Goal: Task Accomplishment & Management: Use online tool/utility

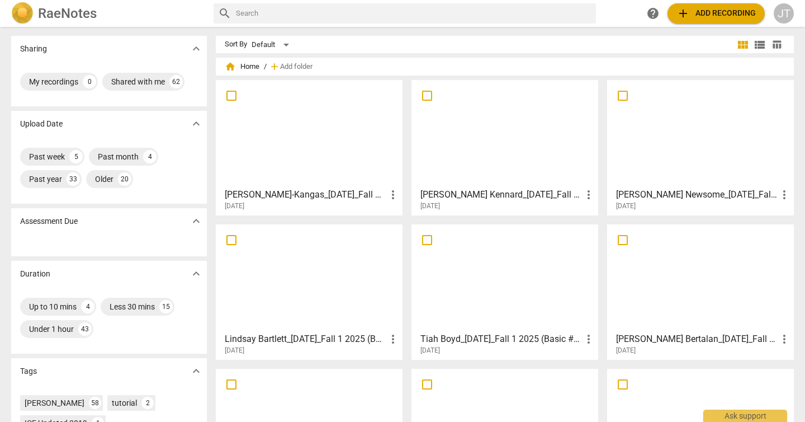
click at [480, 286] on div at bounding box center [505, 277] width 179 height 99
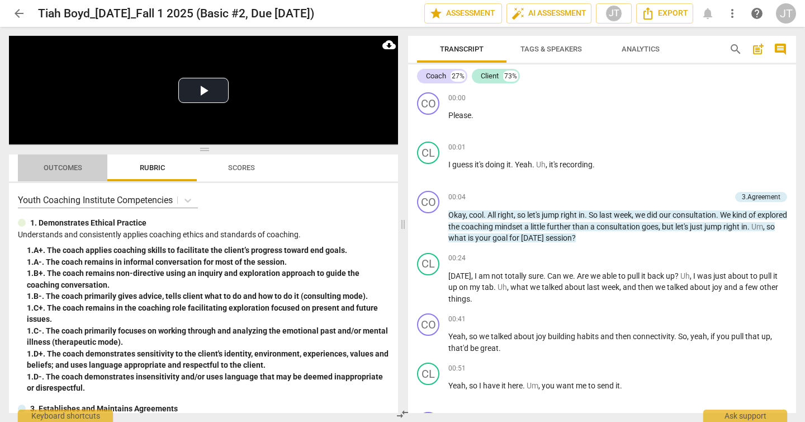
click at [56, 165] on span "Outcomes" at bounding box center [63, 167] width 39 height 8
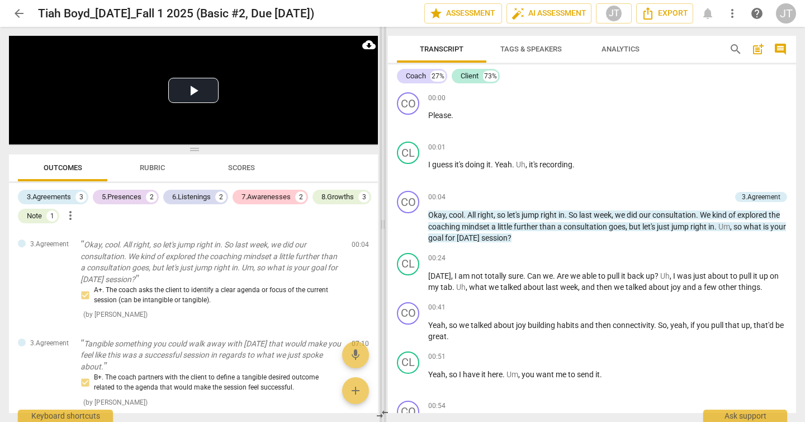
drag, startPoint x: 402, startPoint y: 222, endPoint x: 381, endPoint y: 225, distance: 20.3
click at [381, 225] on span at bounding box center [383, 224] width 7 height 395
click at [424, 74] on div "Coach" at bounding box center [416, 75] width 20 height 11
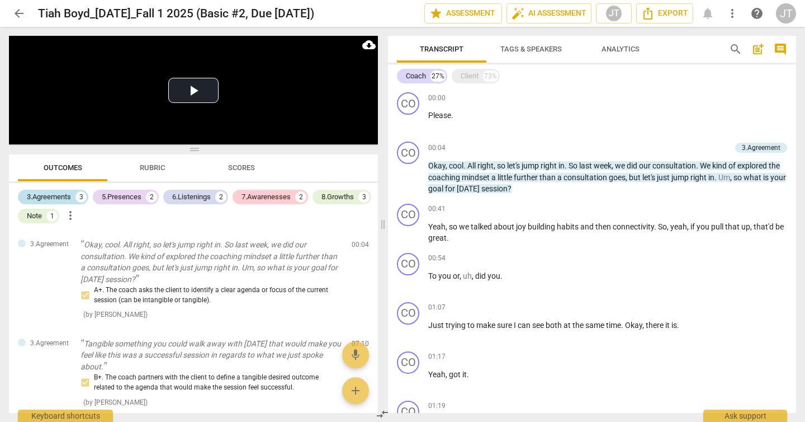
click at [64, 197] on div "3.Agreements" at bounding box center [49, 196] width 44 height 11
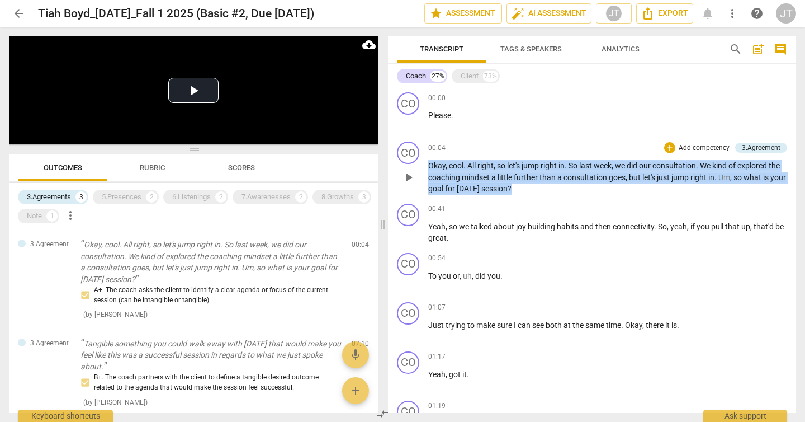
drag, startPoint x: 583, startPoint y: 188, endPoint x: 426, endPoint y: 166, distance: 158.7
click at [426, 166] on div "CO play_arrow pause 00:04 + Add competency 3.Agreement keyboard_arrow_right Oka…" at bounding box center [592, 168] width 408 height 62
copy p "Okay , cool . All right , so let's jump right in . So last week , we did our co…"
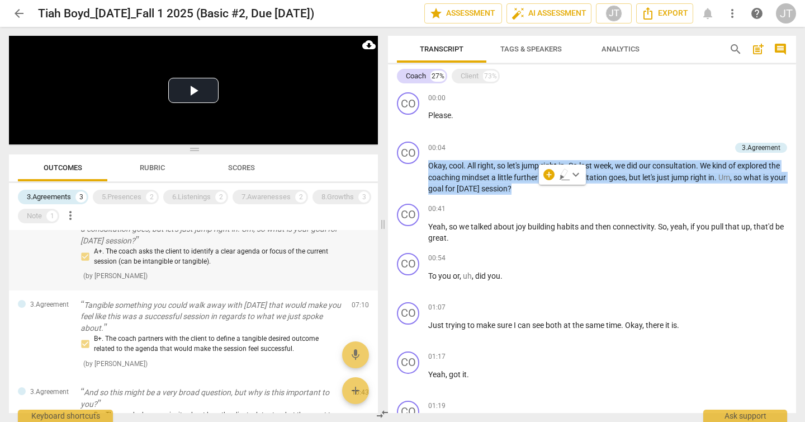
scroll to position [49, 0]
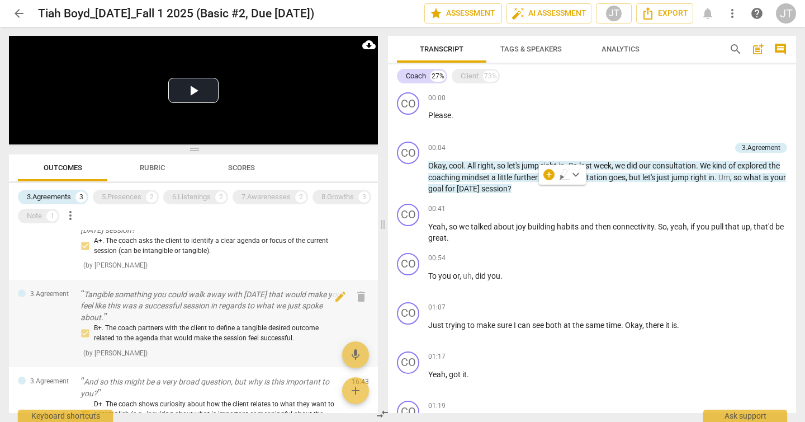
click at [168, 313] on p "Tangible something you could walk away with [DATE] that would make you feel lik…" at bounding box center [212, 306] width 262 height 35
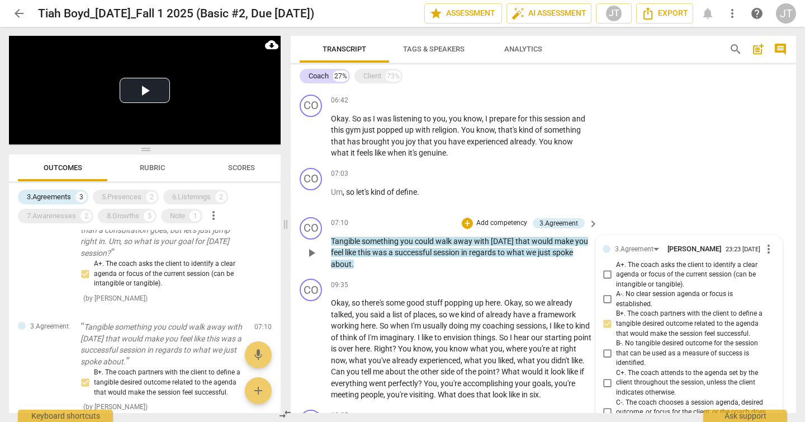
scroll to position [594, 0]
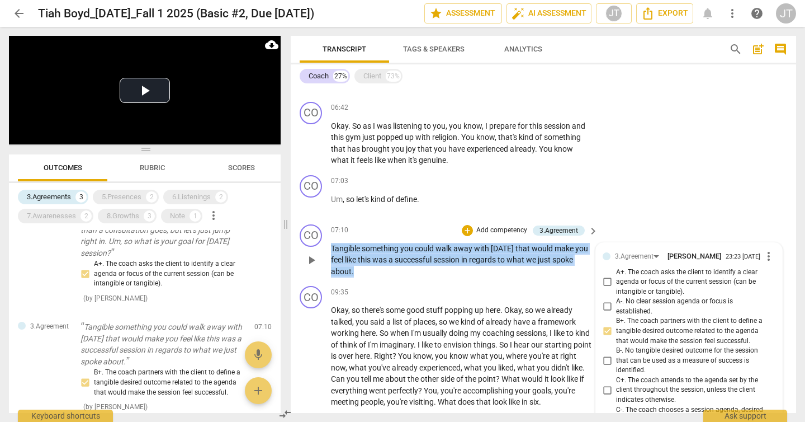
drag, startPoint x: 361, startPoint y: 272, endPoint x: 326, endPoint y: 252, distance: 40.1
click at [326, 252] on div "CO play_arrow pause 07:10 + Add competency 3.Agreement keyboard_arrow_right Tan…" at bounding box center [544, 251] width 506 height 62
copy p "Tangible something you could walk away with [DATE] that would make you feel lik…"
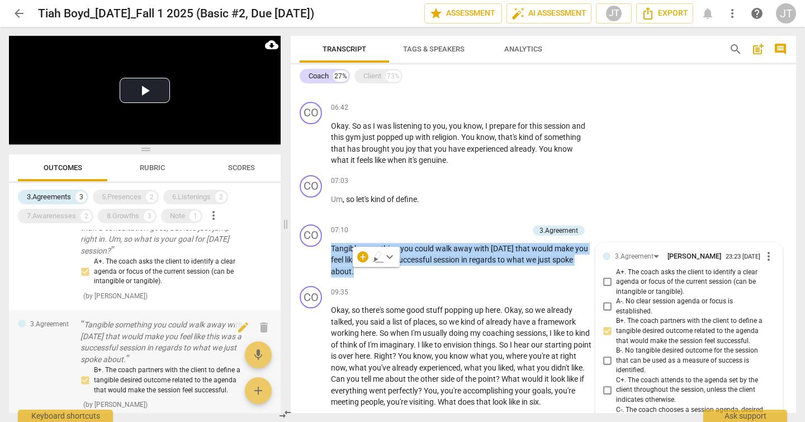
scroll to position [158, 0]
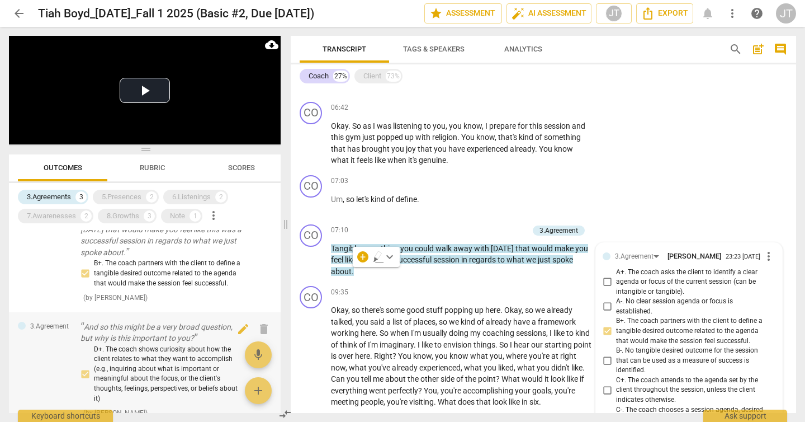
click at [177, 344] on p "And so this might be a very broad question, but why is this important to you?" at bounding box center [163, 332] width 165 height 23
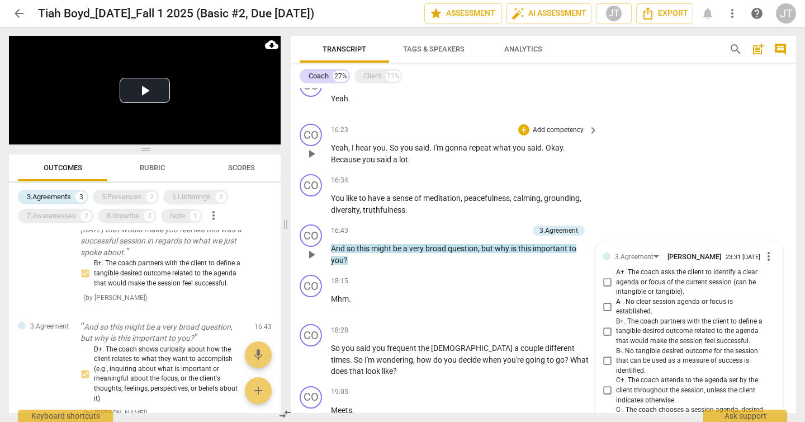
scroll to position [1213, 0]
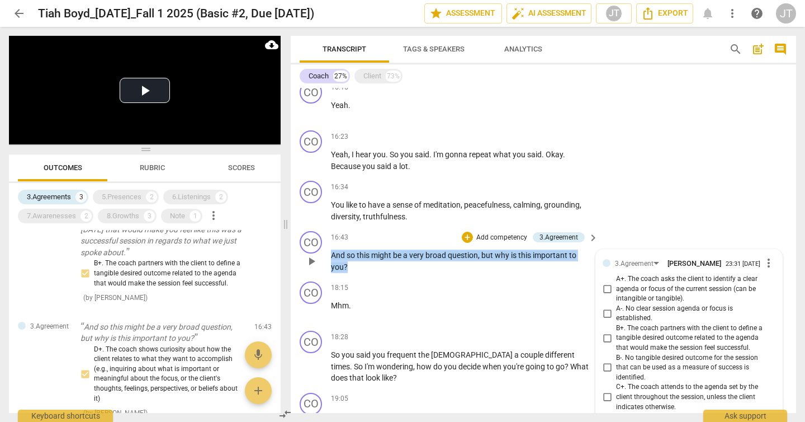
drag, startPoint x: 351, startPoint y: 266, endPoint x: 328, endPoint y: 249, distance: 28.7
click at [328, 249] on div "CO play_arrow pause 16:43 + Add competency 3.Agreement keyboard_arrow_right And…" at bounding box center [544, 252] width 506 height 50
copy p "And so this might be a very broad question , but why is this important to you ?"
click at [370, 76] on div "Client" at bounding box center [373, 75] width 18 height 11
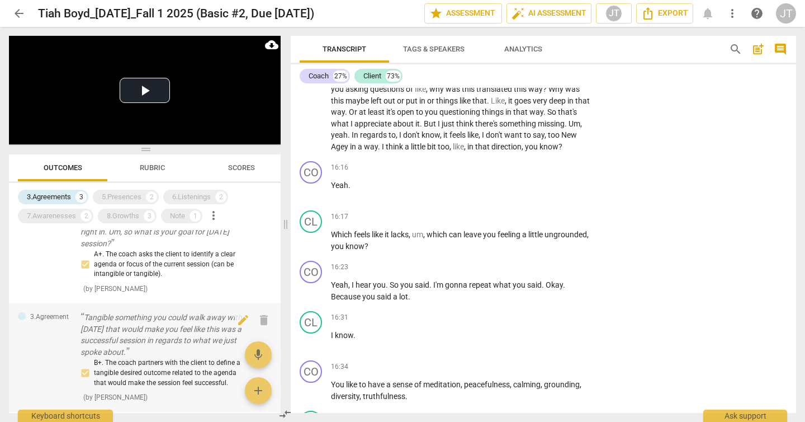
scroll to position [12, 0]
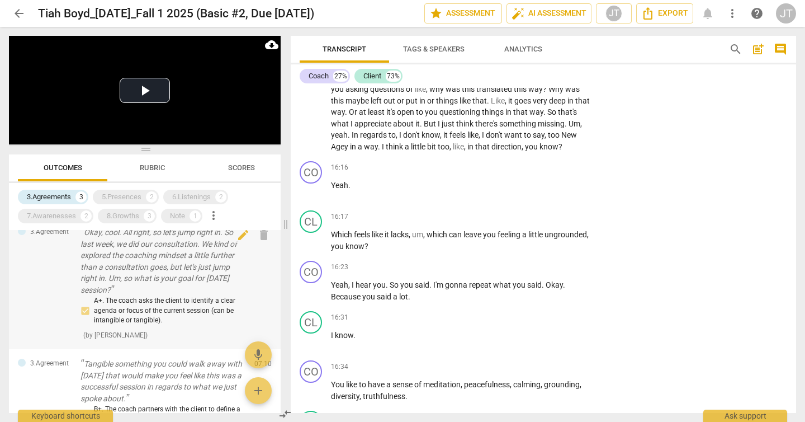
click at [134, 272] on p "Okay, cool. All right, so let's jump right in. So last week, we did our consult…" at bounding box center [163, 261] width 165 height 69
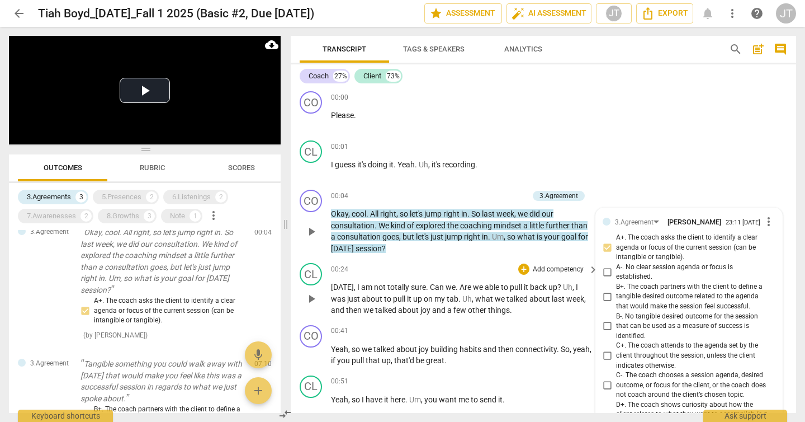
scroll to position [0, 0]
click at [316, 234] on span "play_arrow" at bounding box center [311, 232] width 13 height 13
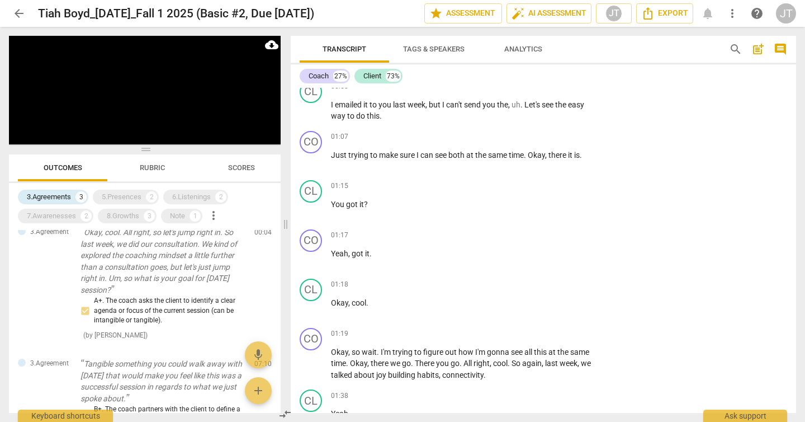
scroll to position [441, 0]
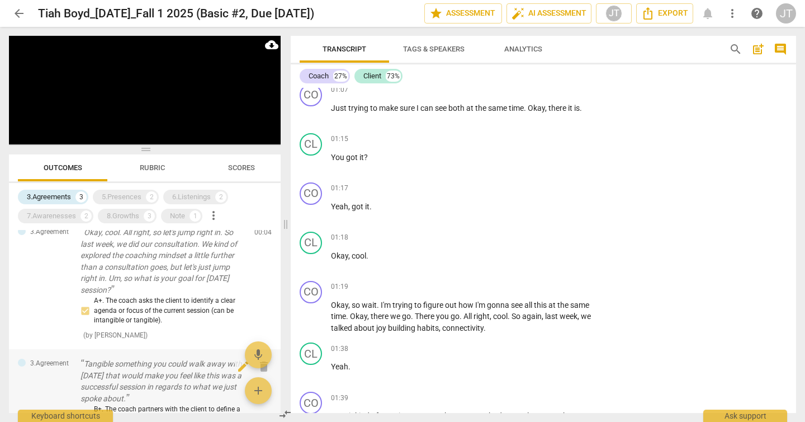
click at [162, 372] on p "Tangible something you could walk away with [DATE] that would make you feel lik…" at bounding box center [163, 381] width 165 height 46
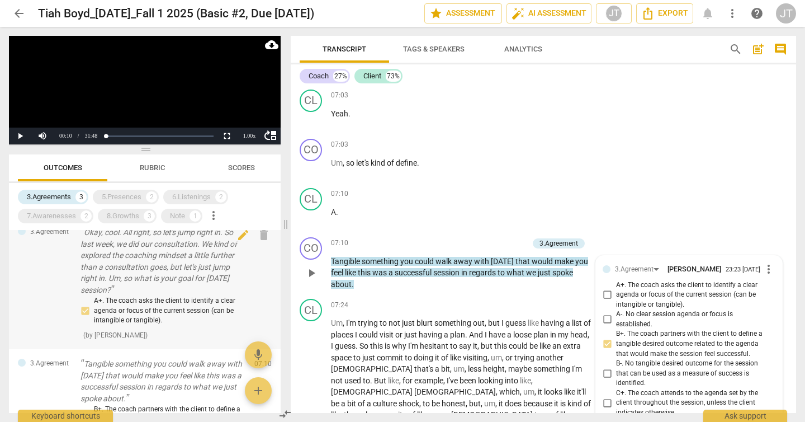
click at [173, 267] on p "Okay, cool. All right, so let's jump right in. So last week, we did our consult…" at bounding box center [163, 261] width 165 height 69
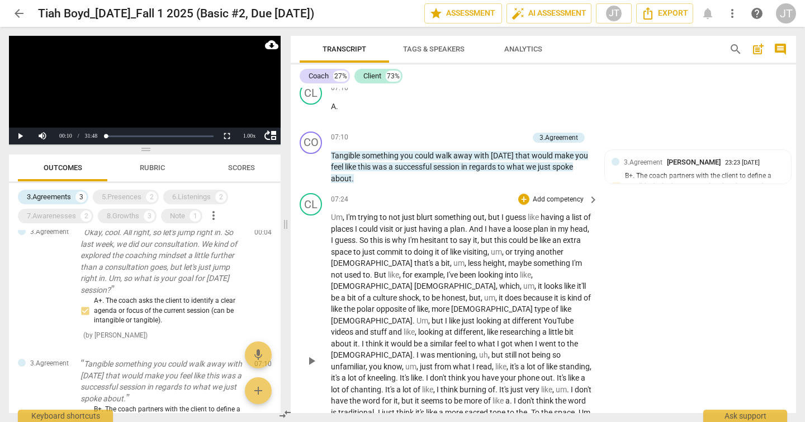
scroll to position [1878, 0]
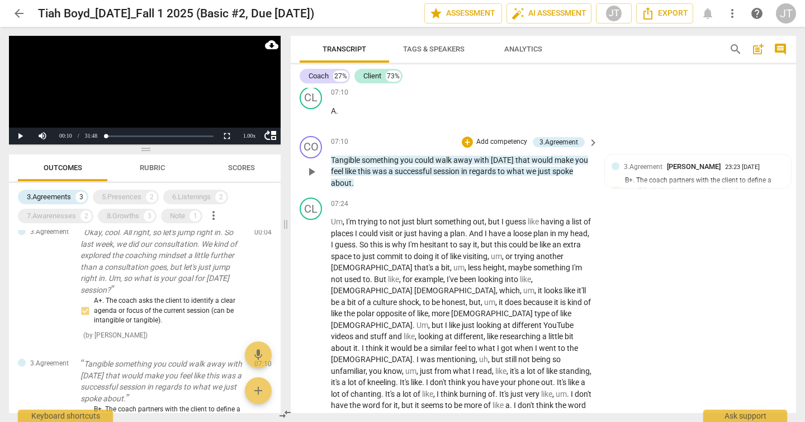
click at [310, 165] on span "play_arrow" at bounding box center [311, 171] width 13 height 13
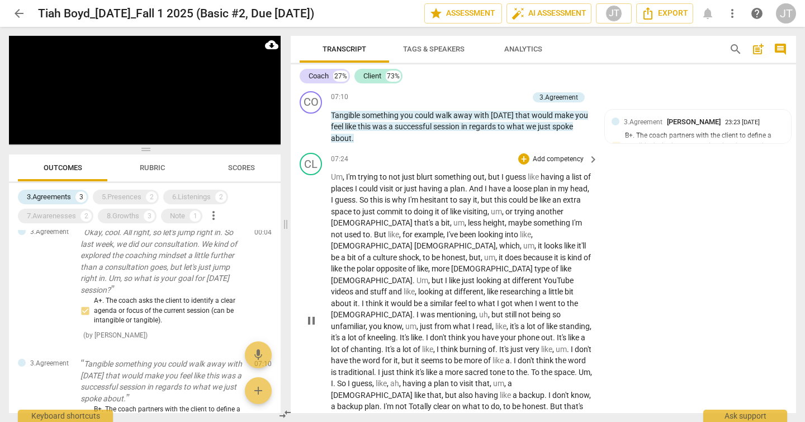
scroll to position [1935, 0]
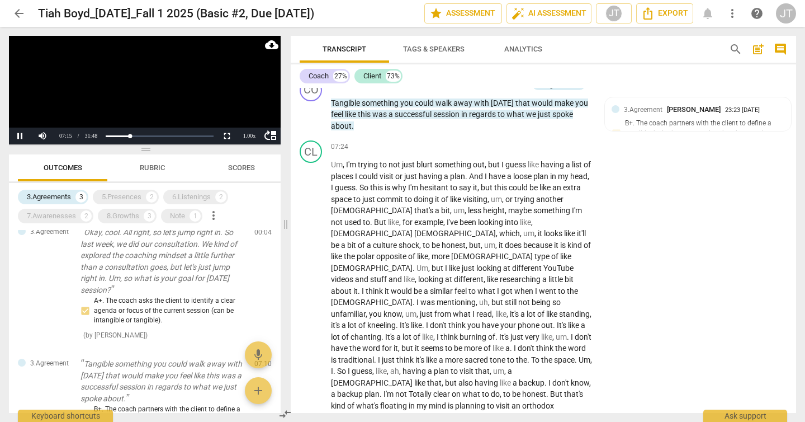
click at [143, 92] on video at bounding box center [145, 90] width 272 height 109
click at [178, 195] on div "6.Listenings" at bounding box center [191, 196] width 39 height 11
click at [54, 199] on div "3.Agreements" at bounding box center [49, 196] width 44 height 11
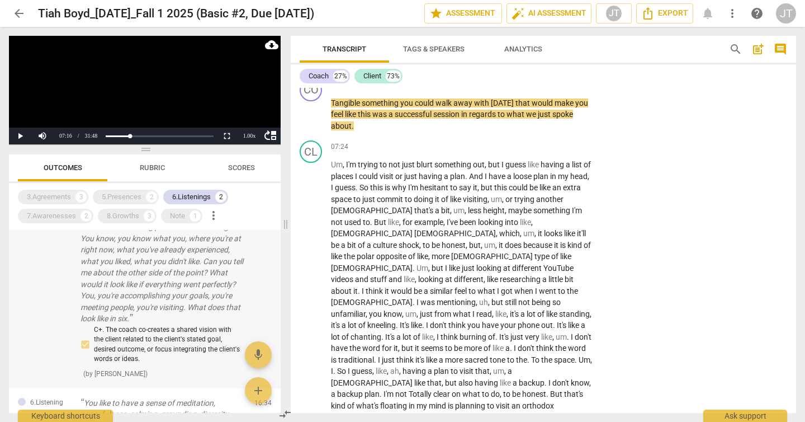
scroll to position [194, 0]
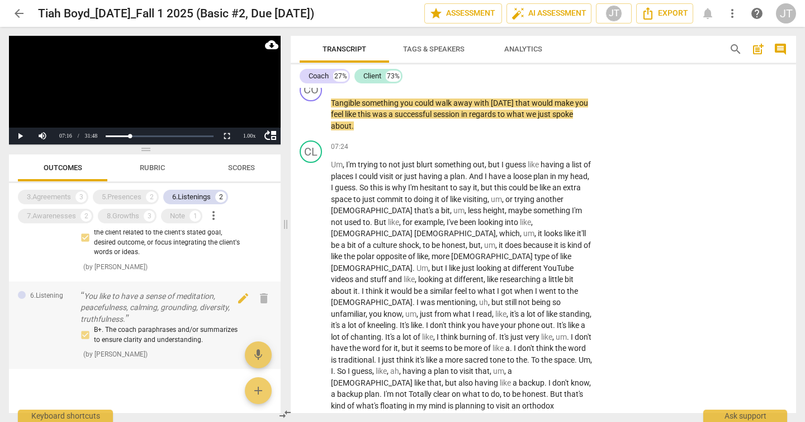
click at [187, 299] on p "You like to have a sense of meditation, peacefulness, calming, grounding, diver…" at bounding box center [163, 307] width 165 height 35
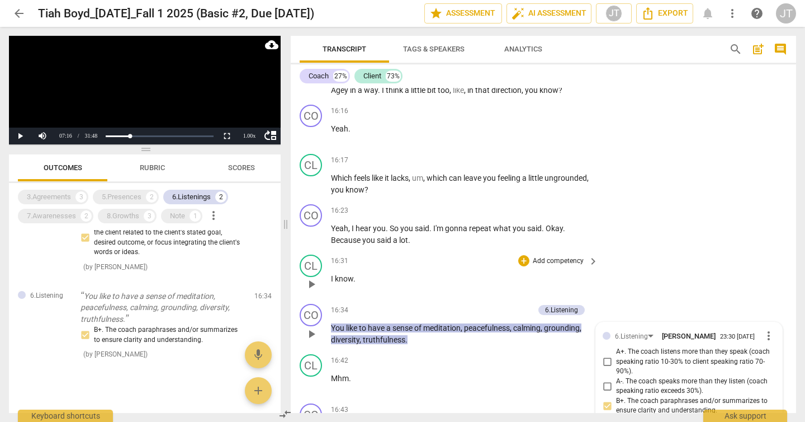
scroll to position [3621, 0]
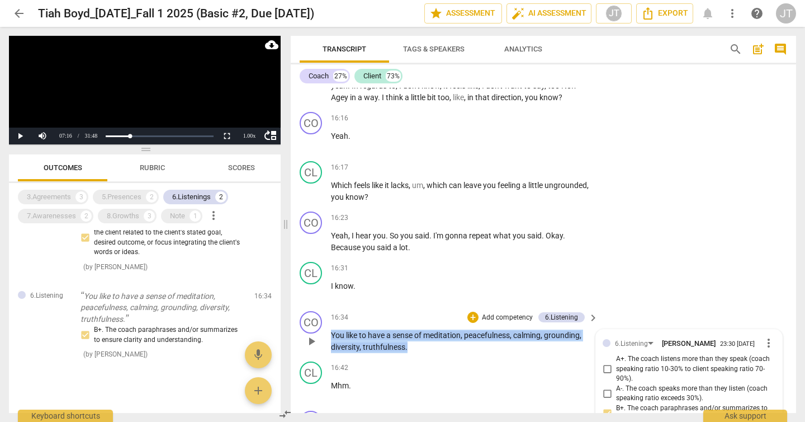
drag, startPoint x: 417, startPoint y: 265, endPoint x: 326, endPoint y: 251, distance: 92.2
click at [326, 306] on div "CO play_arrow pause 16:34 + Add competency 6.Listening keyboard_arrow_right You…" at bounding box center [544, 331] width 506 height 50
copy p "You like to have a sense of meditation , peacefulness , calming , grounding , d…"
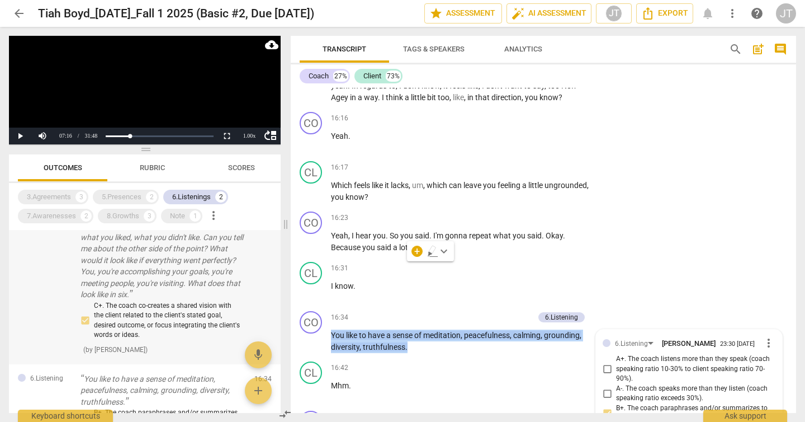
scroll to position [73, 0]
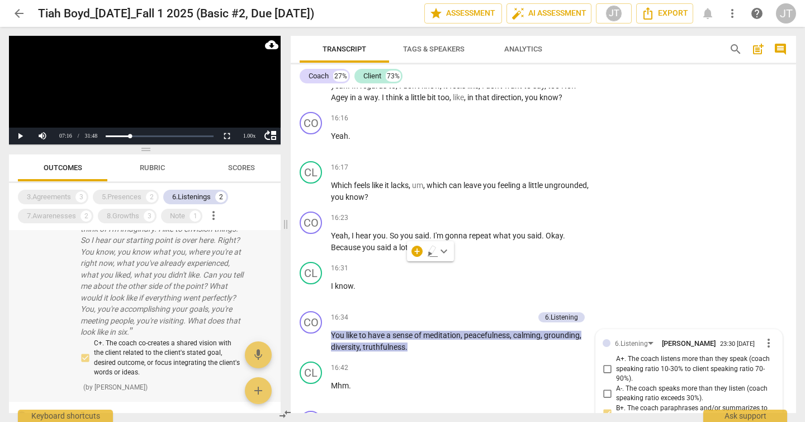
click at [161, 285] on p "Okay, so there's some good stuff popping up here. Okay, so we already talked, y…" at bounding box center [163, 252] width 165 height 172
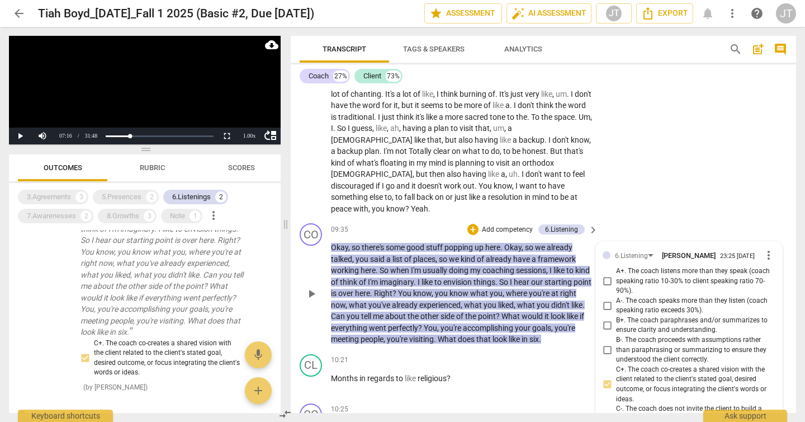
scroll to position [2171, 0]
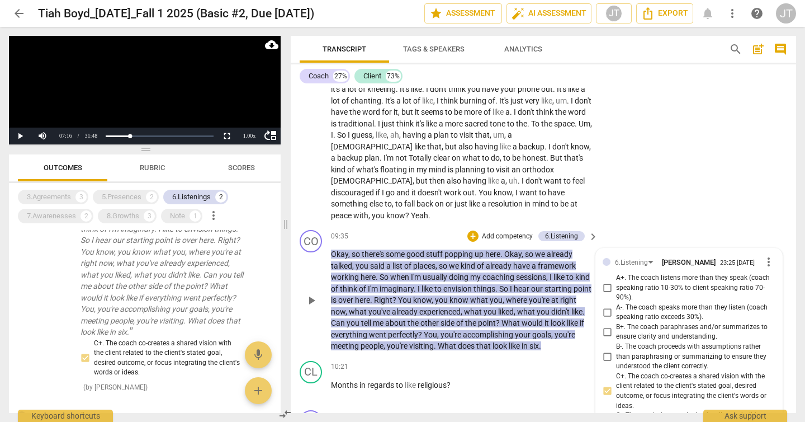
drag, startPoint x: 331, startPoint y: 206, endPoint x: 344, endPoint y: 239, distance: 35.6
click at [344, 239] on div "CO play_arrow pause 09:35 + Add competency 6.Listening keyboard_arrow_right Oka…" at bounding box center [544, 290] width 506 height 131
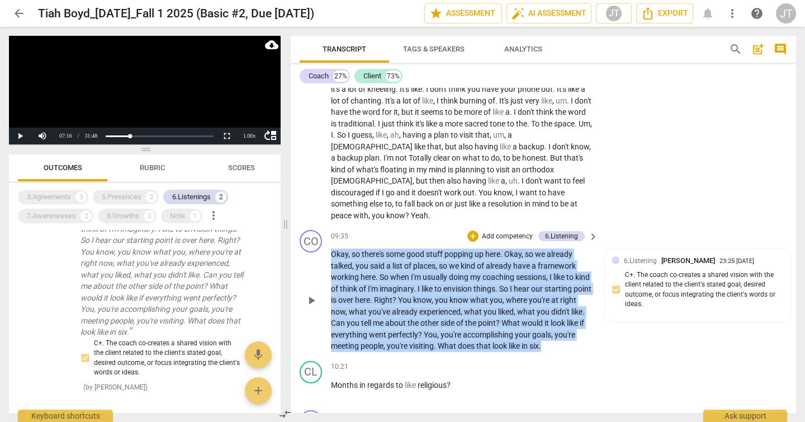
drag, startPoint x: 357, startPoint y: 310, endPoint x: 322, endPoint y: 213, distance: 103.5
click at [322, 225] on div "CO play_arrow pause 09:35 + Add competency 6.Listening keyboard_arrow_right Oka…" at bounding box center [544, 290] width 506 height 131
copy p "Okay , so there's some good stuff popping up here . Okay , so we already talked…"
click at [330, 76] on div "Coach 27%" at bounding box center [325, 76] width 50 height 15
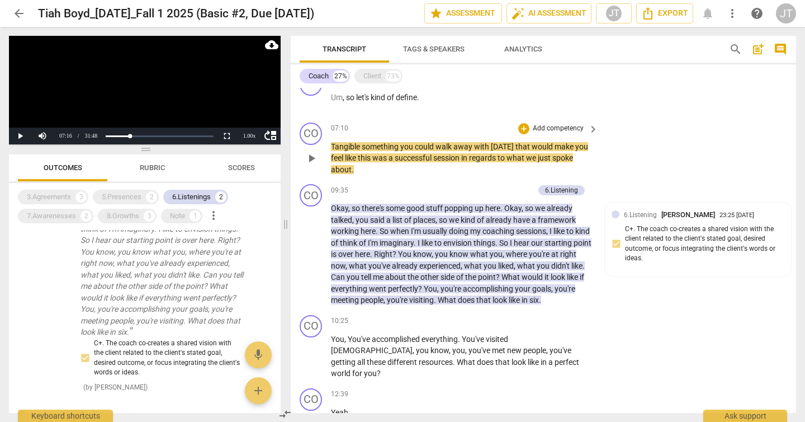
click at [645, 156] on div "CO play_arrow pause 07:10 + Add competency keyboard_arrow_right Tangible someth…" at bounding box center [544, 149] width 506 height 62
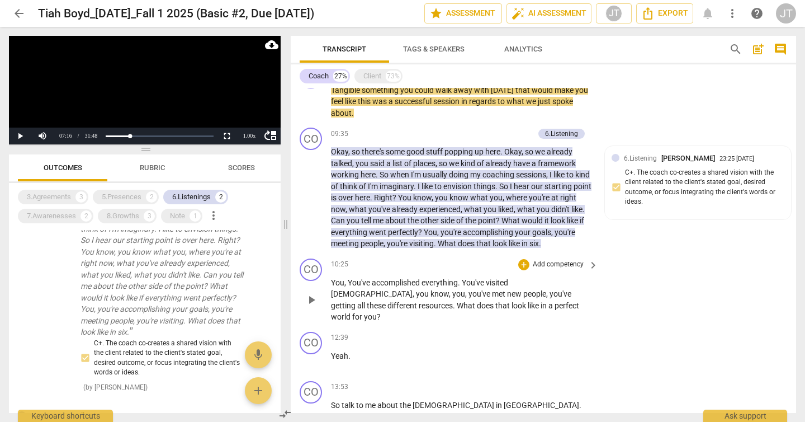
scroll to position [748, 0]
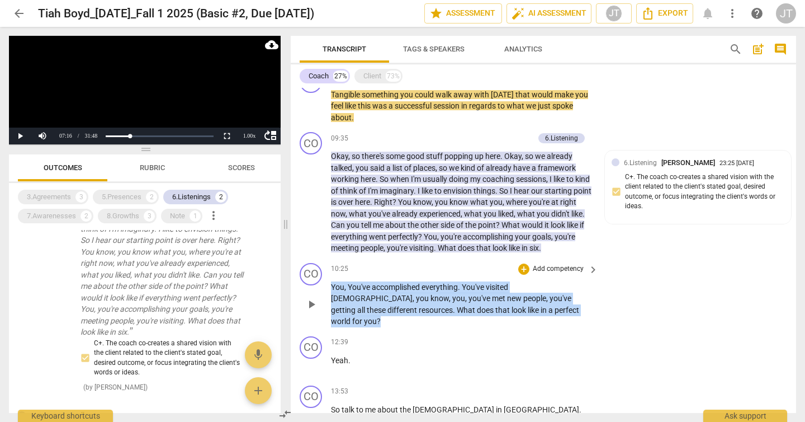
drag, startPoint x: 512, startPoint y: 319, endPoint x: 326, endPoint y: 301, distance: 187.1
click at [326, 301] on div "CO play_arrow pause 10:25 + Add competency keyboard_arrow_right You , You've ac…" at bounding box center [544, 294] width 506 height 73
click at [563, 274] on p "Add competency" at bounding box center [558, 269] width 53 height 10
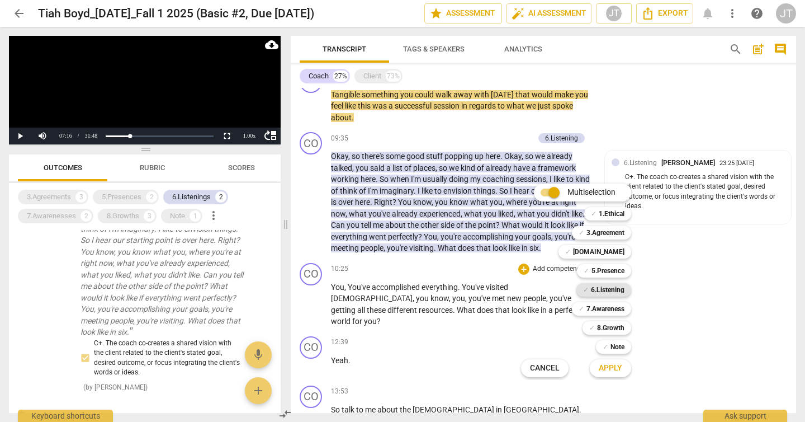
click at [615, 290] on b "6.Listening" at bounding box center [608, 289] width 34 height 13
click at [615, 366] on span "Apply" at bounding box center [610, 367] width 23 height 11
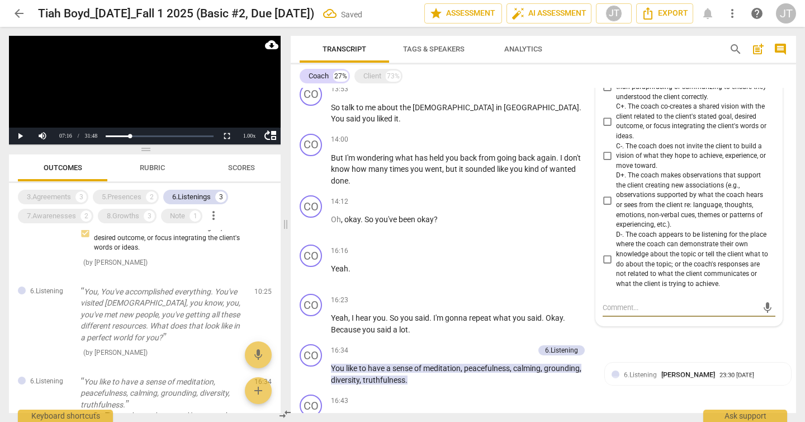
scroll to position [1031, 0]
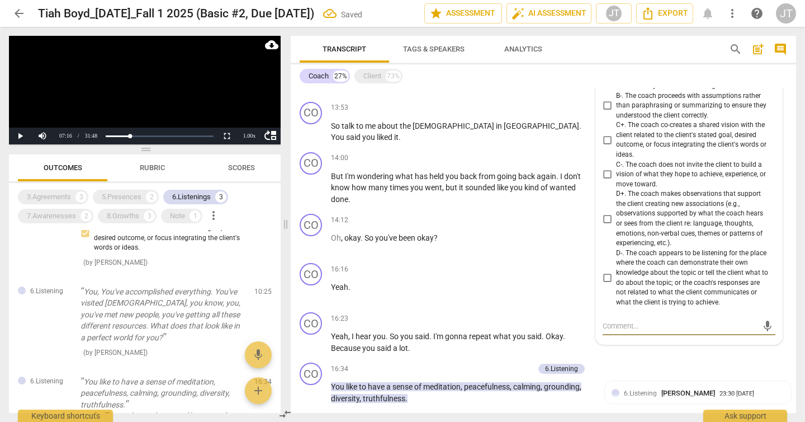
click at [606, 147] on input "C+. The coach co-creates a shared vision with the client related to the client'…" at bounding box center [607, 139] width 18 height 13
checkbox input "true"
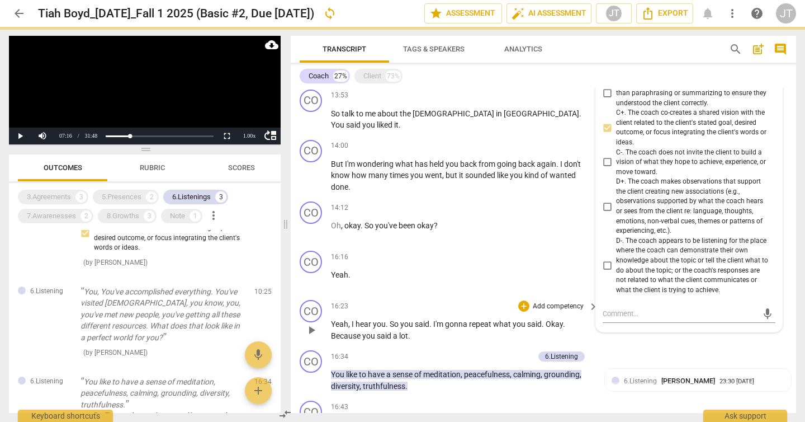
scroll to position [1111, 0]
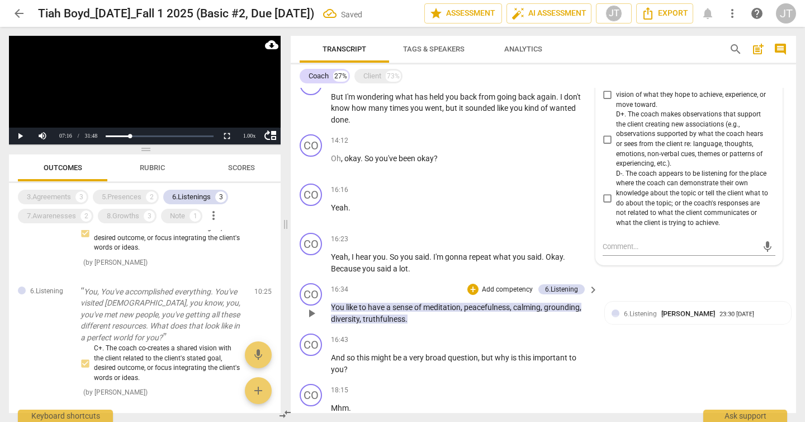
click at [416, 314] on p "You like to have a sense of meditation , peacefulness , calming , grounding , d…" at bounding box center [462, 312] width 262 height 23
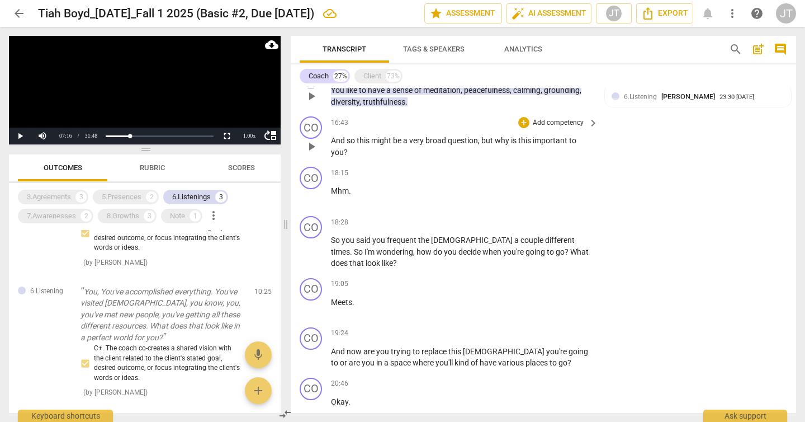
scroll to position [1334, 0]
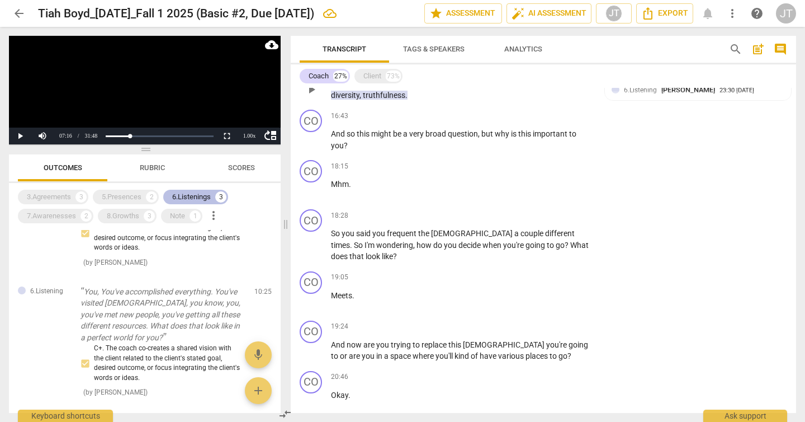
click at [216, 195] on div "6.Listenings 3" at bounding box center [195, 197] width 65 height 15
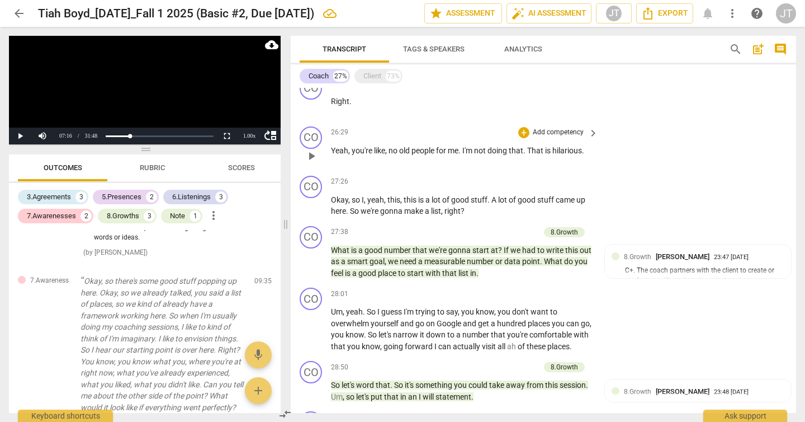
scroll to position [2043, 0]
click at [89, 213] on div "2" at bounding box center [86, 215] width 11 height 11
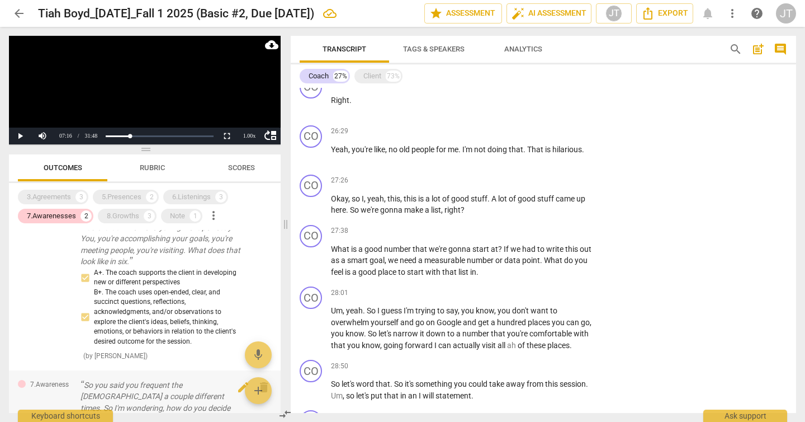
scroll to position [59, 0]
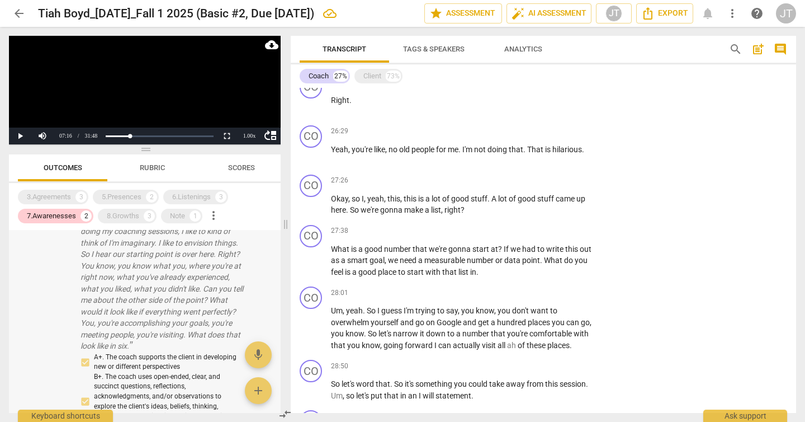
click at [171, 281] on p "Okay, so there's some good stuff popping up here. Okay, so we already talked, y…" at bounding box center [163, 266] width 165 height 172
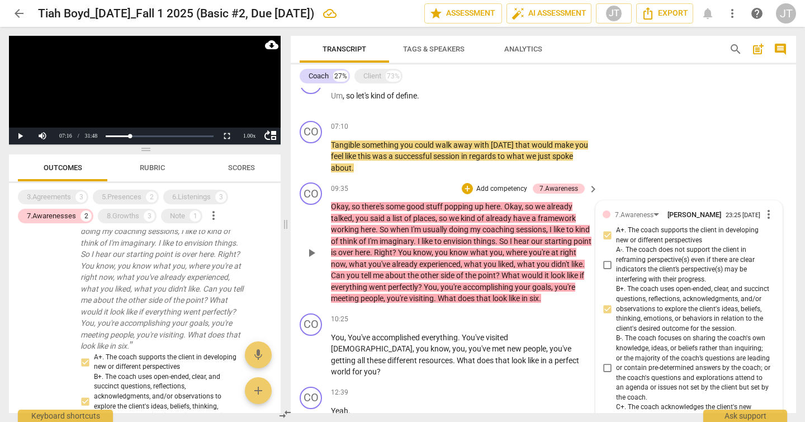
scroll to position [696, 0]
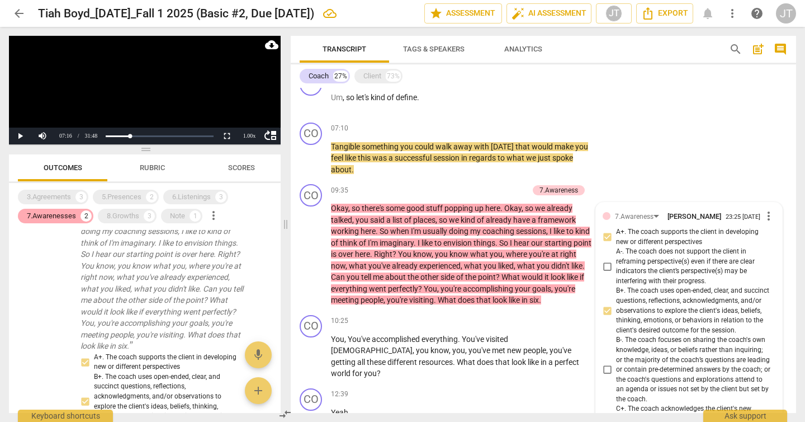
click at [81, 218] on div "2" at bounding box center [86, 215] width 11 height 11
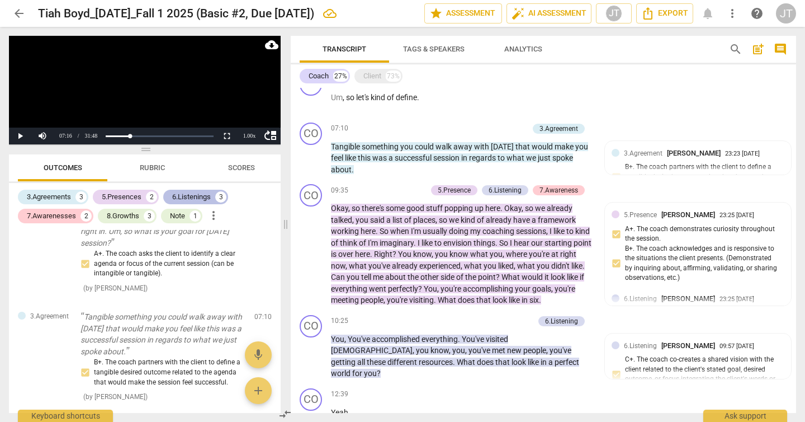
scroll to position [700, 0]
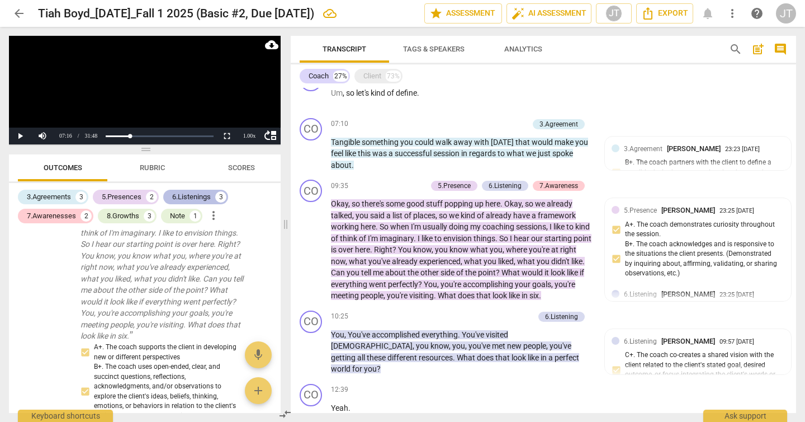
click at [205, 195] on div "6.Listenings" at bounding box center [191, 196] width 39 height 11
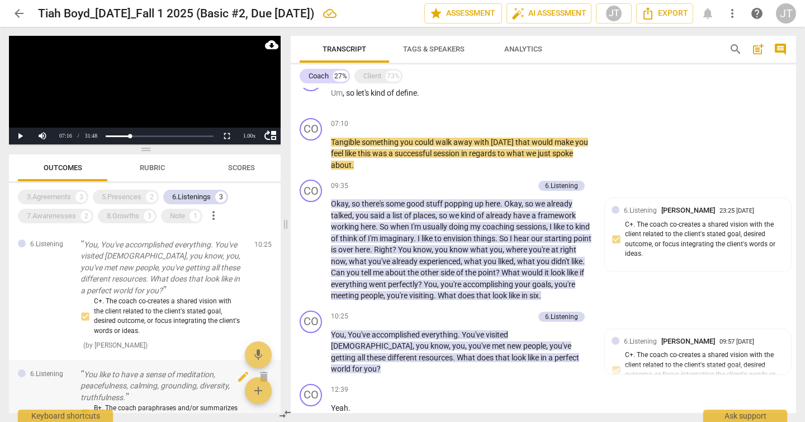
scroll to position [206, 0]
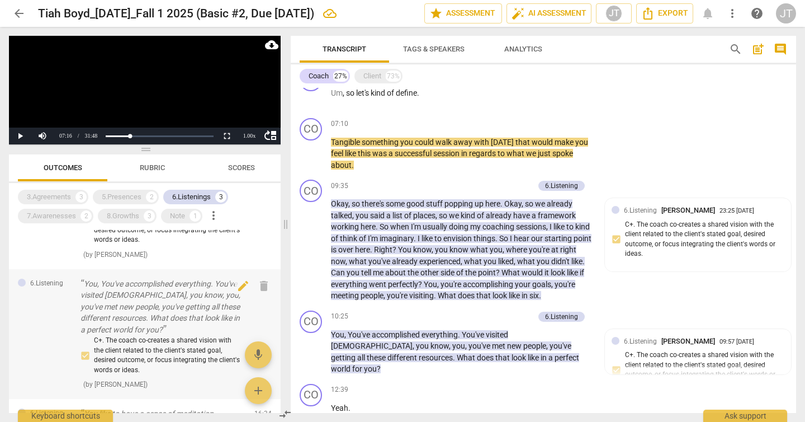
click at [182, 300] on p "You, You've accomplished everything. You've visited [DEMOGRAPHIC_DATA], you kno…" at bounding box center [163, 307] width 165 height 58
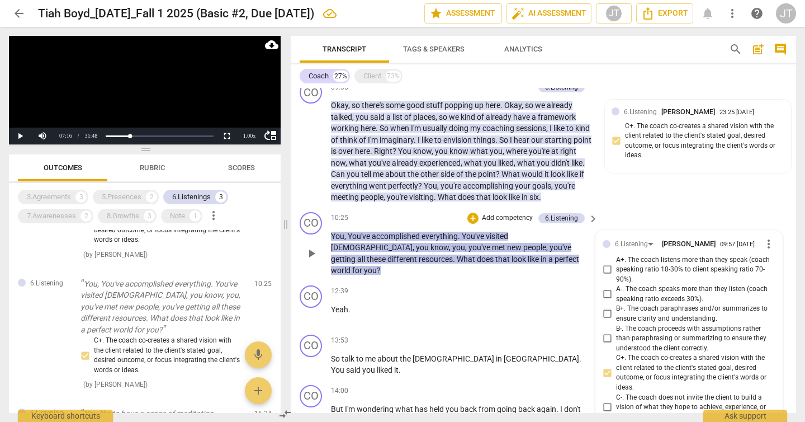
scroll to position [798, 0]
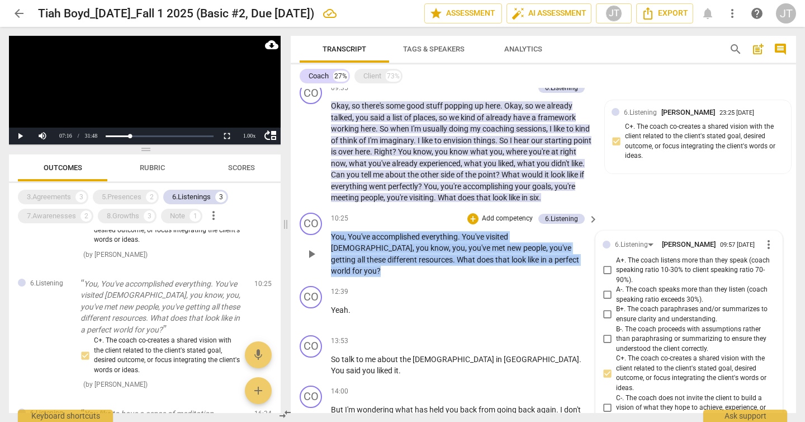
drag, startPoint x: 516, startPoint y: 271, endPoint x: 326, endPoint y: 250, distance: 191.3
click at [326, 250] on div "CO play_arrow pause 10:25 + Add competency 6.Listening keyboard_arrow_right You…" at bounding box center [544, 244] width 506 height 73
copy p "You , You've accomplished everything . You've visited [DEMOGRAPHIC_DATA] , you …"
click at [69, 218] on div "7.Awarenesses" at bounding box center [51, 215] width 49 height 11
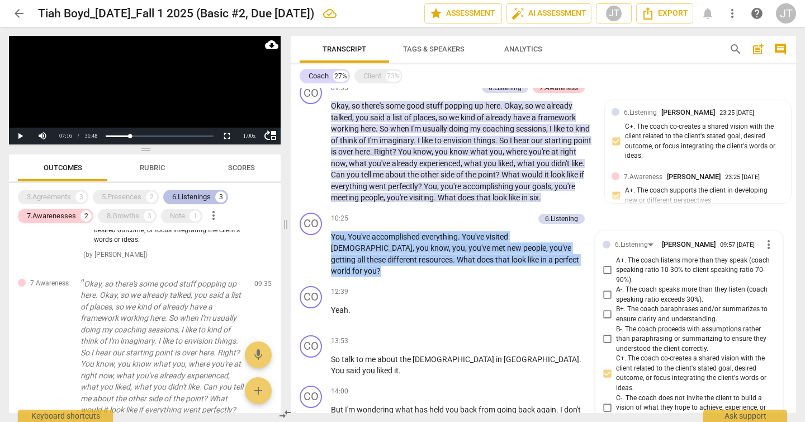
click at [195, 197] on div "6.Listenings" at bounding box center [191, 196] width 39 height 11
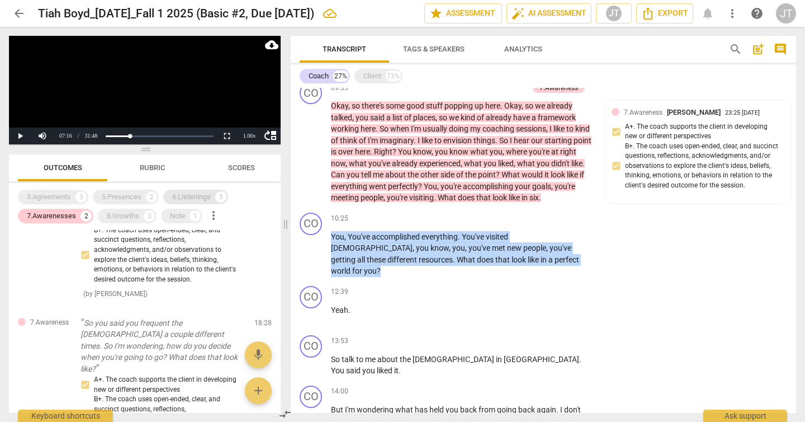
scroll to position [0, 0]
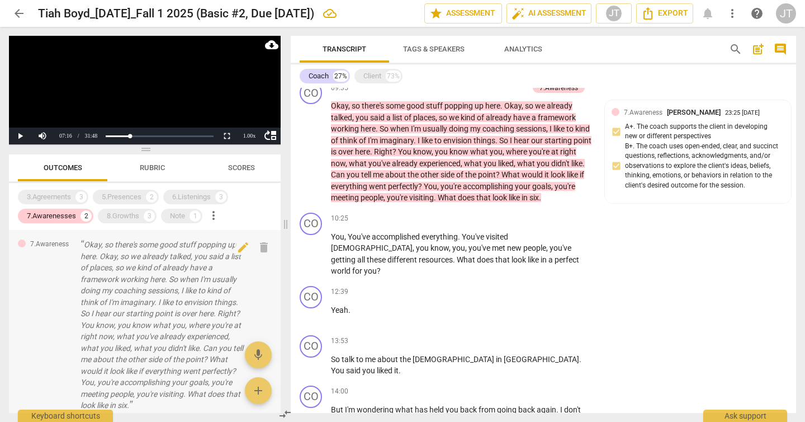
click at [152, 294] on p "Okay, so there's some good stuff popping up here. Okay, so we already talked, y…" at bounding box center [163, 325] width 165 height 172
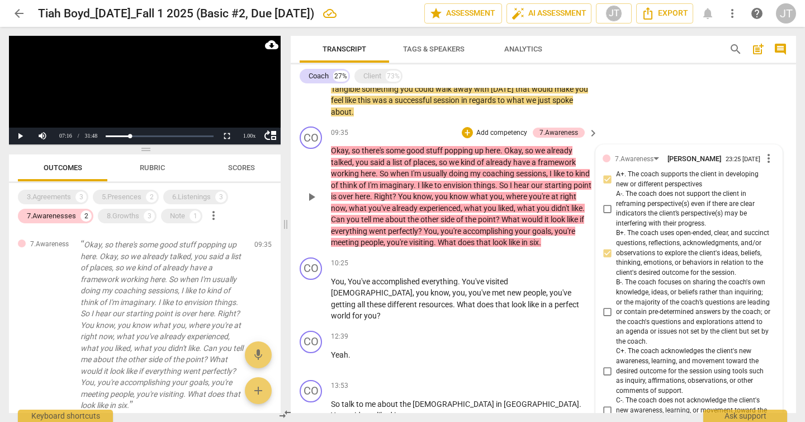
scroll to position [753, 0]
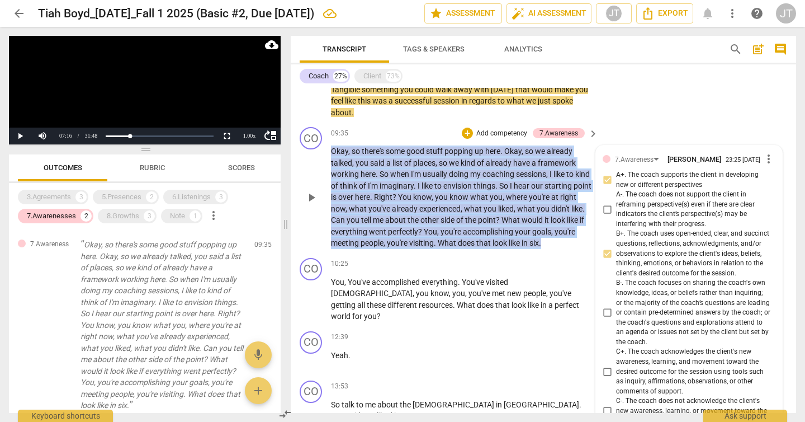
drag, startPoint x: 367, startPoint y: 256, endPoint x: 320, endPoint y: 157, distance: 109.6
click at [320, 157] on div "CO play_arrow pause 09:35 + Add competency 7.Awareness keyboard_arrow_right Oka…" at bounding box center [544, 187] width 506 height 131
copy p "Okay , so there's some good stuff popping up here . Okay , so we already talked…"
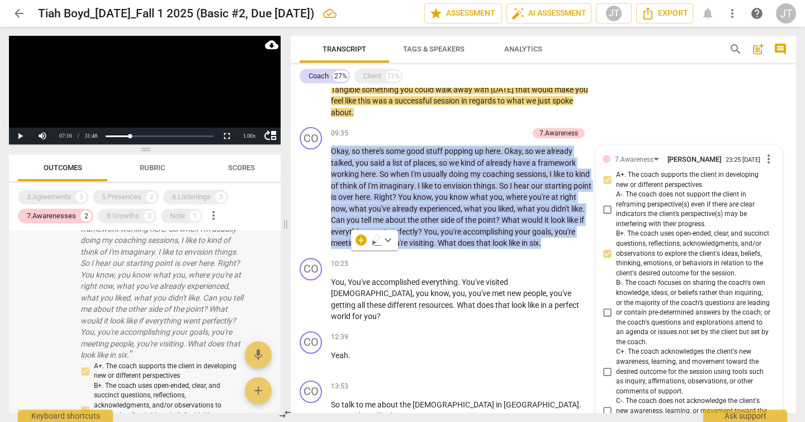
scroll to position [196, 0]
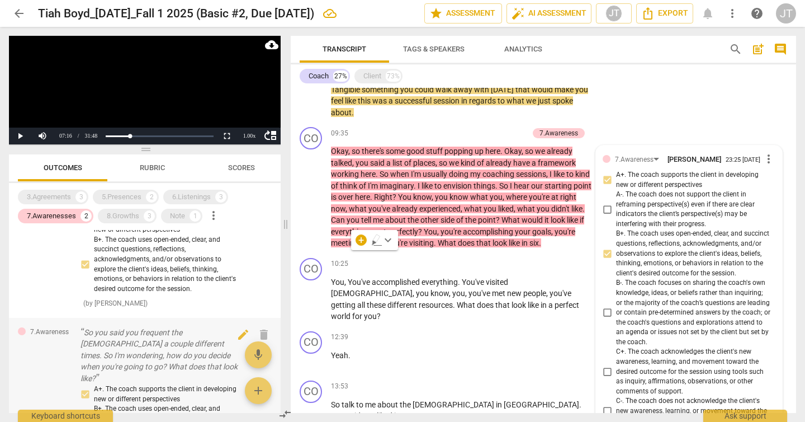
click at [149, 342] on p "So you said you frequent the [DEMOGRAPHIC_DATA] a couple different times. So I'…" at bounding box center [163, 356] width 165 height 58
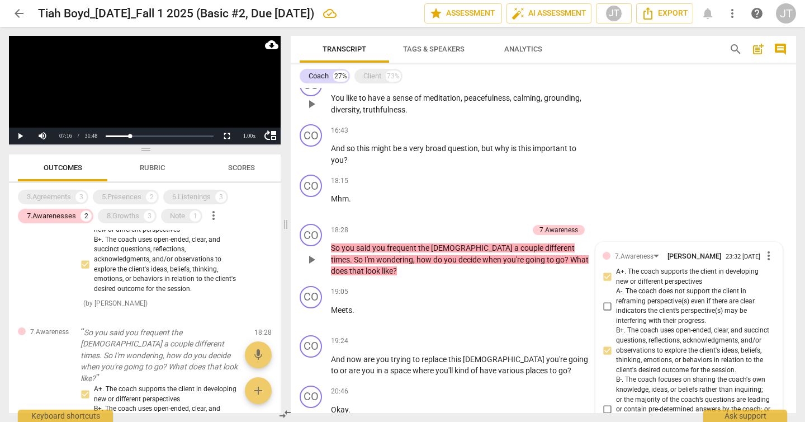
scroll to position [1319, 0]
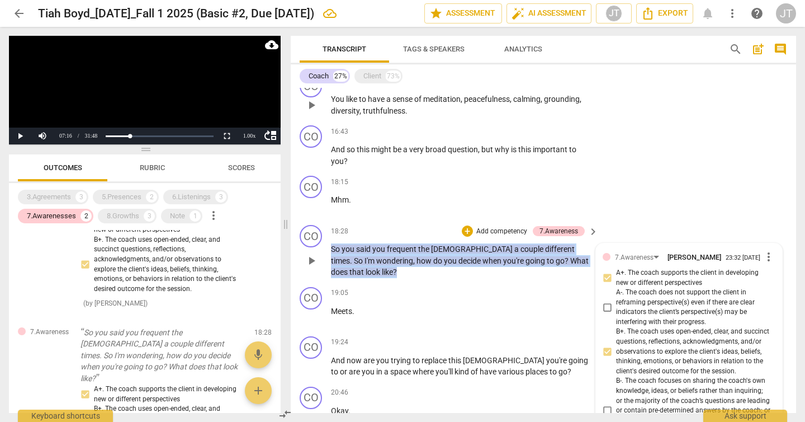
drag, startPoint x: 372, startPoint y: 268, endPoint x: 331, endPoint y: 247, distance: 45.8
click at [331, 247] on p "So you said you frequent the [DEMOGRAPHIC_DATA] a couple different times . So I…" at bounding box center [462, 260] width 262 height 35
copy p "So you said you frequent the [DEMOGRAPHIC_DATA] a couple different times . So I…"
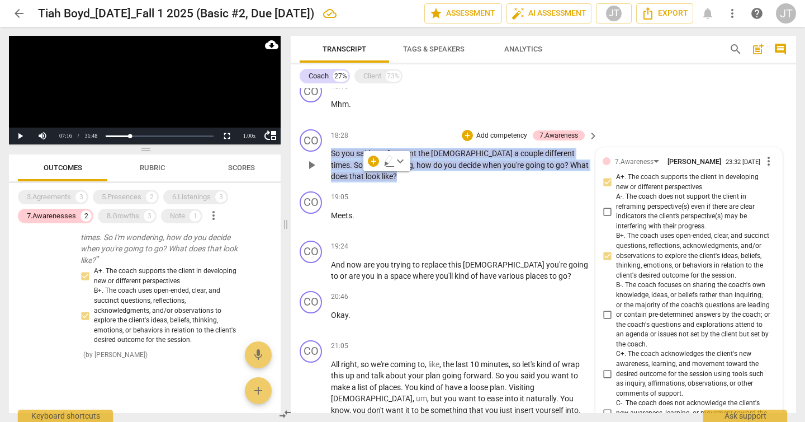
scroll to position [1637, 0]
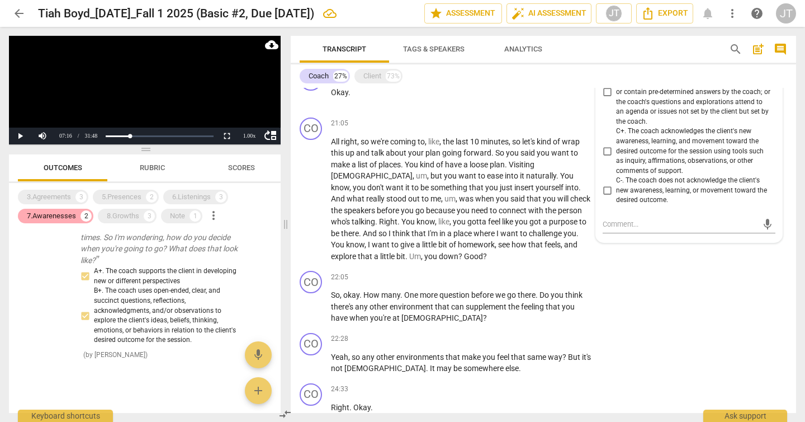
click at [65, 215] on div "7.Awarenesses" at bounding box center [51, 215] width 49 height 11
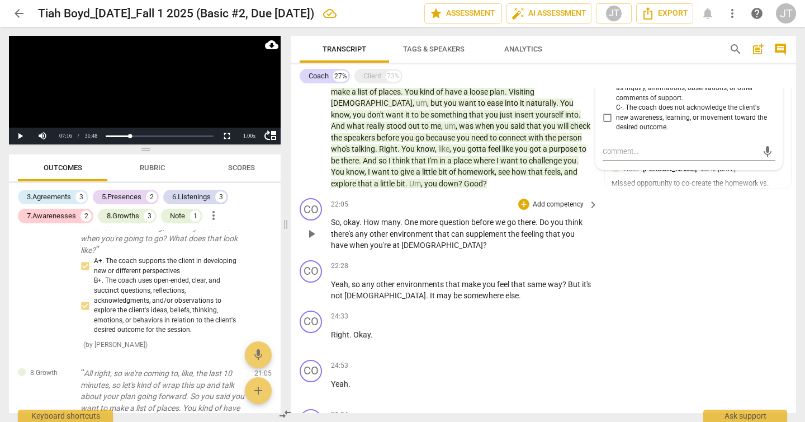
scroll to position [1714, 0]
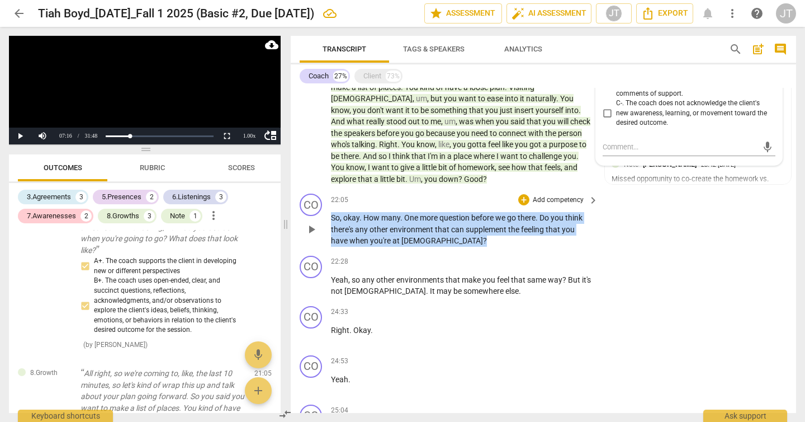
drag, startPoint x: 435, startPoint y: 236, endPoint x: 332, endPoint y: 221, distance: 104.0
click at [332, 221] on p "So , okay . How many . One more question before we go there . Do you think ther…" at bounding box center [462, 229] width 262 height 35
copy p "So , okay . How many . One more question before we go there . Do you think ther…"
click at [124, 216] on div "8.Growths" at bounding box center [123, 215] width 32 height 11
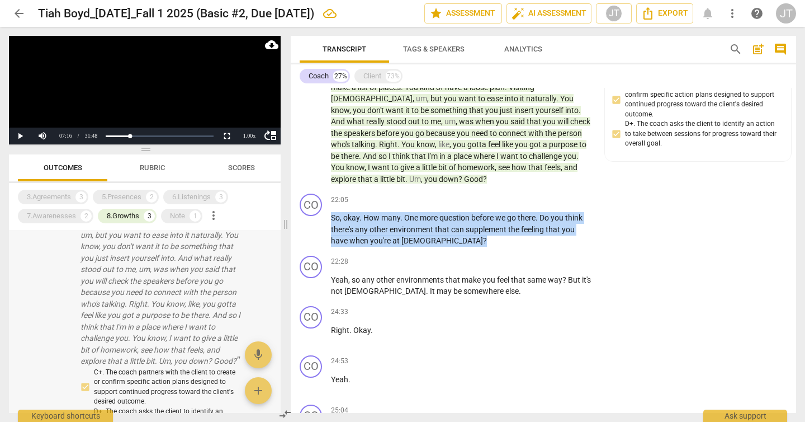
scroll to position [95, 0]
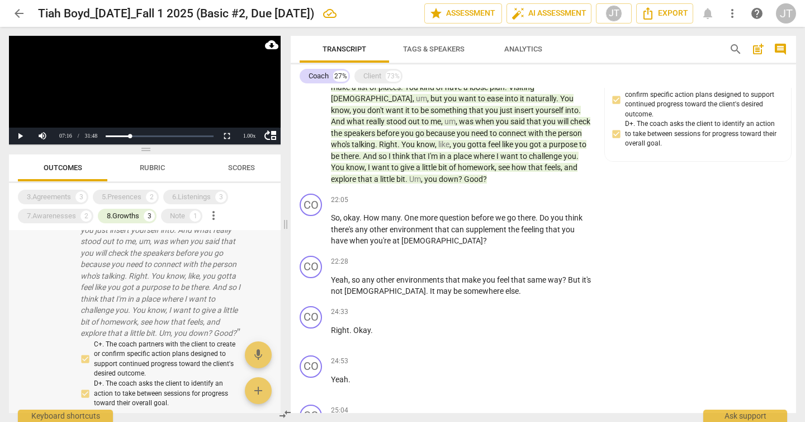
click at [178, 284] on p "All right, so we're coming to, like, the last 10 minutes, so let's kind of wrap…" at bounding box center [163, 241] width 165 height 195
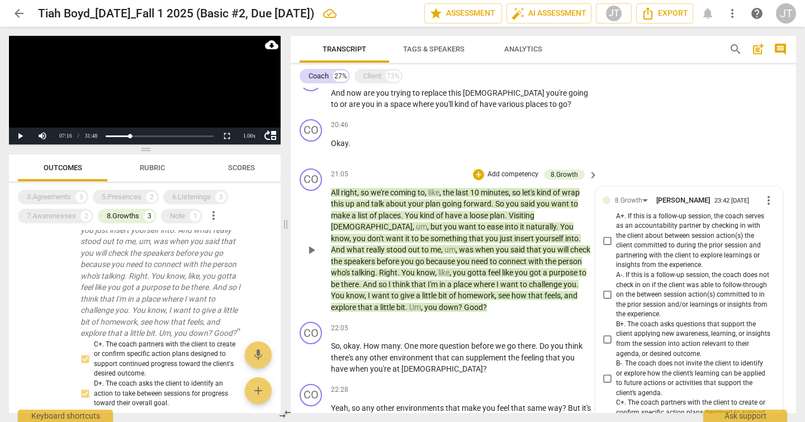
scroll to position [1575, 0]
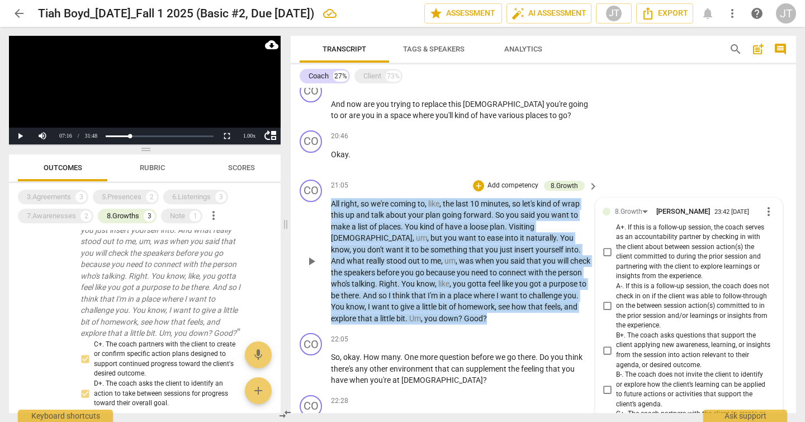
drag, startPoint x: 412, startPoint y: 318, endPoint x: 330, endPoint y: 201, distance: 142.6
click at [330, 201] on div "CO play_arrow pause 21:05 + Add competency 8.Growth keyboard_arrow_right All ri…" at bounding box center [544, 252] width 506 height 154
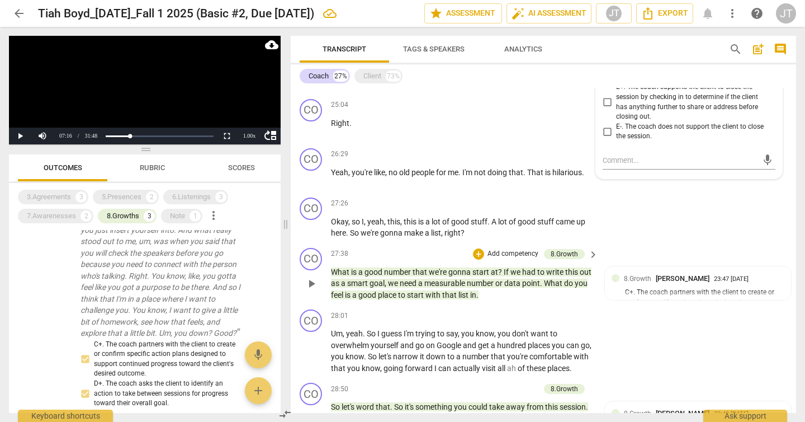
scroll to position [2118, 0]
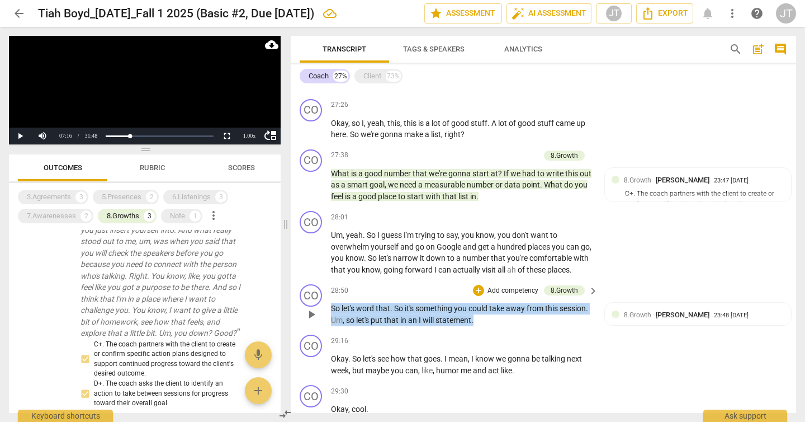
drag, startPoint x: 510, startPoint y: 316, endPoint x: 329, endPoint y: 311, distance: 180.7
click at [329, 311] on div "CO play_arrow pause 28:50 + Add competency 8.Growth keyboard_arrow_right So let…" at bounding box center [544, 305] width 506 height 50
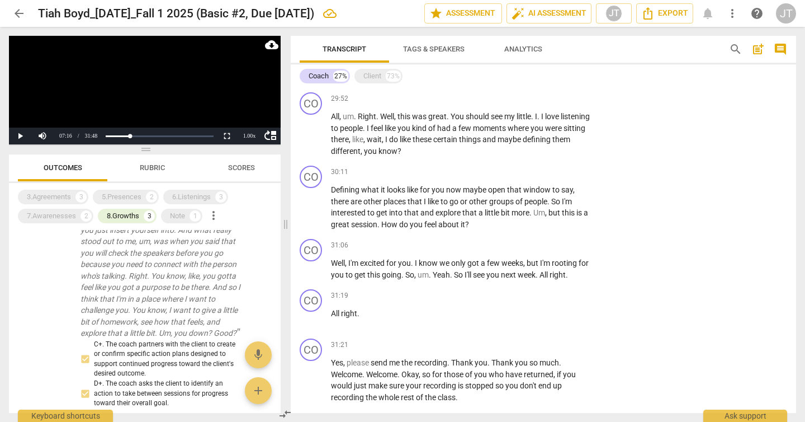
scroll to position [2594, 0]
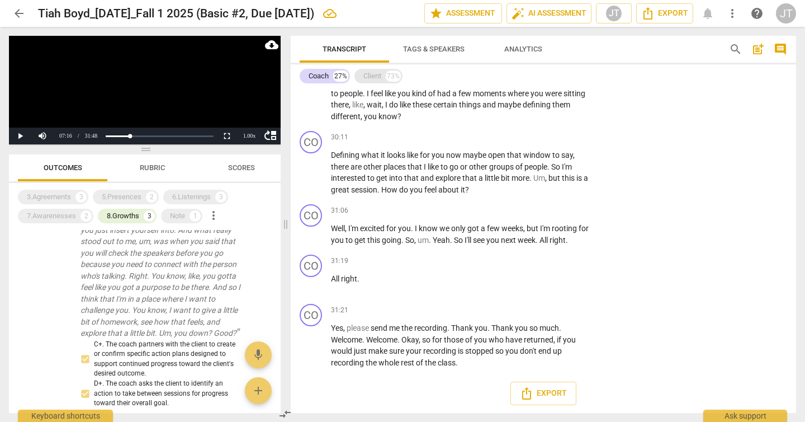
click at [365, 79] on div "Client" at bounding box center [373, 75] width 18 height 11
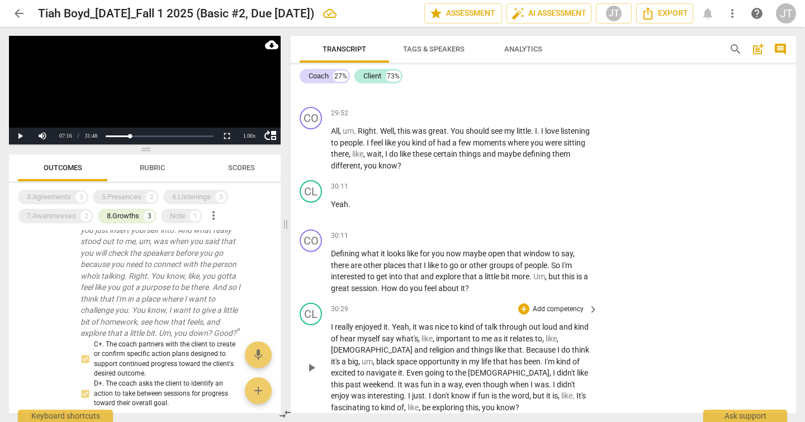
scroll to position [7148, 0]
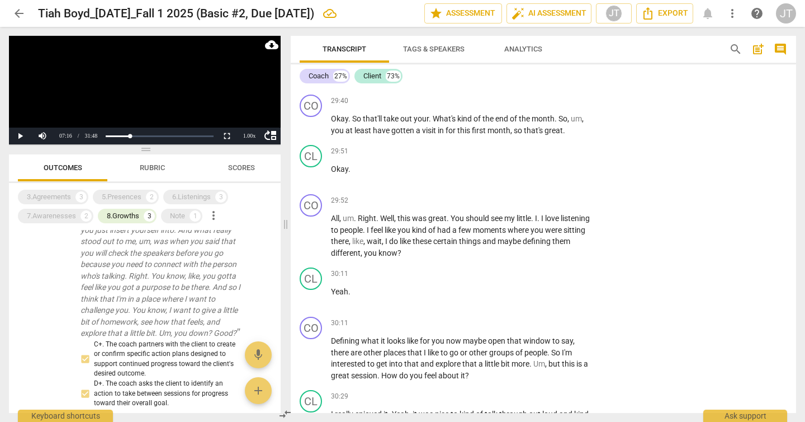
click at [17, 15] on span "arrow_back" at bounding box center [18, 13] width 13 height 13
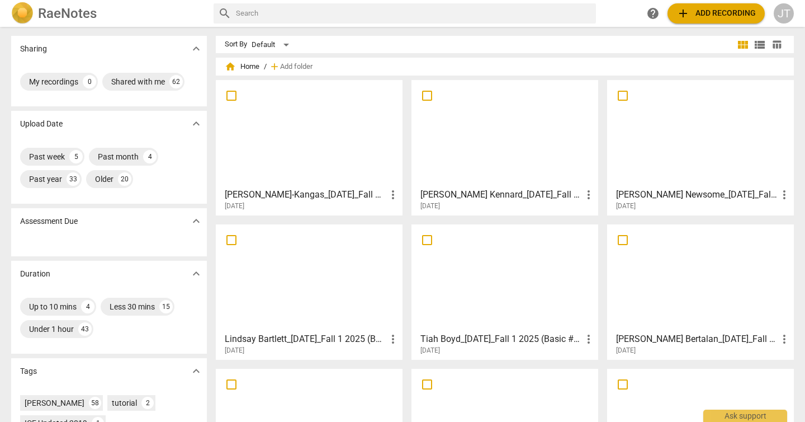
click at [486, 270] on div at bounding box center [505, 277] width 179 height 99
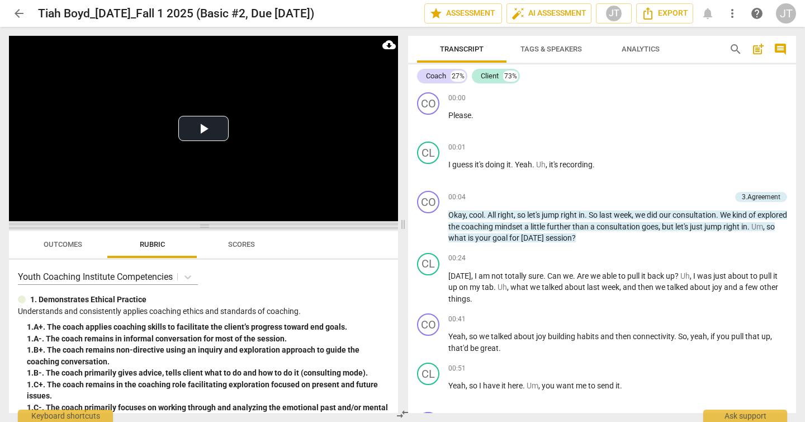
drag, startPoint x: 207, startPoint y: 150, endPoint x: 215, endPoint y: 227, distance: 77.0
click at [215, 227] on span at bounding box center [203, 226] width 389 height 7
click at [430, 76] on div "Coach" at bounding box center [436, 75] width 20 height 11
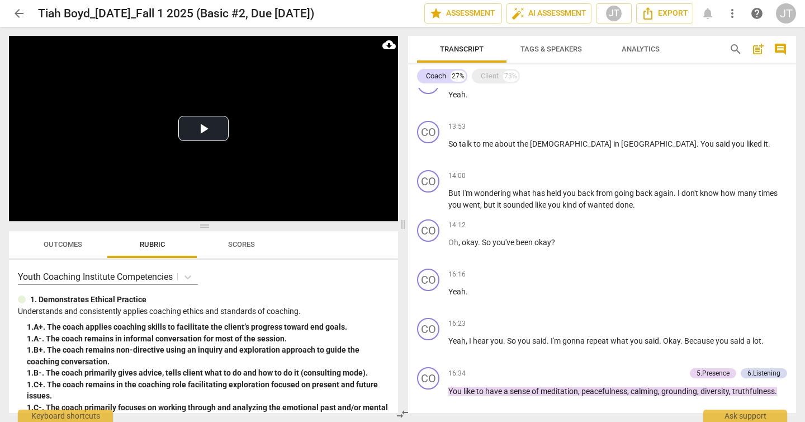
scroll to position [927, 0]
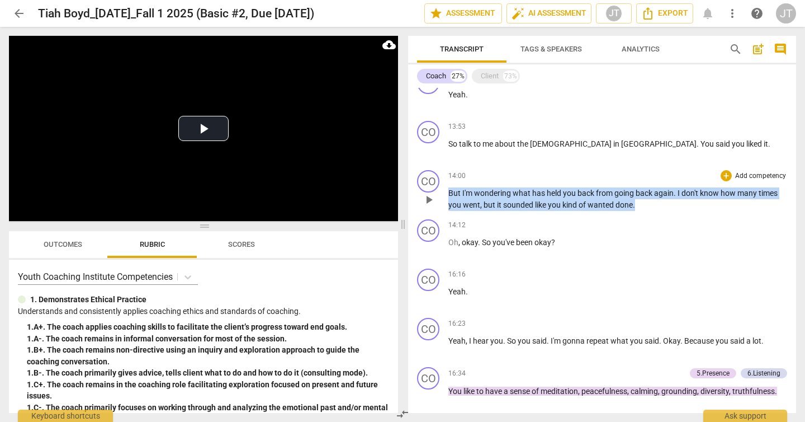
drag, startPoint x: 651, startPoint y: 202, endPoint x: 446, endPoint y: 195, distance: 204.9
click at [446, 195] on div "CO play_arrow pause 14:00 + Add competency keyboard_arrow_right But I'm wonderi…" at bounding box center [602, 190] width 388 height 49
click at [746, 173] on p "Add competency" at bounding box center [760, 176] width 53 height 10
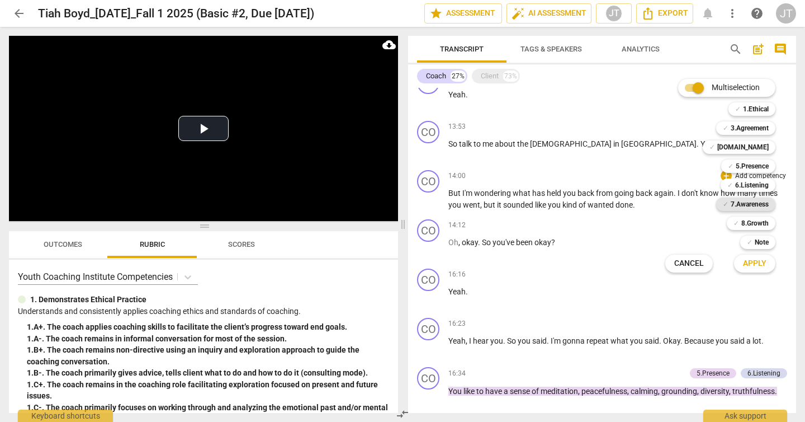
click at [751, 204] on b "7.Awareness" at bounding box center [750, 203] width 38 height 13
click at [757, 262] on span "Apply" at bounding box center [754, 263] width 23 height 11
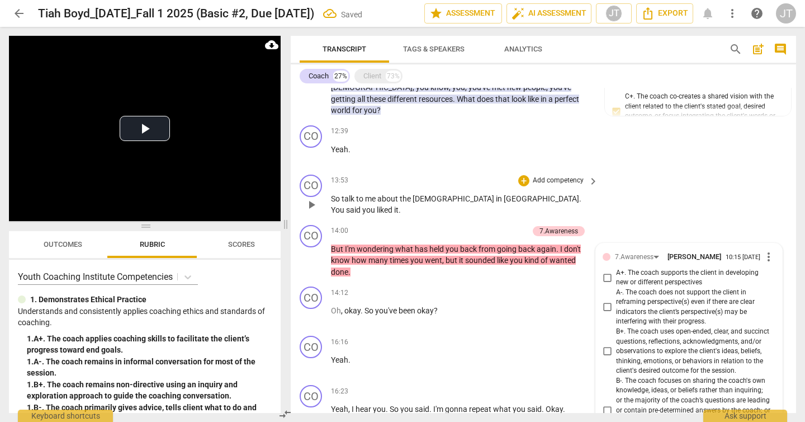
scroll to position [958, 0]
click at [649, 348] on span "B+. The coach uses open-ended, clear, and succinct questions, reflections, ackn…" at bounding box center [693, 351] width 155 height 49
click at [616, 348] on input "B+. The coach uses open-ended, clear, and succinct questions, reflections, ackn…" at bounding box center [607, 351] width 18 height 13
checkbox input "true"
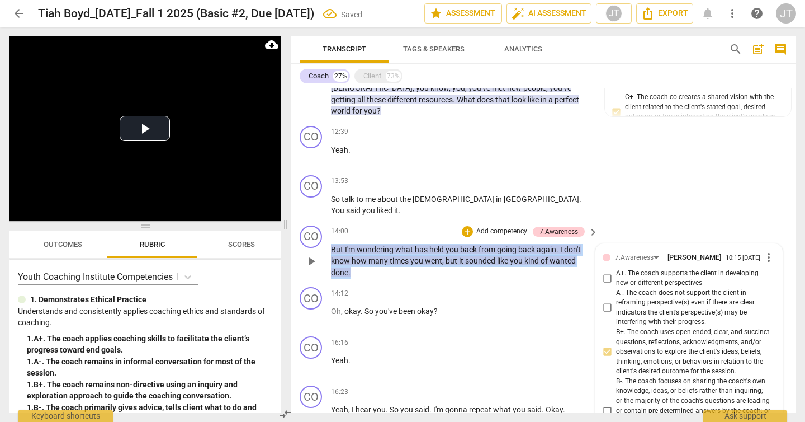
drag, startPoint x: 393, startPoint y: 271, endPoint x: 326, endPoint y: 252, distance: 69.9
click at [326, 252] on div "CO play_arrow pause 14:00 + Add competency 7.Awareness keyboard_arrow_right But…" at bounding box center [544, 252] width 506 height 62
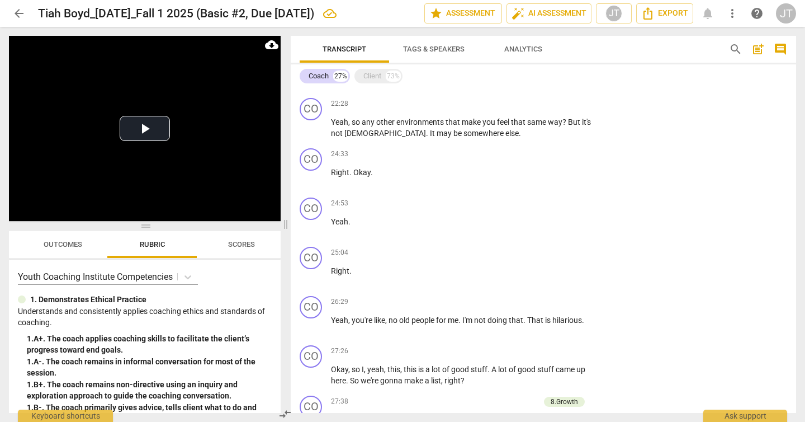
scroll to position [1992, 0]
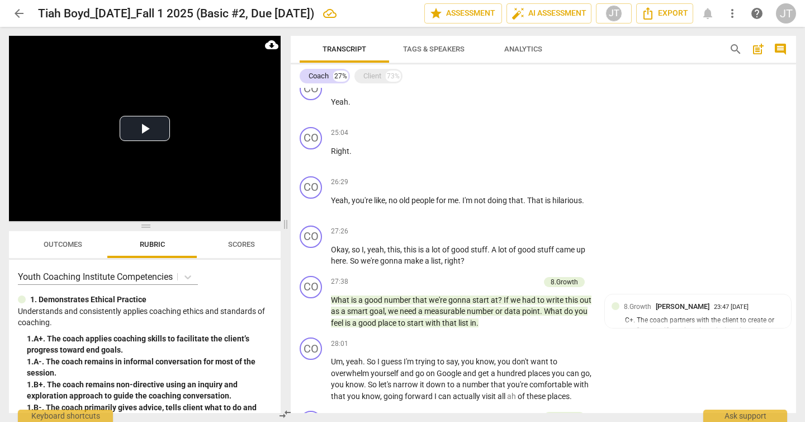
click at [14, 7] on span "arrow_back" at bounding box center [18, 13] width 13 height 13
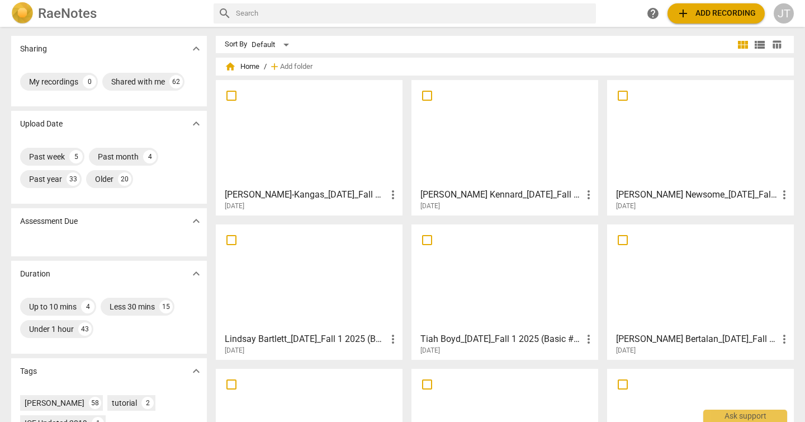
click at [332, 268] on div at bounding box center [309, 277] width 179 height 99
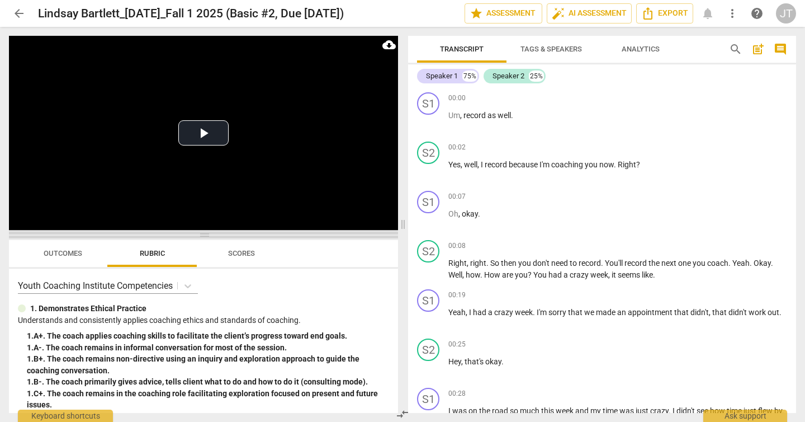
drag, startPoint x: 205, startPoint y: 147, endPoint x: 201, endPoint y: 233, distance: 85.7
click at [201, 233] on span at bounding box center [203, 235] width 389 height 7
click at [204, 135] on button "Play Video" at bounding box center [203, 132] width 50 height 25
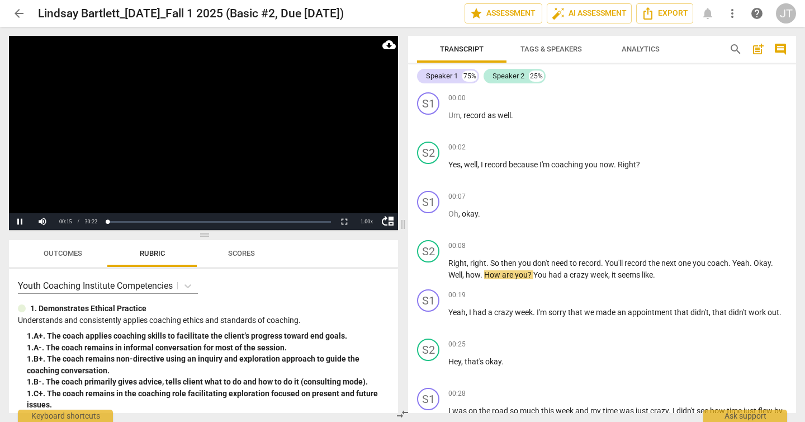
click at [185, 128] on video at bounding box center [203, 133] width 389 height 194
click at [514, 77] on div "Speaker 2" at bounding box center [509, 75] width 32 height 11
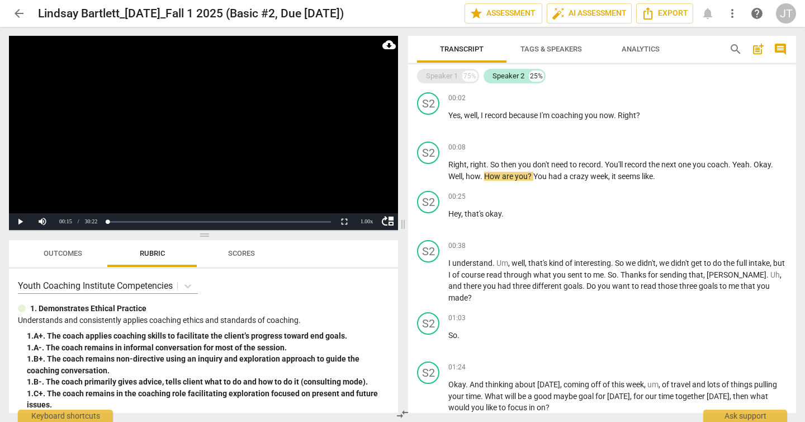
click at [457, 79] on div "Speaker 1" at bounding box center [442, 75] width 32 height 11
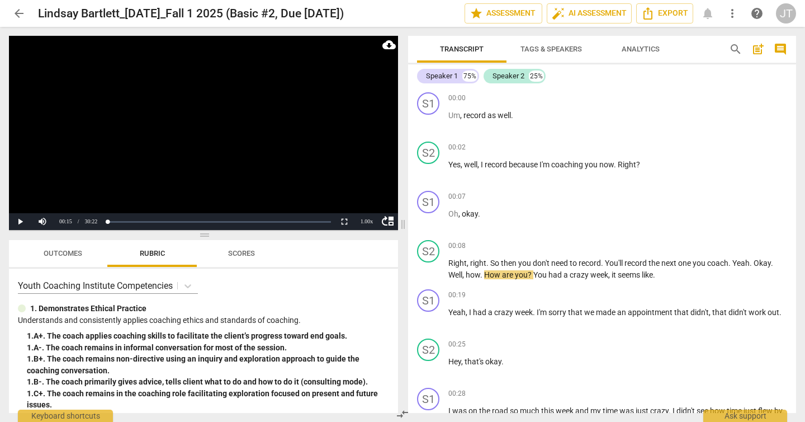
click at [542, 52] on span "Tags & Speakers" at bounding box center [552, 49] width 62 height 8
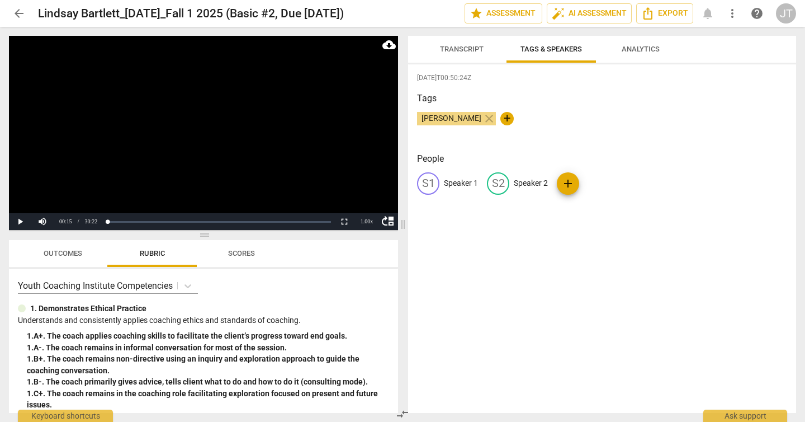
click at [531, 183] on p "Speaker 2" at bounding box center [531, 183] width 34 height 12
type input "Coach"
click at [446, 188] on p "Speaker 1" at bounding box center [461, 183] width 34 height 12
type input "Client"
click at [471, 44] on span "Transcript" at bounding box center [462, 49] width 70 height 15
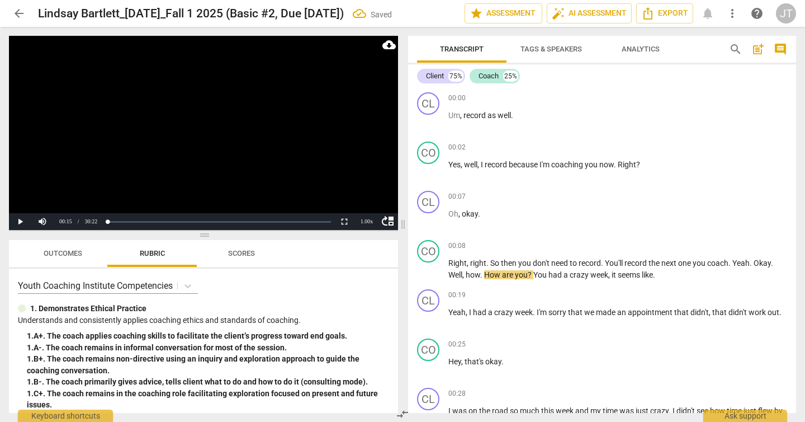
click at [244, 134] on video at bounding box center [203, 133] width 389 height 194
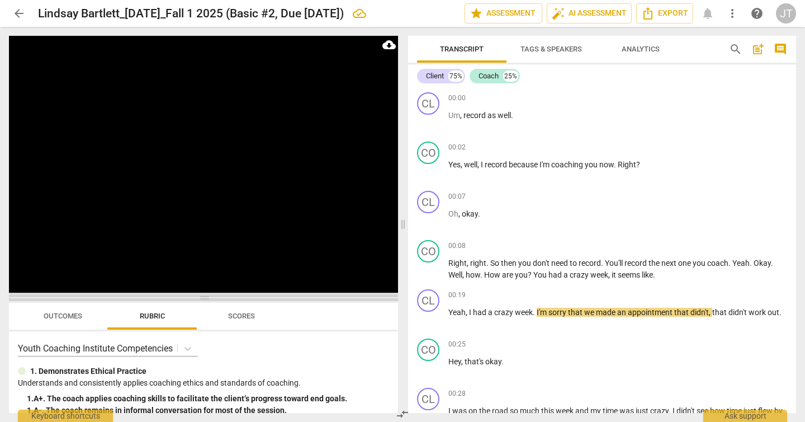
drag, startPoint x: 210, startPoint y: 235, endPoint x: 209, endPoint y: 298, distance: 62.7
click at [209, 298] on span at bounding box center [203, 297] width 389 height 7
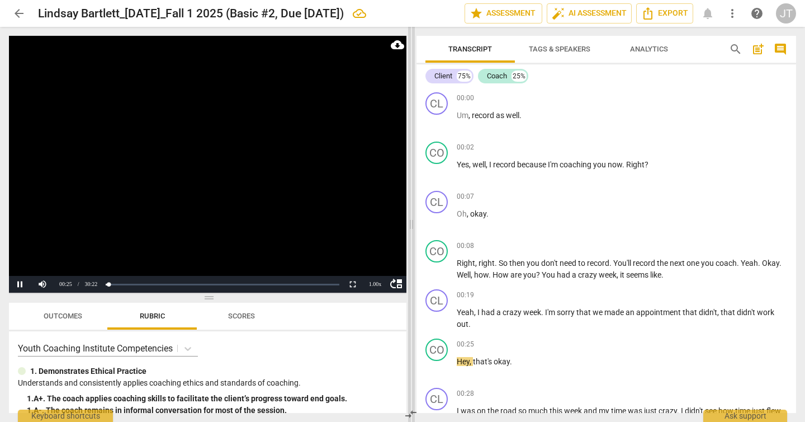
drag, startPoint x: 404, startPoint y: 224, endPoint x: 413, endPoint y: 224, distance: 9.0
click at [413, 224] on span at bounding box center [411, 224] width 7 height 395
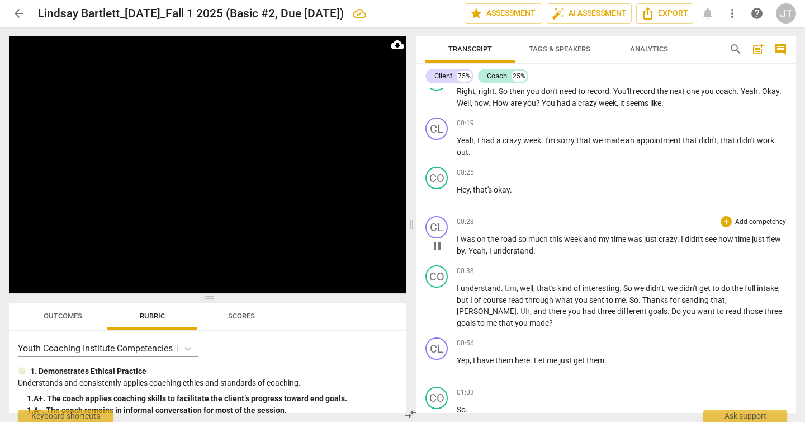
scroll to position [538, 0]
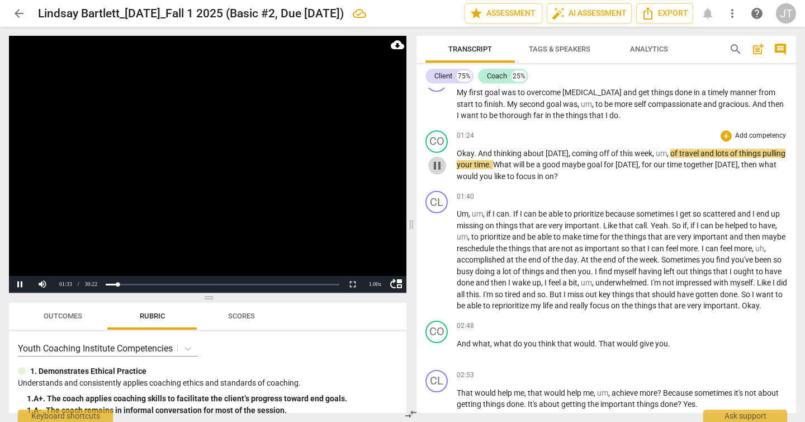
click at [436, 167] on span "pause" at bounding box center [437, 165] width 13 height 13
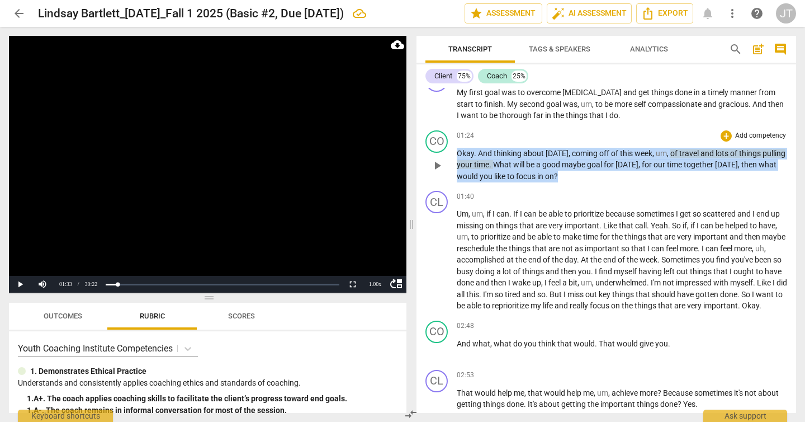
drag, startPoint x: 458, startPoint y: 153, endPoint x: 563, endPoint y: 175, distance: 107.4
click at [563, 175] on p "Okay . And thinking about [DATE] , coming off of this week , um , of travel and…" at bounding box center [622, 165] width 331 height 35
click at [747, 135] on p "Add competency" at bounding box center [760, 136] width 53 height 10
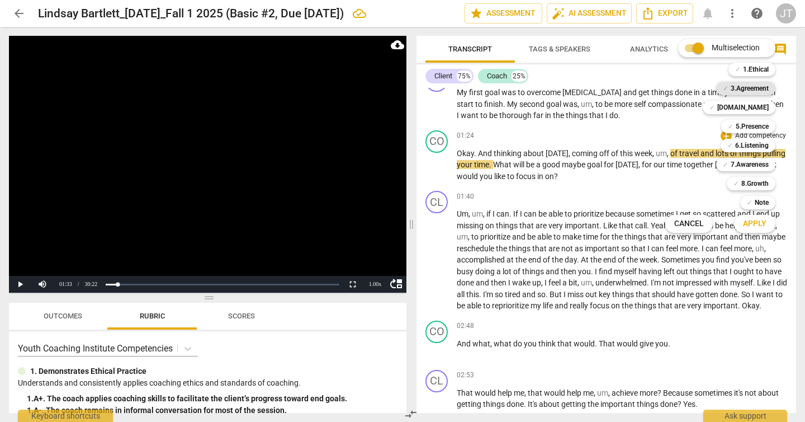
click at [746, 84] on b "3.Agreement" at bounding box center [750, 88] width 38 height 13
click at [749, 218] on span "Apply" at bounding box center [754, 223] width 23 height 11
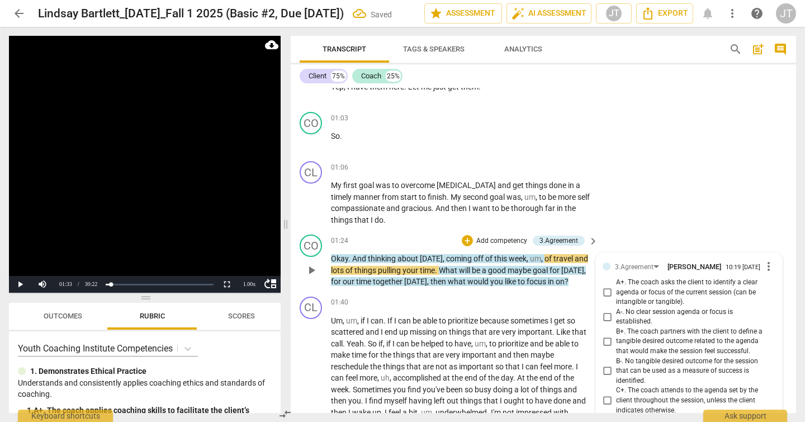
scroll to position [473, 0]
click at [678, 279] on span "A+. The coach asks the client to identify a clear agenda or focus of the curren…" at bounding box center [693, 294] width 155 height 30
click at [616, 286] on input "A+. The coach asks the client to identify a clear agenda or focus of the curren…" at bounding box center [607, 292] width 18 height 13
checkbox input "true"
click at [180, 186] on video at bounding box center [145, 164] width 272 height 257
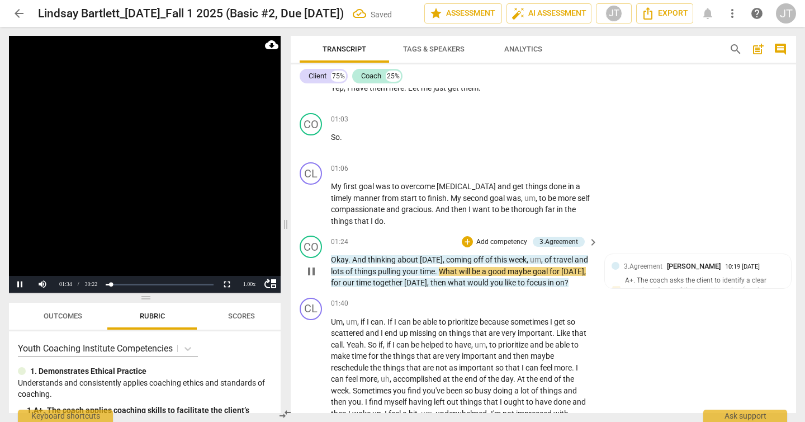
scroll to position [484, 0]
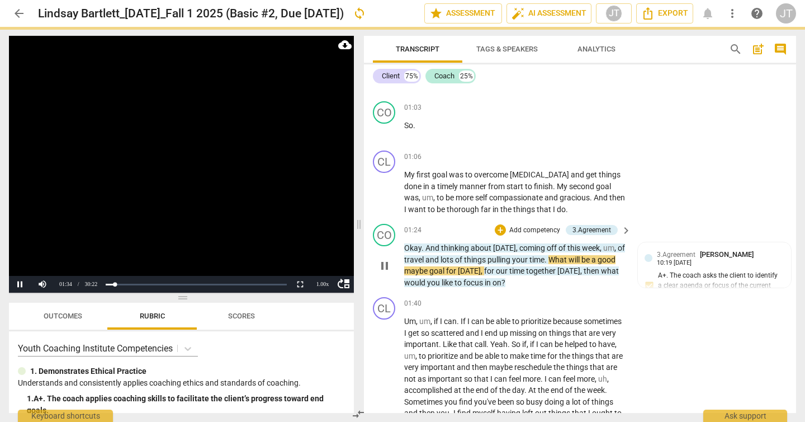
drag, startPoint x: 287, startPoint y: 227, endPoint x: 360, endPoint y: 228, distance: 73.3
click at [360, 228] on span at bounding box center [359, 224] width 7 height 395
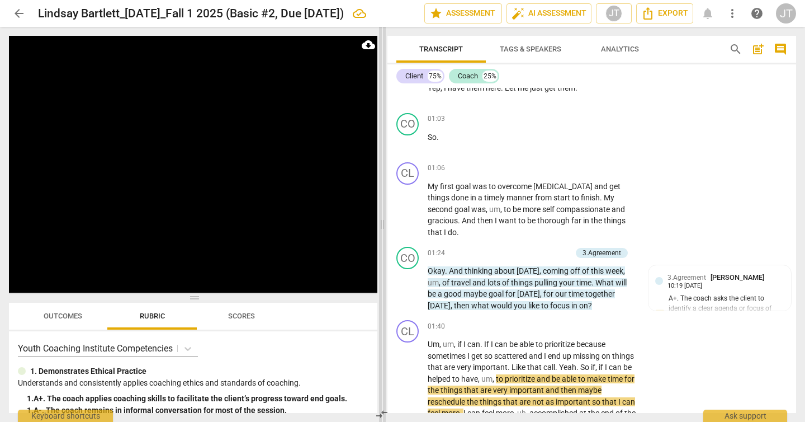
drag, startPoint x: 359, startPoint y: 223, endPoint x: 383, endPoint y: 223, distance: 23.5
click at [383, 223] on span at bounding box center [382, 224] width 7 height 395
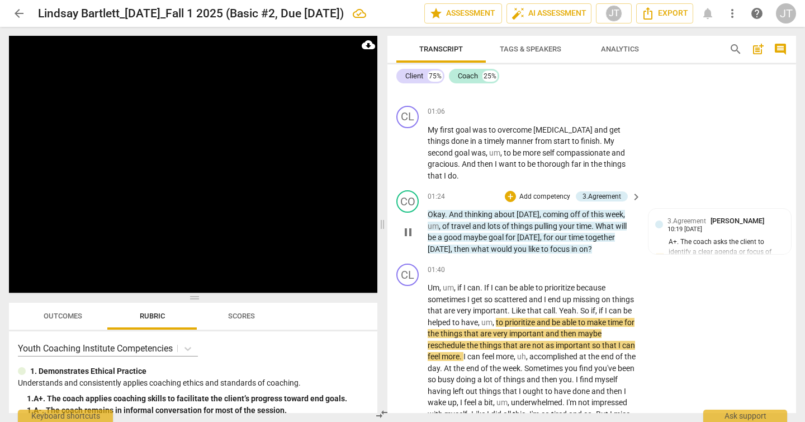
scroll to position [571, 0]
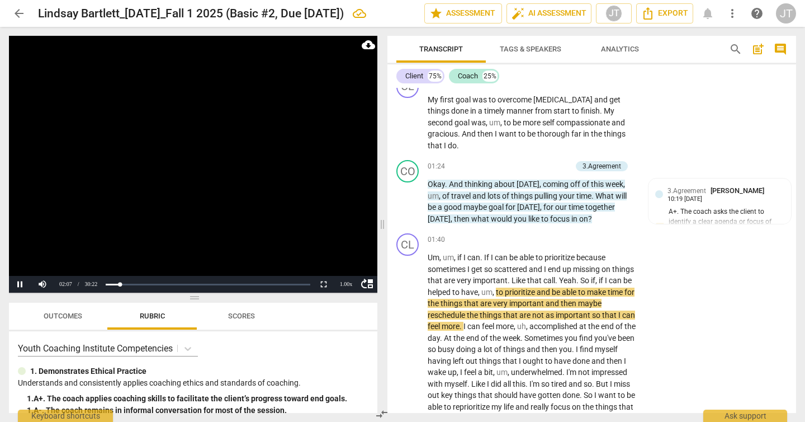
click at [227, 199] on video at bounding box center [193, 164] width 369 height 257
click at [428, 253] on span "Um" at bounding box center [434, 257] width 12 height 9
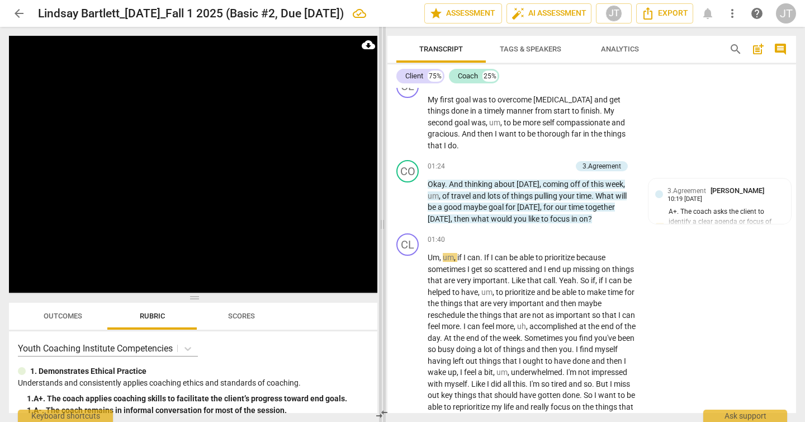
click at [383, 226] on span at bounding box center [382, 224] width 7 height 395
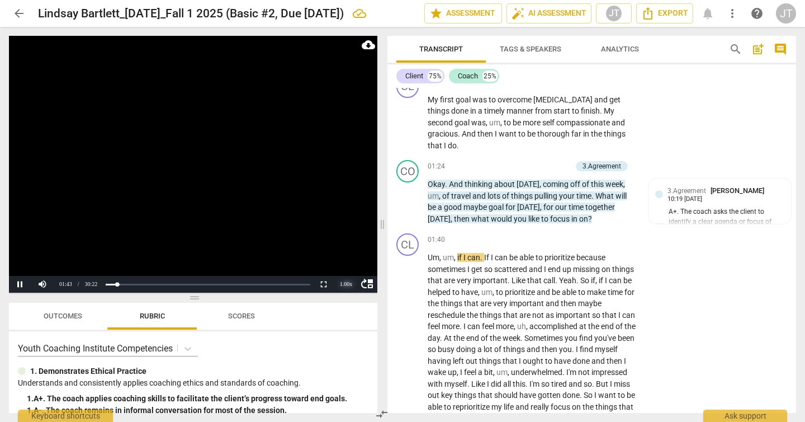
click at [342, 286] on div "1.00 x" at bounding box center [346, 284] width 22 height 17
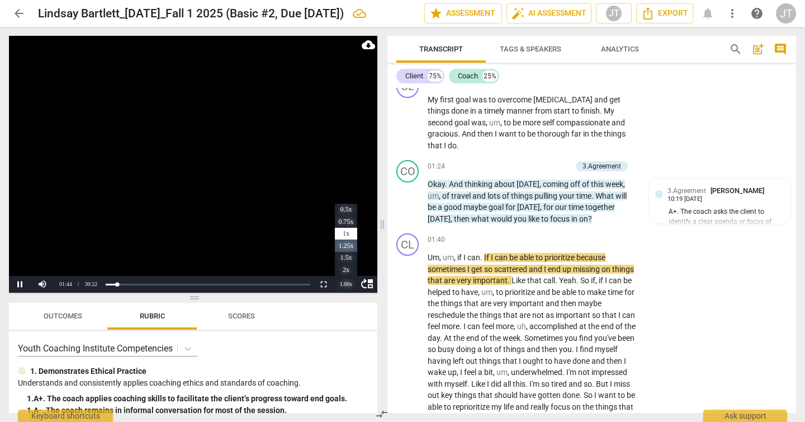
click at [344, 247] on li "1.25x" at bounding box center [346, 245] width 22 height 12
click at [343, 282] on div "1.25 x" at bounding box center [346, 284] width 22 height 17
click at [345, 260] on li "1.5x" at bounding box center [346, 258] width 22 height 12
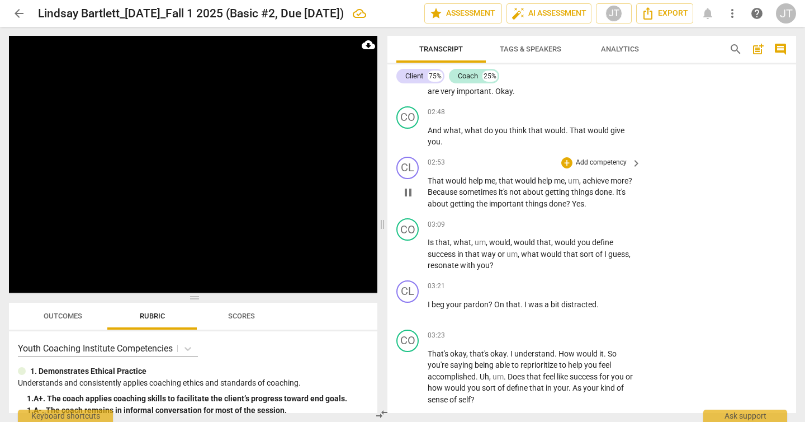
scroll to position [761, 0]
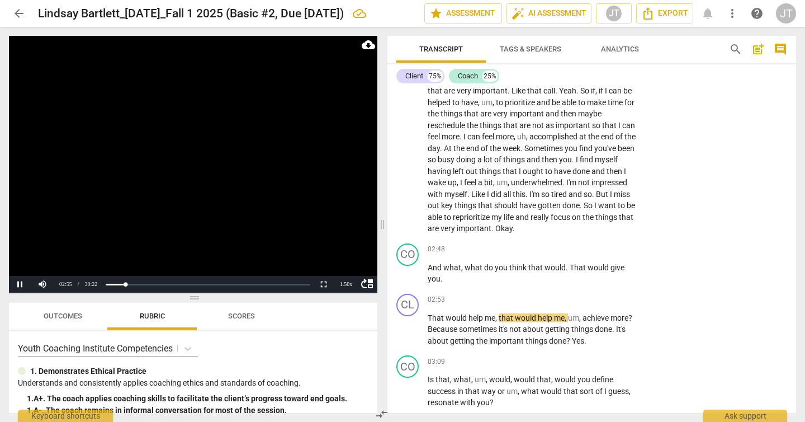
click at [172, 174] on video at bounding box center [193, 164] width 369 height 257
drag, startPoint x: 429, startPoint y: 257, endPoint x: 447, endPoint y: 266, distance: 19.8
click at [447, 266] on p "And what , what do you think that would . That would give you ." at bounding box center [532, 273] width 208 height 23
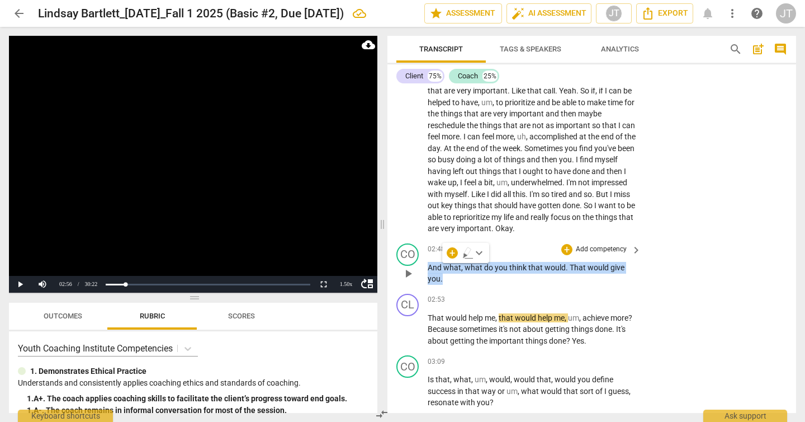
click at [621, 244] on p "Add competency" at bounding box center [601, 249] width 53 height 10
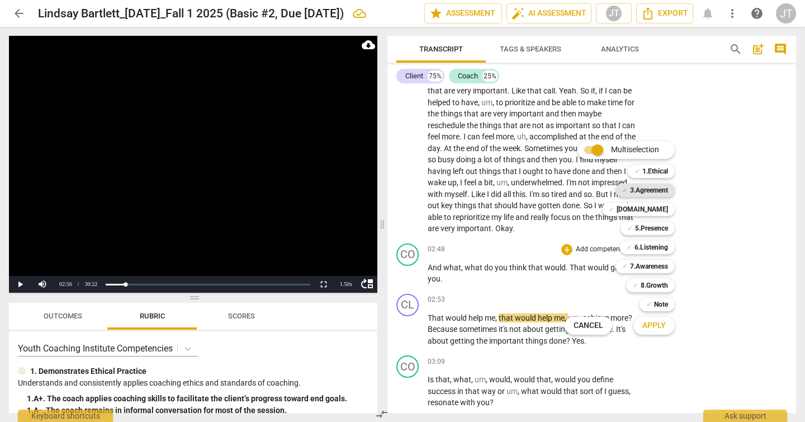
click at [661, 189] on b "3.Agreement" at bounding box center [649, 189] width 38 height 13
click at [661, 325] on span "Apply" at bounding box center [654, 325] width 23 height 11
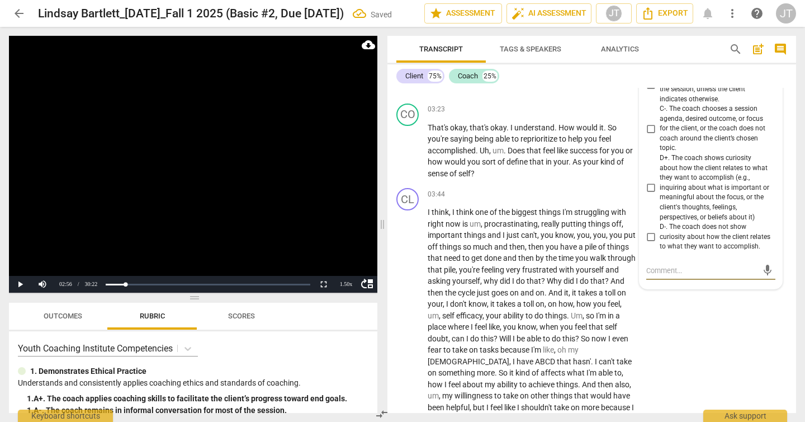
scroll to position [1105, 0]
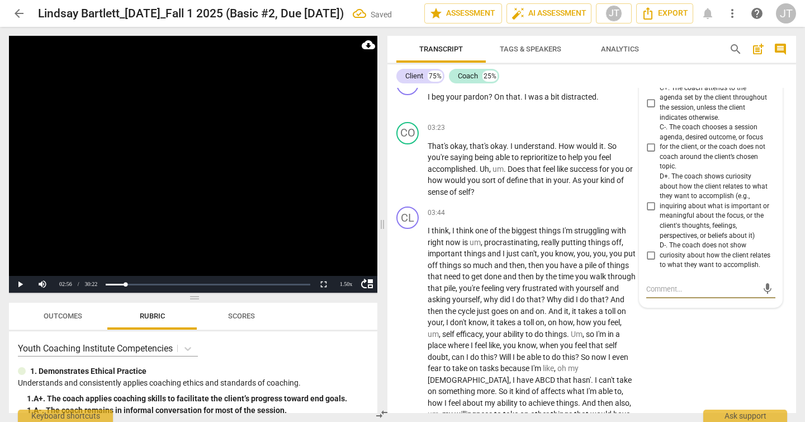
click at [651, 200] on input "D+. The coach shows curiosity about how the client relates to what they want to…" at bounding box center [651, 206] width 18 height 13
checkbox input "true"
click at [220, 166] on video at bounding box center [193, 164] width 369 height 257
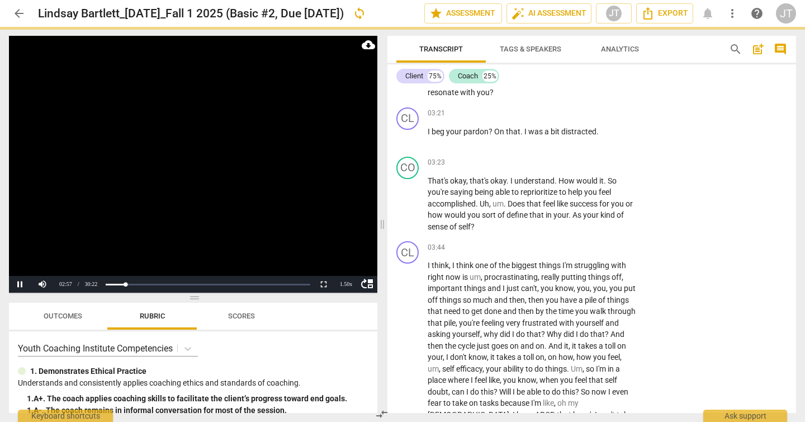
scroll to position [894, 0]
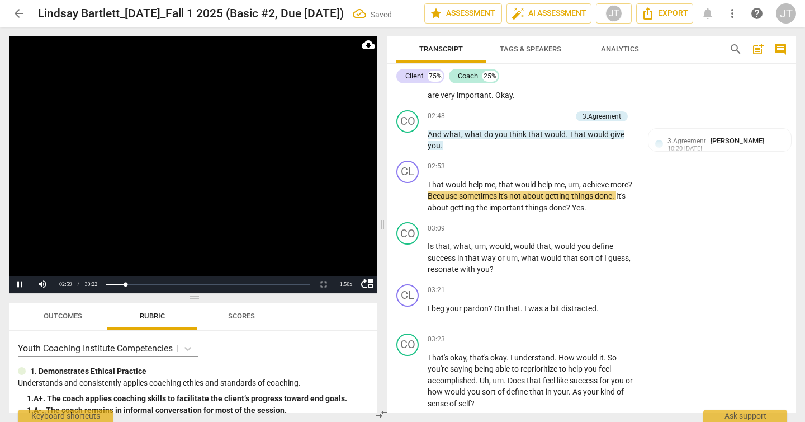
click at [169, 184] on video at bounding box center [193, 164] width 369 height 257
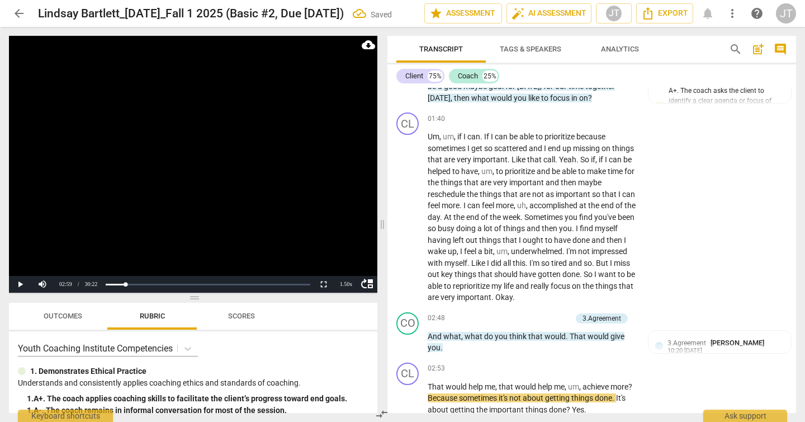
scroll to position [471, 0]
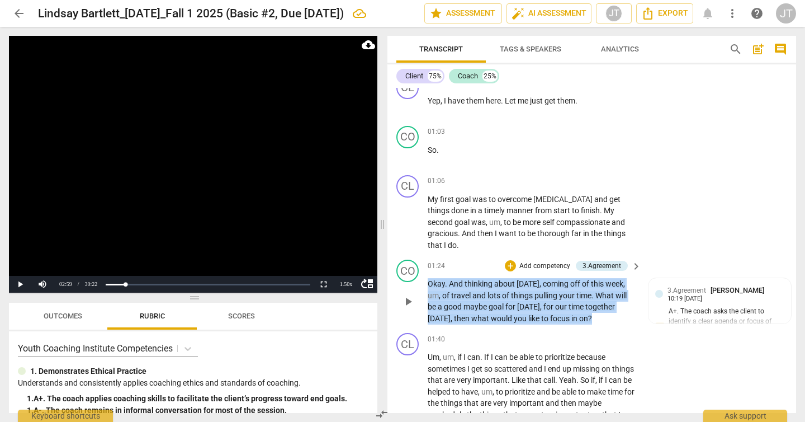
drag, startPoint x: 597, startPoint y: 304, endPoint x: 410, endPoint y: 275, distance: 189.6
click at [410, 275] on div "CO play_arrow pause 01:24 + Add competency 3.Agreement keyboard_arrow_right Oka…" at bounding box center [592, 291] width 409 height 73
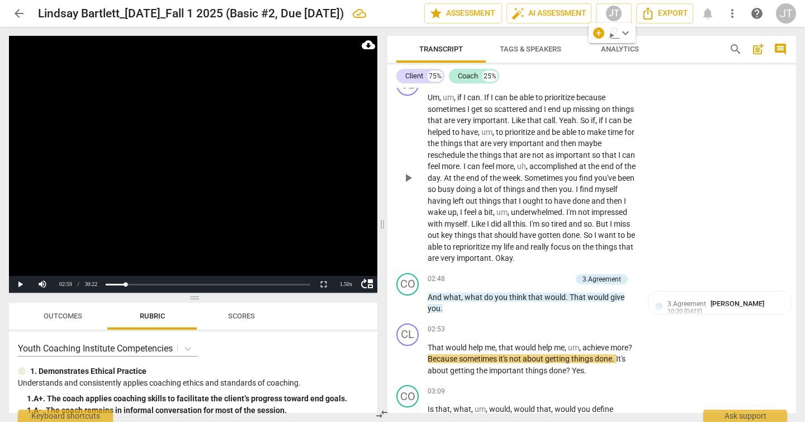
scroll to position [732, 0]
drag, startPoint x: 448, startPoint y: 294, endPoint x: 429, endPoint y: 286, distance: 20.4
click at [429, 291] on p "And what , what do you think that would . That would give you ." at bounding box center [532, 302] width 208 height 23
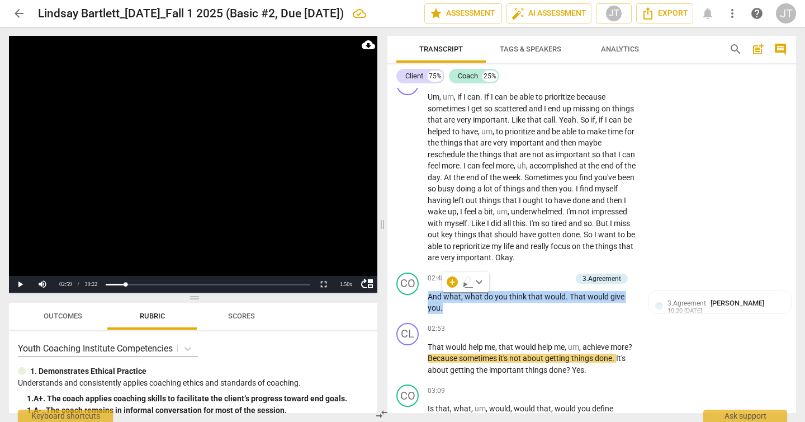
click at [220, 183] on video at bounding box center [193, 164] width 369 height 257
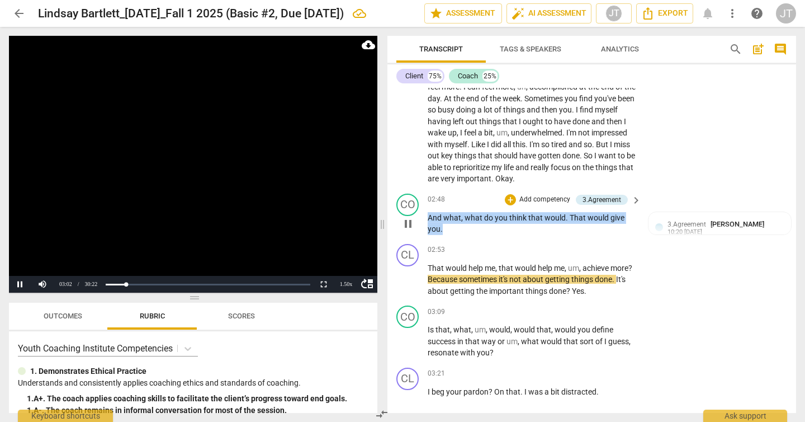
scroll to position [848, 0]
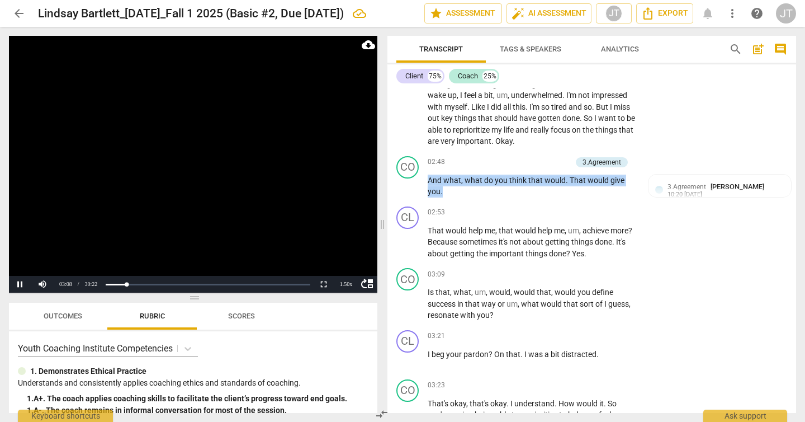
click at [229, 166] on video at bounding box center [193, 164] width 369 height 257
click at [231, 189] on video at bounding box center [193, 164] width 369 height 257
click at [438, 226] on span "That" at bounding box center [437, 230] width 18 height 9
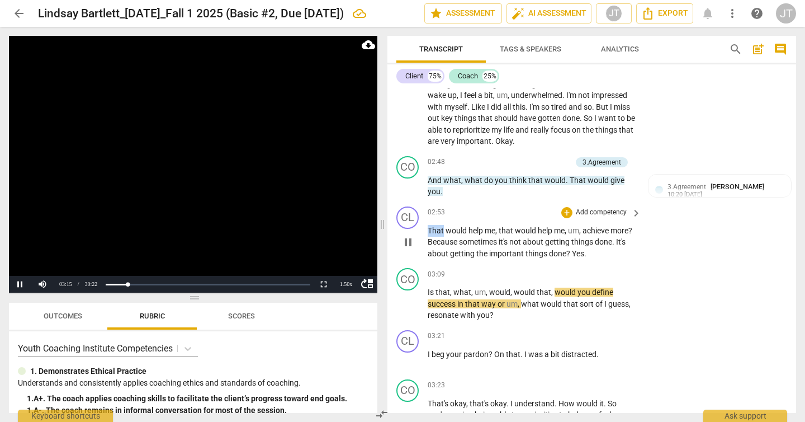
click at [438, 226] on span "That" at bounding box center [437, 230] width 18 height 9
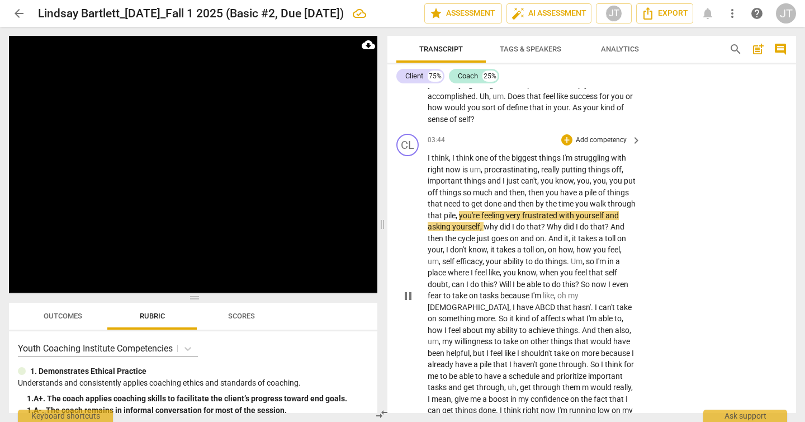
scroll to position [1177, 0]
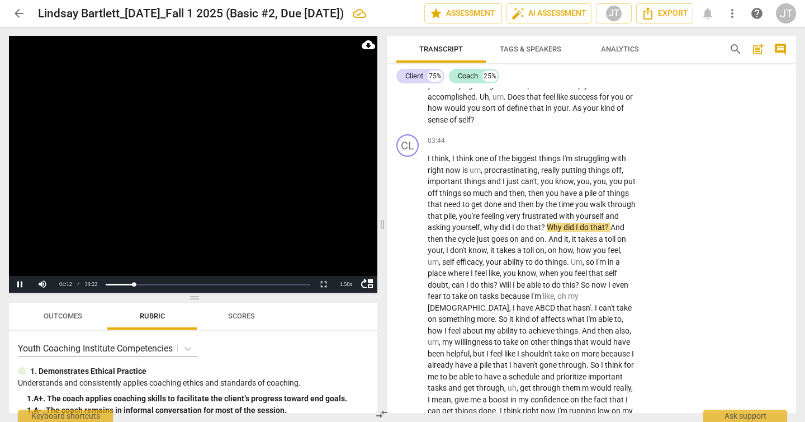
click at [201, 148] on video at bounding box center [193, 164] width 369 height 257
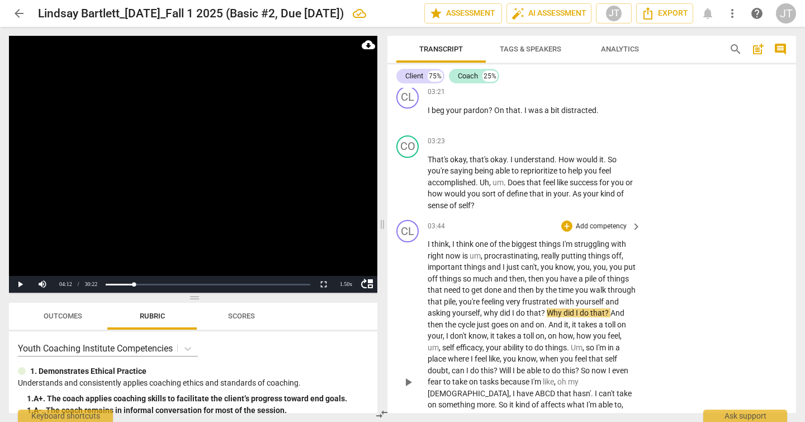
scroll to position [1091, 0]
click at [433, 155] on span "That's" at bounding box center [439, 159] width 22 height 9
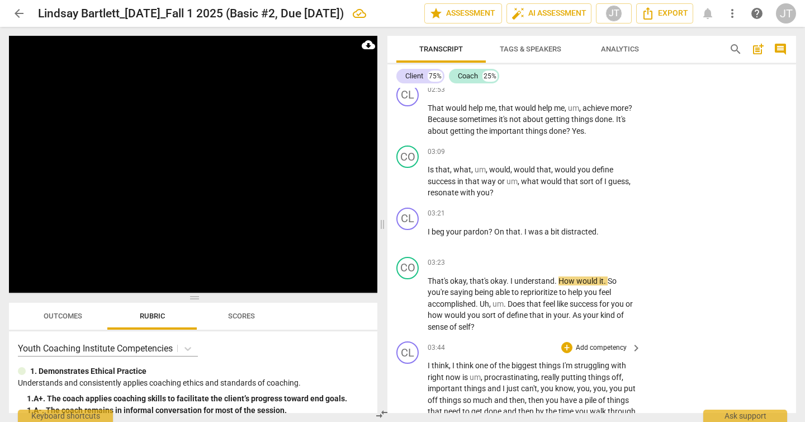
scroll to position [966, 0]
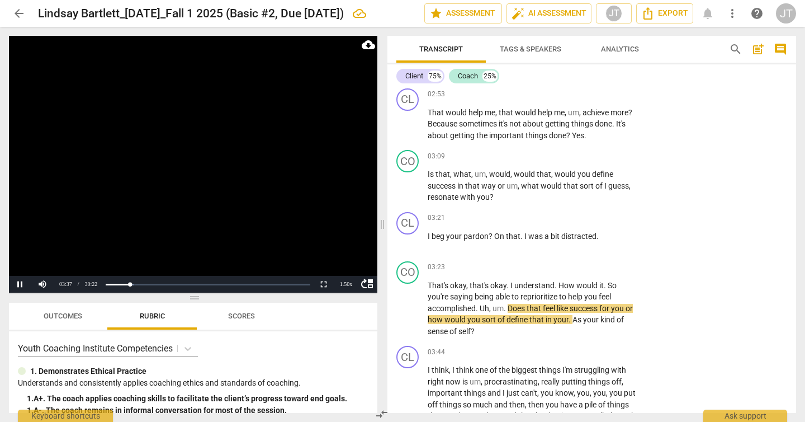
click at [176, 183] on video at bounding box center [193, 164] width 369 height 257
click at [489, 304] on span "Uh" at bounding box center [485, 308] width 10 height 9
drag, startPoint x: 482, startPoint y: 296, endPoint x: 502, endPoint y: 296, distance: 20.7
click at [502, 296] on p "That's okay , that's okay . I understand . How would it . So you're saying bein…" at bounding box center [532, 309] width 208 height 58
click at [199, 187] on video at bounding box center [193, 164] width 369 height 257
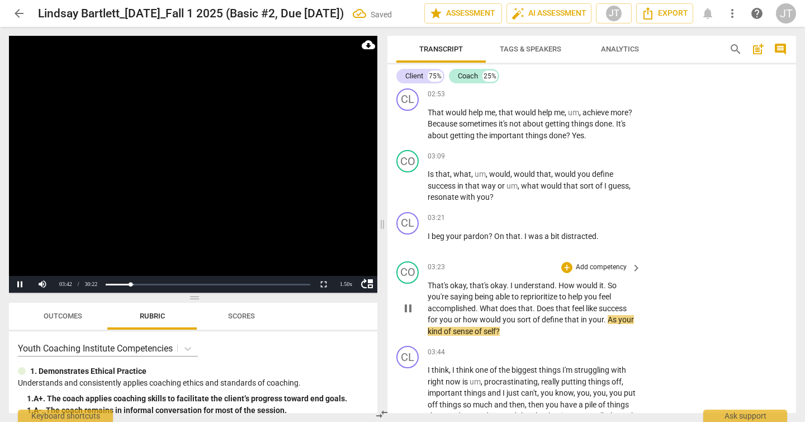
click at [199, 187] on video at bounding box center [193, 164] width 369 height 257
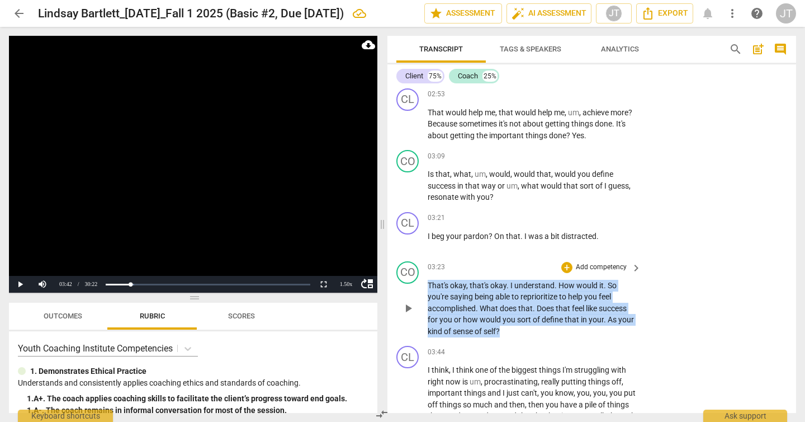
drag, startPoint x: 511, startPoint y: 319, endPoint x: 421, endPoint y: 279, distance: 99.2
click at [421, 279] on div "CO play_arrow pause 03:23 + Add competency keyboard_arrow_right That's okay , t…" at bounding box center [592, 299] width 409 height 85
click at [614, 262] on p "Add competency" at bounding box center [601, 267] width 53 height 10
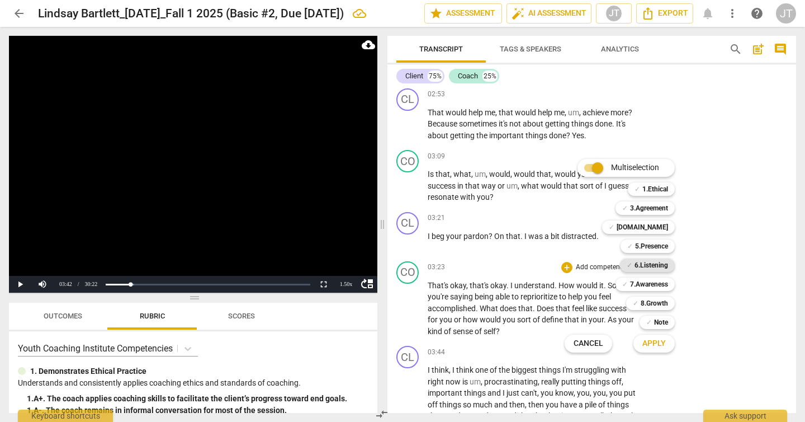
click at [656, 266] on b "6.Listening" at bounding box center [652, 264] width 34 height 13
click at [655, 347] on span "Apply" at bounding box center [654, 343] width 23 height 11
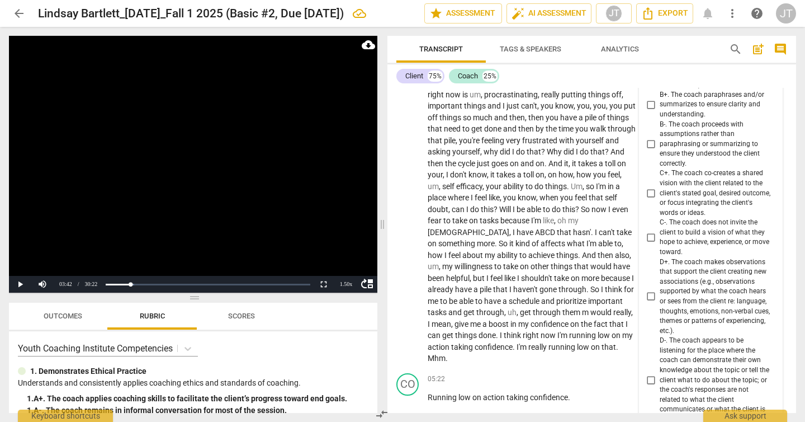
scroll to position [1245, 0]
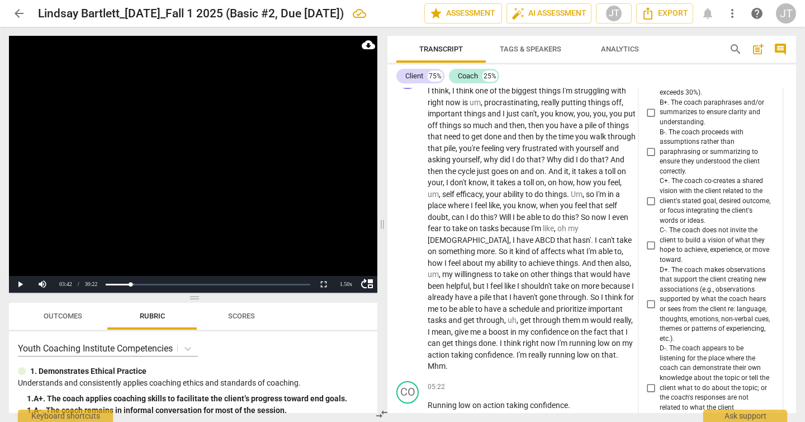
click at [669, 182] on span "C+. The coach co-creates a shared vision with the client related to the client'…" at bounding box center [715, 200] width 111 height 49
click at [660, 194] on input "C+. The coach co-creates a shared vision with the client related to the client'…" at bounding box center [651, 200] width 18 height 13
checkbox input "true"
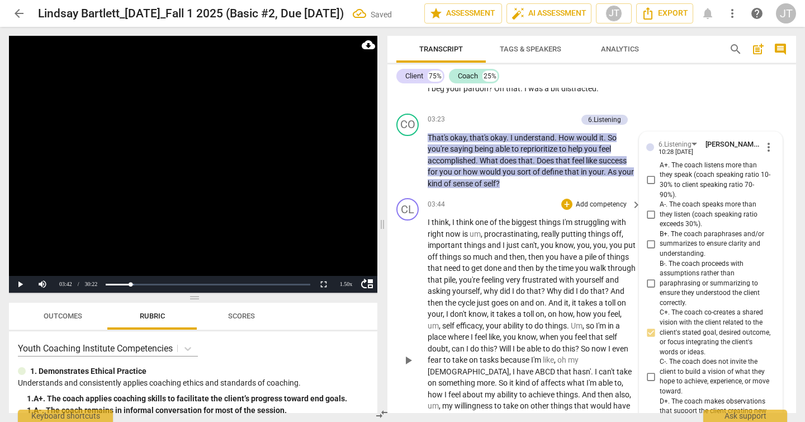
scroll to position [1061, 0]
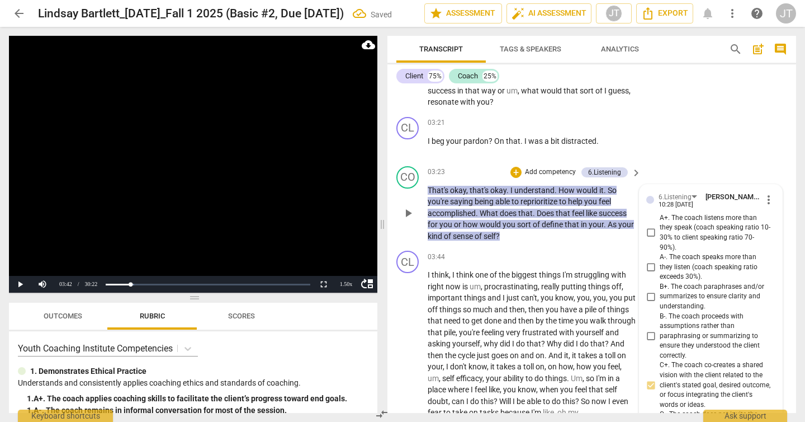
click at [543, 167] on p "Add competency" at bounding box center [550, 172] width 53 height 10
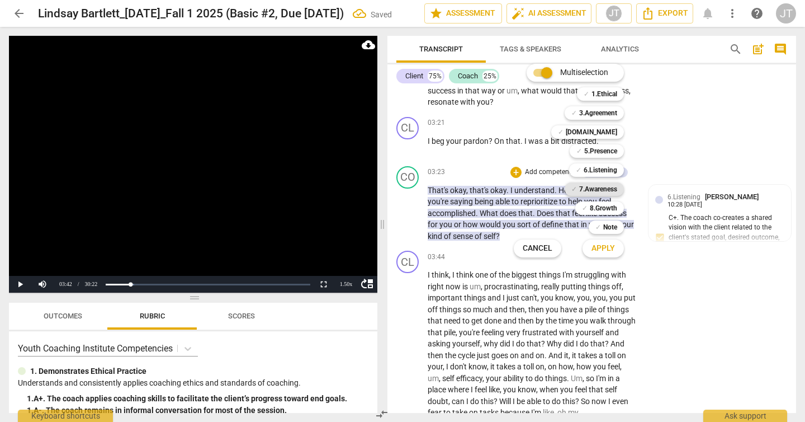
click at [614, 186] on b "7.Awareness" at bounding box center [598, 188] width 38 height 13
click at [602, 246] on span "Apply" at bounding box center [603, 248] width 23 height 11
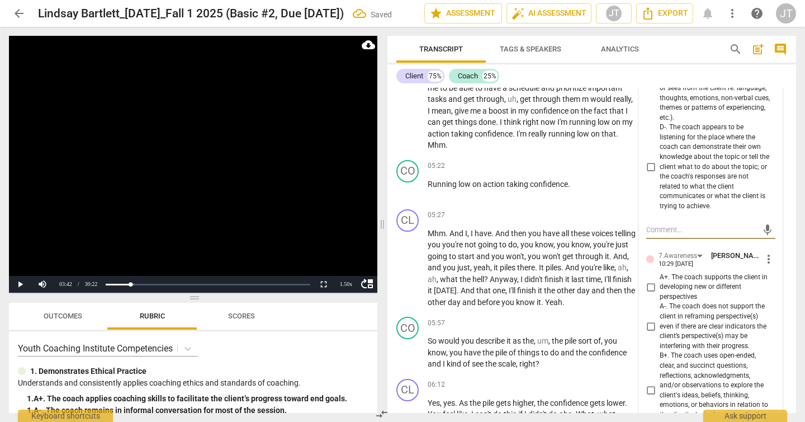
scroll to position [1519, 0]
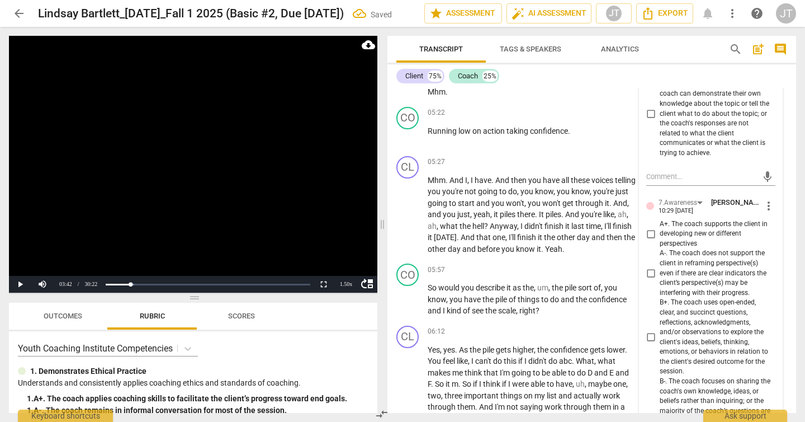
click at [654, 219] on label "A+. The coach supports the client in developing new or different perspectives" at bounding box center [706, 234] width 129 height 30
click at [654, 227] on input "A+. The coach supports the client in developing new or different perspectives" at bounding box center [651, 233] width 18 height 13
checkbox input "true"
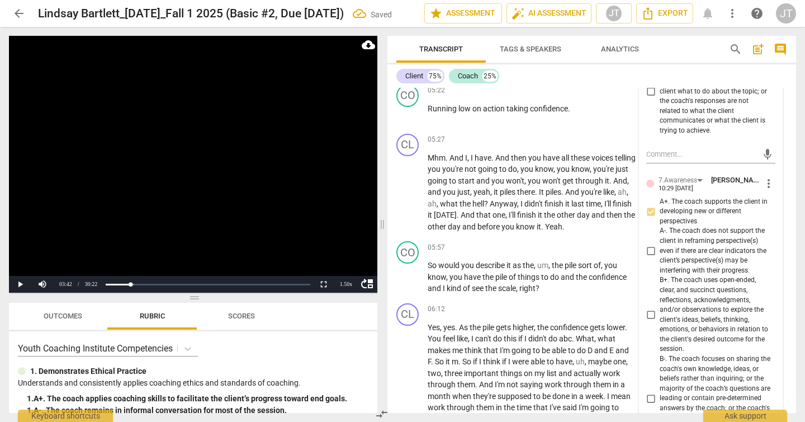
scroll to position [1559, 0]
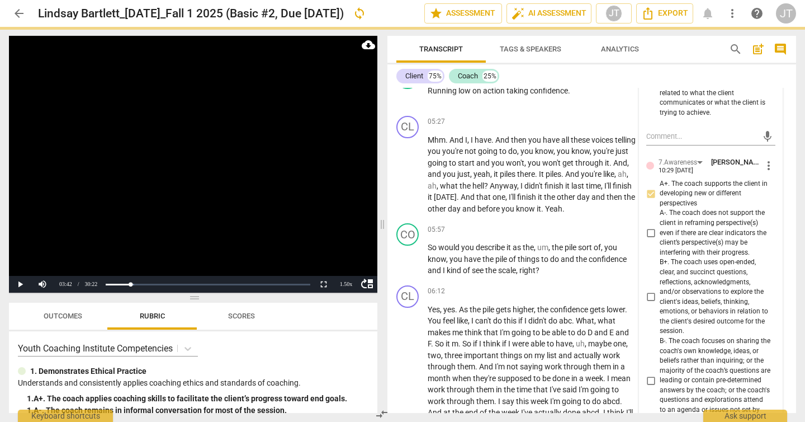
click at [706, 278] on span "B+. The coach uses open-ended, clear, and succinct questions, reflections, ackn…" at bounding box center [715, 296] width 111 height 79
click at [660, 290] on input "B+. The coach uses open-ended, clear, and succinct questions, reflections, ackn…" at bounding box center [651, 296] width 18 height 13
checkbox input "true"
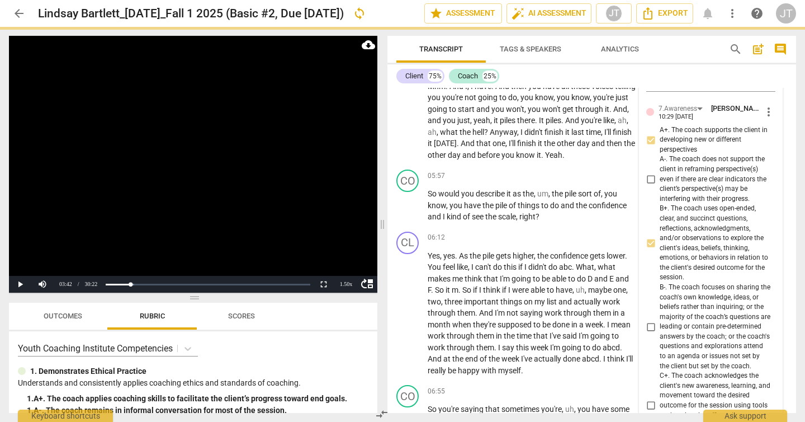
scroll to position [1639, 0]
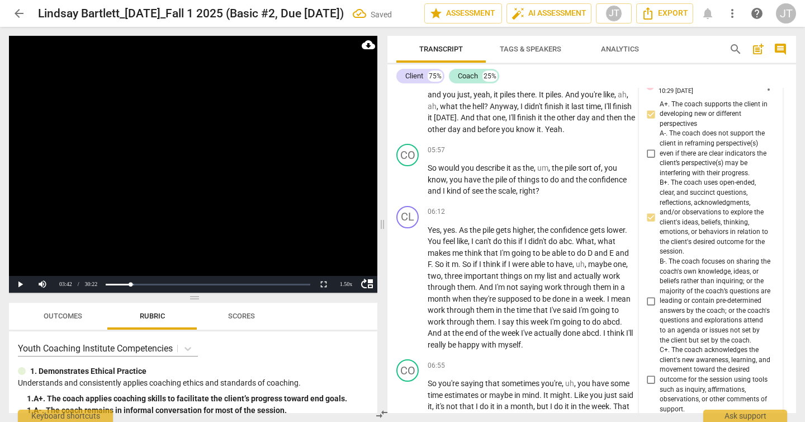
click at [225, 158] on video at bounding box center [193, 164] width 369 height 257
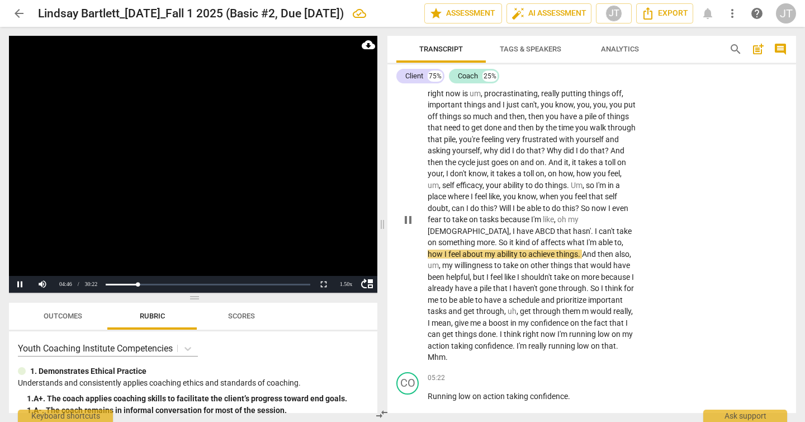
scroll to position [1333, 0]
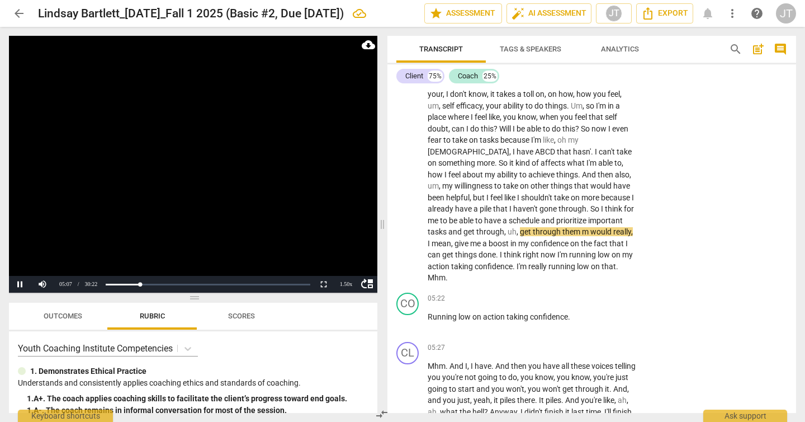
click at [176, 173] on video at bounding box center [193, 164] width 369 height 257
click at [186, 158] on video at bounding box center [193, 164] width 369 height 257
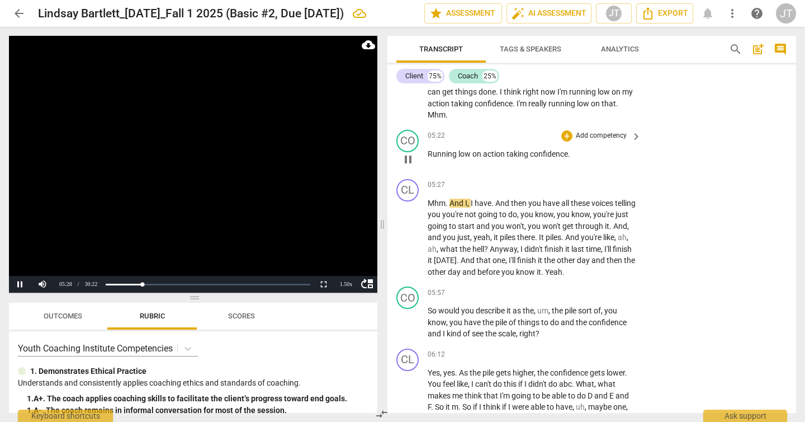
scroll to position [1474, 0]
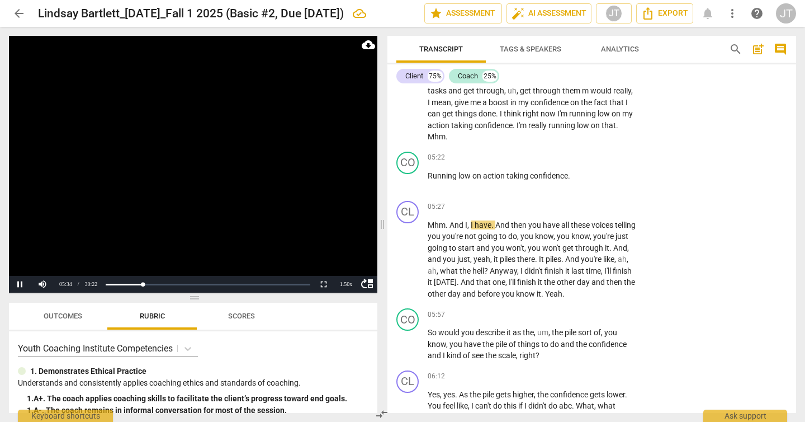
click at [235, 163] on video at bounding box center [193, 164] width 369 height 257
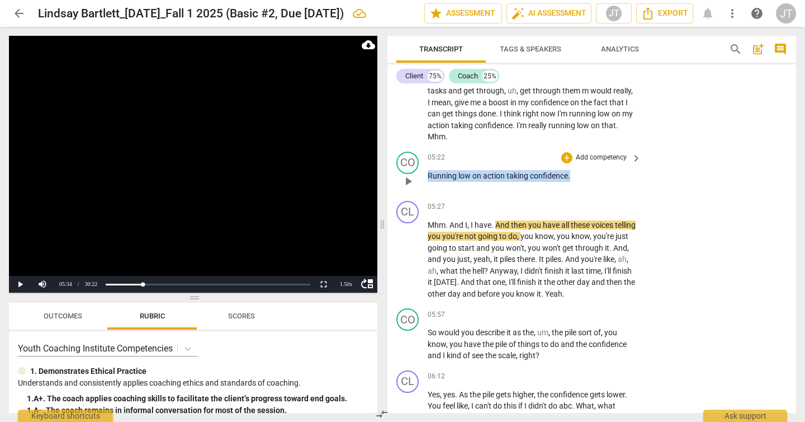
drag, startPoint x: 429, startPoint y: 153, endPoint x: 571, endPoint y: 152, distance: 142.1
click at [571, 170] on p "Running low on action taking confidence ." at bounding box center [532, 176] width 208 height 12
click at [563, 152] on div "+" at bounding box center [567, 157] width 11 height 11
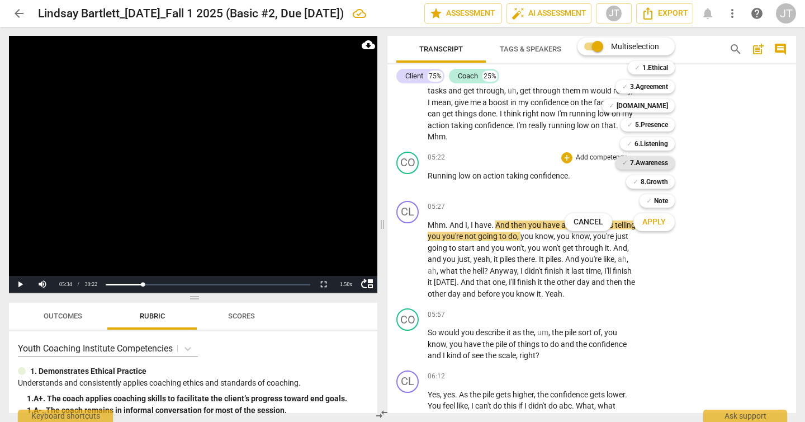
click at [654, 160] on b "7.Awareness" at bounding box center [649, 162] width 38 height 13
click at [662, 197] on b "Note" at bounding box center [661, 200] width 14 height 13
click at [661, 221] on span "Apply" at bounding box center [654, 221] width 23 height 11
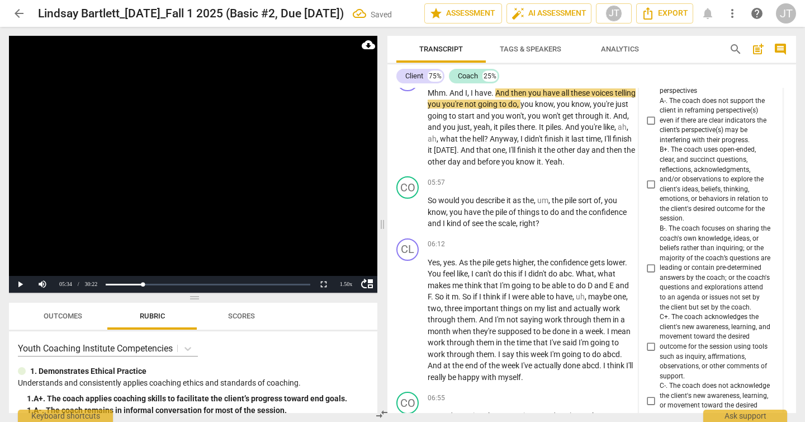
scroll to position [1605, 0]
click at [660, 160] on span "B+. The coach uses open-ended, clear, and succinct questions, reflections, ackn…" at bounding box center [715, 185] width 111 height 79
click at [658, 179] on input "B+. The coach uses open-ended, clear, and succinct questions, reflections, ackn…" at bounding box center [651, 185] width 18 height 13
checkbox input "true"
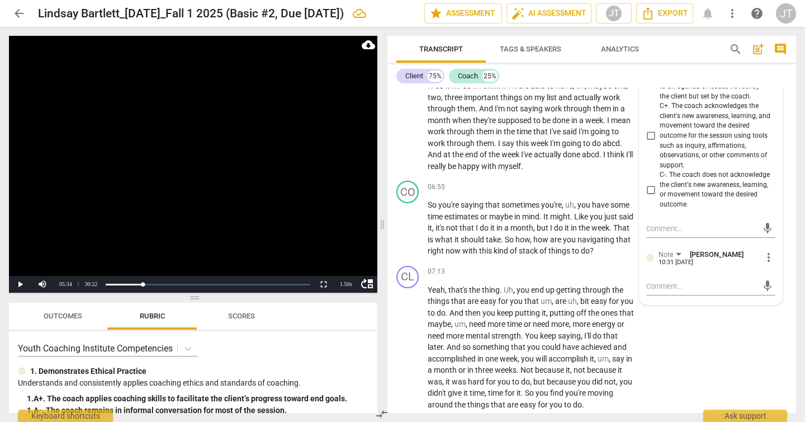
scroll to position [1838, 0]
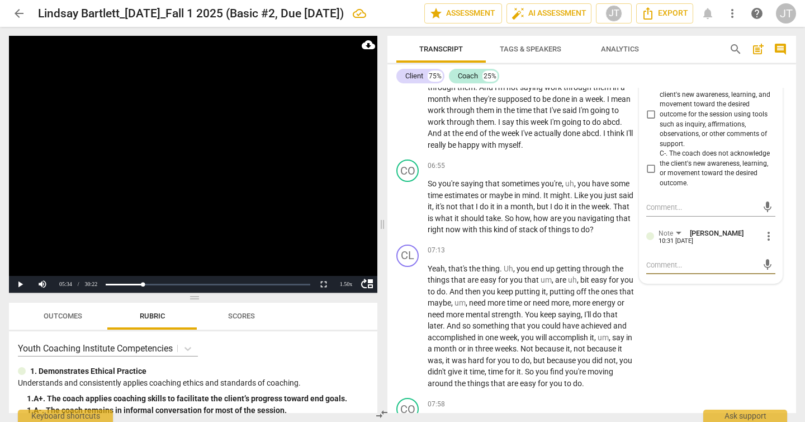
click at [690, 260] on textarea at bounding box center [702, 265] width 111 height 11
type textarea "n"
type textarea "ni"
type textarea "nic"
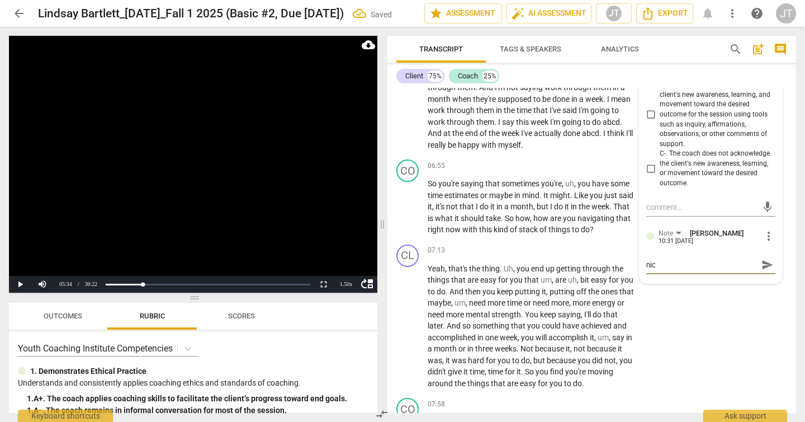
type textarea "nice"
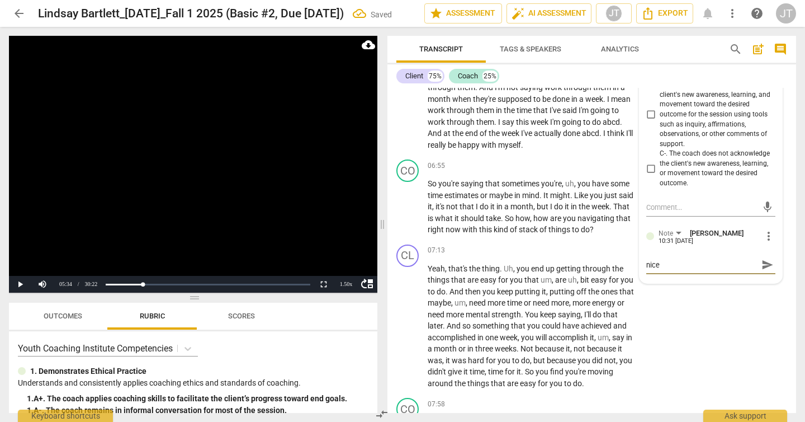
type textarea "nice"
type textarea "nic"
type textarea "ni"
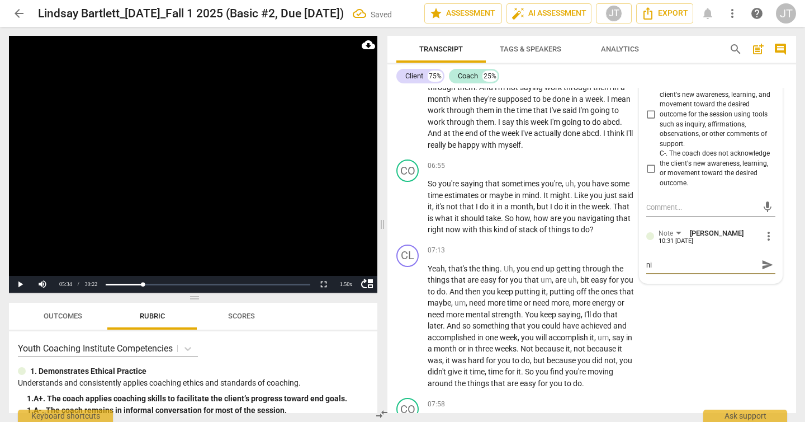
type textarea "n"
type textarea "c"
type textarea "co"
type textarea "coa"
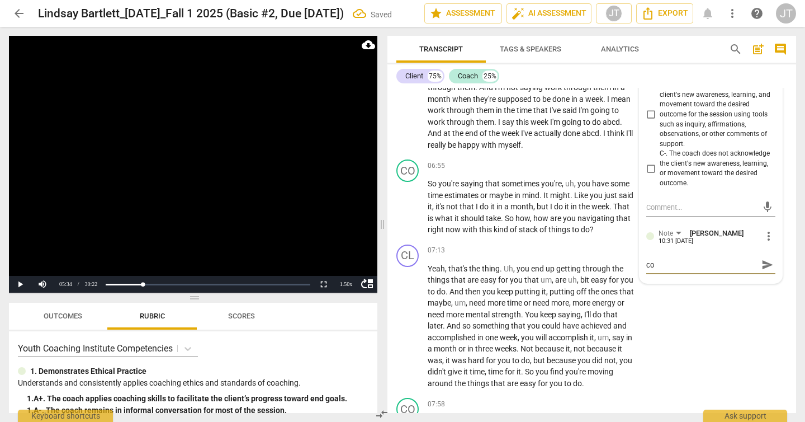
type textarea "coa"
type textarea "coac"
type textarea "coach"
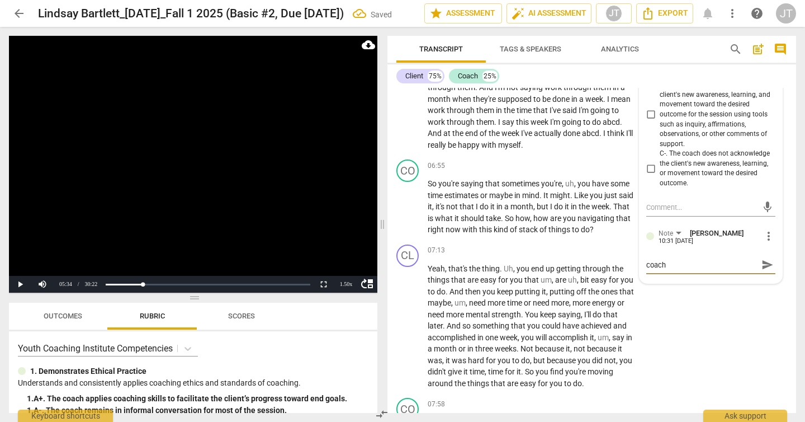
type textarea "coach o"
type textarea "coach of"
type textarea "coach off"
type textarea "coach offe"
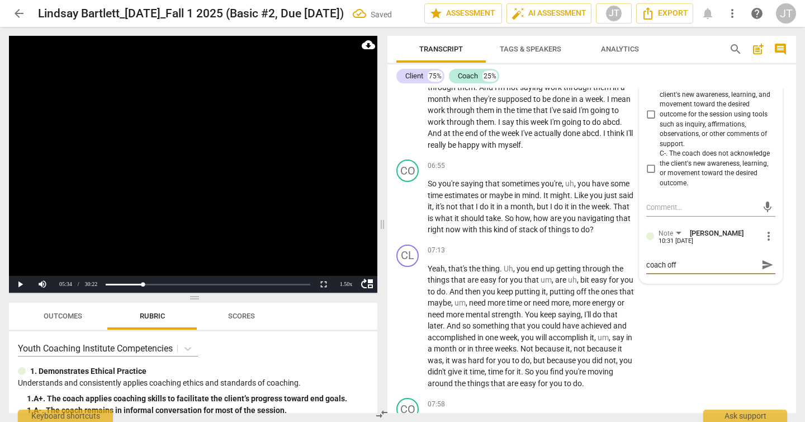
type textarea "coach offe"
type textarea "coach offer"
type textarea "coach offers"
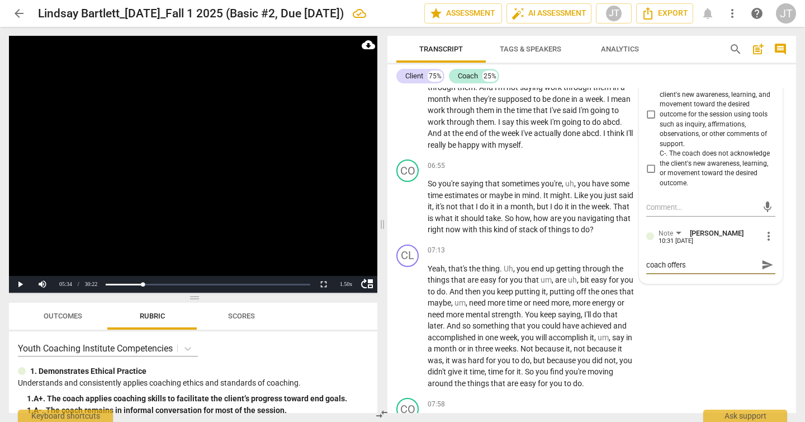
type textarea "coach offers s"
type textarea "coach offers sp"
type textarea "coach offers spa"
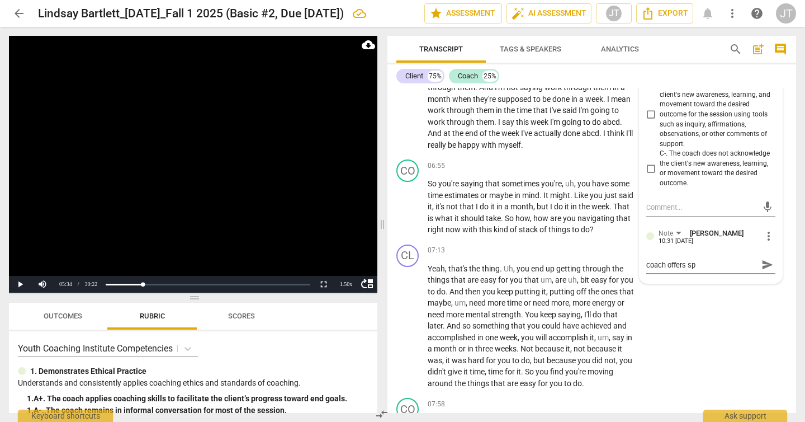
type textarea "coach offers spa"
type textarea "coach offers spac"
type textarea "coach offers space"
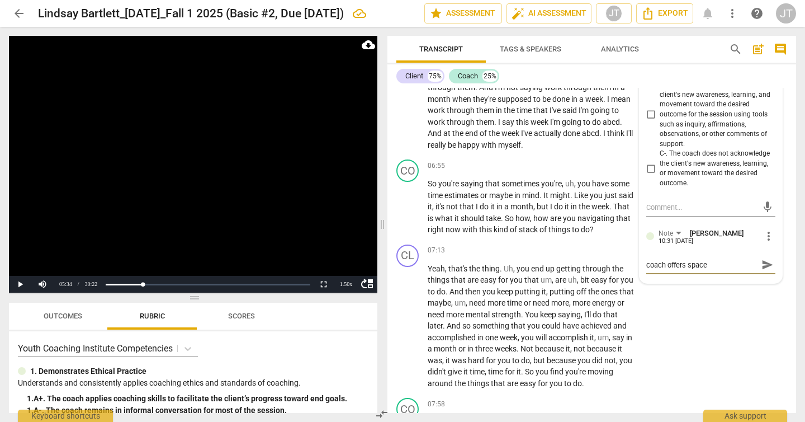
type textarea "coach offers space"
type textarea "coach offers space f"
type textarea "coach offers space fo"
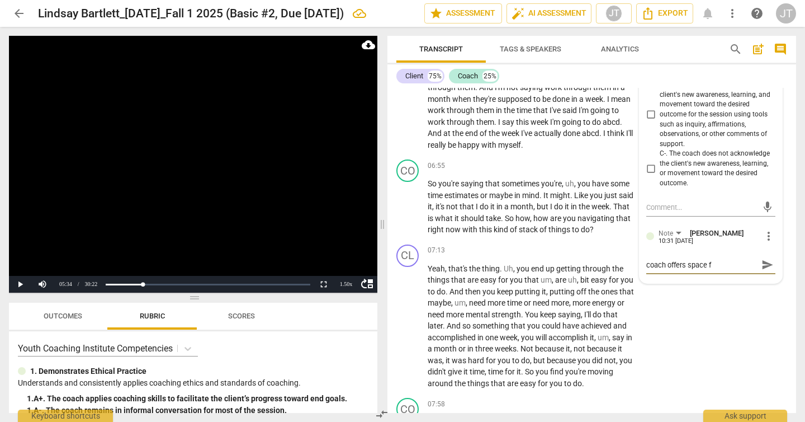
type textarea "coach offers space fo"
type textarea "coach offers space for"
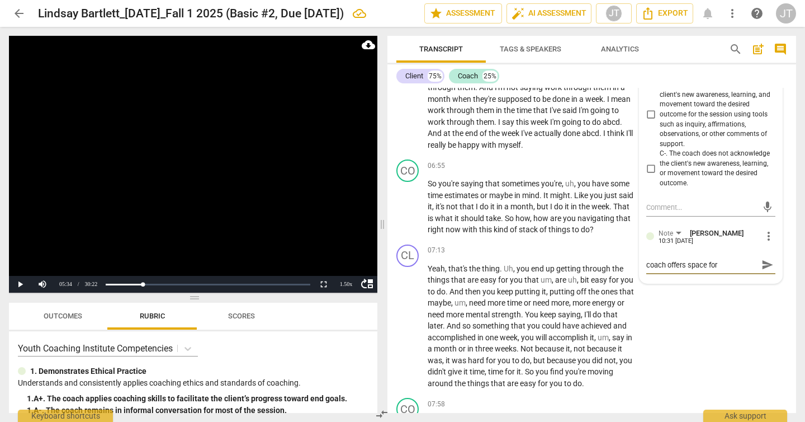
type textarea "coach offers space for c"
type textarea "coach offers space for cl"
type textarea "coach offers space for cli"
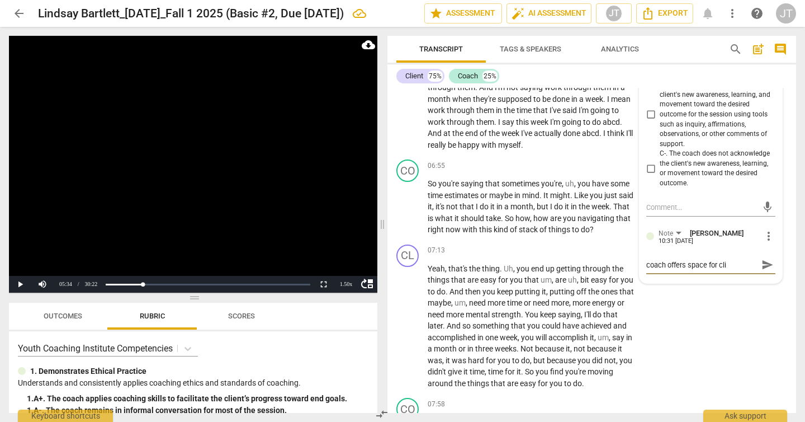
type textarea "coach offers space for clie"
type textarea "coach offers space for clien"
type textarea "coach offers space for client"
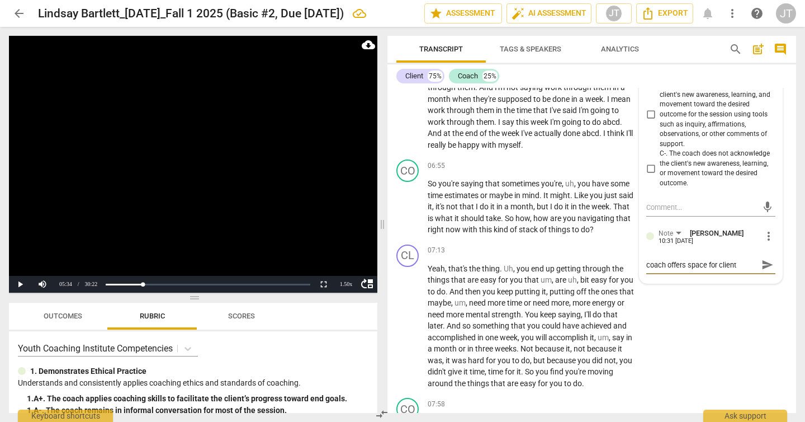
type textarea "coach offers space for client"
type textarea "coach offers space for client t"
type textarea "coach offers space for client to"
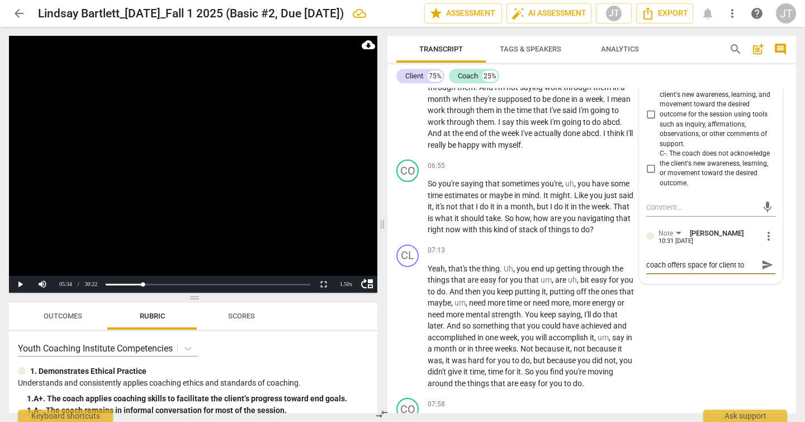
type textarea "coach offers space for client to"
type textarea "coach offers space for client to p"
type textarea "coach offers space for client to pr"
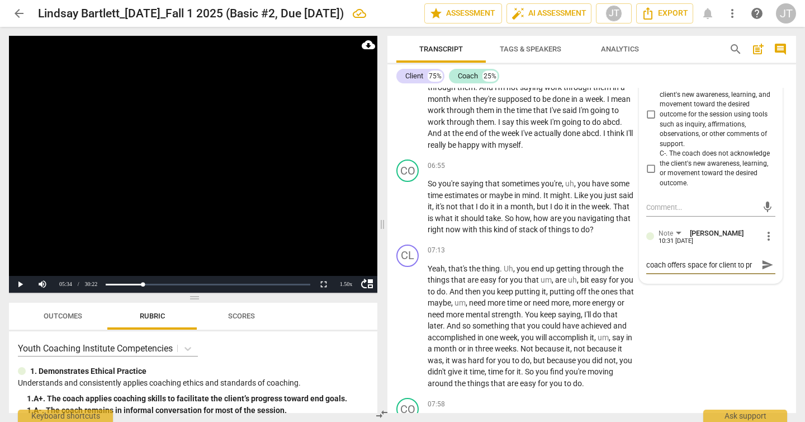
type textarea "coach offers space for client to pro"
type textarea "coach offers space for client to proc"
type textarea "coach offers space for client to proce"
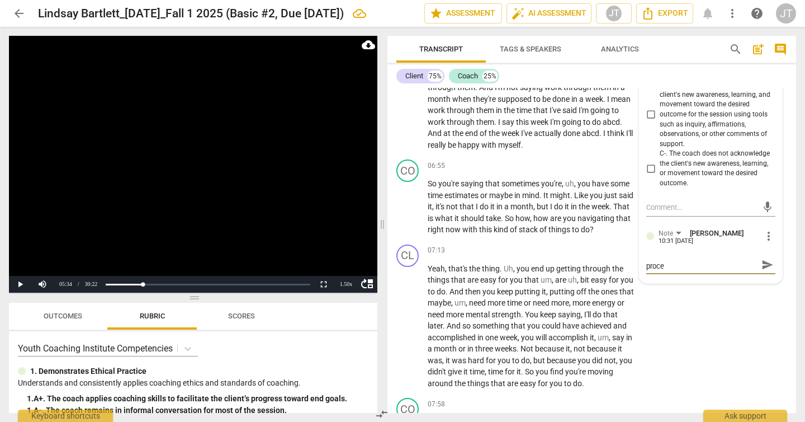
type textarea "coach offers space for client to proces"
type textarea "coach offers space for client to process"
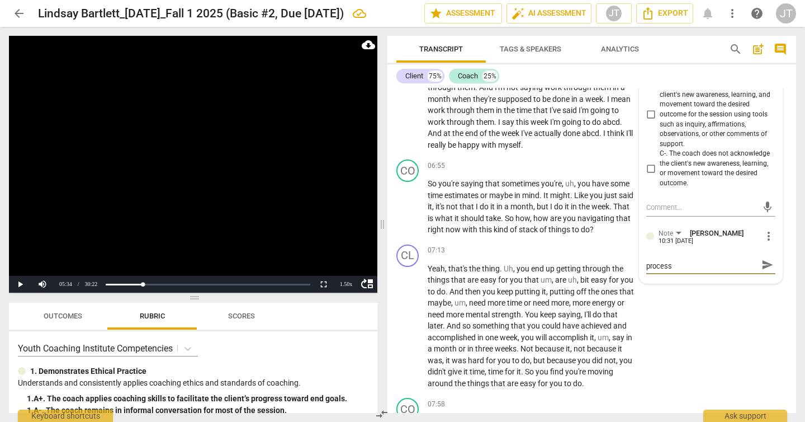
type textarea "coach offers space for client to process"
type textarea "coach offers space for client to process t"
type textarea "coach offers space for client to process th"
type textarea "coach offers space for client to process tho"
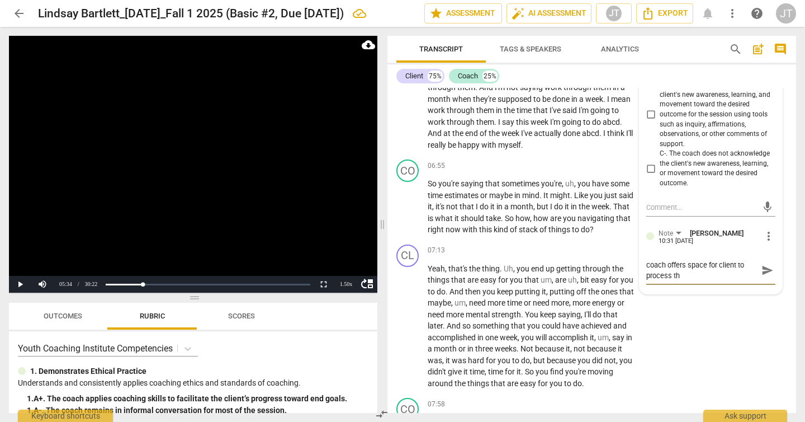
type textarea "coach offers space for client to process tho"
type textarea "coach offers space for client to process thou"
type textarea "coach offers space for client to process thoug"
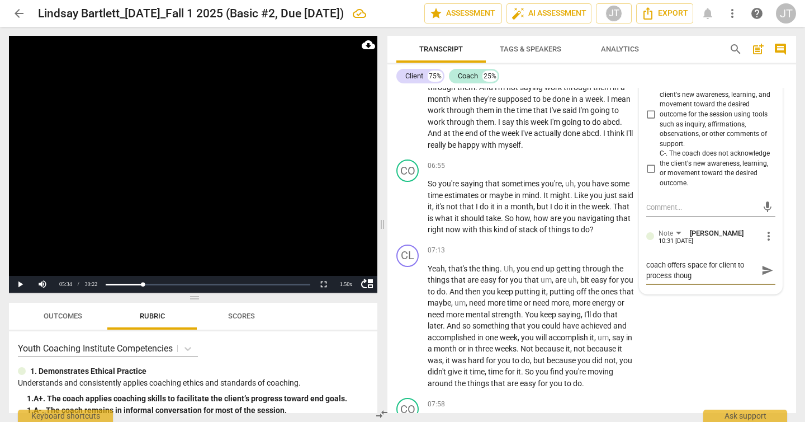
type textarea "coach offers space for client to process though"
type textarea "coach offers space for client to process thought"
type textarea "coach offers space for client to process thoughts"
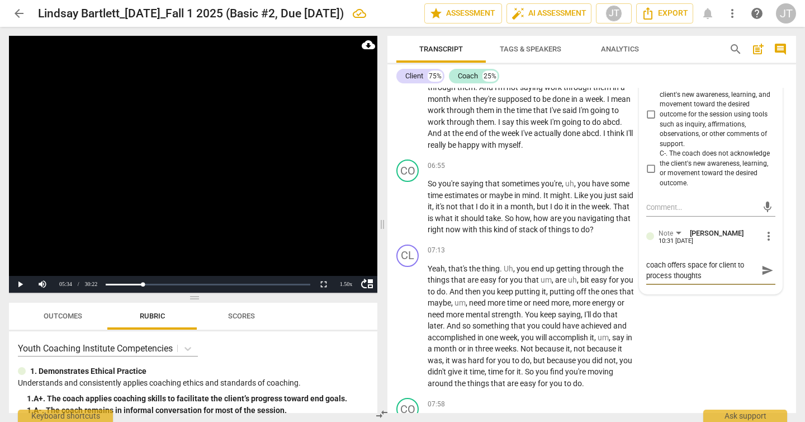
type textarea "coach offers space for client to process thoughts"
click at [767, 264] on span "send" at bounding box center [768, 270] width 12 height 12
click at [338, 194] on video at bounding box center [193, 164] width 369 height 257
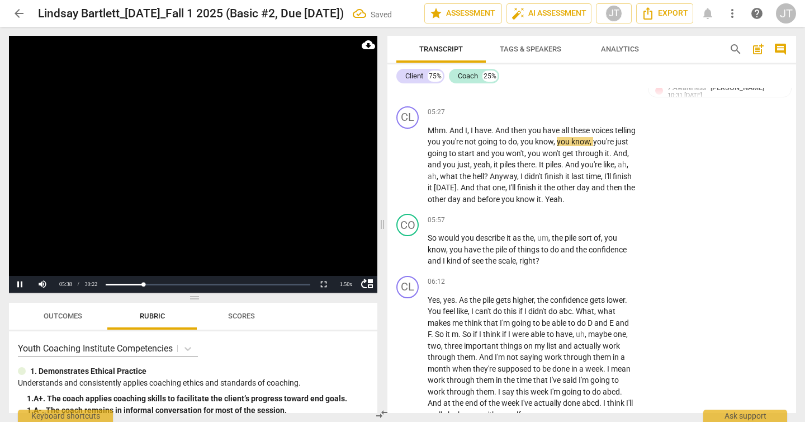
scroll to position [1473, 0]
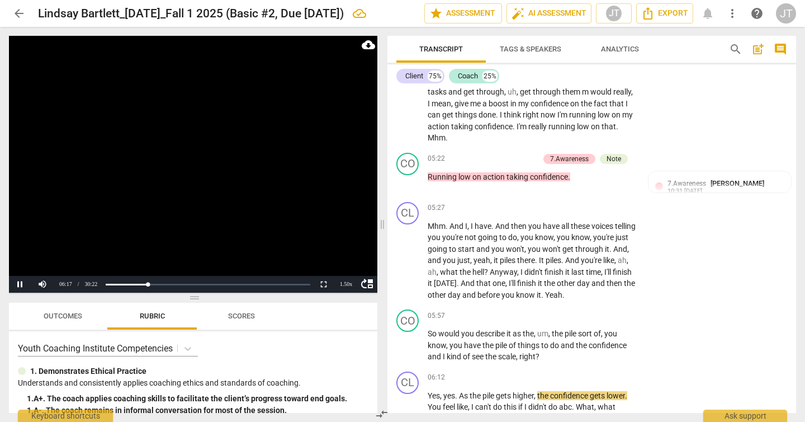
click at [245, 172] on video at bounding box center [193, 164] width 369 height 257
click at [21, 284] on button "Play" at bounding box center [20, 284] width 22 height 17
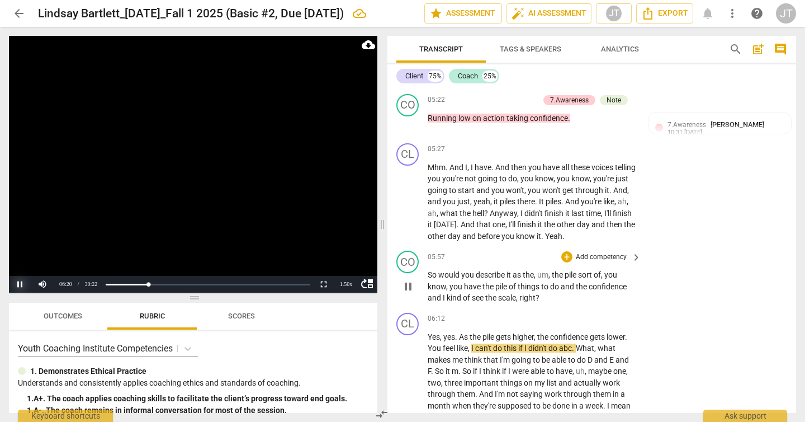
scroll to position [1534, 0]
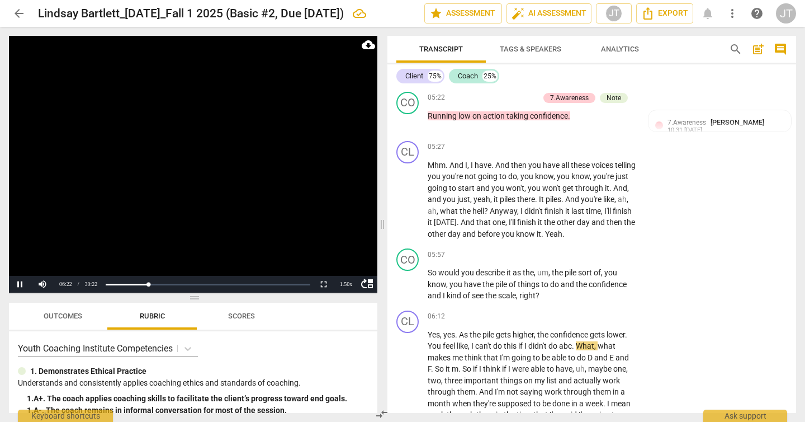
click at [249, 194] on video at bounding box center [193, 164] width 369 height 257
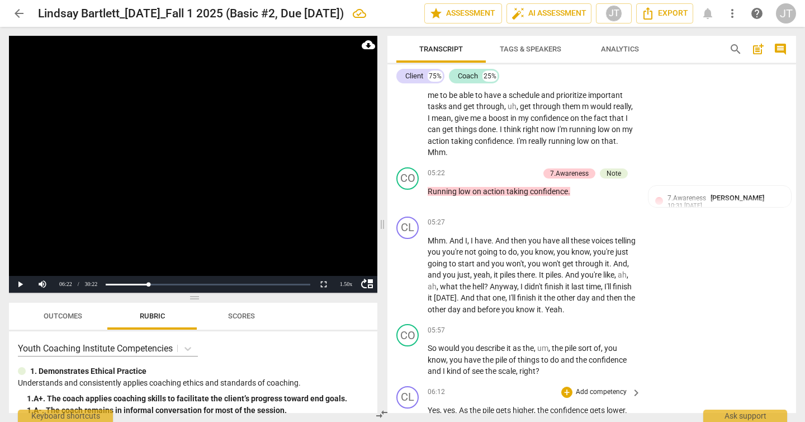
scroll to position [1458, 0]
click at [508, 237] on span "And" at bounding box center [504, 241] width 16 height 9
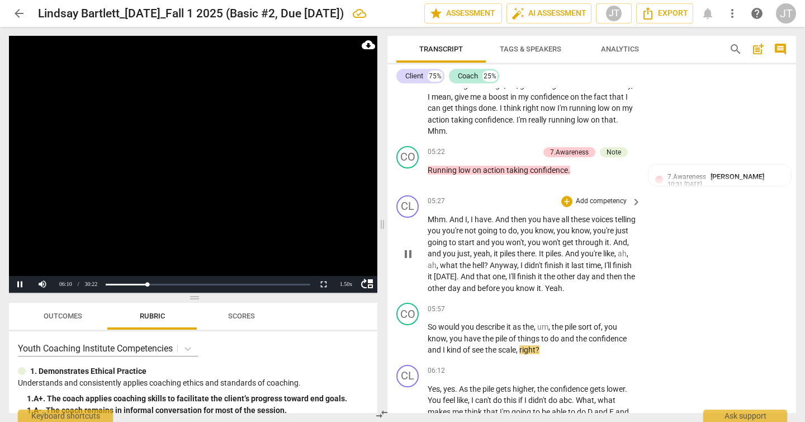
scroll to position [1575, 0]
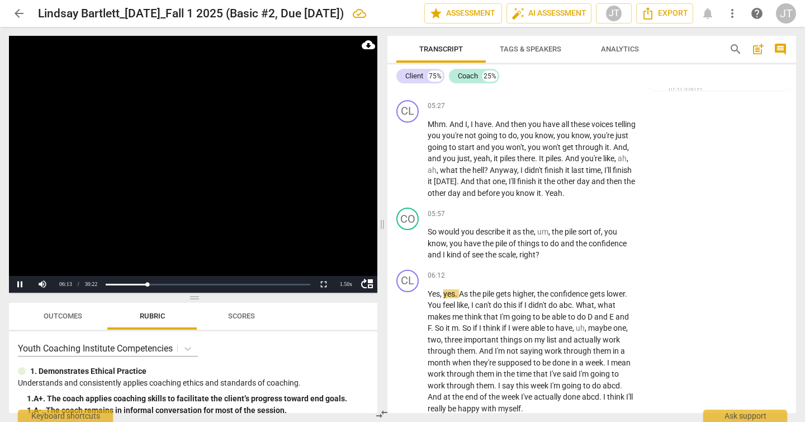
click at [240, 182] on video at bounding box center [193, 164] width 369 height 257
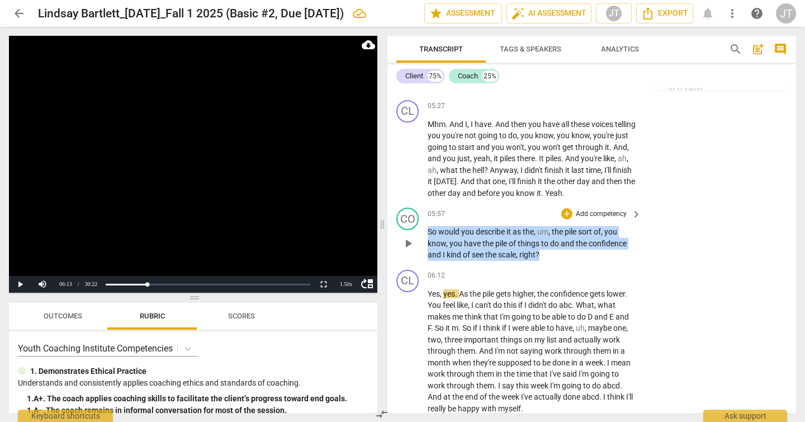
drag, startPoint x: 574, startPoint y: 243, endPoint x: 428, endPoint y: 225, distance: 147.0
click at [428, 226] on p "So would you describe it as the , um , the pile sort of , you know , you have t…" at bounding box center [532, 243] width 208 height 35
click at [590, 209] on p "Add competency" at bounding box center [601, 214] width 53 height 10
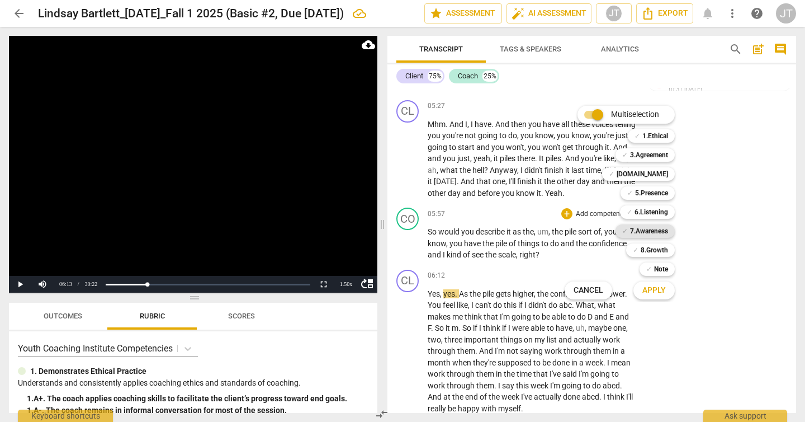
click at [666, 230] on b "7.Awareness" at bounding box center [649, 230] width 38 height 13
click at [661, 295] on span "Apply" at bounding box center [654, 290] width 23 height 11
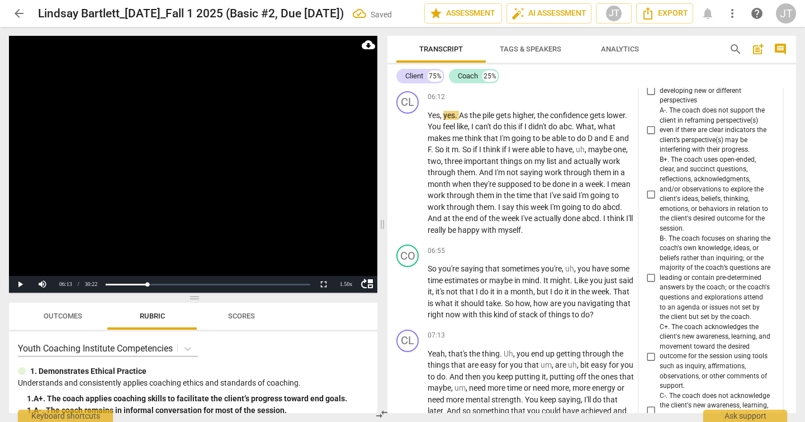
scroll to position [1748, 0]
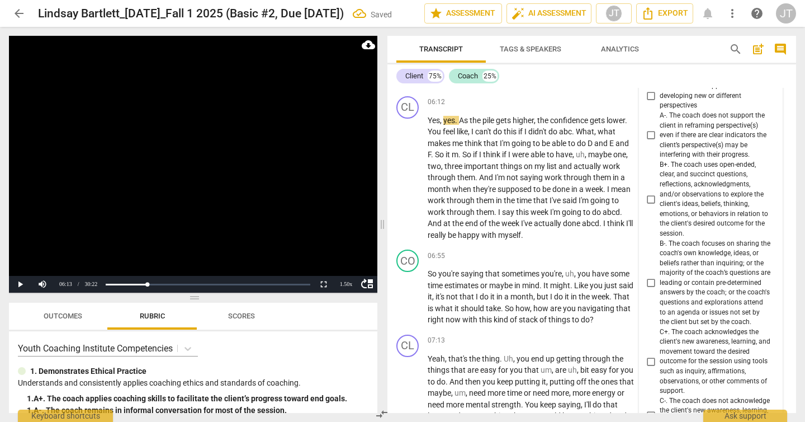
click at [691, 183] on span "B+. The coach uses open-ended, clear, and succinct questions, reflections, ackn…" at bounding box center [715, 199] width 111 height 79
click at [660, 192] on input "B+. The coach uses open-ended, clear, and succinct questions, reflections, ackn…" at bounding box center [651, 198] width 18 height 13
checkbox input "true"
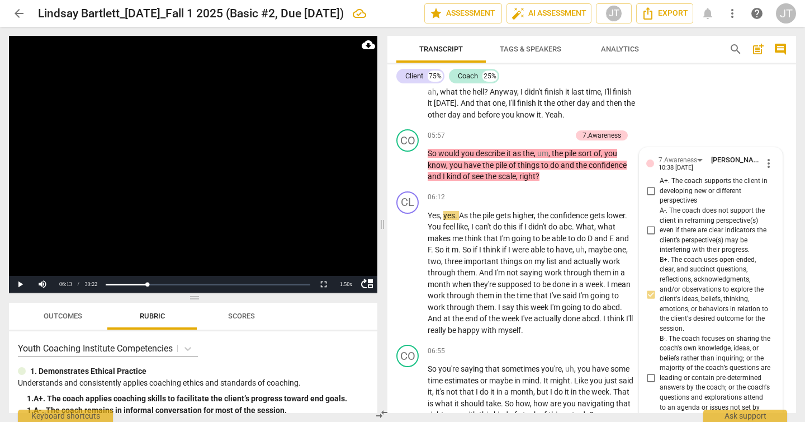
click at [189, 155] on video at bounding box center [193, 164] width 369 height 257
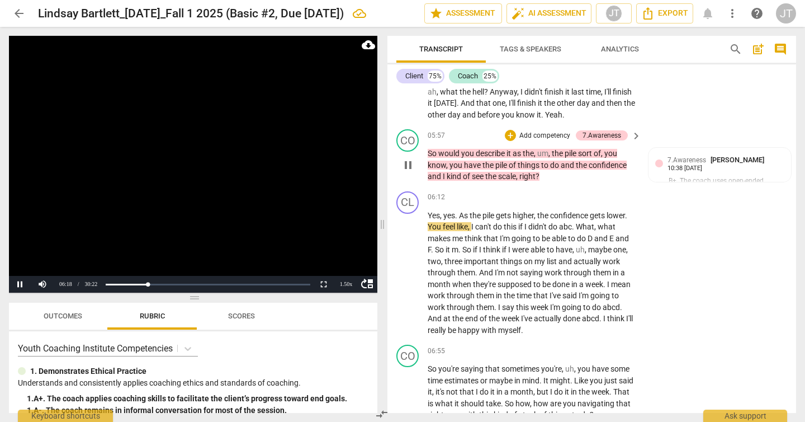
click at [463, 149] on span "you" at bounding box center [468, 153] width 15 height 9
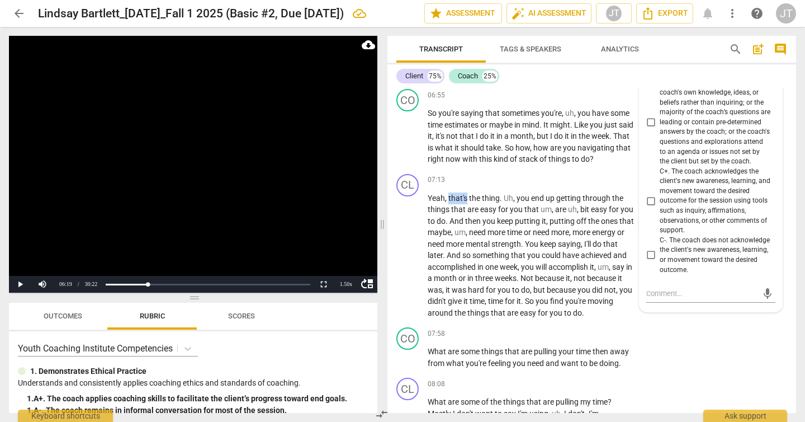
click at [463, 174] on div "07:13 + Add competency keyboard_arrow_right Yeah , that's the thing . Uh , you …" at bounding box center [535, 246] width 215 height 145
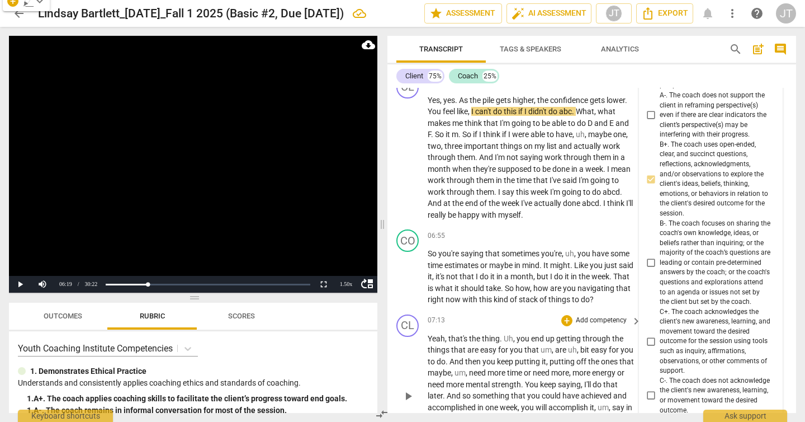
scroll to position [1638, 0]
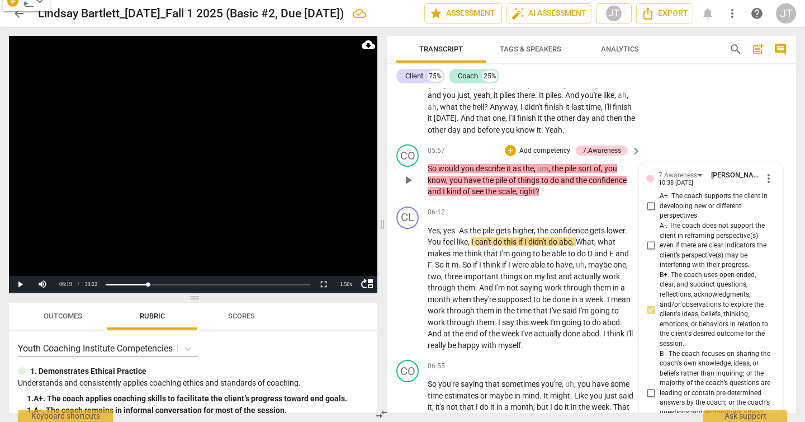
click at [433, 164] on span "So" at bounding box center [433, 168] width 11 height 9
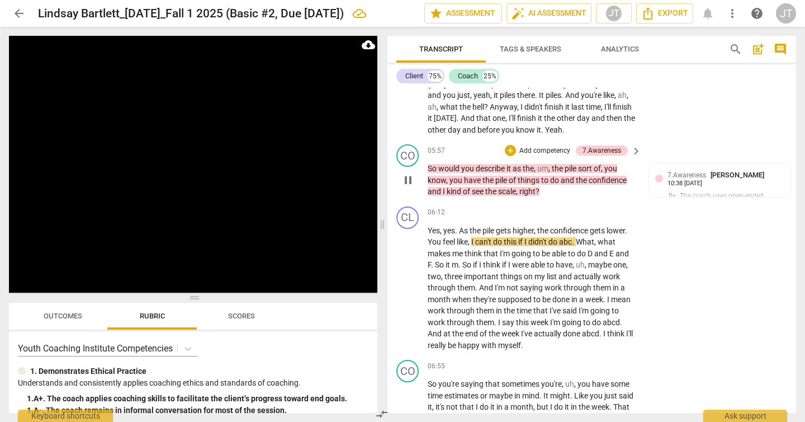
click at [433, 164] on span "So" at bounding box center [433, 168] width 11 height 9
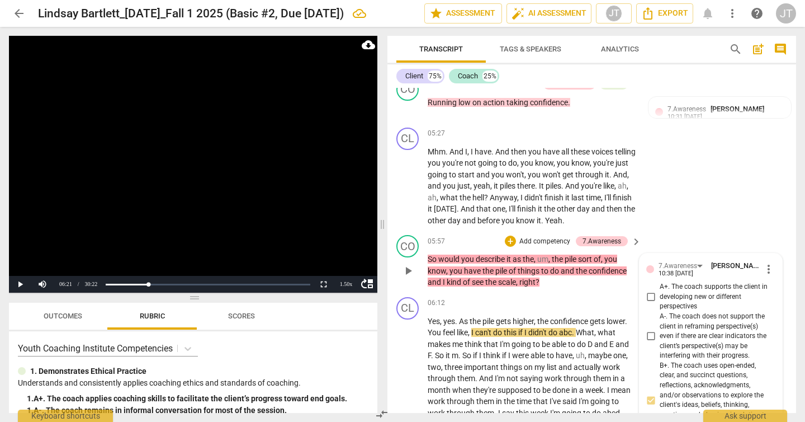
scroll to position [1547, 0]
click at [431, 255] on span "So" at bounding box center [433, 259] width 11 height 9
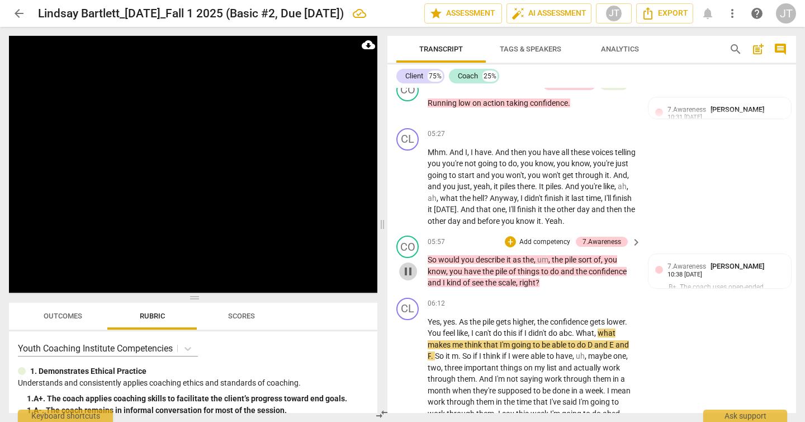
click at [412, 265] on span "pause" at bounding box center [408, 271] width 13 height 13
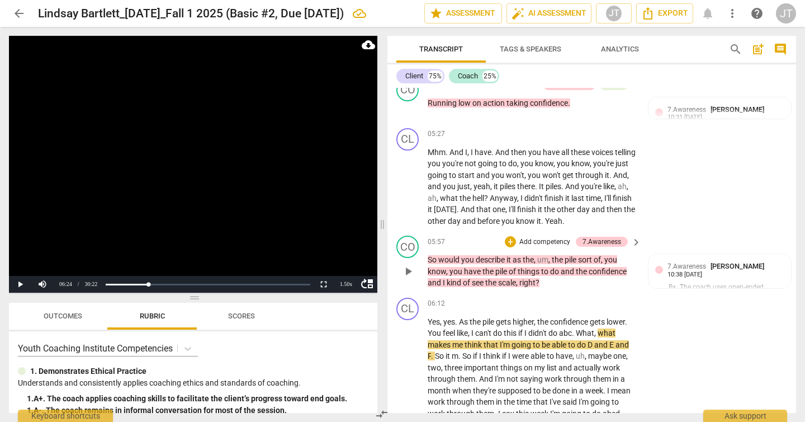
click at [430, 255] on span "So" at bounding box center [433, 259] width 11 height 9
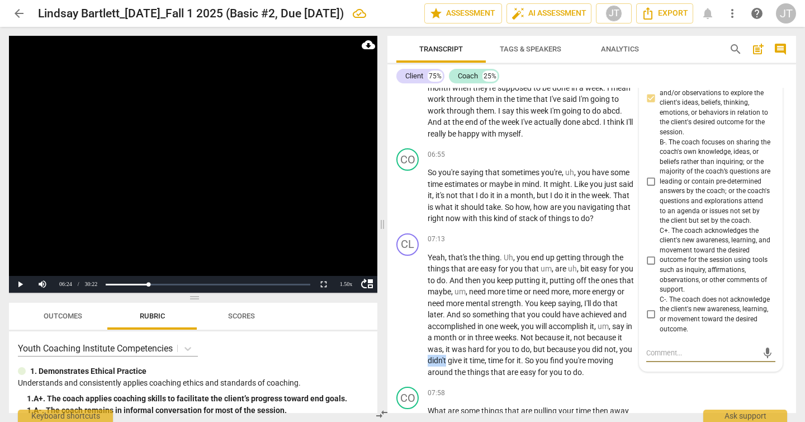
click at [430, 252] on p "Yeah , that's the thing . Uh , you end up getting through the things that are e…" at bounding box center [532, 315] width 208 height 126
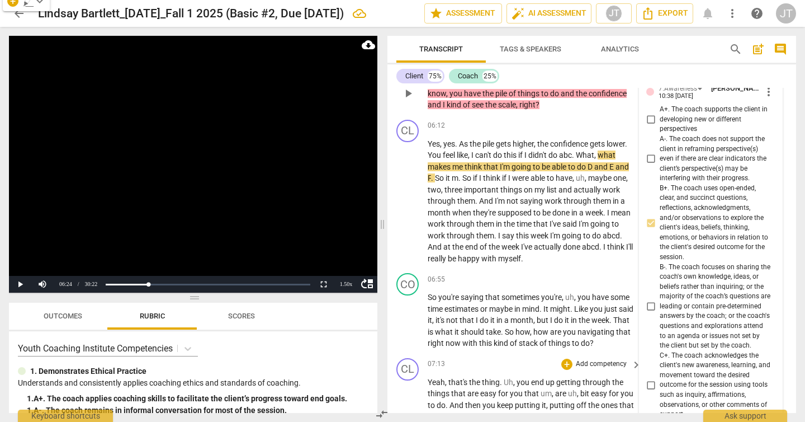
scroll to position [1629, 0]
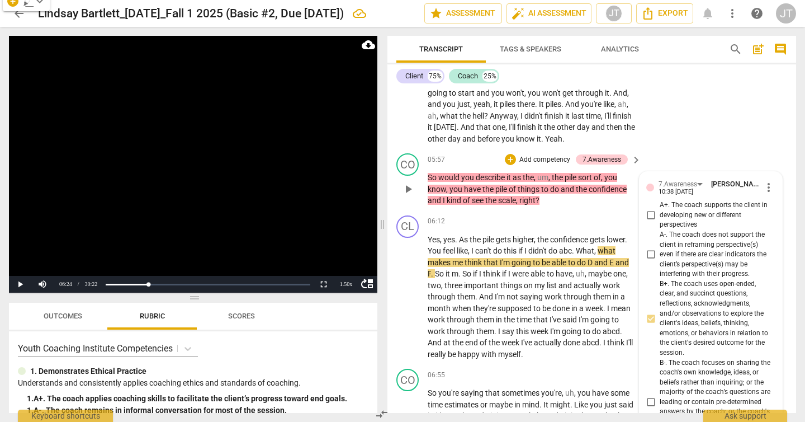
click at [431, 173] on span "So" at bounding box center [433, 177] width 11 height 9
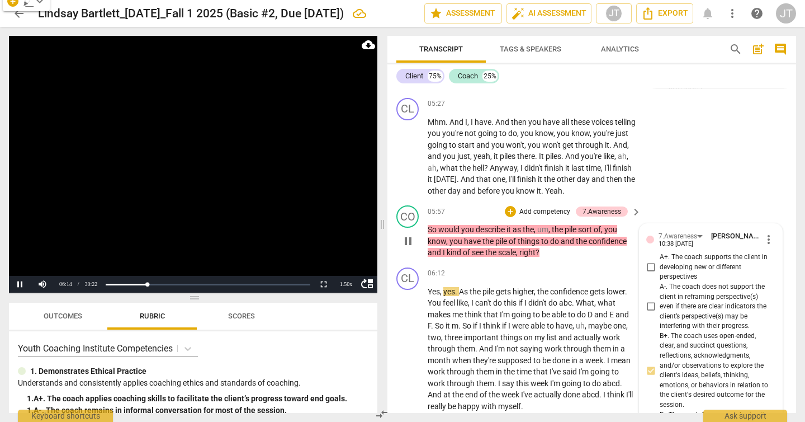
scroll to position [1619, 0]
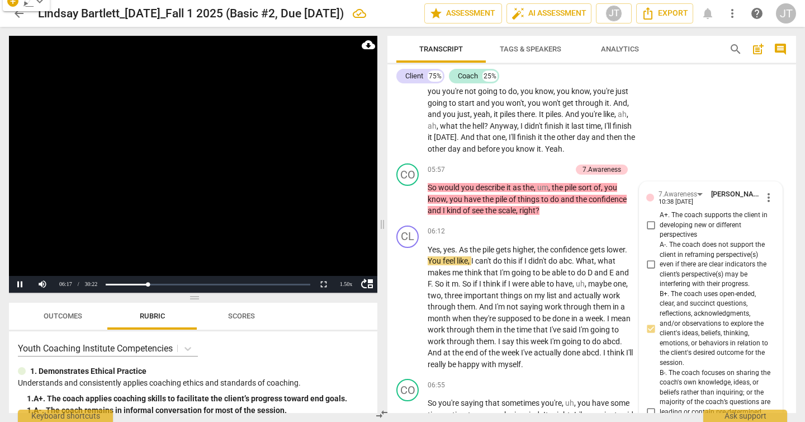
click at [239, 192] on video at bounding box center [193, 164] width 369 height 257
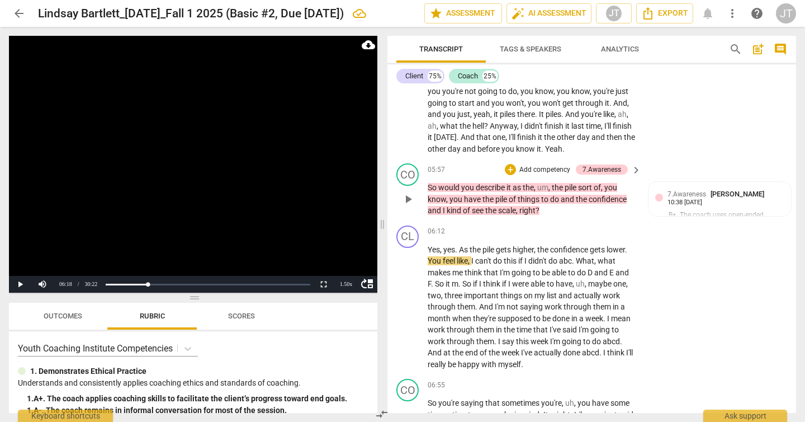
click at [544, 165] on p "Add competency" at bounding box center [544, 170] width 53 height 10
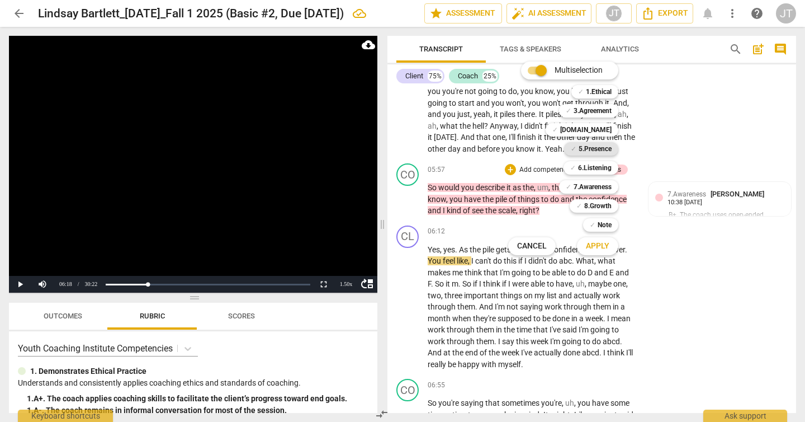
click at [605, 149] on b "5.Presence" at bounding box center [595, 148] width 33 height 13
click at [608, 253] on button "Apply" at bounding box center [597, 246] width 41 height 20
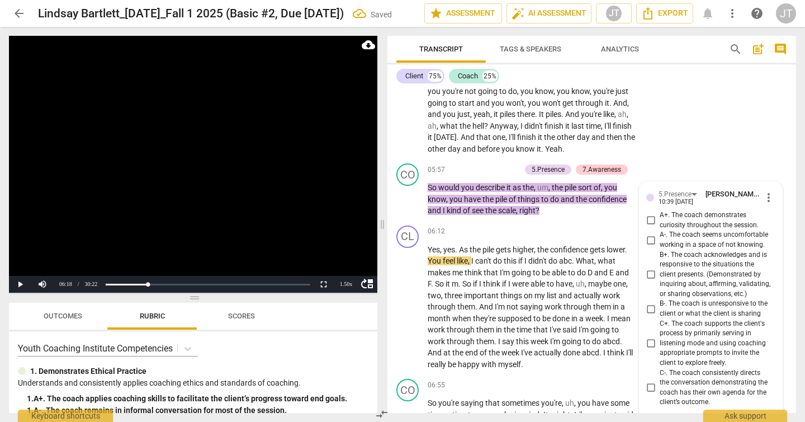
scroll to position [1625, 0]
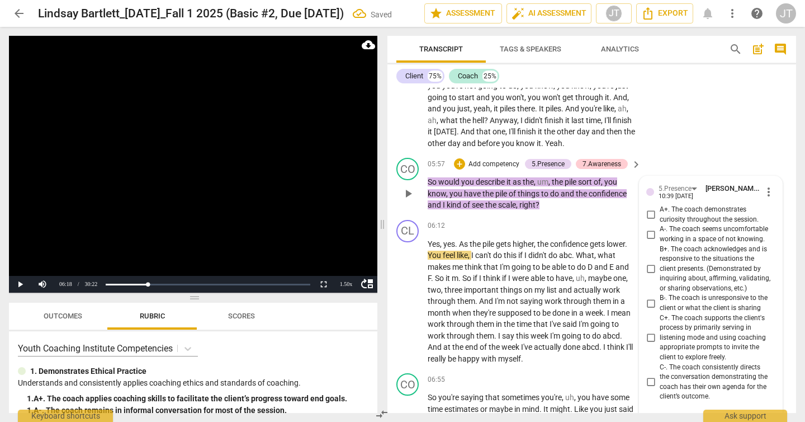
click at [700, 205] on span "A+. The coach demonstrates curiosity throughout the session." at bounding box center [715, 215] width 111 height 20
click at [660, 208] on input "A+. The coach demonstrates curiosity throughout the session." at bounding box center [651, 214] width 18 height 13
checkbox input "true"
click at [720, 262] on span "B+. The coach acknowledges and is responsive to the situations the client prese…" at bounding box center [715, 268] width 111 height 49
click at [660, 262] on input "B+. The coach acknowledges and is responsive to the situations the client prese…" at bounding box center [651, 268] width 18 height 13
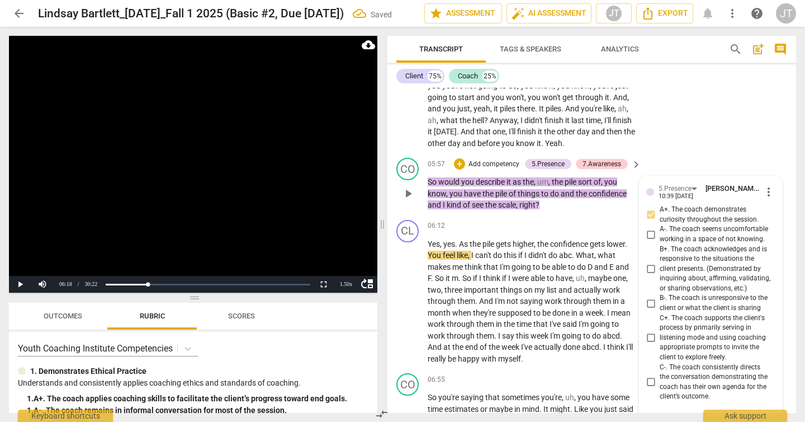
checkbox input "true"
click at [474, 159] on p "Add competency" at bounding box center [494, 164] width 53 height 10
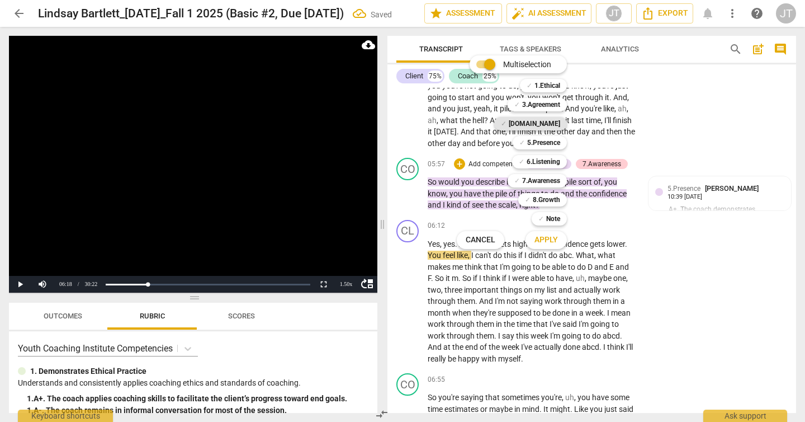
click at [540, 120] on b "[DOMAIN_NAME]" at bounding box center [534, 123] width 51 height 13
click at [535, 160] on b "6.Listening" at bounding box center [544, 161] width 34 height 13
click at [551, 240] on span "Apply" at bounding box center [546, 239] width 23 height 11
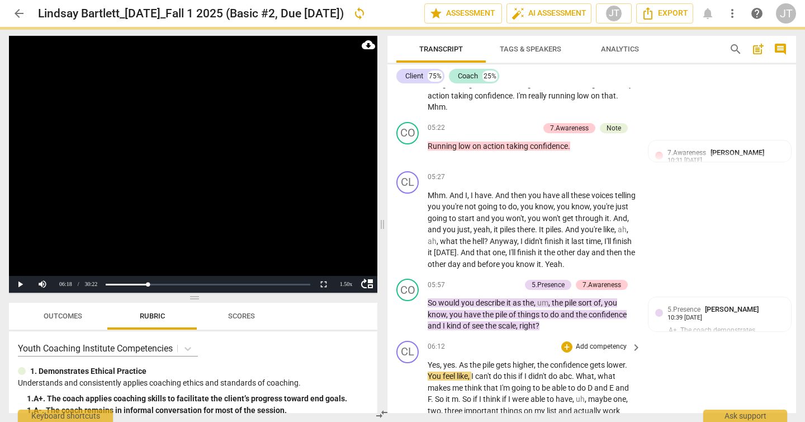
scroll to position [1544, 0]
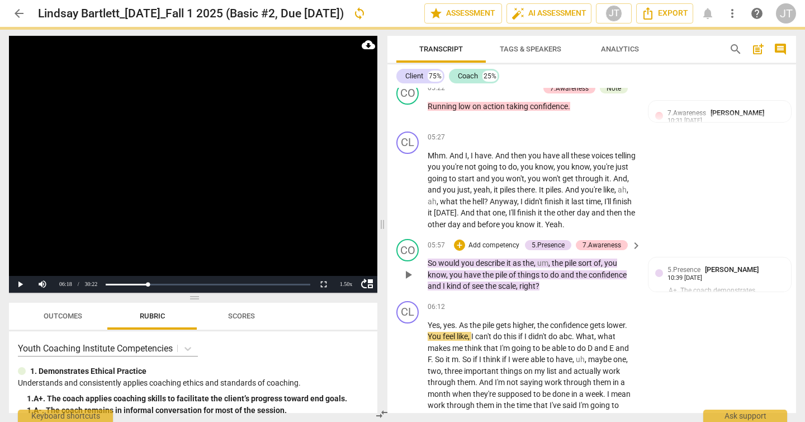
click at [487, 240] on p "Add competency" at bounding box center [494, 245] width 53 height 10
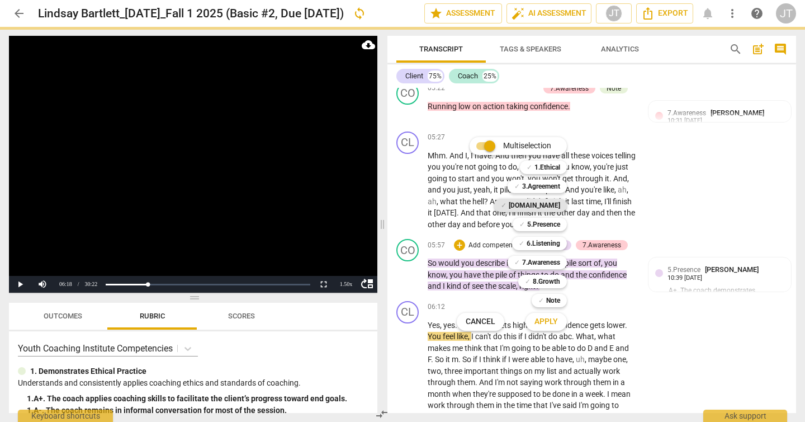
click at [553, 206] on b "[DOMAIN_NAME]" at bounding box center [534, 205] width 51 height 13
click at [548, 246] on b "6.Listening" at bounding box center [544, 243] width 34 height 13
click at [550, 317] on span "Apply" at bounding box center [546, 321] width 23 height 11
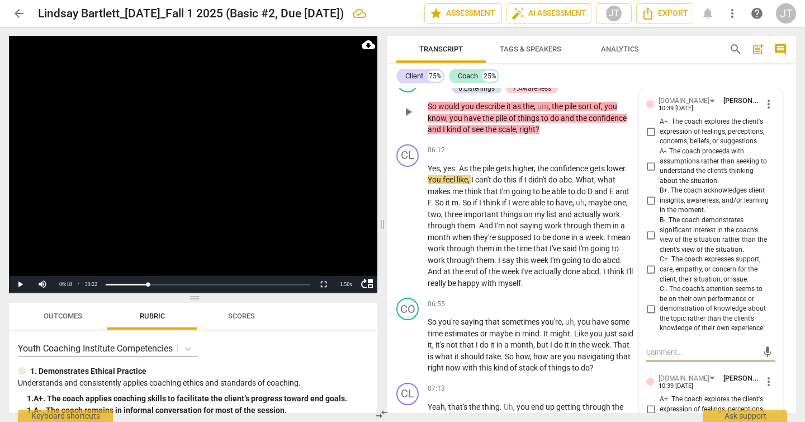
scroll to position [1697, 0]
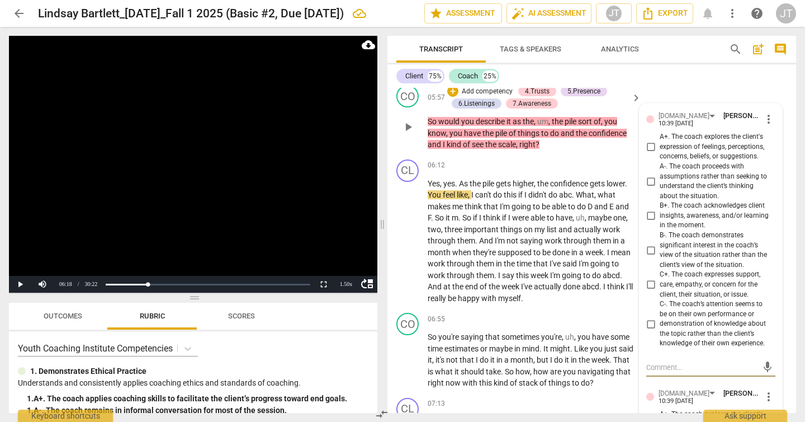
click at [663, 133] on span "A+. The coach explores the client's expression of feelings, perceptions, concer…" at bounding box center [715, 147] width 111 height 30
click at [660, 140] on input "A+. The coach explores the client's expression of feelings, perceptions, concer…" at bounding box center [651, 146] width 18 height 13
checkbox input "true"
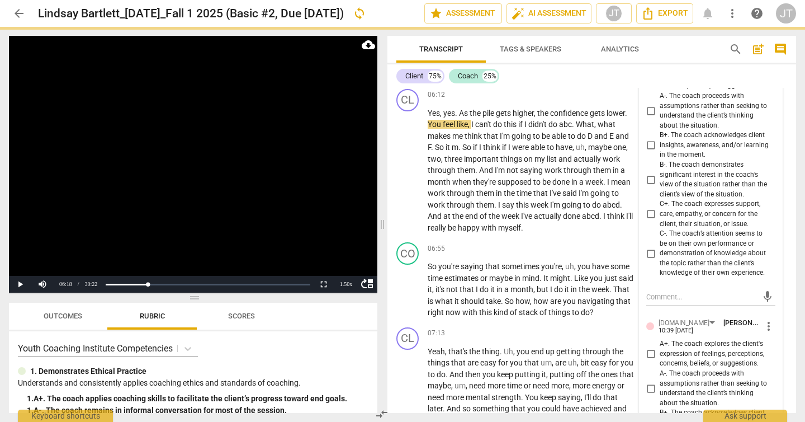
scroll to position [1793, 0]
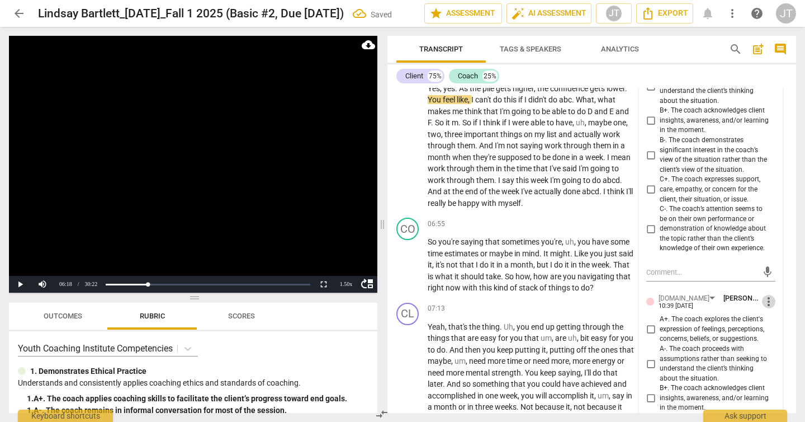
click at [765, 295] on span "more_vert" at bounding box center [768, 301] width 13 height 13
click at [776, 309] on li "Delete" at bounding box center [776, 310] width 39 height 21
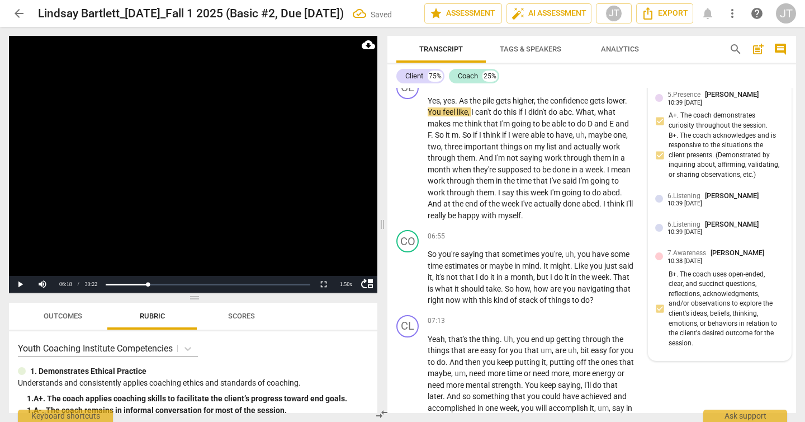
scroll to position [1780, 0]
click at [699, 200] on div "10:39 [DATE]" at bounding box center [685, 203] width 35 height 7
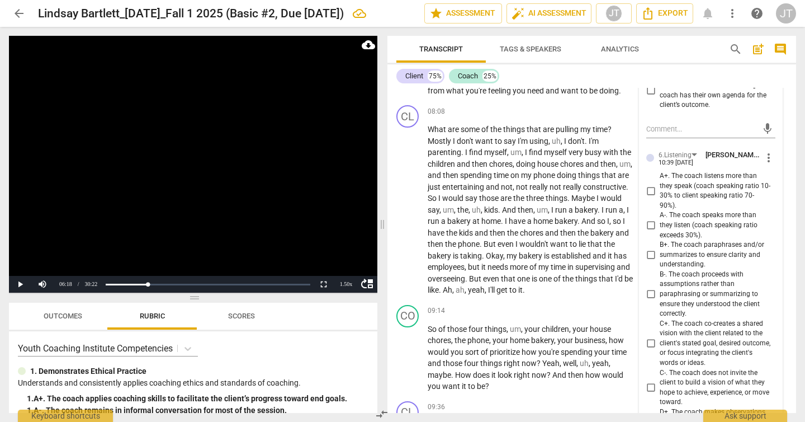
scroll to position [2195, 0]
click at [696, 238] on span "B+. The coach paraphrases and/or summarizes to ensure clarity and understanding." at bounding box center [715, 253] width 111 height 30
click at [660, 246] on input "B+. The coach paraphrases and/or summarizes to ensure clarity and understanding." at bounding box center [651, 252] width 18 height 13
checkbox input "true"
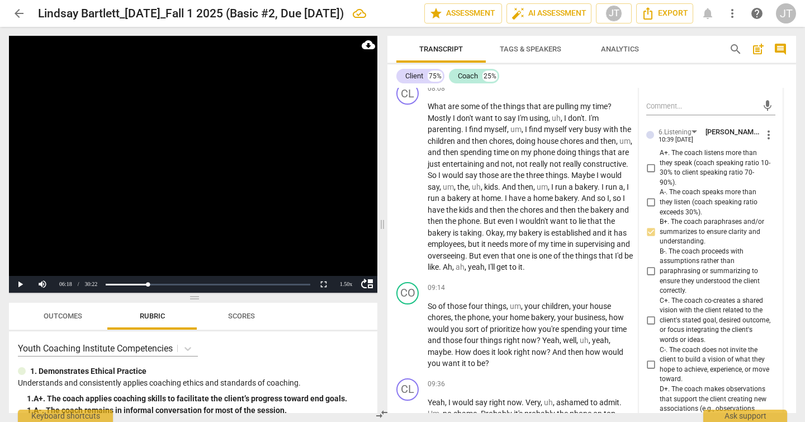
scroll to position [2312, 0]
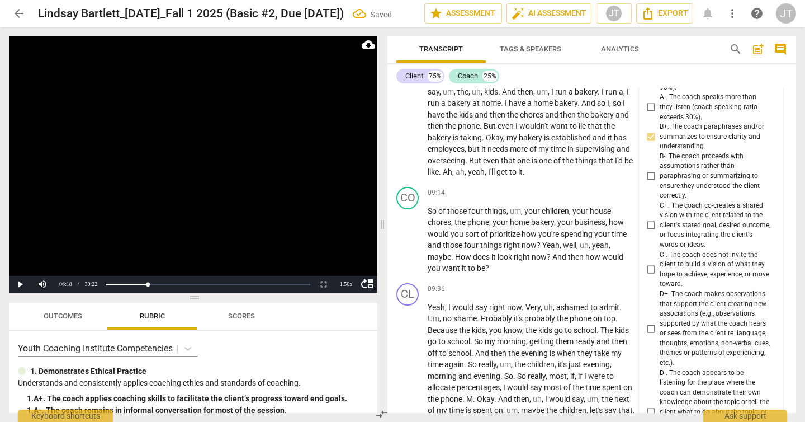
click at [707, 305] on span "D+. The coach makes observations that support the client creating new associati…" at bounding box center [715, 328] width 111 height 79
click at [660, 322] on input "D+. The coach makes observations that support the client creating new associati…" at bounding box center [651, 328] width 18 height 13
checkbox input "true"
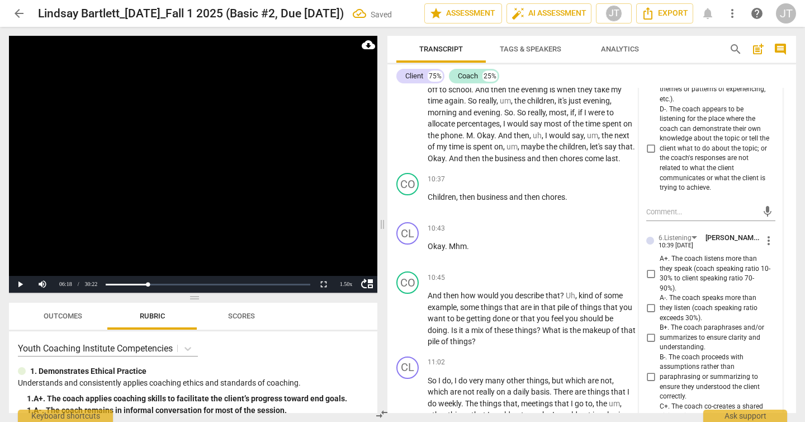
scroll to position [2620, 0]
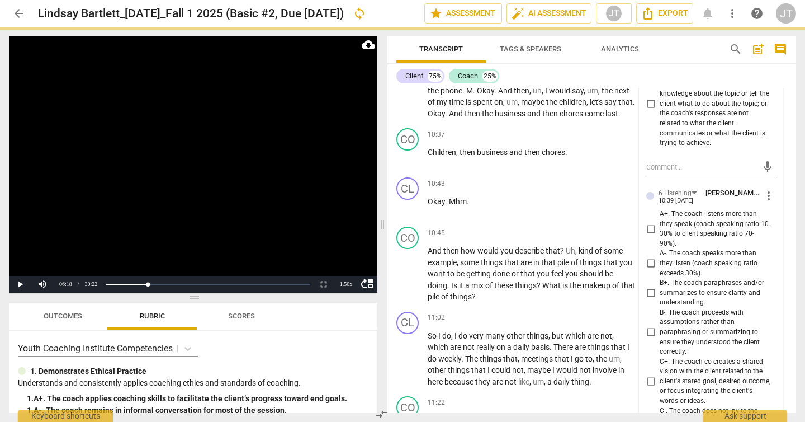
click at [766, 189] on span "more_vert" at bounding box center [768, 195] width 13 height 13
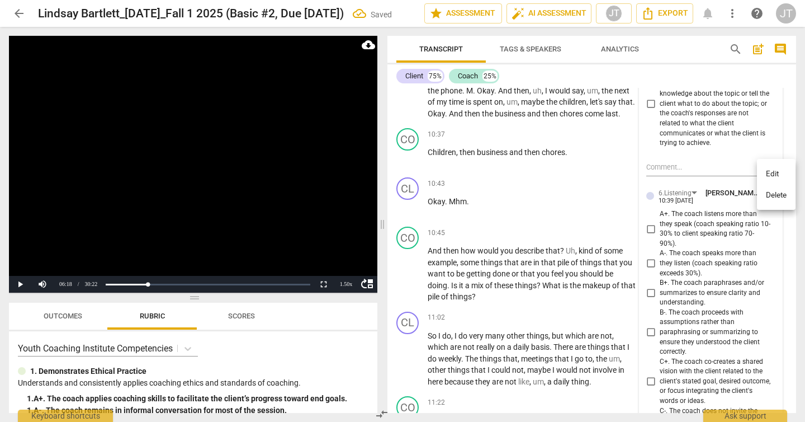
click at [758, 199] on li "Delete" at bounding box center [776, 195] width 39 height 21
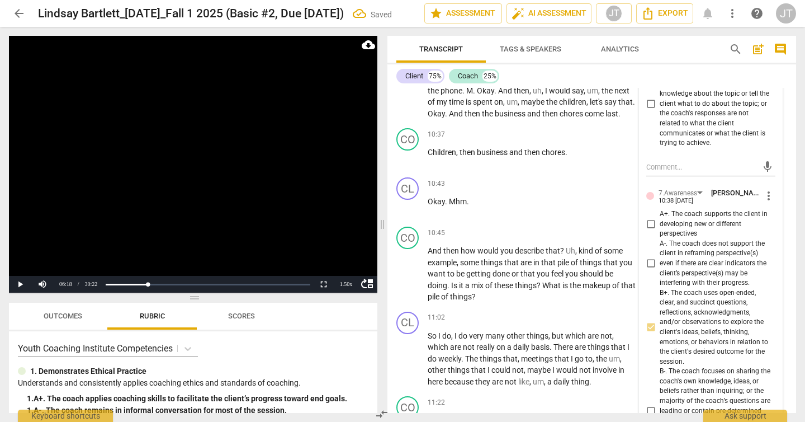
click at [244, 148] on video at bounding box center [193, 164] width 369 height 257
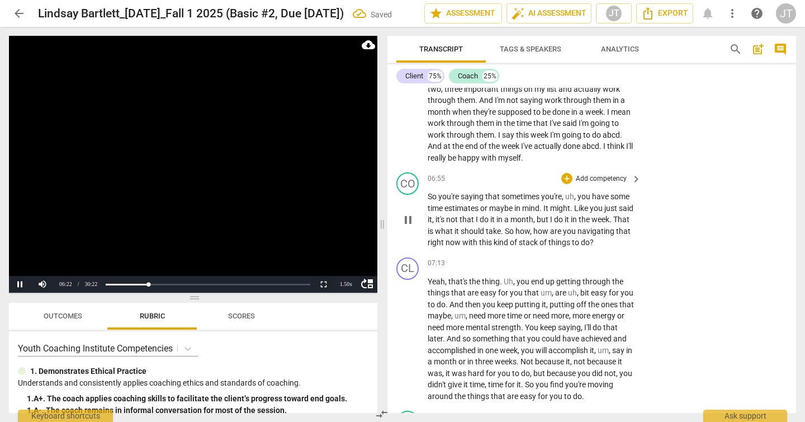
scroll to position [1764, 0]
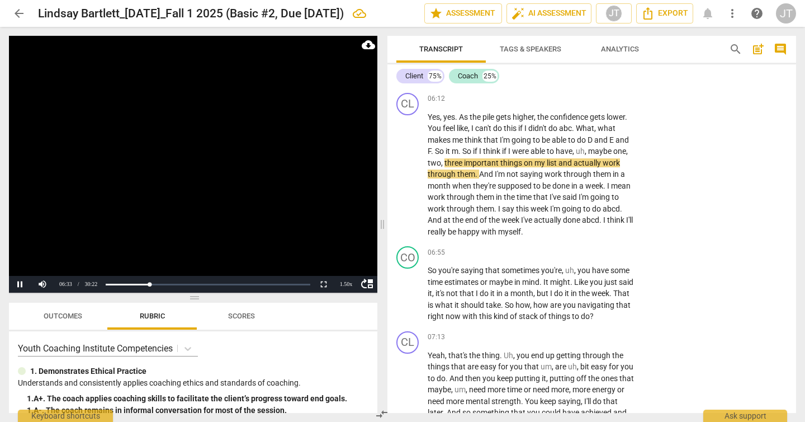
click at [195, 165] on video at bounding box center [193, 164] width 369 height 257
drag, startPoint x: 564, startPoint y: 116, endPoint x: 575, endPoint y: 115, distance: 10.6
click at [572, 124] on span "abc" at bounding box center [565, 128] width 13 height 9
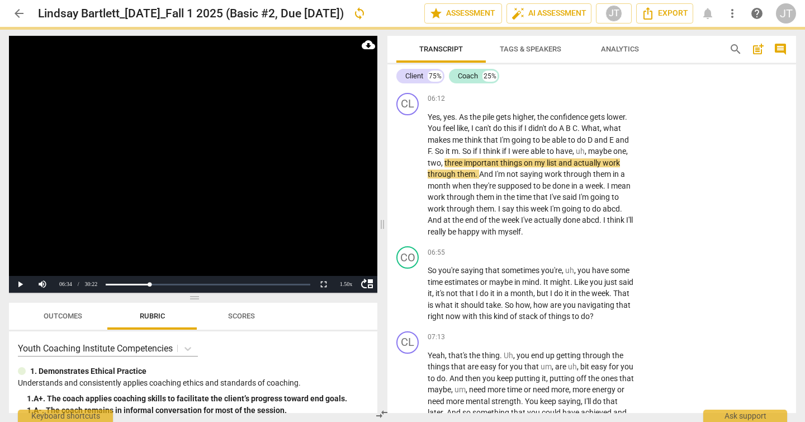
click at [193, 158] on video at bounding box center [193, 164] width 369 height 257
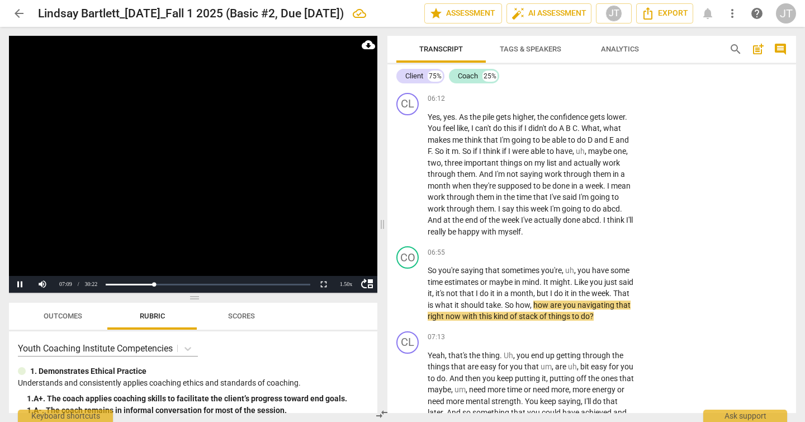
click at [208, 171] on video at bounding box center [193, 164] width 369 height 257
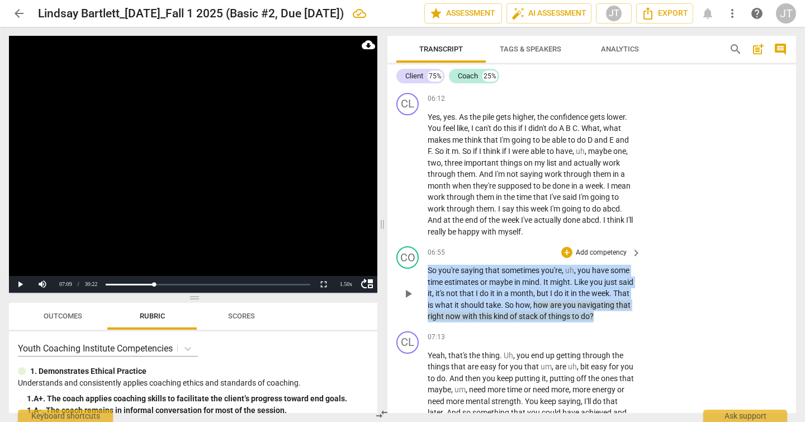
drag, startPoint x: 628, startPoint y: 306, endPoint x: 414, endPoint y: 260, distance: 218.5
click at [414, 260] on div "CO play_arrow pause 06:55 + Add competency keyboard_arrow_right So you're sayin…" at bounding box center [592, 284] width 409 height 85
click at [598, 248] on p "Add competency" at bounding box center [601, 253] width 53 height 10
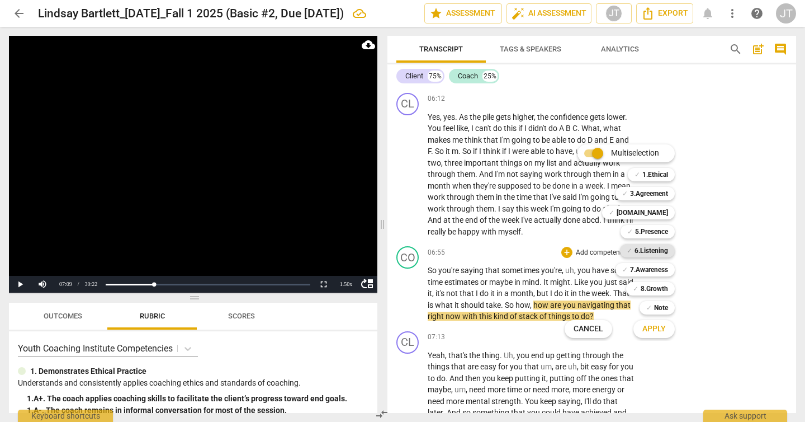
click at [667, 246] on b "6.Listening" at bounding box center [652, 250] width 34 height 13
click at [664, 270] on b "7.Awareness" at bounding box center [649, 269] width 38 height 13
click at [659, 324] on span "Apply" at bounding box center [654, 328] width 23 height 11
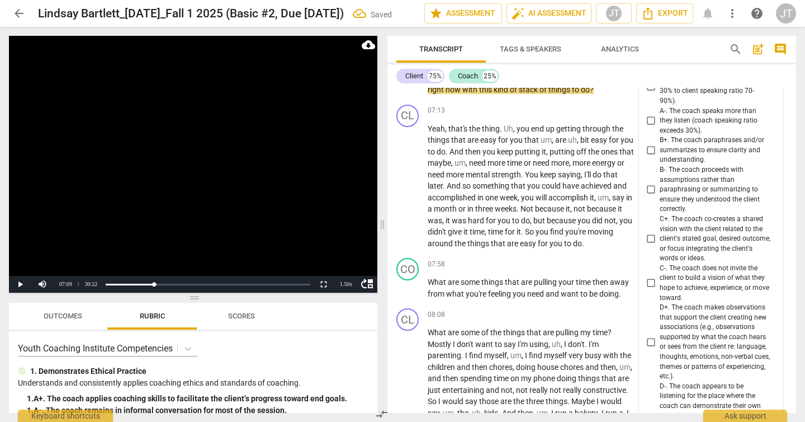
scroll to position [1935, 0]
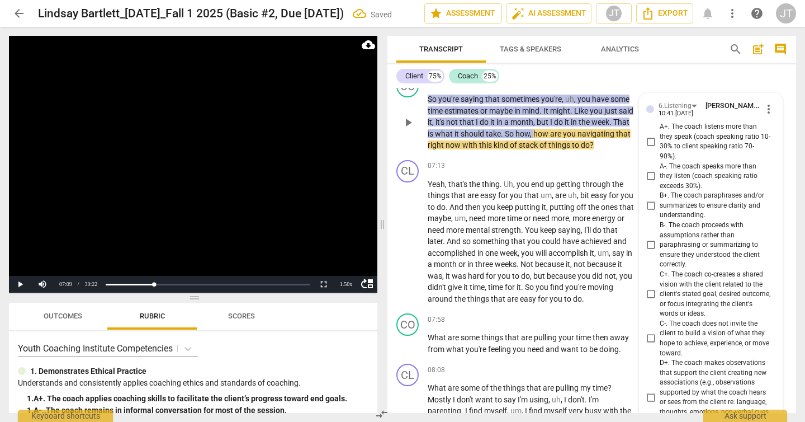
click at [671, 191] on span "B+. The coach paraphrases and/or summarizes to ensure clarity and understanding." at bounding box center [715, 206] width 111 height 30
click at [660, 199] on input "B+. The coach paraphrases and/or summarizes to ensure clarity and understanding." at bounding box center [651, 205] width 18 height 13
checkbox input "true"
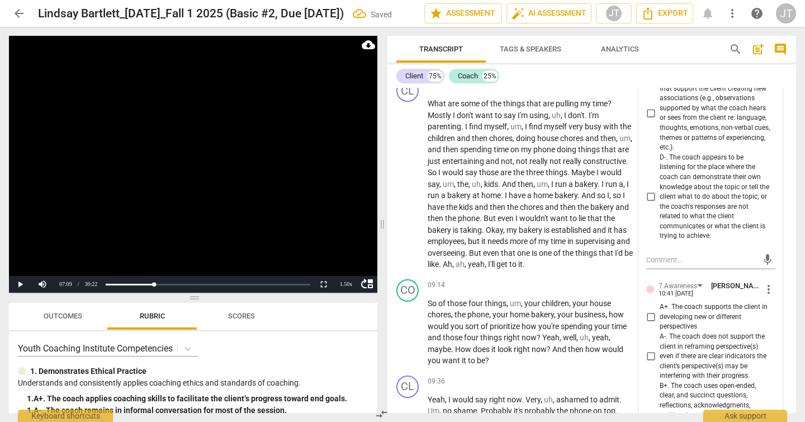
scroll to position [2315, 0]
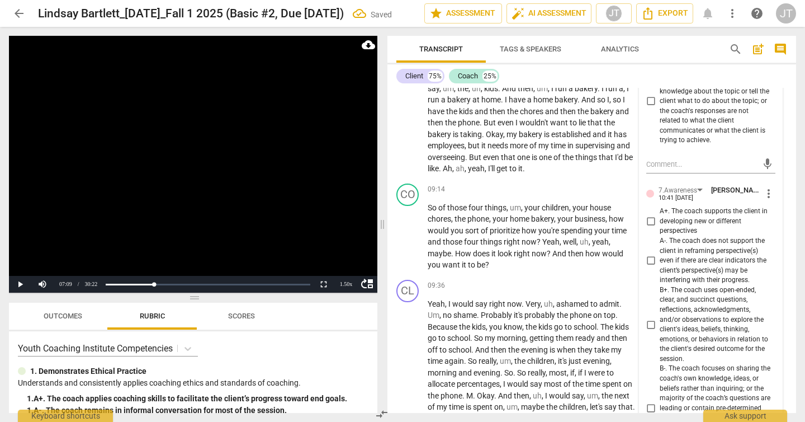
click at [699, 304] on span "B+. The coach uses open-ended, clear, and succinct questions, reflections, ackn…" at bounding box center [715, 324] width 111 height 79
click at [660, 318] on input "B+. The coach uses open-ended, clear, and succinct questions, reflections, ackn…" at bounding box center [651, 324] width 18 height 13
checkbox input "true"
click at [248, 201] on video at bounding box center [193, 164] width 369 height 257
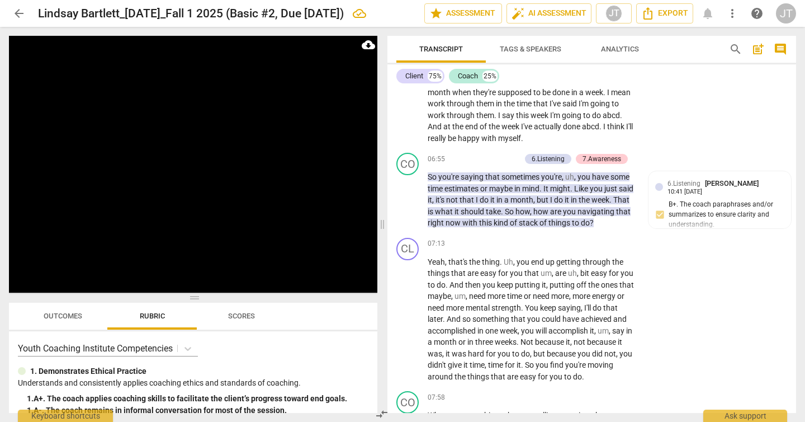
scroll to position [2219, 0]
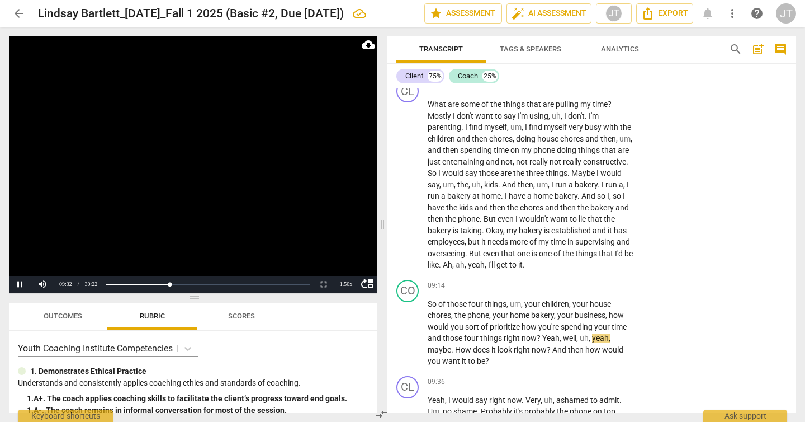
click at [189, 159] on video at bounding box center [193, 164] width 369 height 257
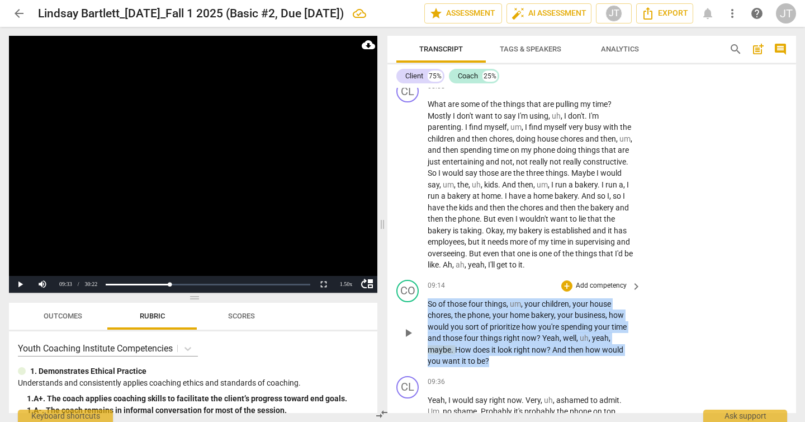
drag, startPoint x: 499, startPoint y: 347, endPoint x: 424, endPoint y: 289, distance: 94.5
click at [424, 289] on div "CO play_arrow pause 09:14 + Add competency keyboard_arrow_right So of those fou…" at bounding box center [592, 323] width 409 height 96
click at [577, 281] on p "Add competency" at bounding box center [601, 286] width 53 height 10
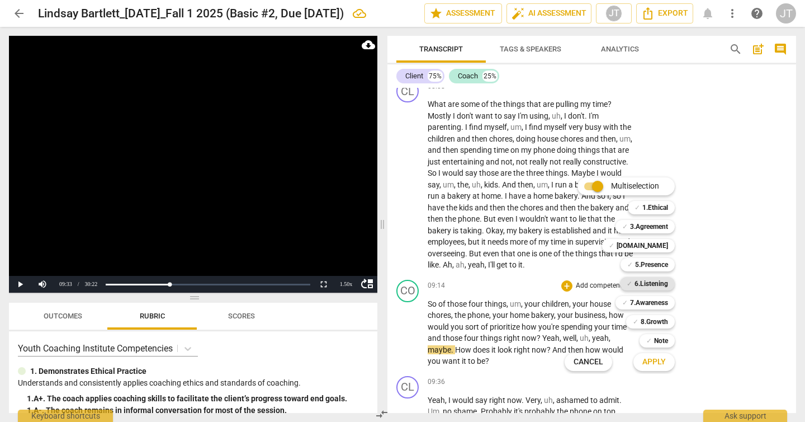
click at [636, 288] on b "6.Listening" at bounding box center [652, 283] width 34 height 13
click at [651, 361] on span "Apply" at bounding box center [654, 361] width 23 height 11
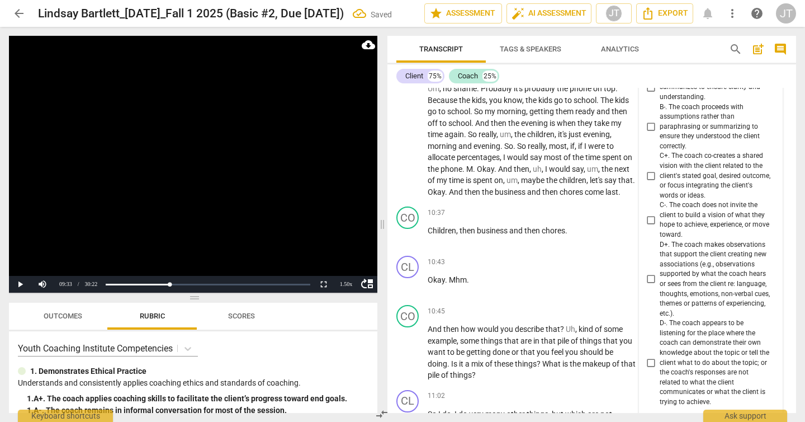
scroll to position [2532, 0]
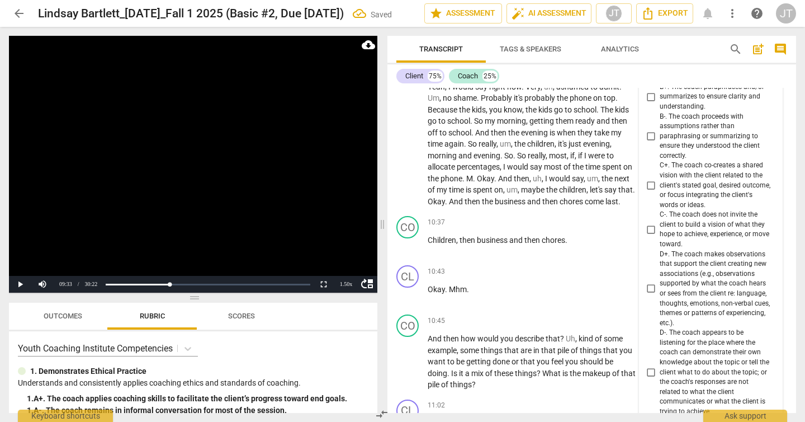
click at [665, 168] on span "C+. The coach co-creates a shared vision with the client related to the client'…" at bounding box center [715, 185] width 111 height 49
click at [660, 178] on input "C+. The coach co-creates a shared vision with the client related to the client'…" at bounding box center [651, 184] width 18 height 13
checkbox input "true"
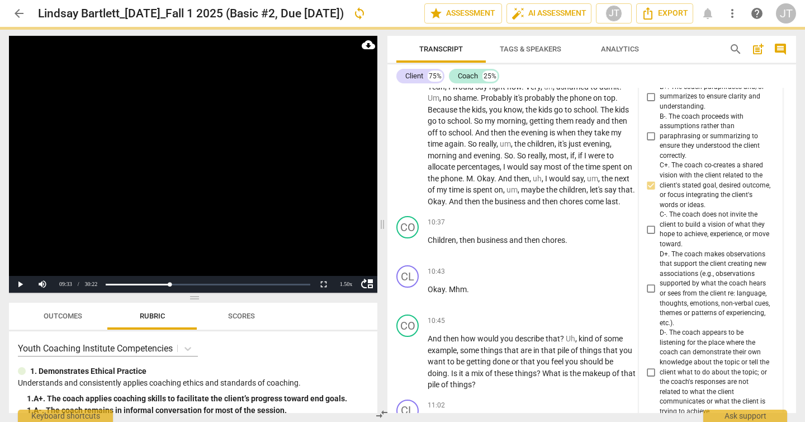
click at [174, 195] on video at bounding box center [193, 164] width 369 height 257
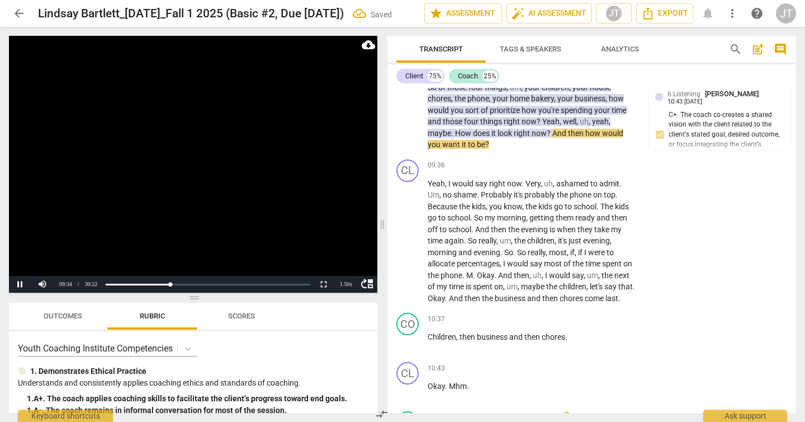
scroll to position [2374, 0]
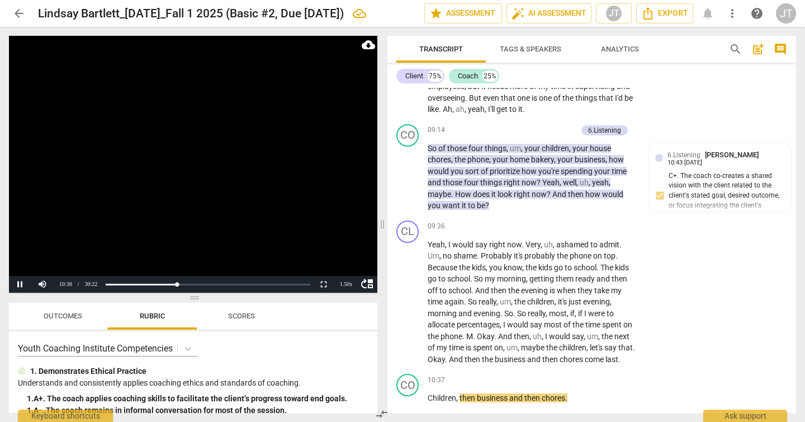
click at [225, 169] on video at bounding box center [193, 164] width 369 height 257
click at [237, 178] on video at bounding box center [193, 164] width 369 height 257
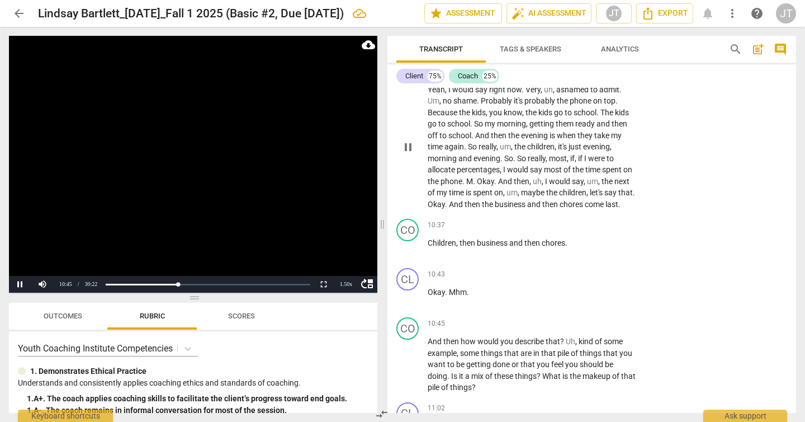
scroll to position [2621, 0]
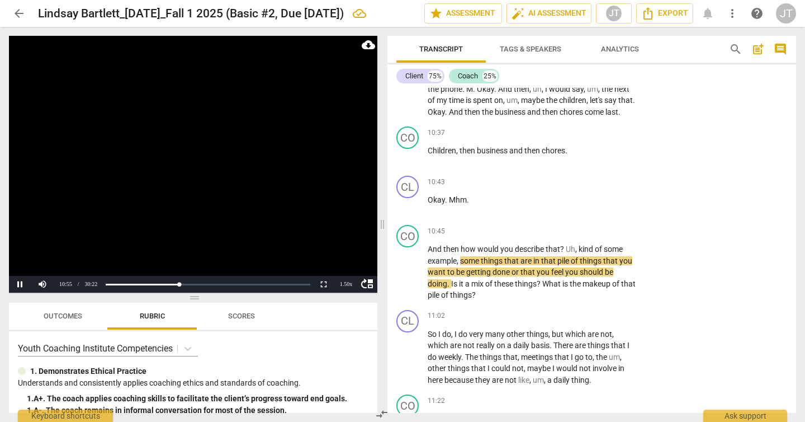
click at [259, 159] on video at bounding box center [193, 164] width 369 height 257
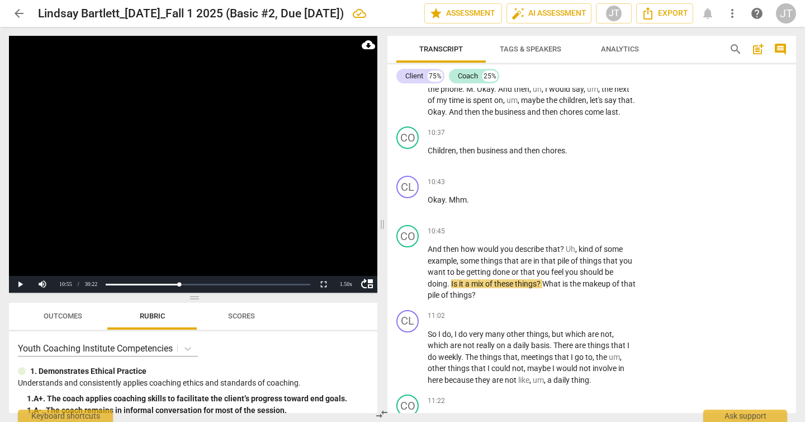
click at [207, 165] on video at bounding box center [193, 164] width 369 height 257
click at [201, 171] on video at bounding box center [193, 164] width 369 height 257
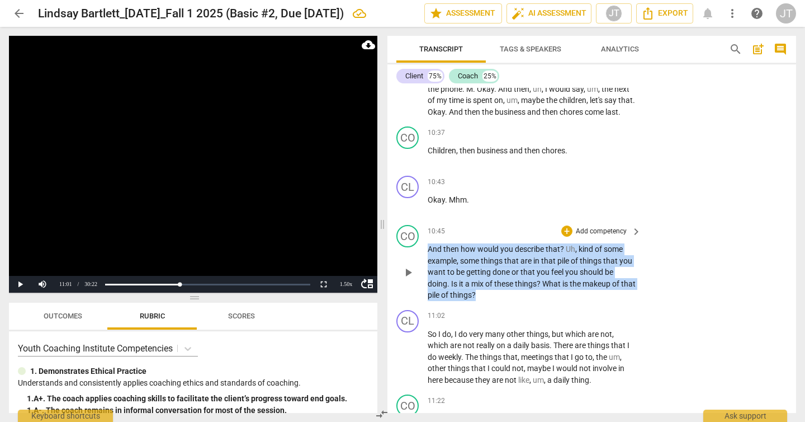
drag, startPoint x: 512, startPoint y: 291, endPoint x: 423, endPoint y: 253, distance: 96.7
click at [423, 253] on div "CO play_arrow pause 10:45 + Add competency keyboard_arrow_right And then how wo…" at bounding box center [592, 262] width 409 height 85
click at [620, 228] on p "Add competency" at bounding box center [601, 232] width 53 height 10
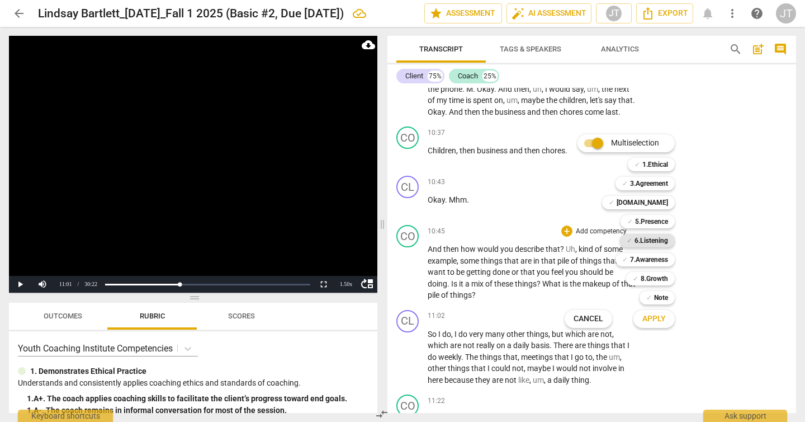
click at [655, 240] on b "6.Listening" at bounding box center [652, 240] width 34 height 13
click at [654, 221] on b "5.Presence" at bounding box center [651, 221] width 33 height 13
click at [651, 257] on b "7.Awareness" at bounding box center [649, 259] width 38 height 13
click at [658, 319] on span "Apply" at bounding box center [654, 318] width 23 height 11
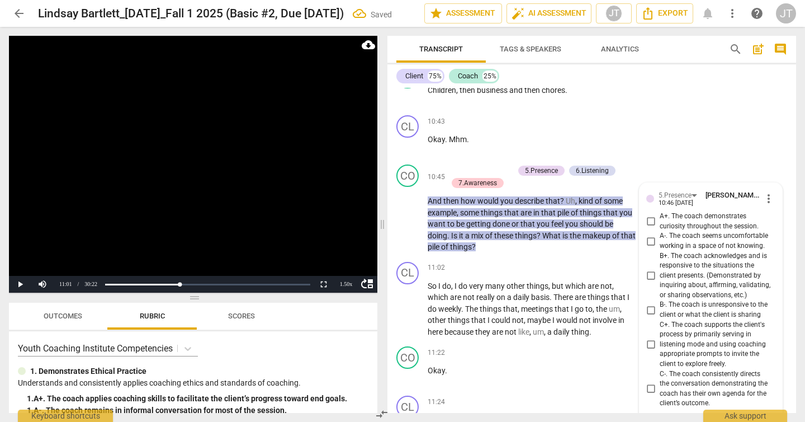
scroll to position [2681, 0]
click at [688, 221] on span "A+. The coach demonstrates curiosity throughout the session." at bounding box center [715, 222] width 111 height 20
click at [660, 221] on input "A+. The coach demonstrates curiosity throughout the session." at bounding box center [651, 221] width 18 height 13
checkbox input "true"
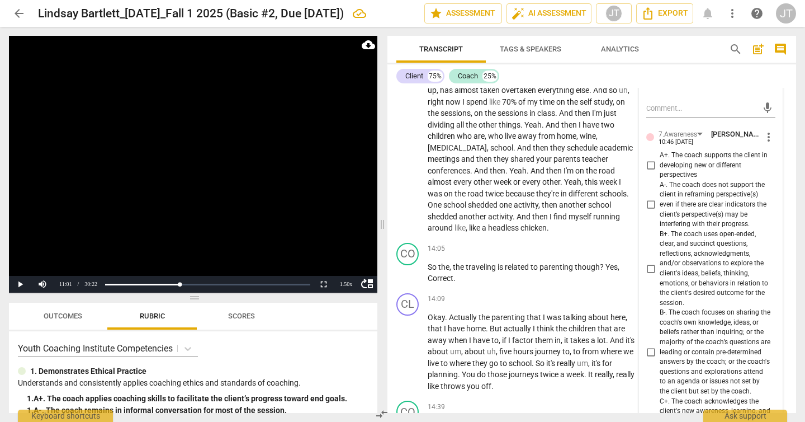
scroll to position [3472, 0]
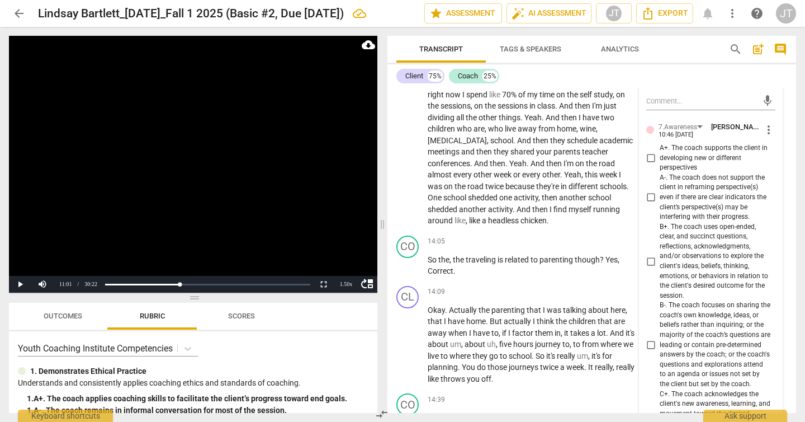
click at [689, 256] on span "B+. The coach uses open-ended, clear, and succinct questions, reflections, ackn…" at bounding box center [715, 261] width 111 height 79
click at [660, 256] on input "B+. The coach uses open-ended, clear, and succinct questions, reflections, ackn…" at bounding box center [651, 260] width 18 height 13
checkbox input "true"
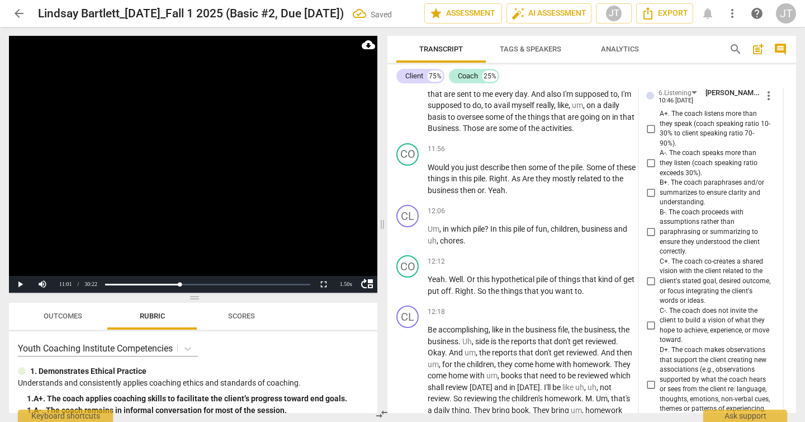
scroll to position [3045, 0]
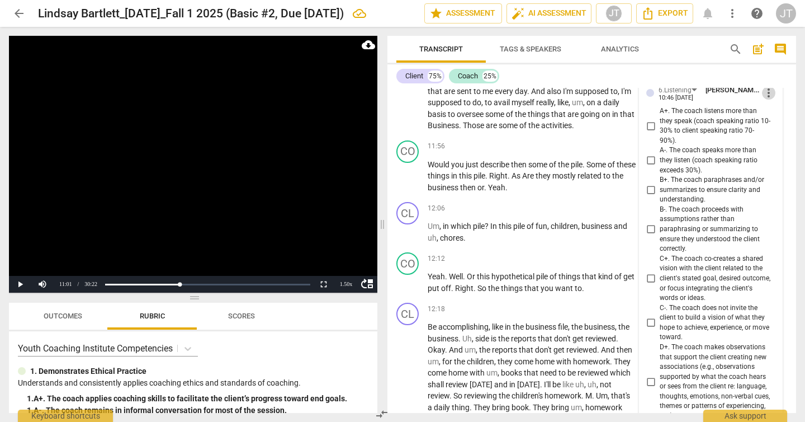
click at [766, 92] on span "more_vert" at bounding box center [768, 92] width 13 height 13
click at [762, 114] on li "Delete" at bounding box center [776, 113] width 39 height 21
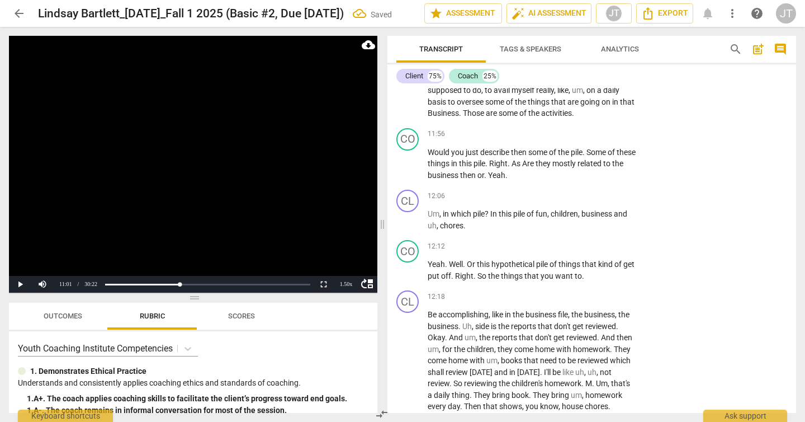
scroll to position [3043, 0]
click at [215, 140] on video at bounding box center [193, 164] width 369 height 257
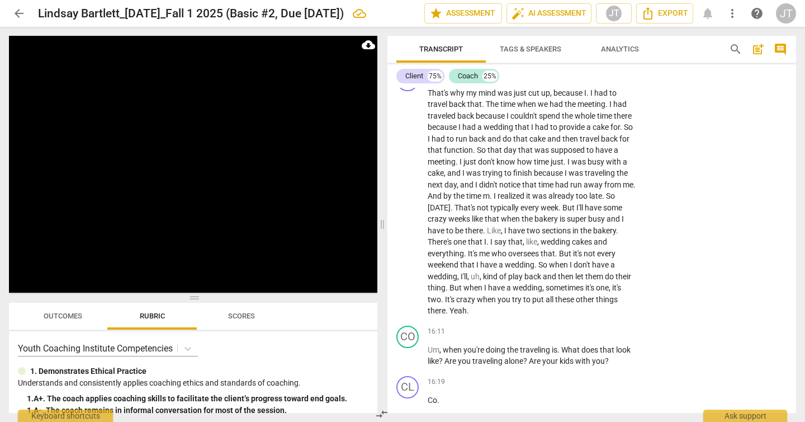
scroll to position [4347, 0]
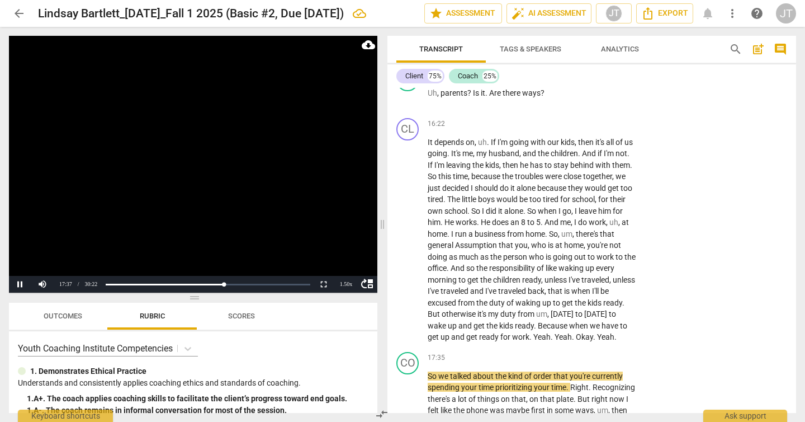
click at [208, 183] on video at bounding box center [193, 164] width 369 height 257
click at [231, 137] on video at bounding box center [193, 164] width 369 height 257
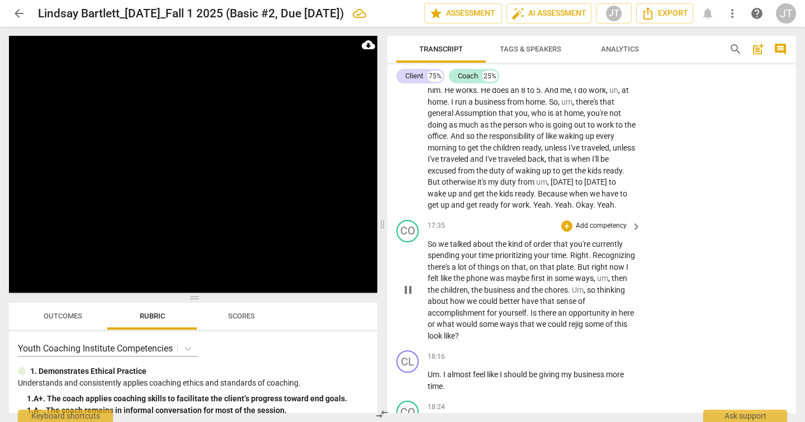
scroll to position [4822, 0]
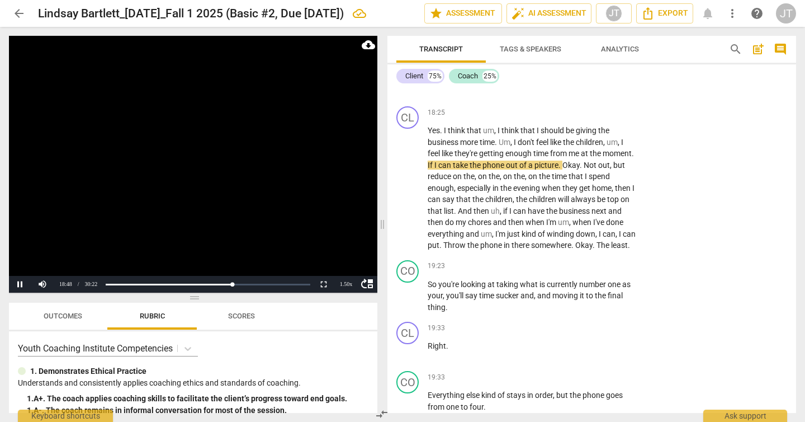
click at [271, 214] on video at bounding box center [193, 164] width 369 height 257
click at [176, 143] on video at bounding box center [193, 164] width 369 height 257
click at [190, 165] on video at bounding box center [193, 164] width 369 height 257
click at [205, 172] on video at bounding box center [193, 164] width 369 height 257
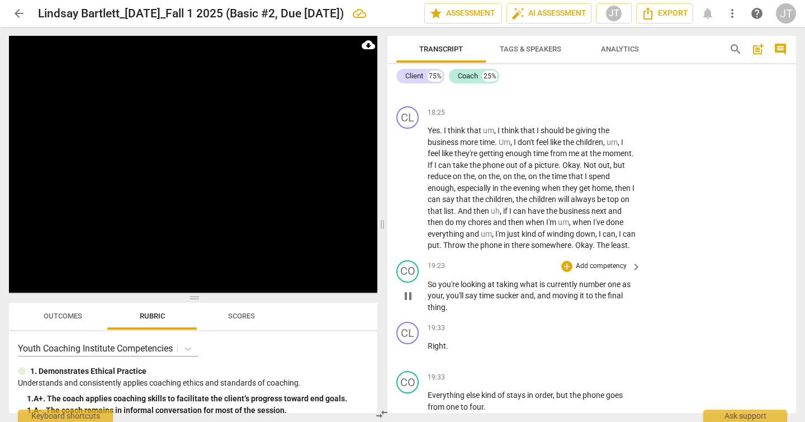
scroll to position [5520, 0]
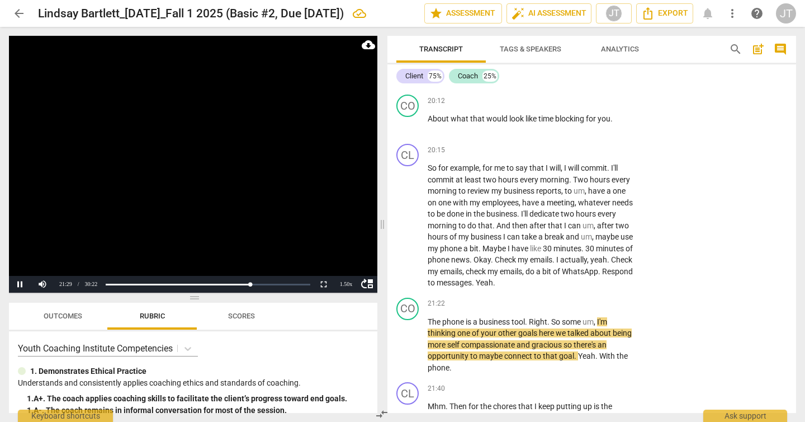
click at [213, 174] on video at bounding box center [193, 164] width 369 height 257
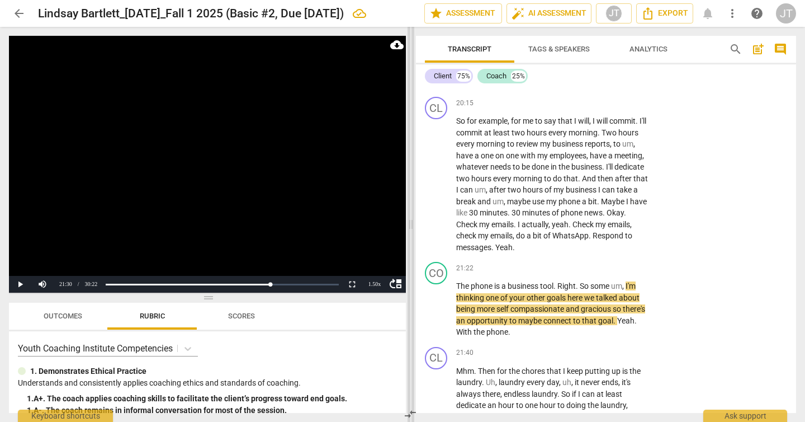
click at [411, 221] on span at bounding box center [411, 224] width 7 height 395
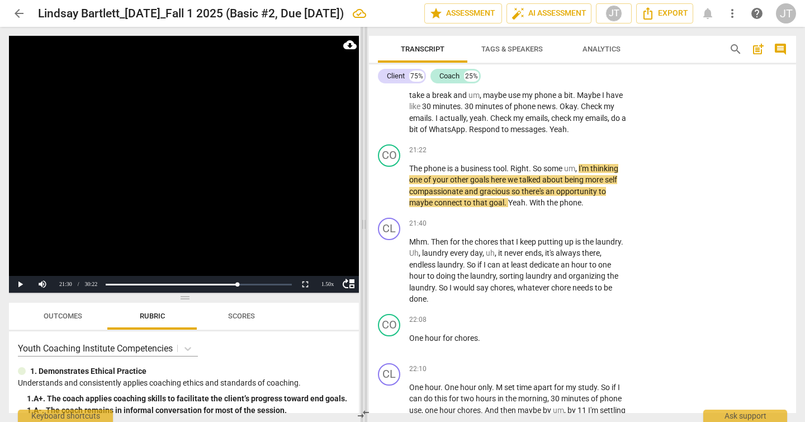
scroll to position [5463, 0]
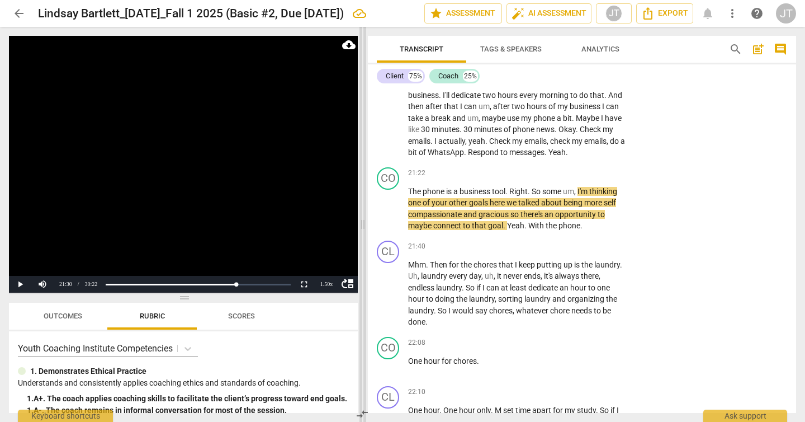
drag, startPoint x: 409, startPoint y: 224, endPoint x: 361, endPoint y: 217, distance: 48.6
click at [361, 217] on span at bounding box center [363, 224] width 7 height 395
click at [209, 192] on video at bounding box center [183, 164] width 349 height 257
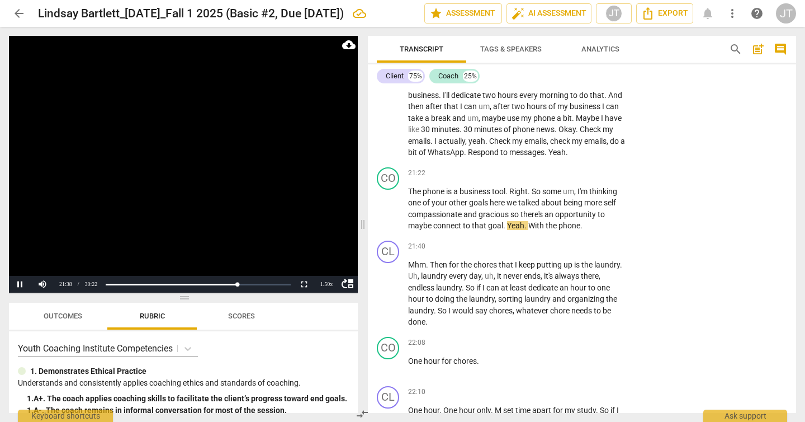
click at [152, 177] on video at bounding box center [183, 164] width 349 height 257
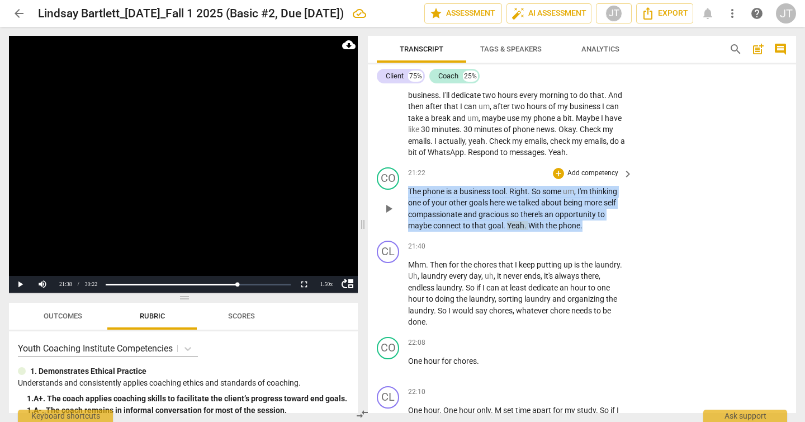
drag, startPoint x: 602, startPoint y: 282, endPoint x: 403, endPoint y: 253, distance: 201.2
click at [403, 236] on div "CO play_arrow pause 21:22 + Add competency keyboard_arrow_right The phone is a …" at bounding box center [582, 199] width 428 height 73
click at [591, 178] on p "Add competency" at bounding box center [593, 173] width 53 height 10
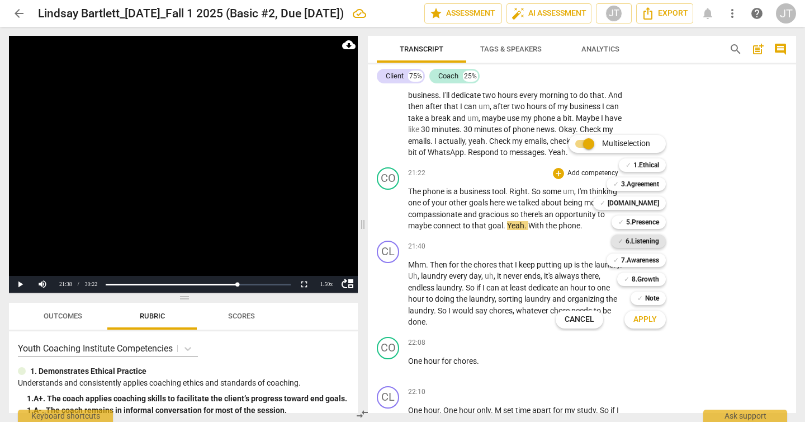
click at [648, 236] on b "6.Listening" at bounding box center [643, 240] width 34 height 13
click at [648, 222] on b "5.Presence" at bounding box center [642, 221] width 33 height 13
click at [648, 258] on b "7.Awareness" at bounding box center [640, 259] width 38 height 13
click at [649, 317] on span "Apply" at bounding box center [645, 319] width 23 height 11
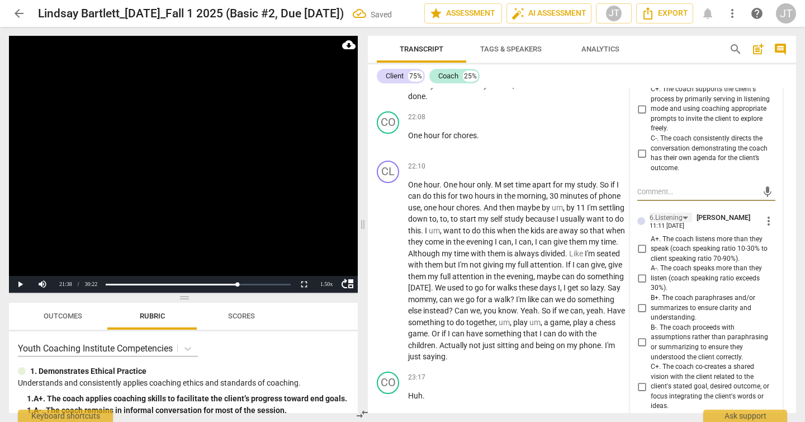
scroll to position [5496, 0]
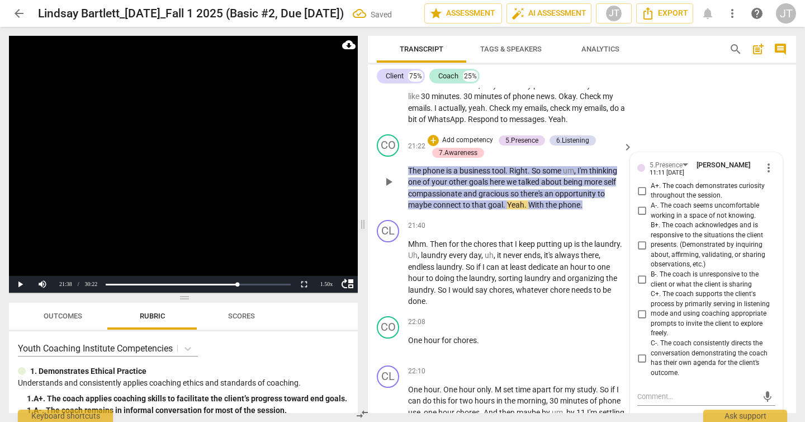
click at [654, 201] on span "A+. The coach demonstrates curiosity throughout the session." at bounding box center [711, 191] width 120 height 20
click at [651, 197] on input "A+. The coach demonstrates curiosity throughout the session." at bounding box center [642, 190] width 18 height 13
checkbox input "true"
click at [683, 270] on span "B+. The coach acknowledges and is responsive to the situations the client prese…" at bounding box center [711, 244] width 120 height 49
click at [651, 252] on input "B+. The coach acknowledges and is responsive to the situations the client prese…" at bounding box center [642, 244] width 18 height 13
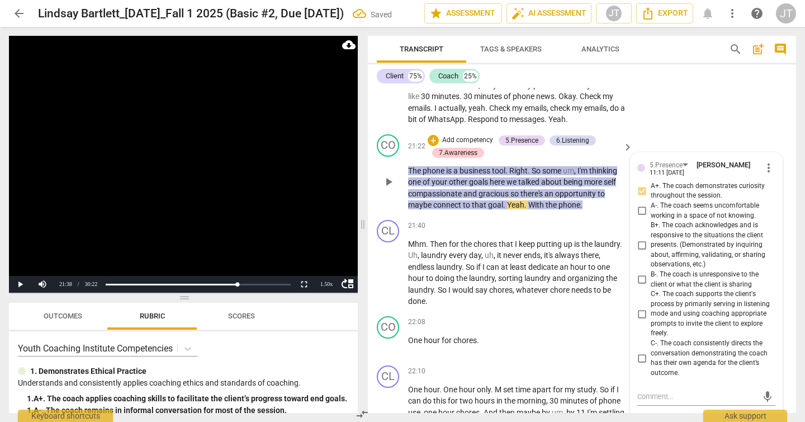
checkbox input "true"
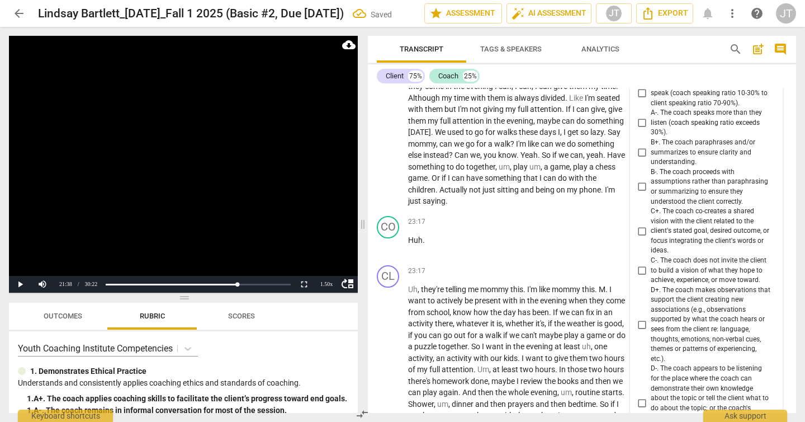
scroll to position [5944, 0]
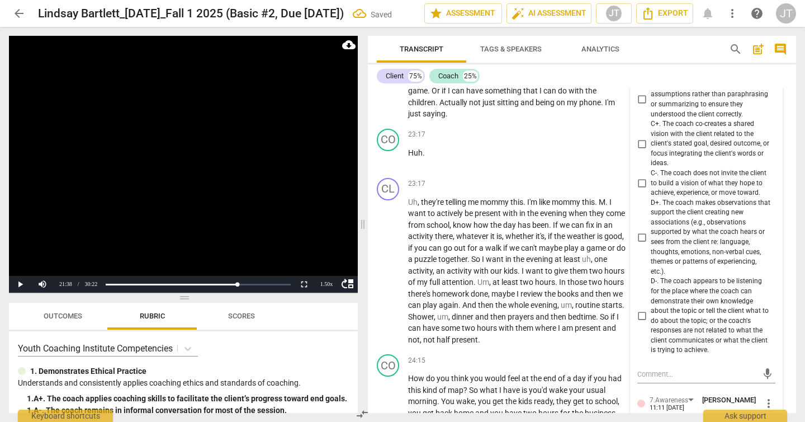
click at [685, 277] on span "D+. The coach makes observations that support the client creating new associati…" at bounding box center [711, 237] width 120 height 79
click at [651, 244] on input "D+. The coach makes observations that support the client creating new associati…" at bounding box center [642, 236] width 18 height 13
checkbox input "true"
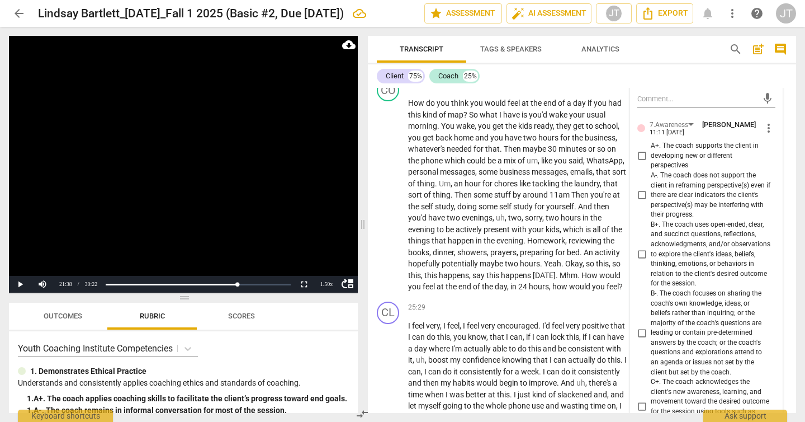
scroll to position [6242, 0]
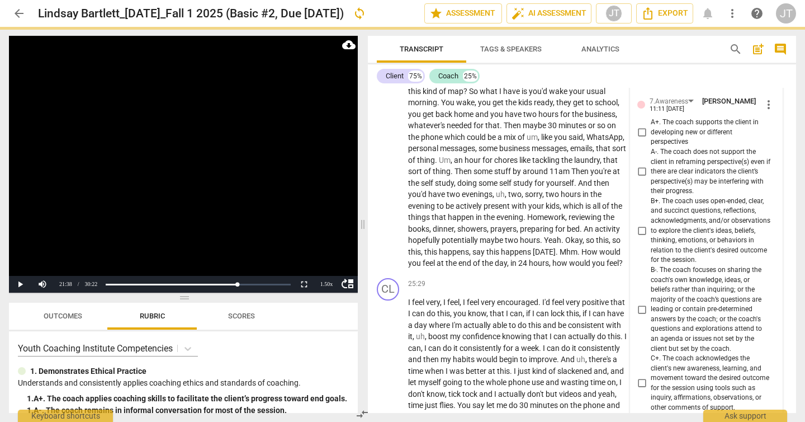
click at [671, 147] on span "A+. The coach supports the client in developing new or different perspectives" at bounding box center [711, 132] width 120 height 30
click at [651, 139] on input "A+. The coach supports the client in developing new or different perspectives" at bounding box center [642, 132] width 18 height 13
checkbox input "true"
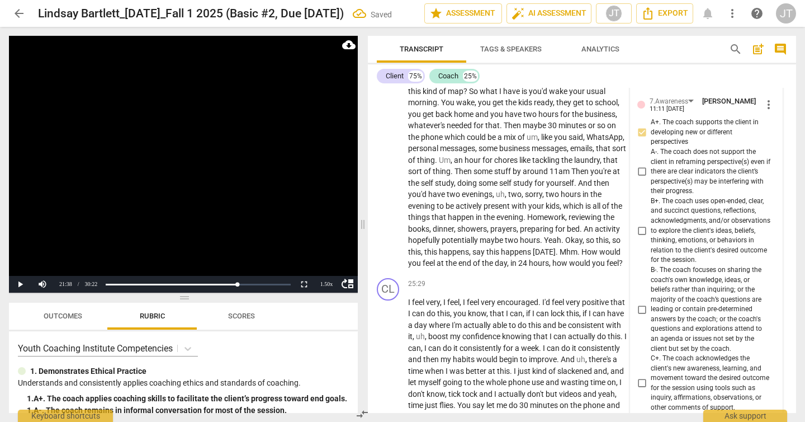
scroll to position [6330, 0]
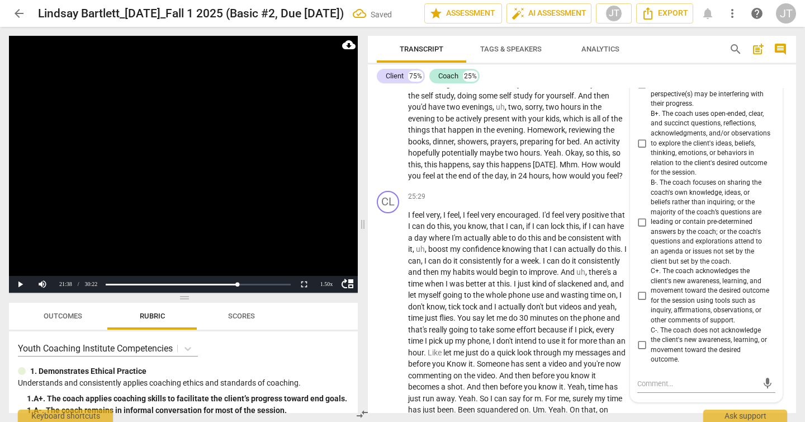
click at [687, 178] on span "B+. The coach uses open-ended, clear, and succinct questions, reflections, ackn…" at bounding box center [711, 143] width 120 height 69
click at [651, 150] on input "B+. The coach uses open-ended, clear, and succinct questions, reflections, ackn…" at bounding box center [642, 142] width 18 height 13
checkbox input "true"
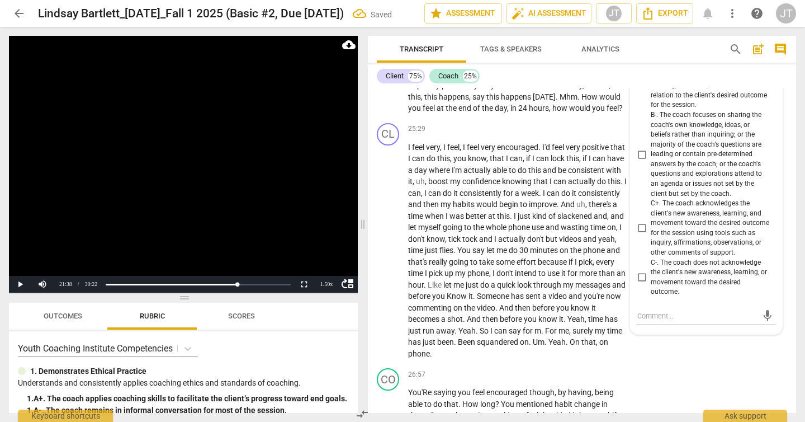
scroll to position [6398, 0]
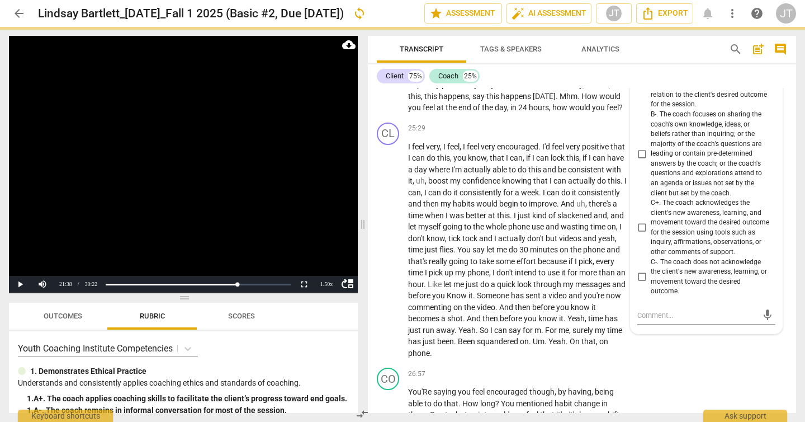
click at [291, 180] on video at bounding box center [183, 164] width 349 height 257
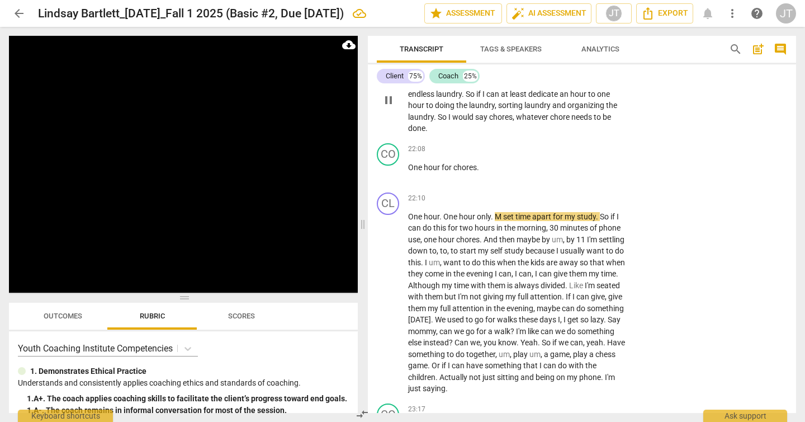
scroll to position [5647, 0]
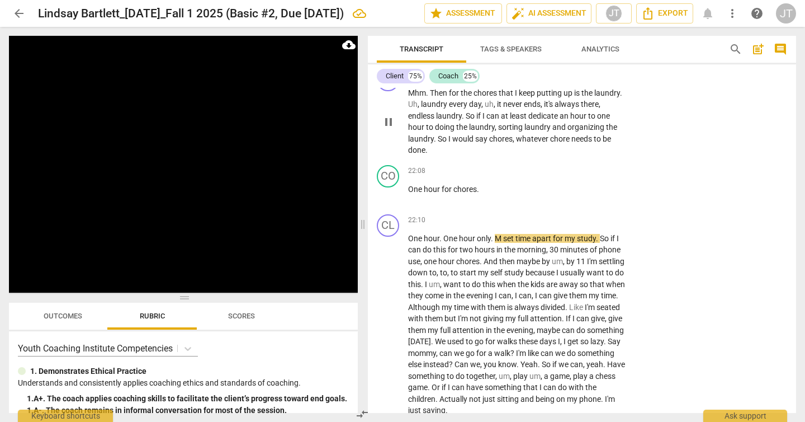
click at [461, 143] on span "would" at bounding box center [463, 138] width 23 height 9
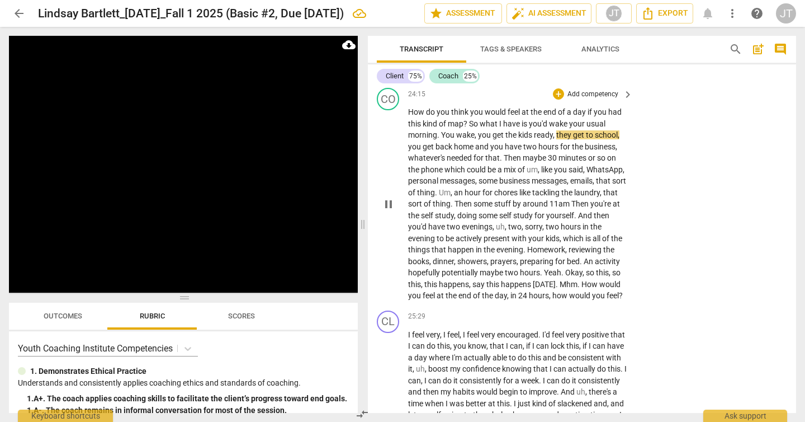
scroll to position [6213, 0]
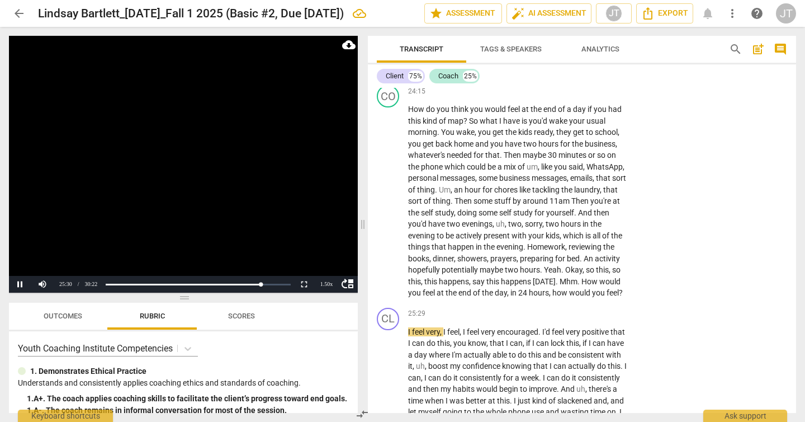
click at [201, 181] on video at bounding box center [183, 164] width 349 height 257
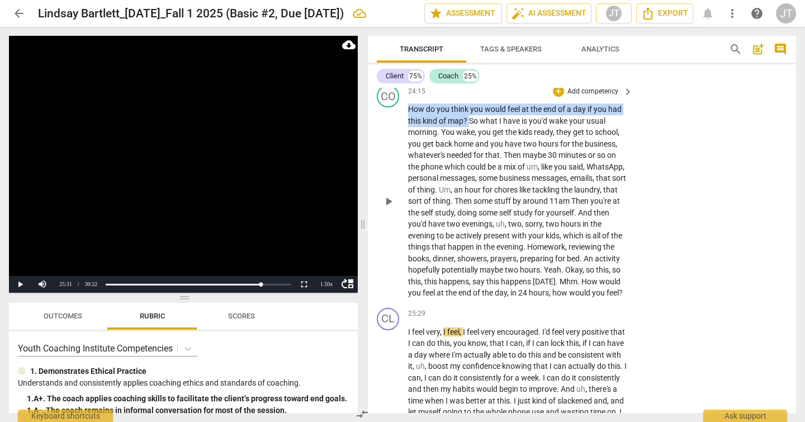
drag, startPoint x: 409, startPoint y: 169, endPoint x: 469, endPoint y: 178, distance: 60.6
click at [469, 178] on p "How do you think you would feel at the end of a day if you had this kind of map…" at bounding box center [517, 200] width 219 height 195
click at [583, 97] on p "Add competency" at bounding box center [593, 92] width 53 height 10
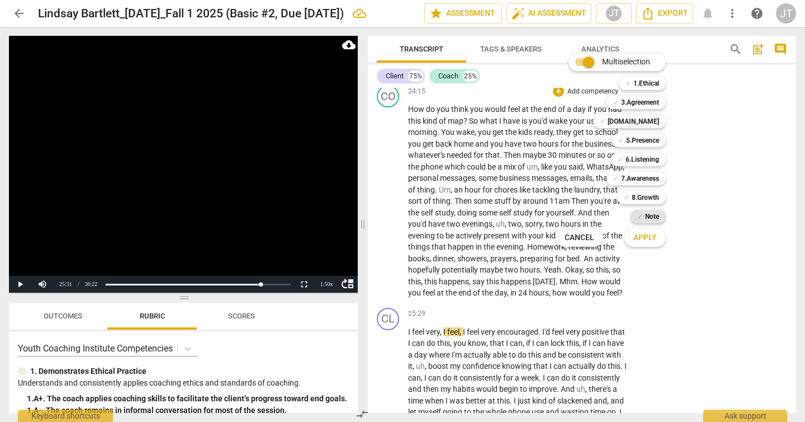
click at [649, 215] on b "Note" at bounding box center [652, 216] width 14 height 13
click at [650, 237] on span "Apply" at bounding box center [645, 237] width 23 height 11
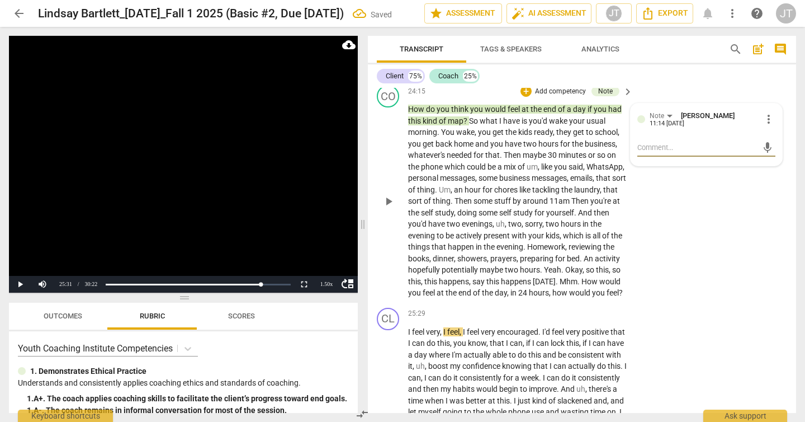
type textarea "m"
type textarea "mi"
type textarea "mis"
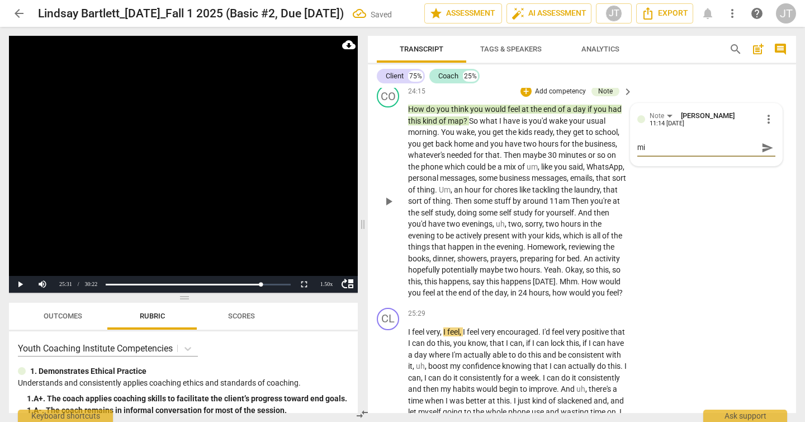
type textarea "mis"
type textarea "miss"
type textarea "misse"
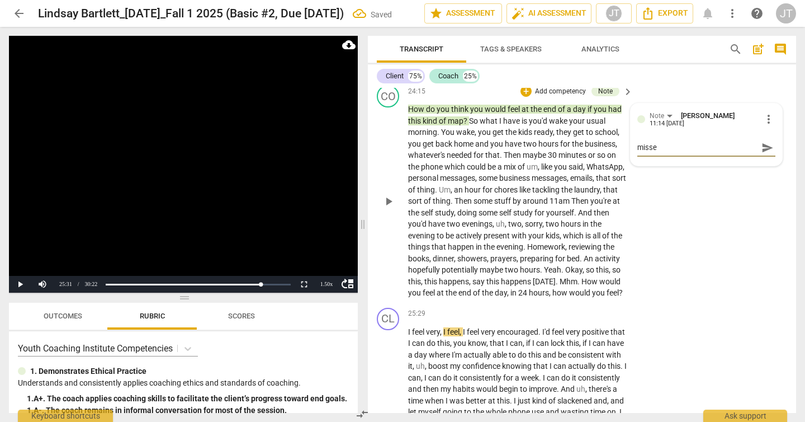
type textarea "missed"
type textarea "missed o"
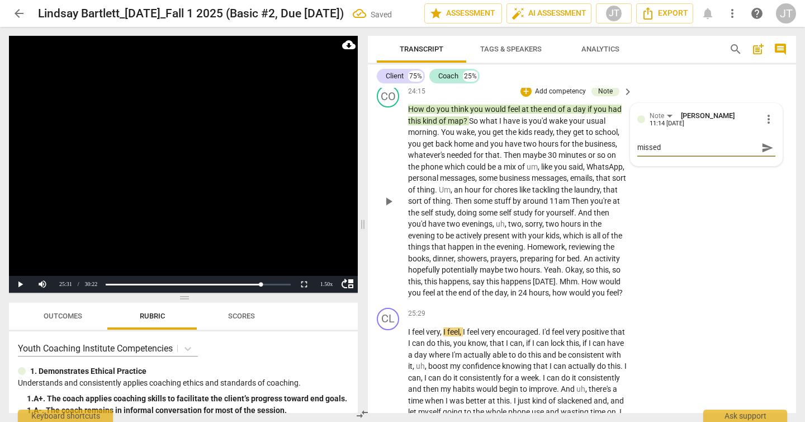
type textarea "missed o"
type textarea "missed op"
type textarea "missed opp"
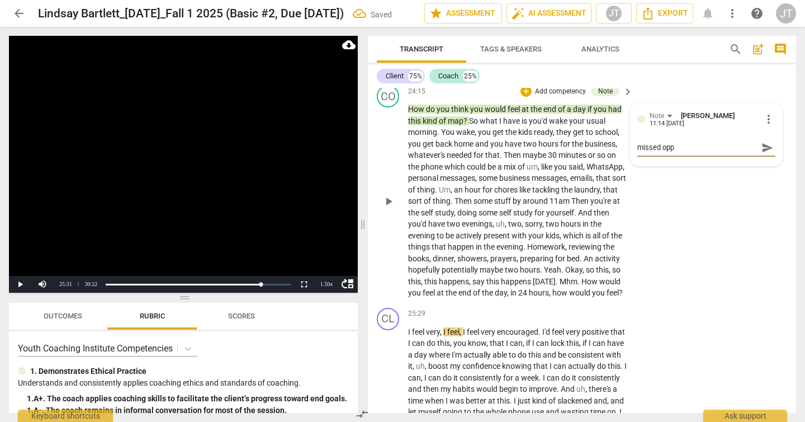
type textarea "missed oppo"
type textarea "missed oppor"
type textarea "missed opport"
type textarea "missed opportu"
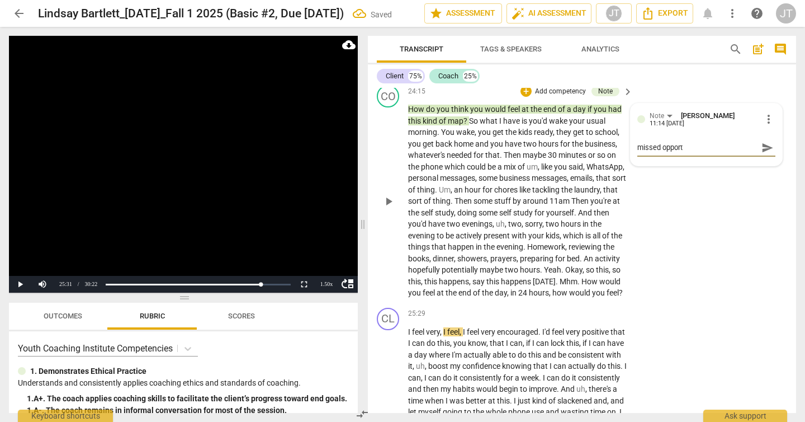
type textarea "missed opportu"
type textarea "missed opportun"
type textarea "missed opportuni"
type textarea "missed opportunit"
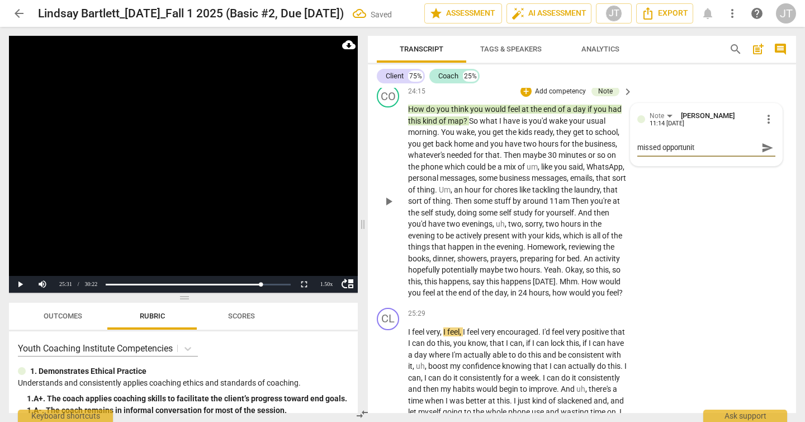
type textarea "missed opportunity"
type textarea "missed opportunity t"
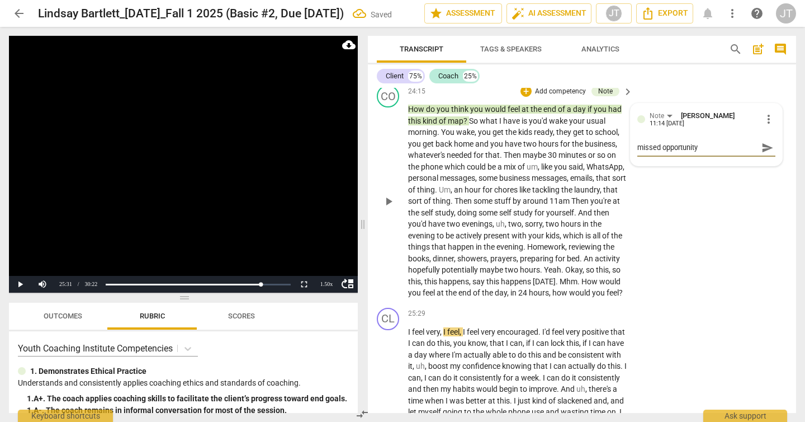
type textarea "missed opportunity t"
type textarea "missed opportunity to"
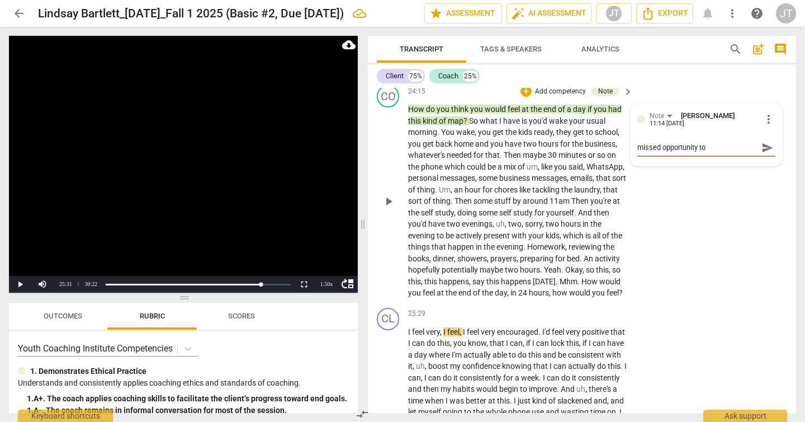
type textarea "missed opportunity to"
type textarea "missed opportunity t"
type textarea "missed opportunity"
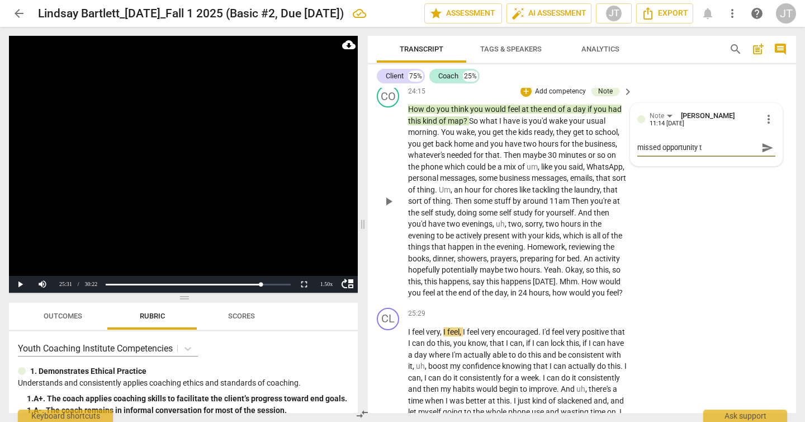
type textarea "missed opportunity"
type textarea "missed opportunity f"
type textarea "missed opportunity fo"
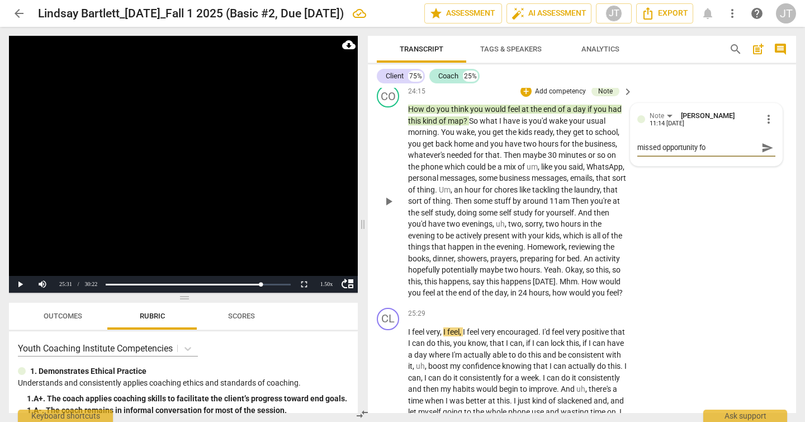
type textarea "missed opportunity for"
type textarea "missed opportunity for t"
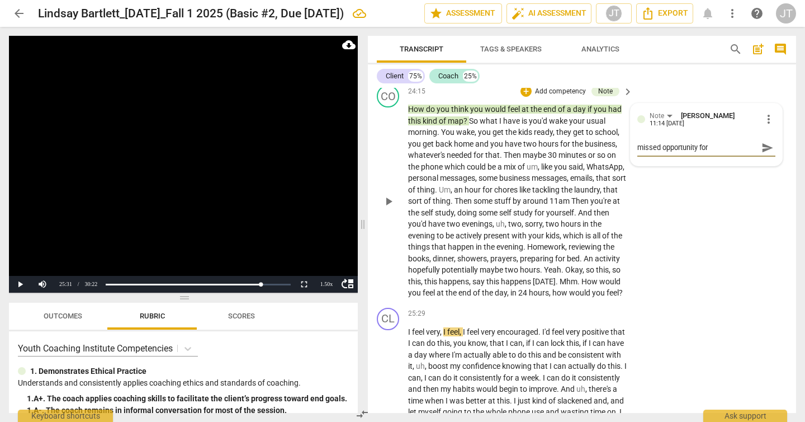
type textarea "missed opportunity for t"
type textarea "missed opportunity for th"
type textarea "missed opportunity for thi"
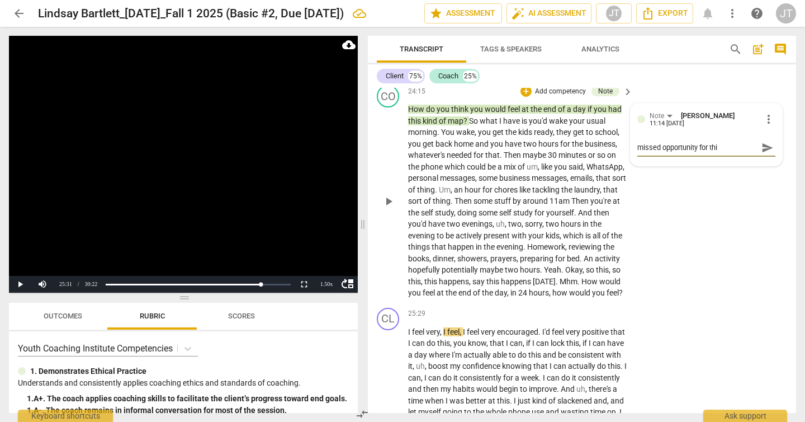
type textarea "missed opportunity for this"
type textarea "missed opportunity for this q"
type textarea "missed opportunity for this qu"
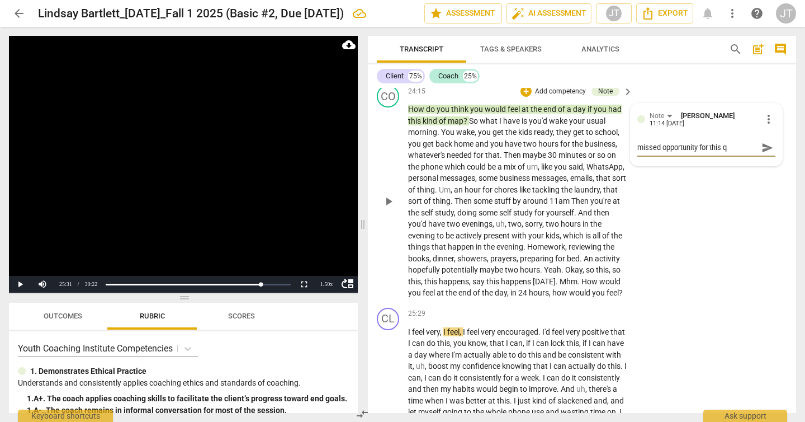
type textarea "missed opportunity for this qu"
type textarea "missed opportunity for this que"
type textarea "missed opportunity for this qu"
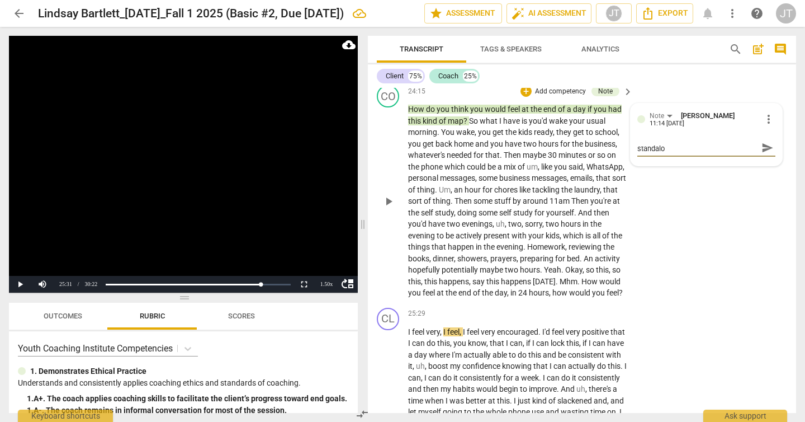
scroll to position [0, 0]
click at [766, 159] on span "send" at bounding box center [768, 153] width 12 height 12
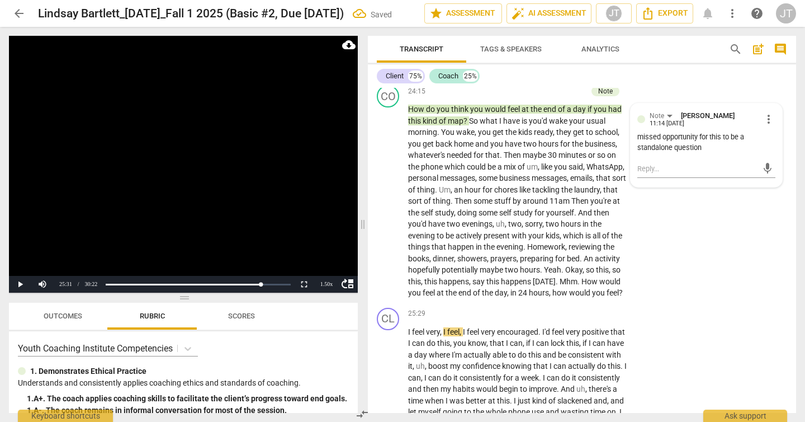
click at [110, 199] on video at bounding box center [183, 164] width 349 height 257
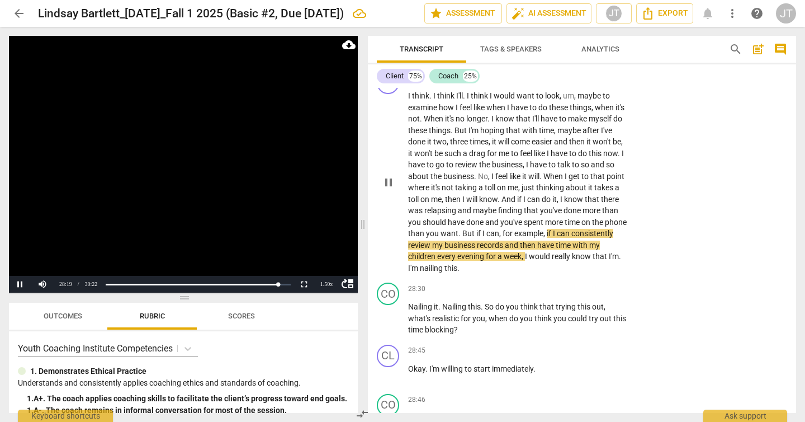
scroll to position [6696, 0]
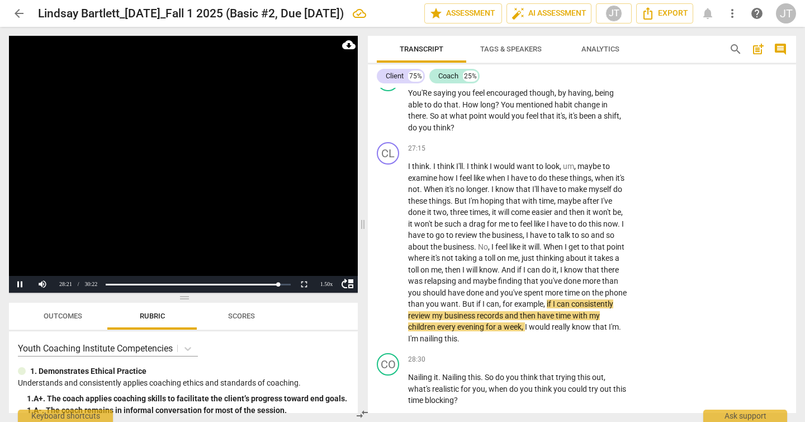
click at [119, 162] on video at bounding box center [183, 164] width 349 height 257
click at [416, 97] on span "You'Re" at bounding box center [420, 92] width 25 height 9
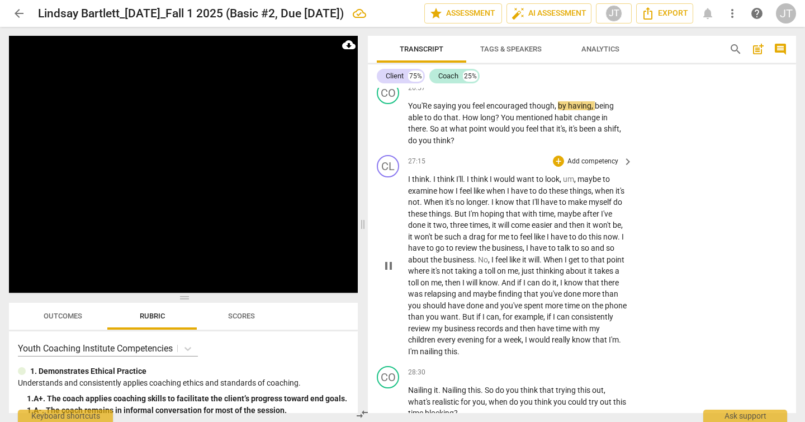
scroll to position [6668, 0]
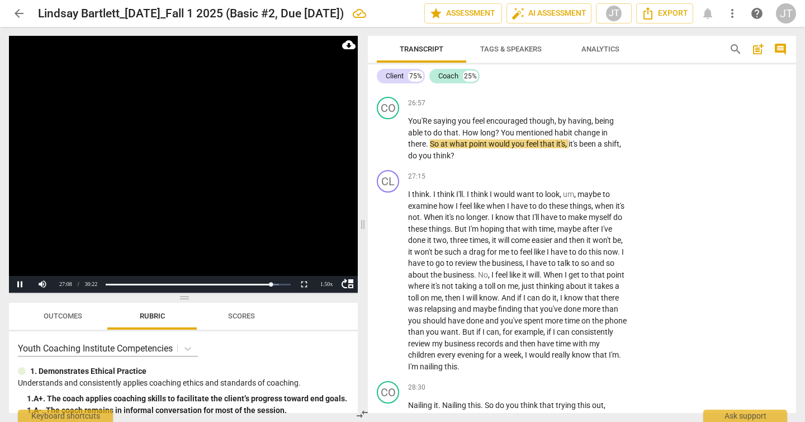
click at [161, 180] on video at bounding box center [183, 164] width 349 height 257
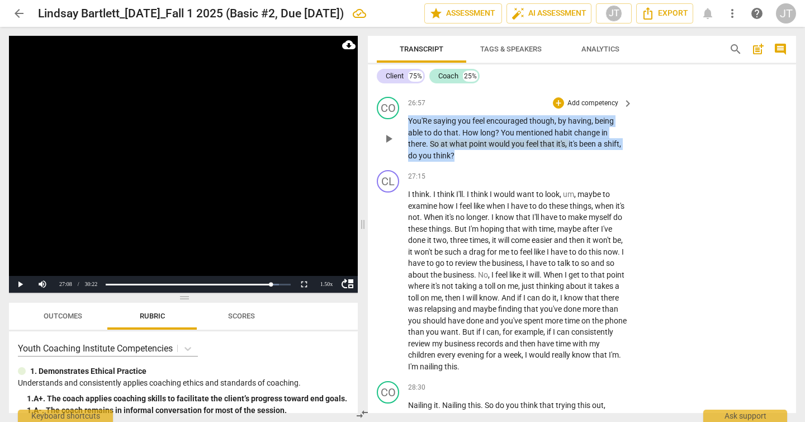
drag, startPoint x: 462, startPoint y: 224, endPoint x: 410, endPoint y: 192, distance: 61.0
click at [410, 161] on p "You'Re saying you feel encouraged though , by having , being able to do that . …" at bounding box center [517, 138] width 219 height 46
click at [567, 109] on p "Add competency" at bounding box center [593, 103] width 53 height 10
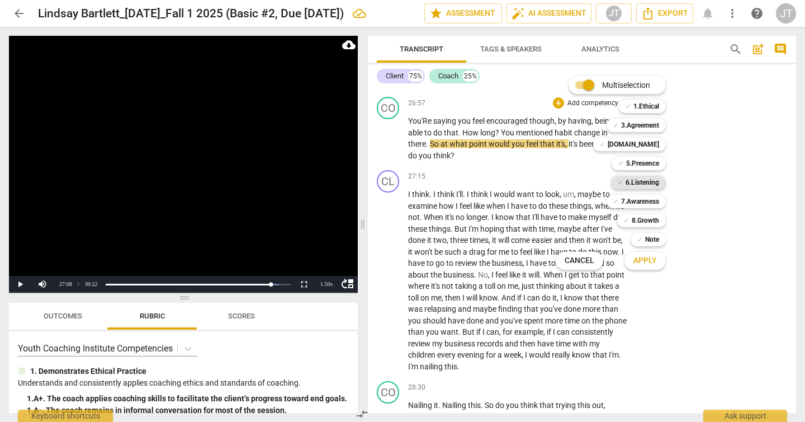
click at [659, 184] on div "✓ 6.Listening" at bounding box center [638, 182] width 55 height 13
click at [654, 198] on b "7.Awareness" at bounding box center [640, 201] width 38 height 13
click at [654, 257] on span "Apply" at bounding box center [645, 260] width 23 height 11
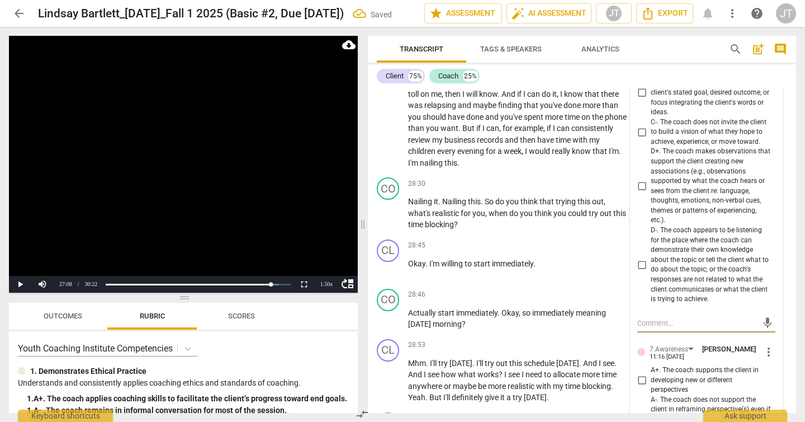
scroll to position [6857, 0]
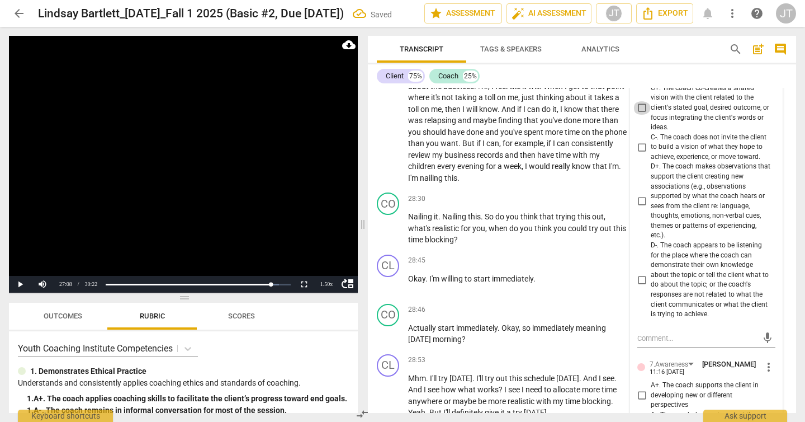
click at [644, 115] on input "C+. The coach co-creates a shared vision with the client related to the client'…" at bounding box center [642, 107] width 18 height 13
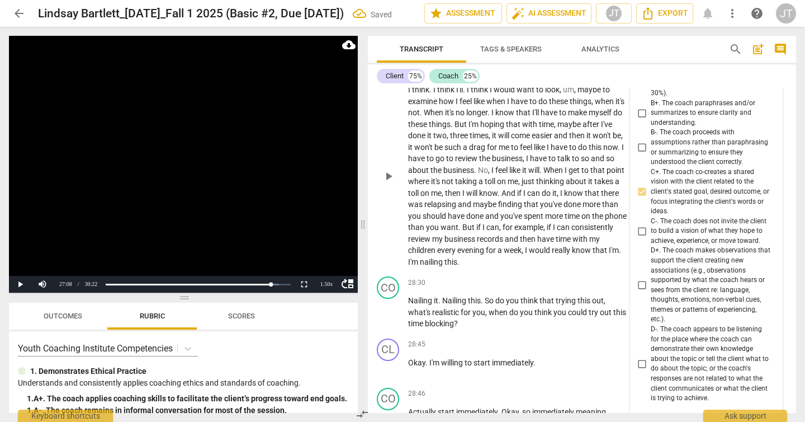
scroll to position [6755, 0]
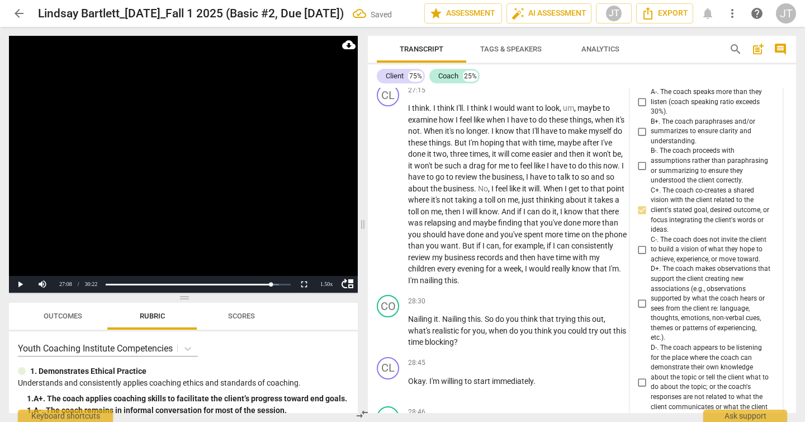
click at [648, 138] on input "B+. The coach paraphrases and/or summarizes to ensure clarity and understanding." at bounding box center [642, 131] width 18 height 13
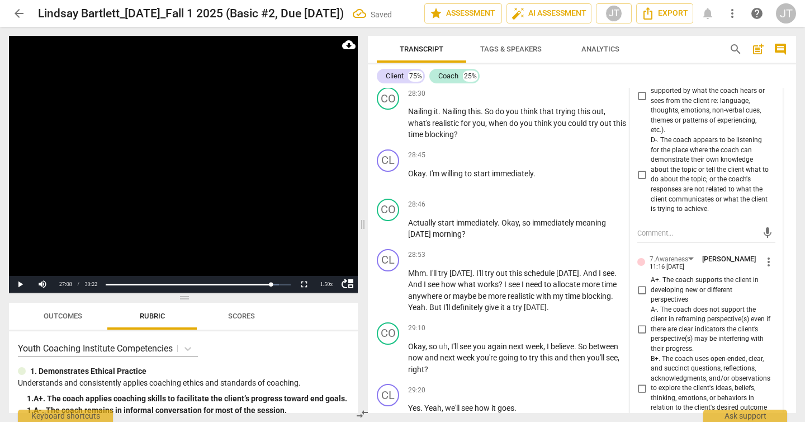
scroll to position [7167, 0]
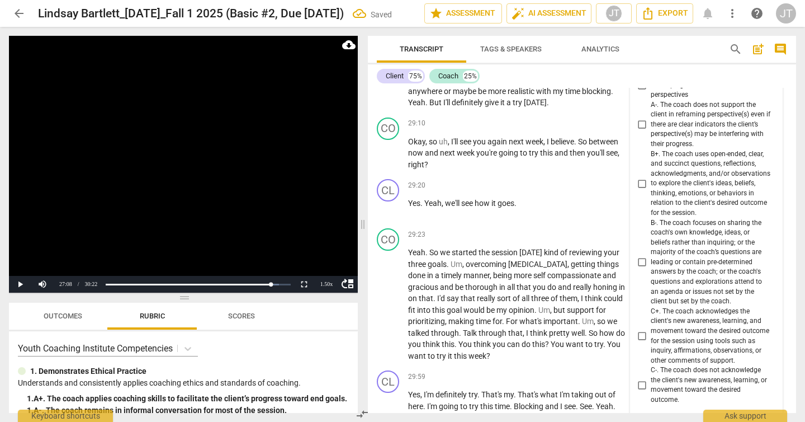
click at [669, 218] on span "B+. The coach uses open-ended, clear, and succinct questions, reflections, ackn…" at bounding box center [711, 183] width 120 height 69
click at [651, 190] on input "B+. The coach uses open-ended, clear, and succinct questions, reflections, ackn…" at bounding box center [642, 183] width 18 height 13
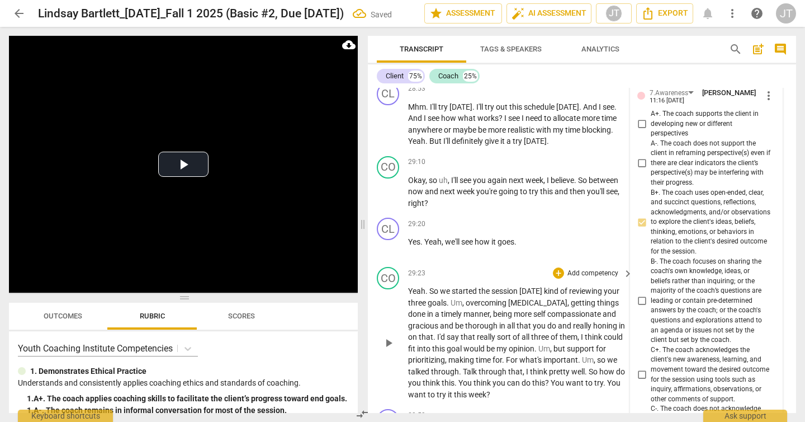
scroll to position [6981, 0]
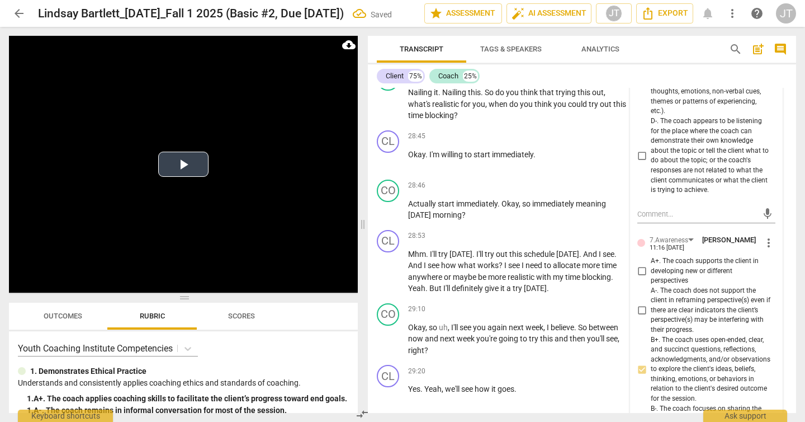
click at [199, 177] on video at bounding box center [183, 164] width 349 height 257
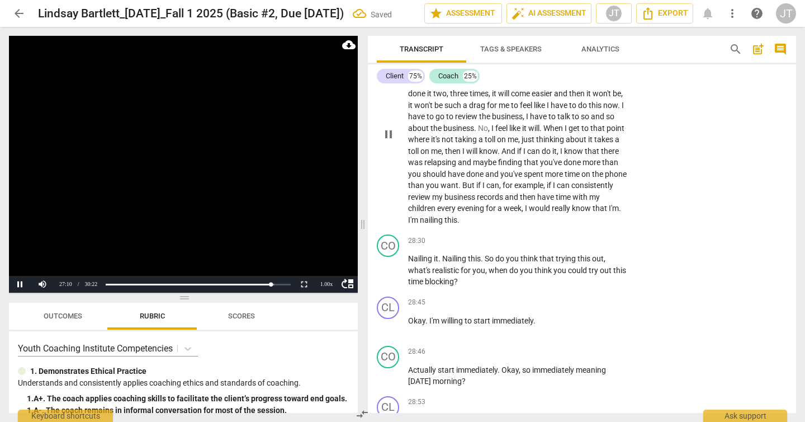
scroll to position [6745, 0]
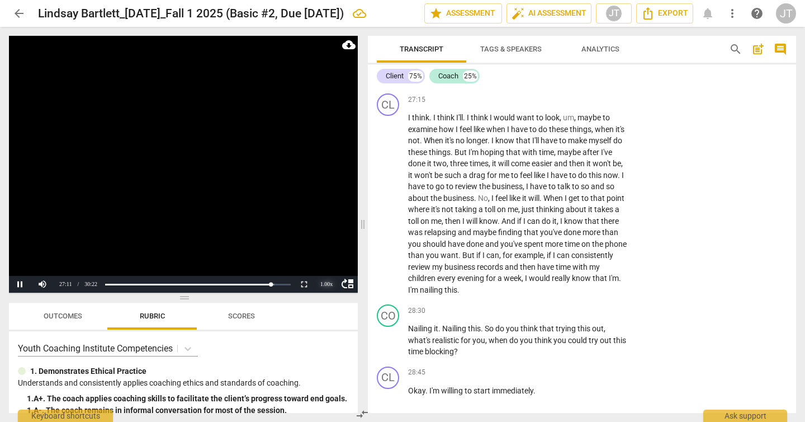
click at [323, 285] on div "1.00 x" at bounding box center [326, 284] width 22 height 17
click at [328, 247] on li "1.25x" at bounding box center [326, 245] width 22 height 12
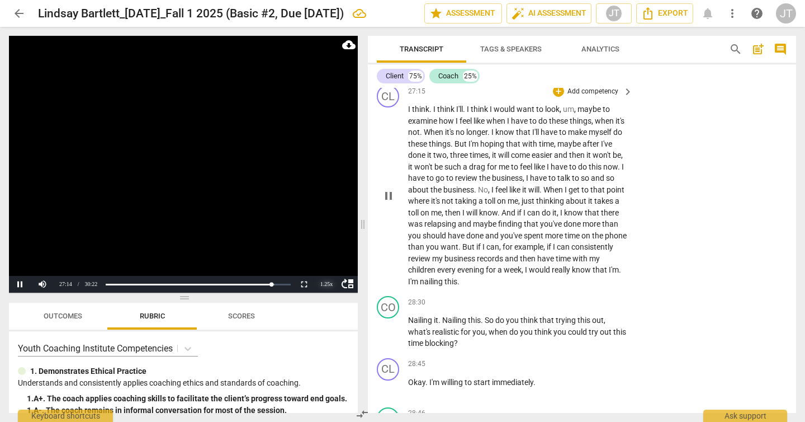
scroll to position [6760, 0]
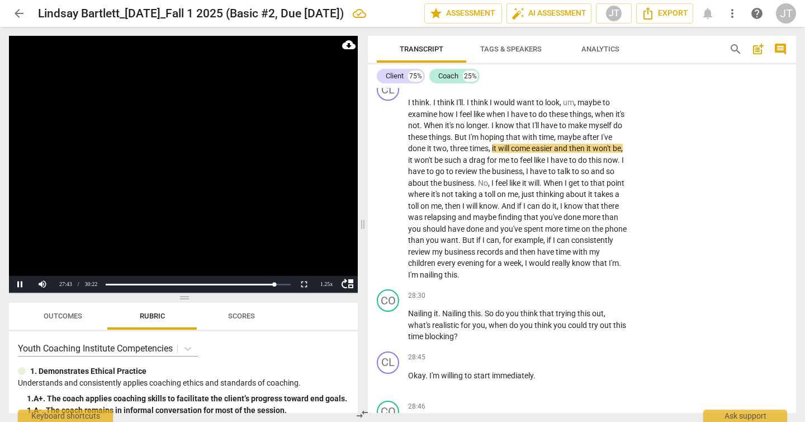
click at [183, 193] on video at bounding box center [183, 164] width 349 height 257
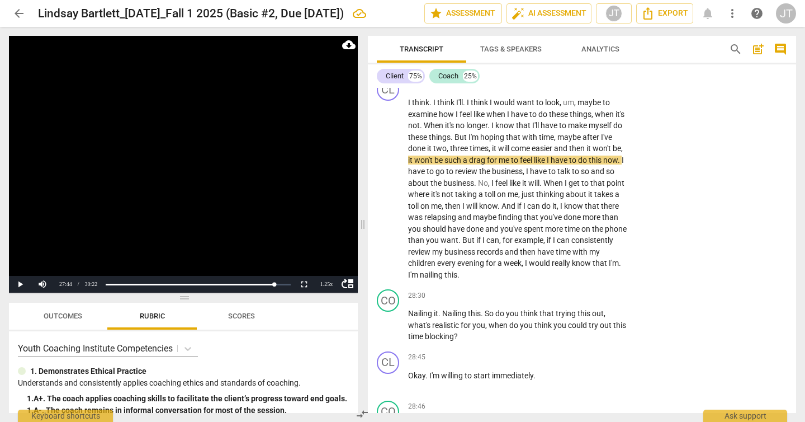
click at [214, 135] on video at bounding box center [183, 164] width 349 height 257
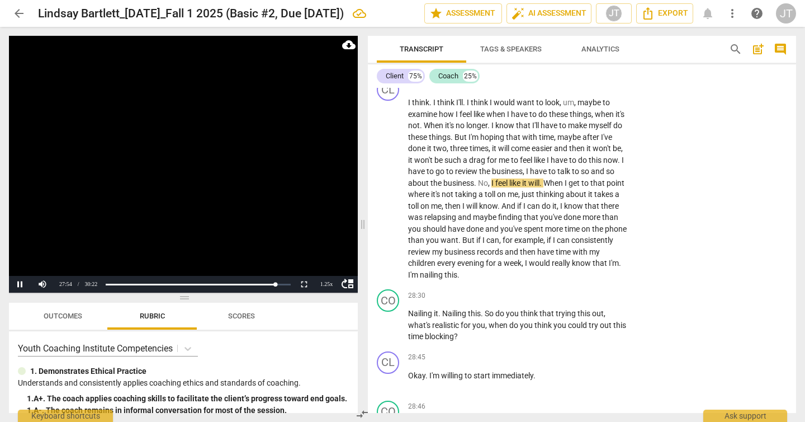
click at [183, 183] on video at bounding box center [183, 164] width 349 height 257
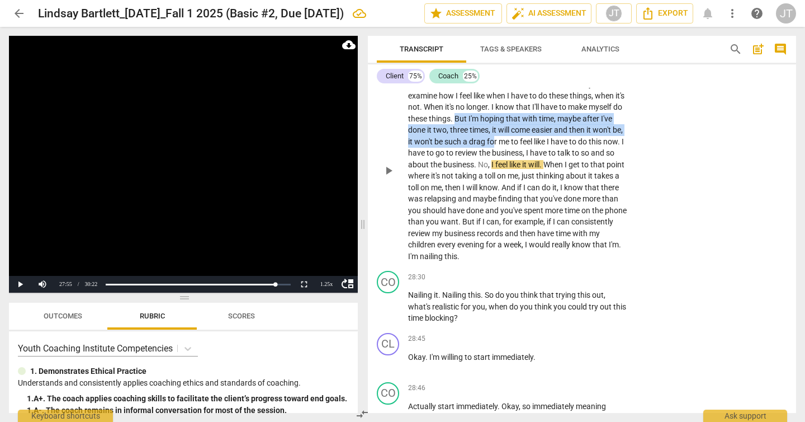
drag, startPoint x: 490, startPoint y: 188, endPoint x: 532, endPoint y: 214, distance: 49.5
click at [532, 214] on p "I think . I think I'll . I think I would want to look , um , maybe to examine h…" at bounding box center [517, 169] width 219 height 183
click at [593, 134] on span "won't" at bounding box center [603, 129] width 20 height 9
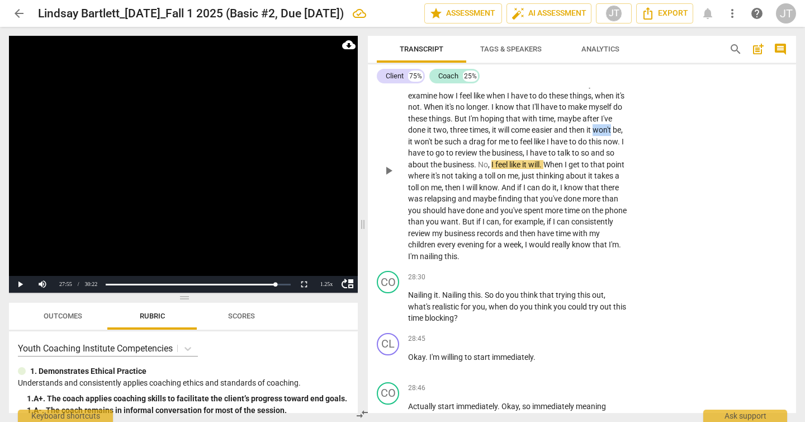
click at [593, 134] on span "won't" at bounding box center [603, 129] width 20 height 9
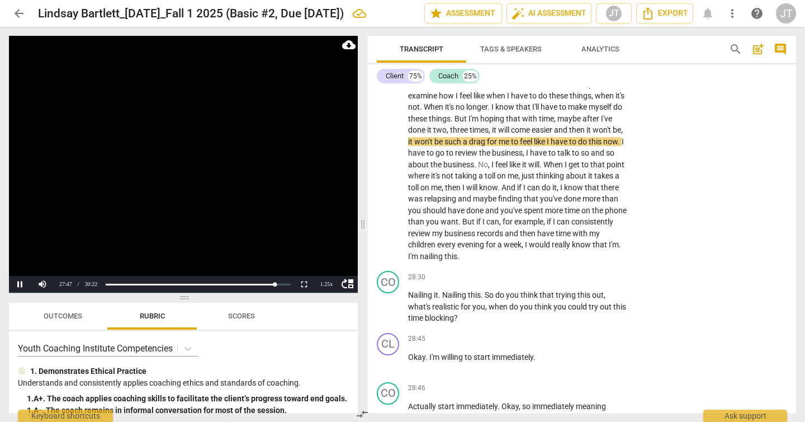
click at [180, 171] on video at bounding box center [183, 164] width 349 height 257
click at [435, 146] on span "won't" at bounding box center [424, 141] width 20 height 9
drag, startPoint x: 446, startPoint y: 211, endPoint x: 451, endPoint y: 221, distance: 11.3
click at [451, 221] on p "I think . I think I'll . I think I would want to look , um , maybe to examine h…" at bounding box center [517, 169] width 219 height 183
click at [596, 72] on div "+ Add competency" at bounding box center [586, 65] width 67 height 11
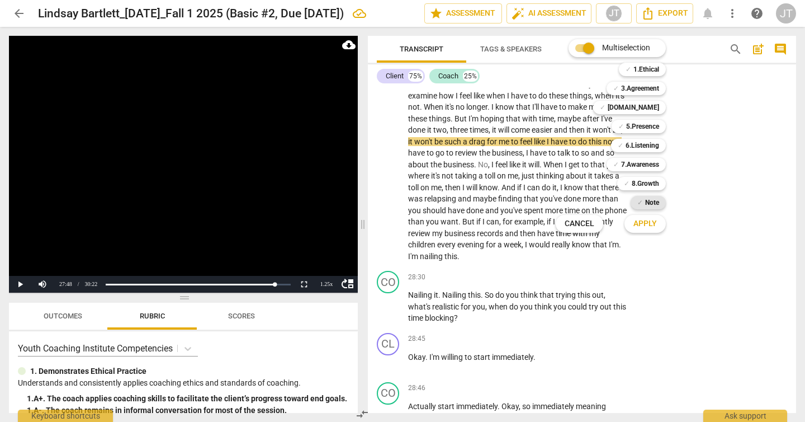
click at [651, 203] on b "Note" at bounding box center [652, 202] width 14 height 13
click at [651, 227] on span "Apply" at bounding box center [645, 223] width 23 height 11
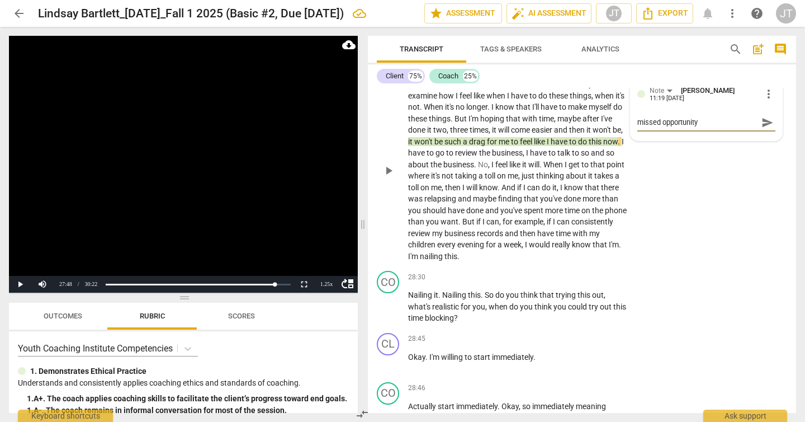
click at [767, 101] on span "more_vert" at bounding box center [768, 93] width 13 height 13
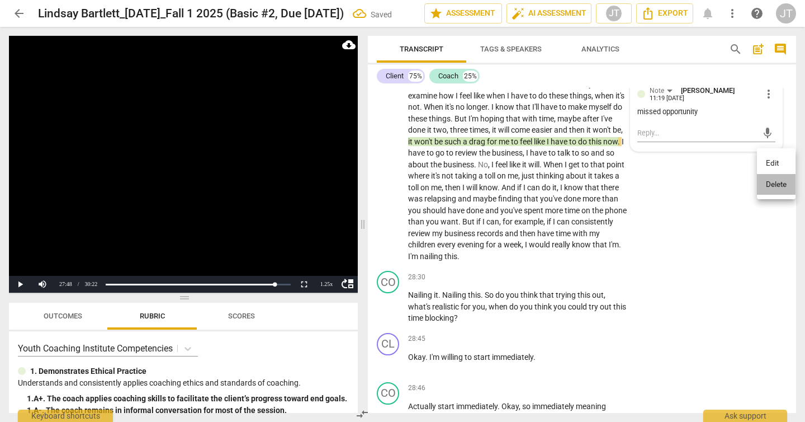
click at [774, 182] on li "Delete" at bounding box center [776, 184] width 39 height 21
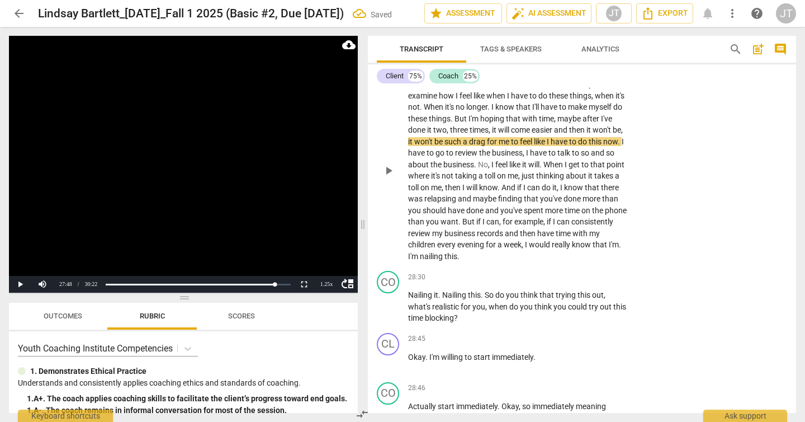
click at [558, 72] on div "+" at bounding box center [558, 65] width 11 height 11
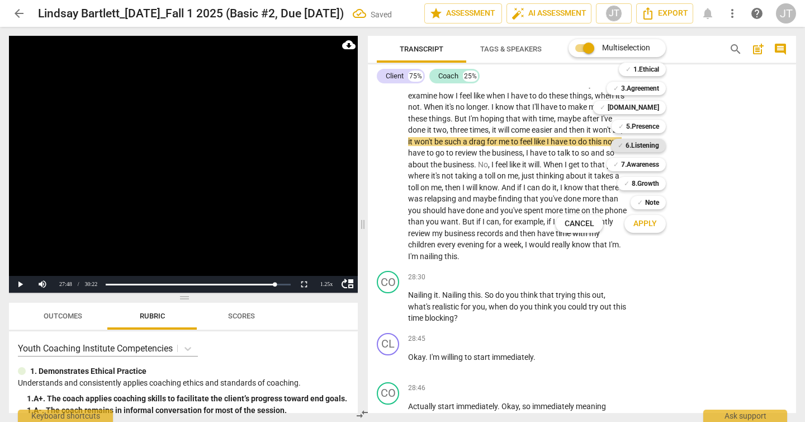
click at [658, 143] on b "6.Listening" at bounding box center [643, 145] width 34 height 13
click at [655, 163] on b "7.Awareness" at bounding box center [640, 164] width 38 height 13
click at [652, 209] on b "Note" at bounding box center [652, 202] width 14 height 13
click at [650, 227] on span "Apply" at bounding box center [645, 223] width 23 height 11
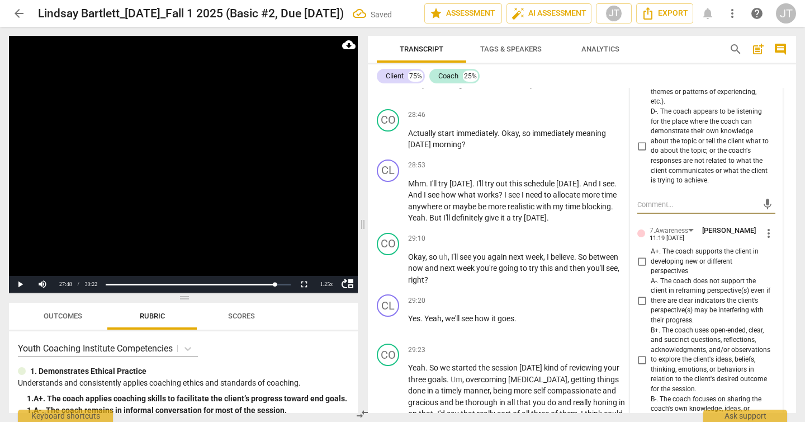
scroll to position [7012, 0]
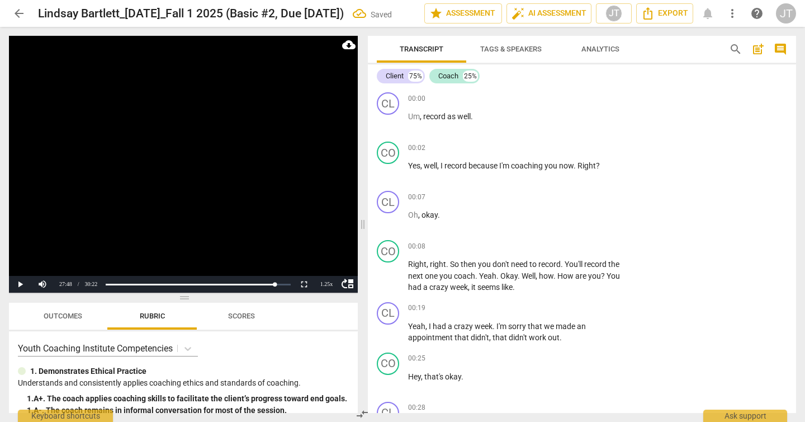
scroll to position [7012, 0]
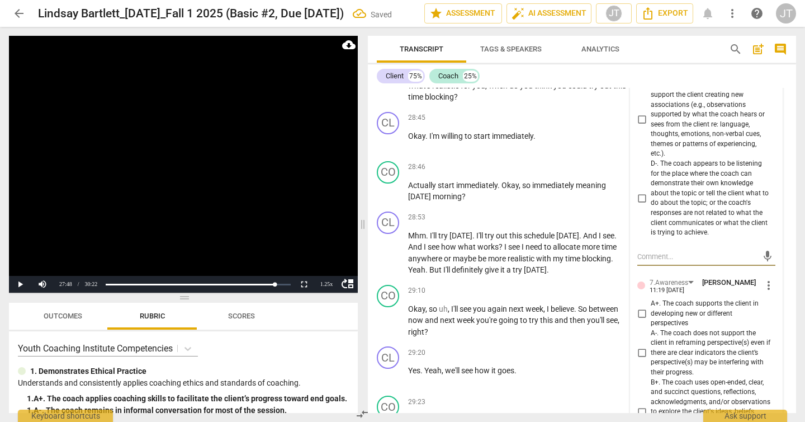
click at [724, 159] on span "D+. The coach makes observations that support the client creating new associati…" at bounding box center [711, 119] width 120 height 79
click at [651, 126] on input "D+. The coach makes observations that support the client creating new associati…" at bounding box center [642, 119] width 18 height 13
click at [641, 126] on input "D+. The coach makes observations that support the client creating new associati…" at bounding box center [642, 119] width 18 height 13
checkbox input "false"
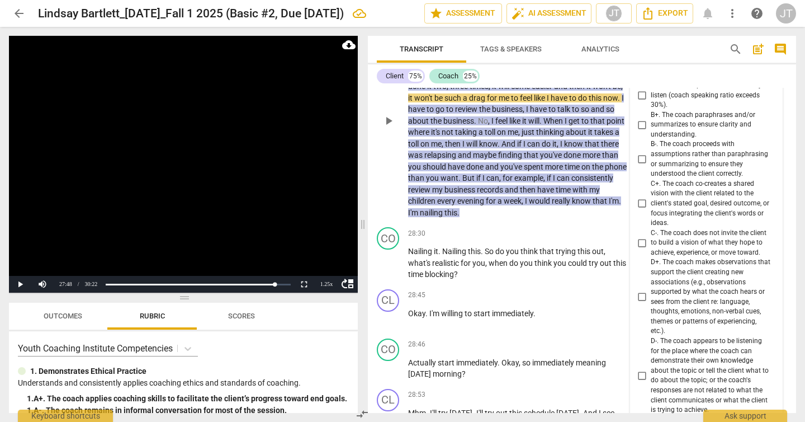
scroll to position [6780, 0]
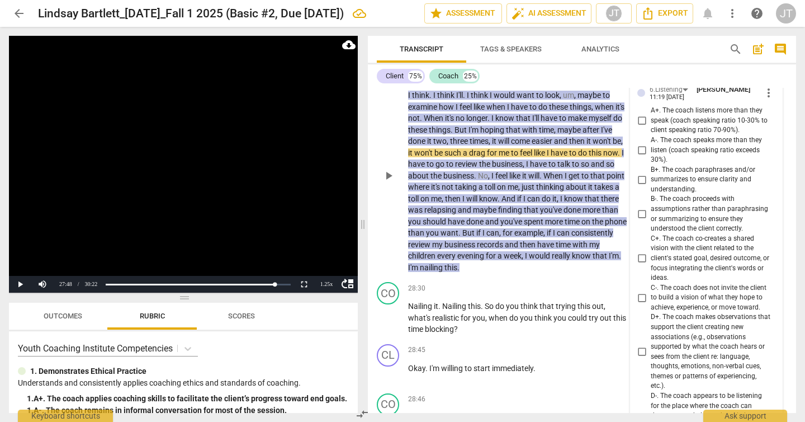
click at [763, 100] on span "more_vert" at bounding box center [768, 92] width 13 height 13
click at [763, 176] on li "Delete" at bounding box center [776, 183] width 39 height 21
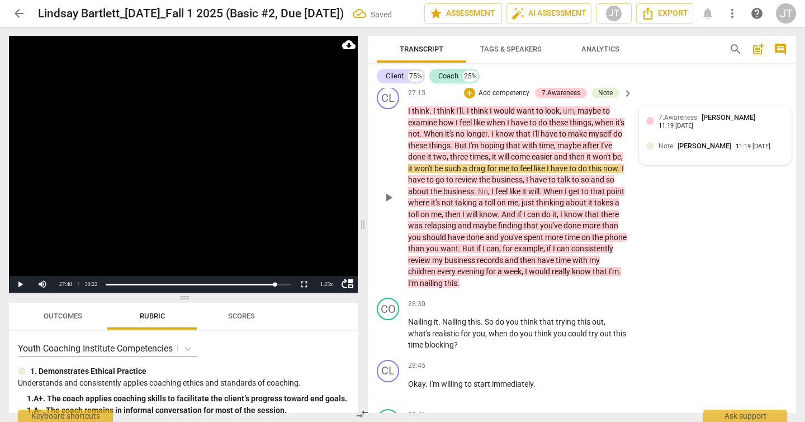
scroll to position [6729, 0]
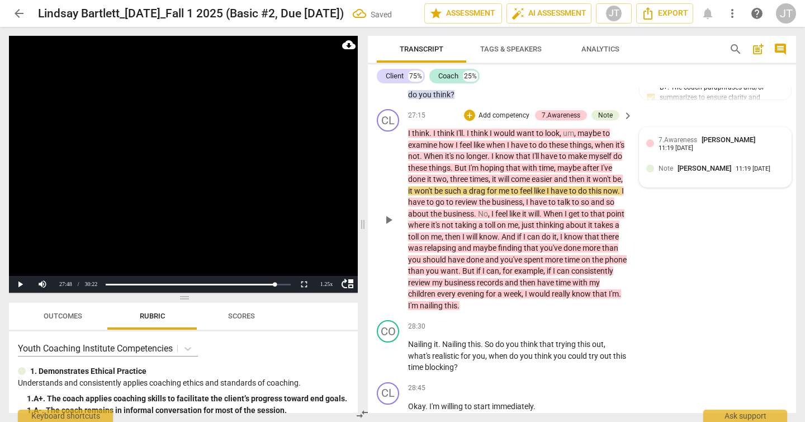
click at [686, 152] on div "7.Awareness Jean Trujillo 11:19 09-28-2025" at bounding box center [722, 142] width 126 height 17
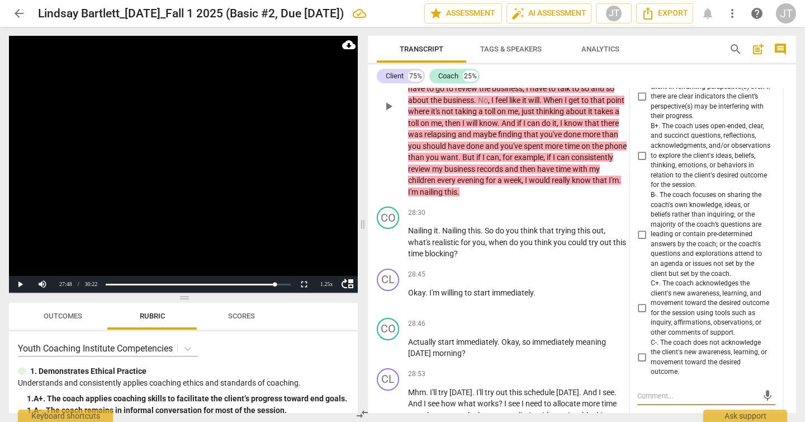
scroll to position [6800, 0]
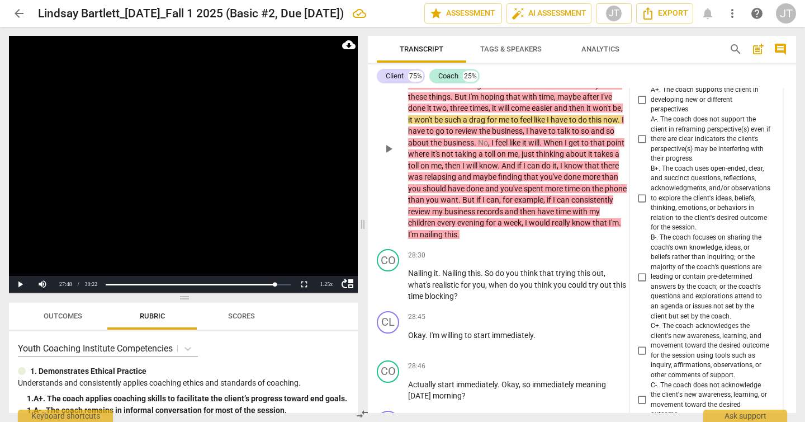
click at [766, 79] on span "more_vert" at bounding box center [768, 71] width 13 height 13
click at [770, 159] on li "Delete" at bounding box center [776, 162] width 39 height 21
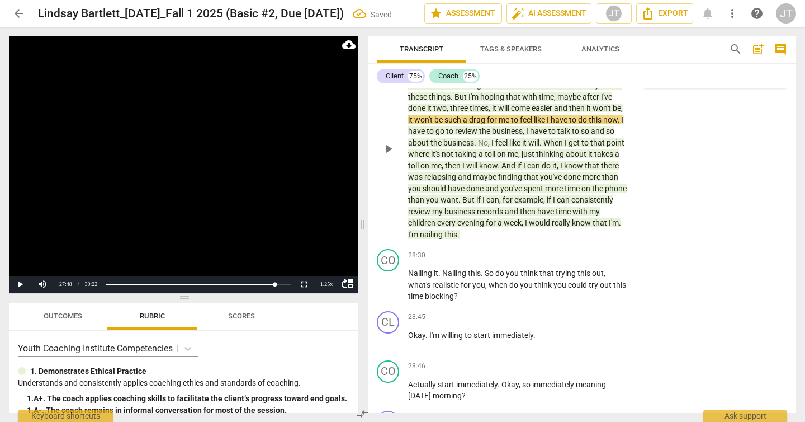
scroll to position [6797, 0]
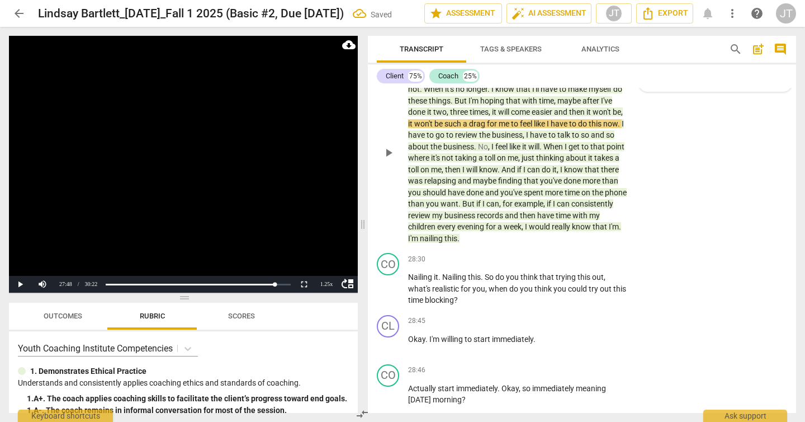
click at [695, 77] on span "[PERSON_NAME]" at bounding box center [705, 72] width 54 height 8
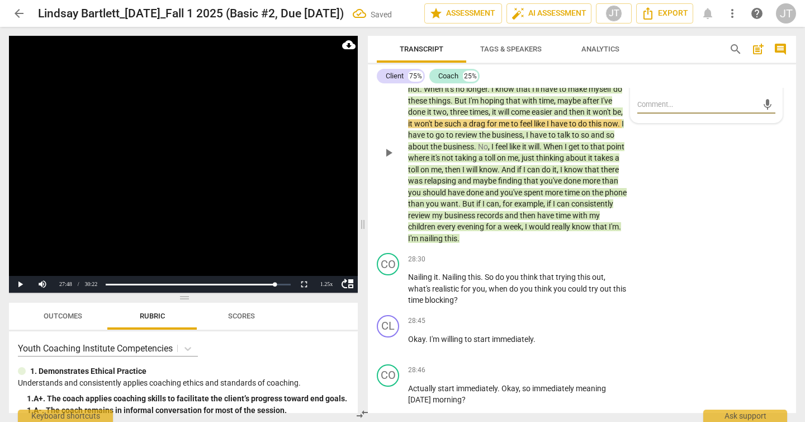
click at [695, 110] on textarea at bounding box center [698, 104] width 120 height 11
type textarea "m"
type textarea "mi"
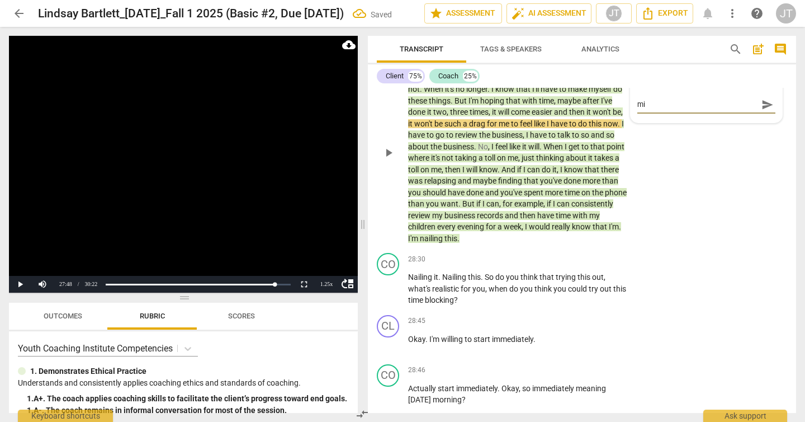
type textarea "mis"
type textarea "miss"
type textarea "misse"
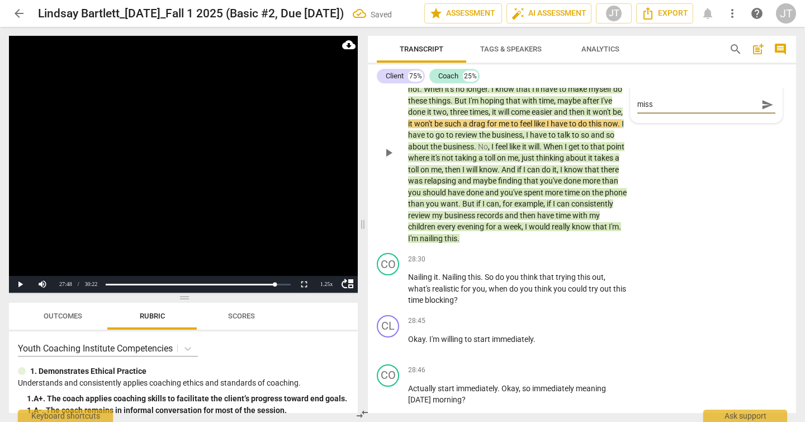
type textarea "misse"
type textarea "missed"
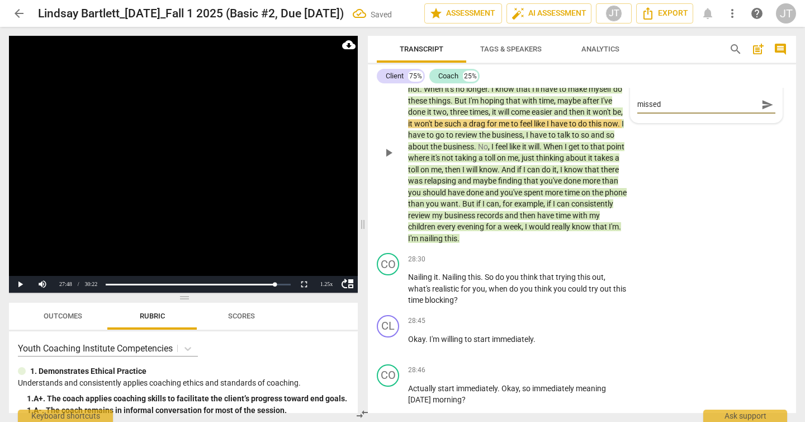
type textarea "missed o"
type textarea "missed op"
type textarea "missed opp"
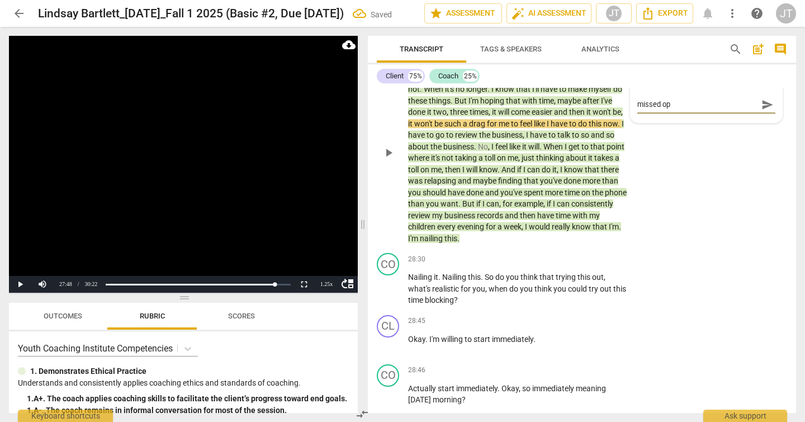
type textarea "missed opp"
type textarea "missed oppo"
type textarea "missed oppor"
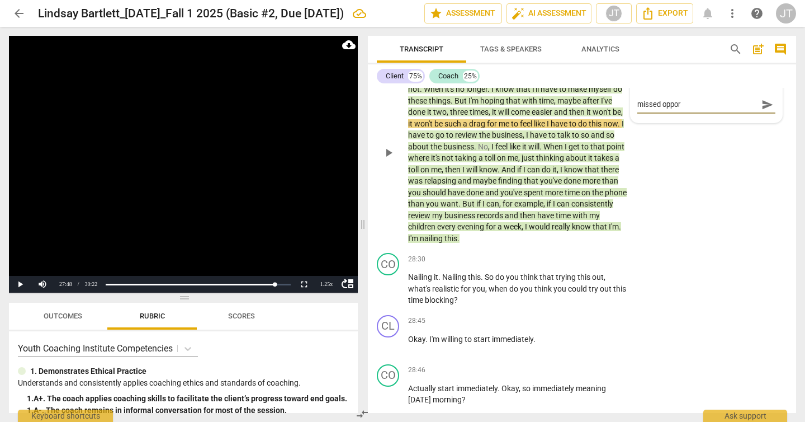
type textarea "missed opport"
type textarea "missed opportu"
type textarea "missed opportun"
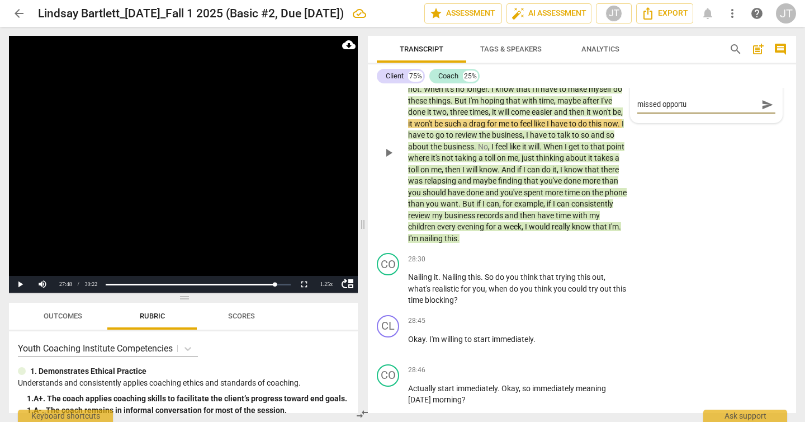
type textarea "missed opportun"
type textarea "missed opportuni"
type textarea "missed opportunit"
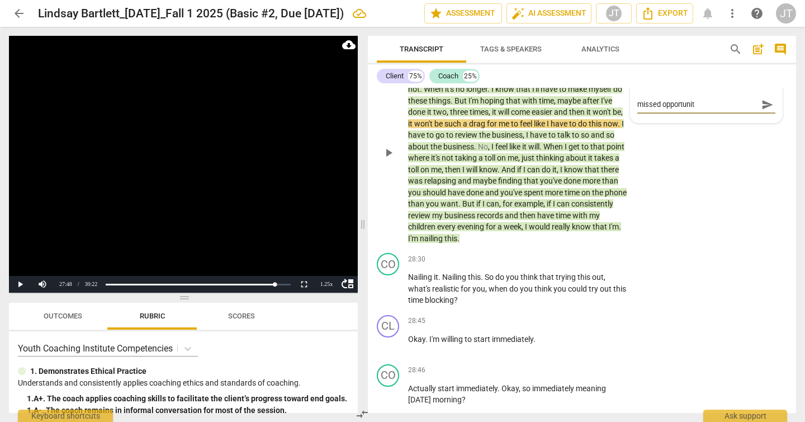
type textarea "missed opportunity"
type textarea "missed opportunity t"
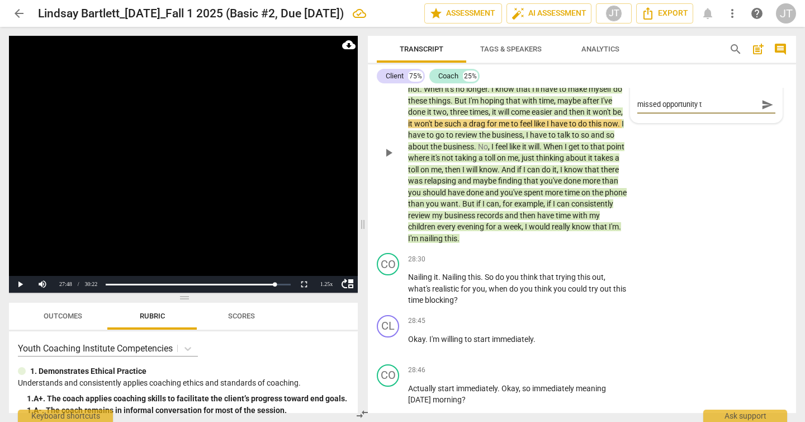
type textarea "missed opportunity to"
type textarea "missed opportunity to c"
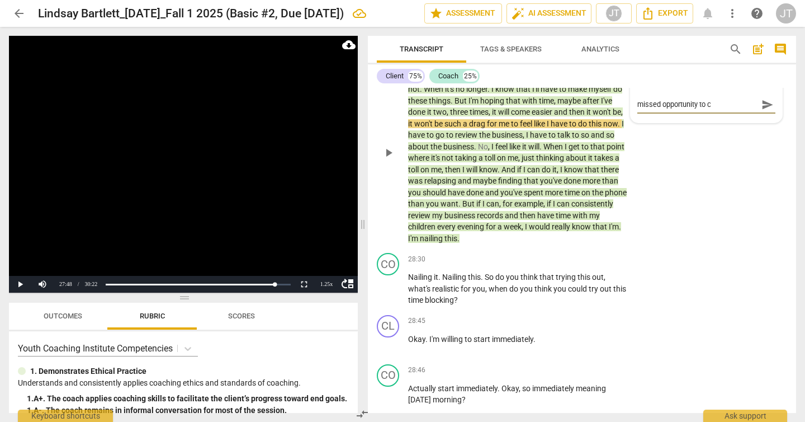
type textarea "missed opportunity to co"
type textarea "missed opportunity to com"
type textarea "missed opportunity to comm"
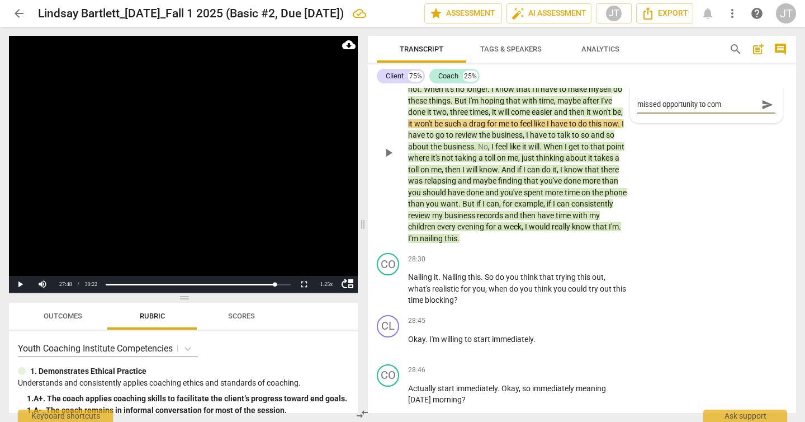
type textarea "missed opportunity to comm"
type textarea "missed opportunity to comme"
type textarea "missed opportunity to comm"
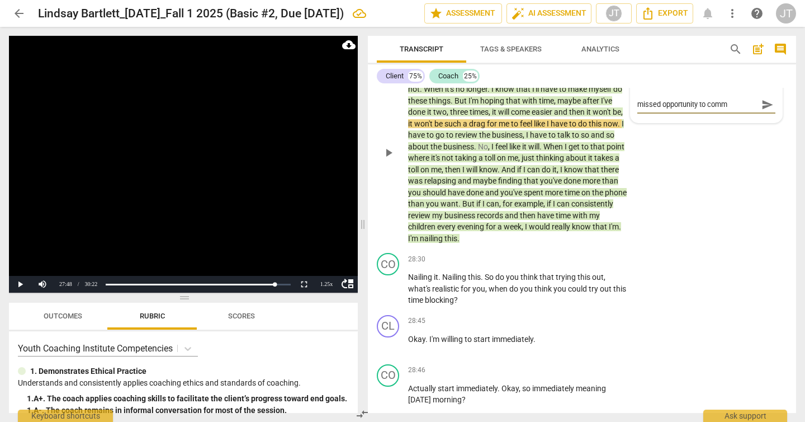
type textarea "missed opportunity to com"
type textarea "missed opportunity to co"
type textarea "missed opportunity to c"
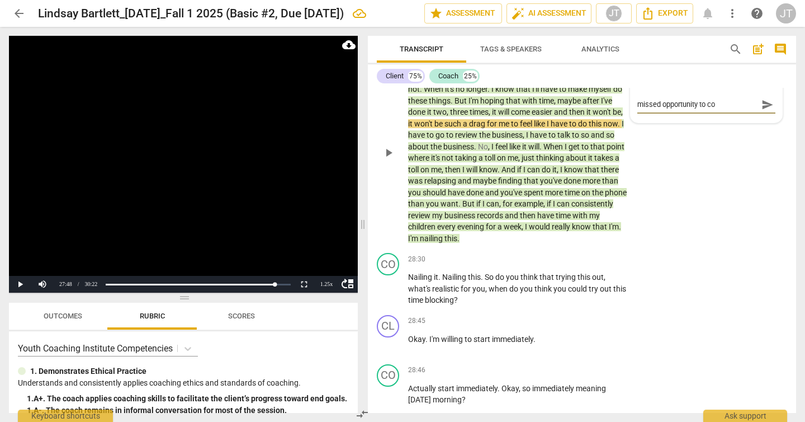
type textarea "missed opportunity to c"
type textarea "missed opportunity to"
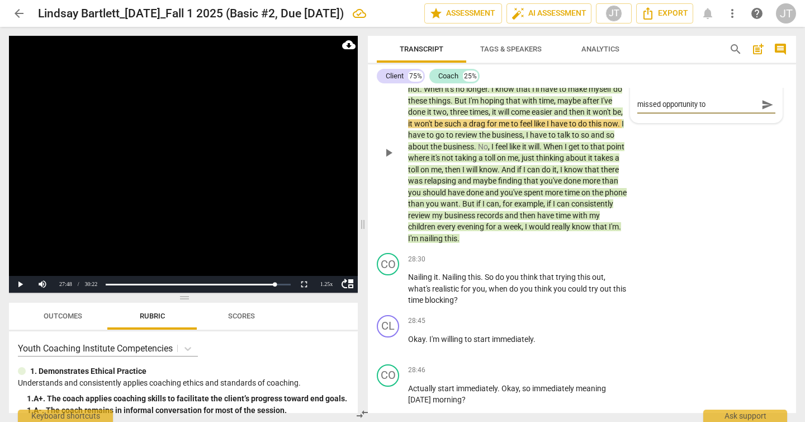
type textarea "missed opportunity t"
type textarea "missed opportunity to"
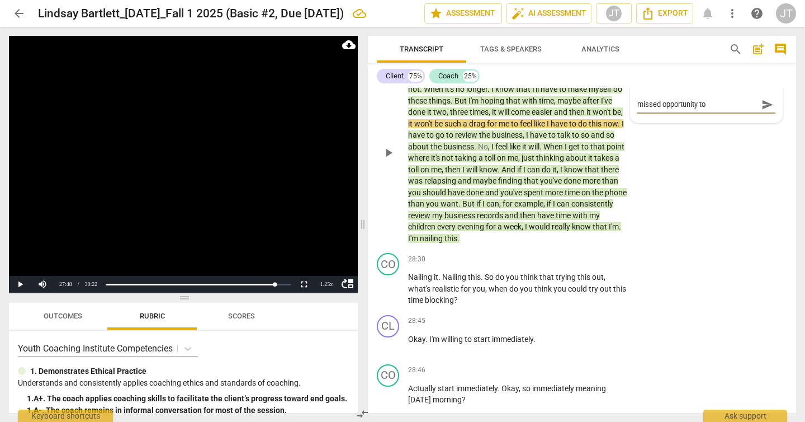
type textarea "missed opportunity to"
type textarea "missed opportunity to c"
type textarea "missed opportunity to co"
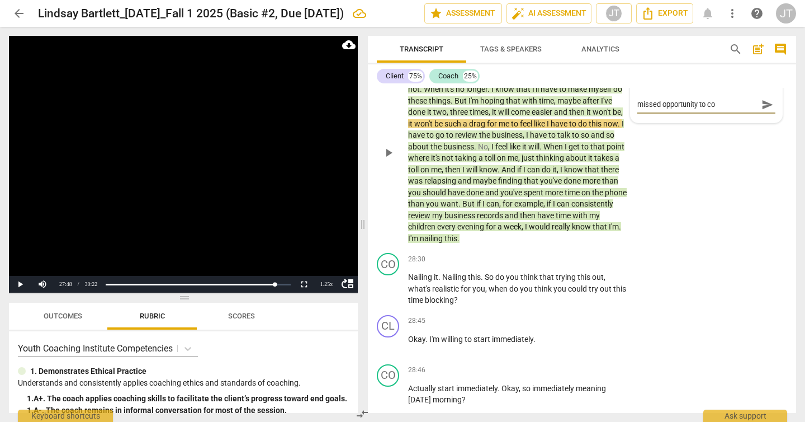
type textarea "missed opportunity to com"
type textarea "missed opportunity to comm"
type textarea "missed opportunity to comme"
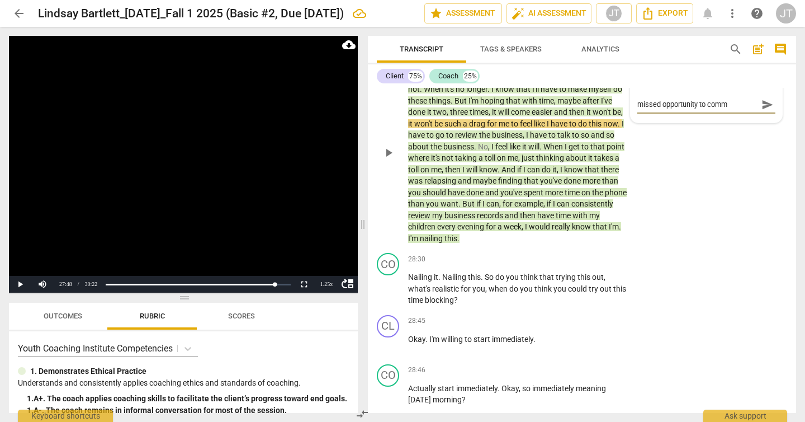
type textarea "missed opportunity to comme"
type textarea "missed opportunity to commen"
type textarea "missed opportunity to comment"
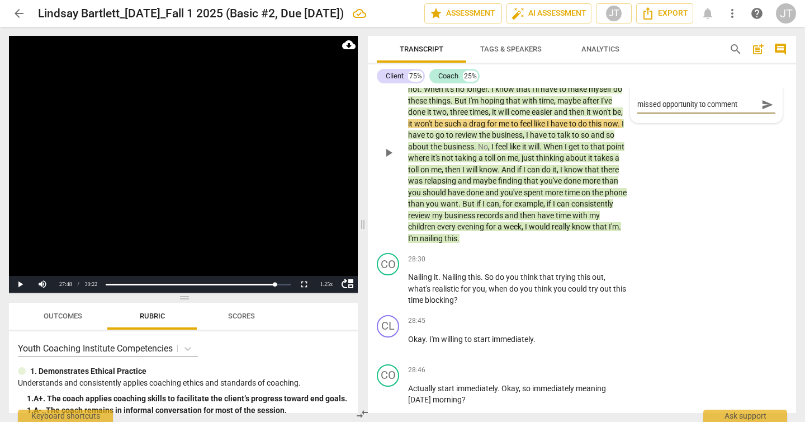
type textarea "missed opportunity to comment o"
type textarea "missed opportunity to comment on"
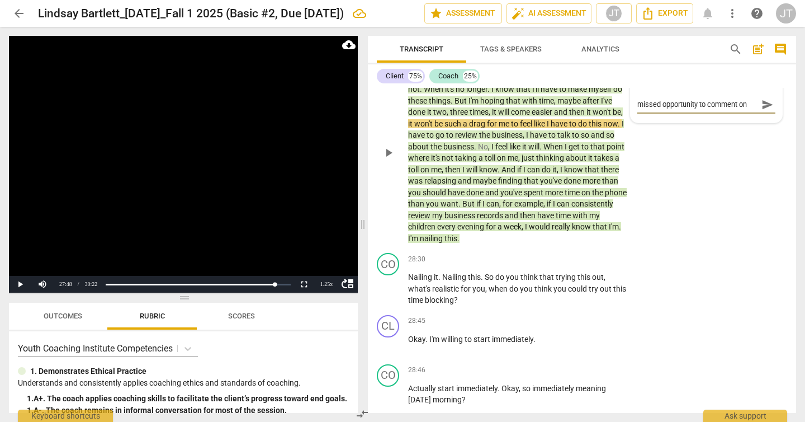
type textarea "missed opportunity to comment on"
type textarea "missed opportunity to comment on c"
type textarea "missed opportunity to comment on cl"
type textarea "missed opportunity to comment on cli"
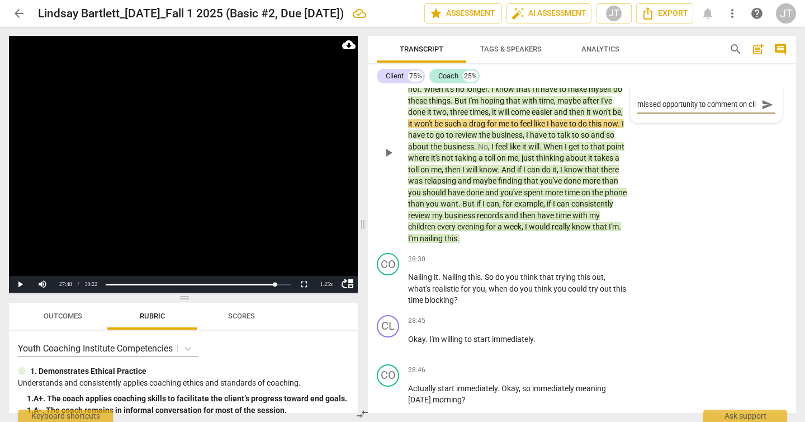
type textarea "missed opportunity to comment on clie"
type textarea "missed opportunity to comment on clien"
type textarea "missed opportunity to comment on client"
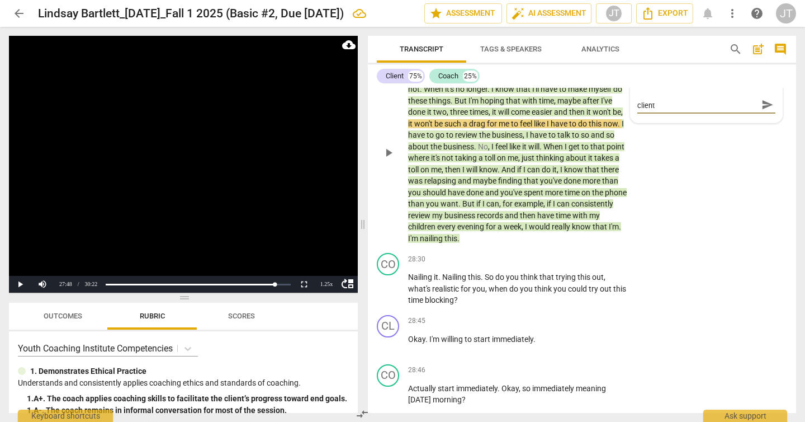
type textarea "missed opportunity to comment on client'"
type textarea "missed opportunity to comment on client's"
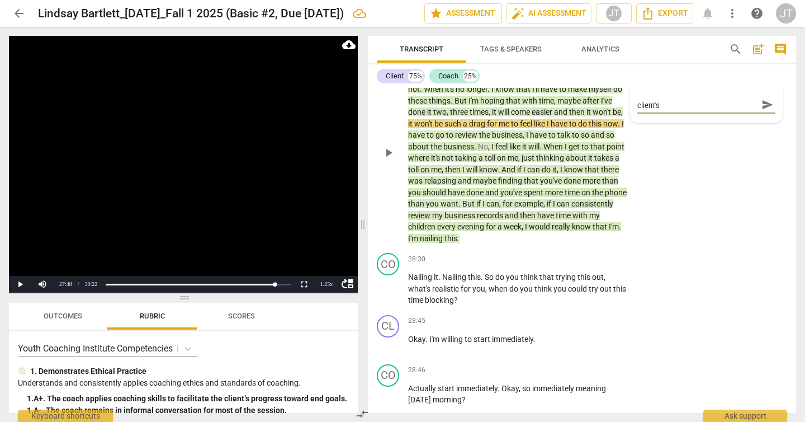
type textarea "missed opportunity to comment on client's"
type textarea "missed opportunity to comment on client's s"
type textarea "missed opportunity to comment on client's si"
type textarea "missed opportunity to comment on client's sig"
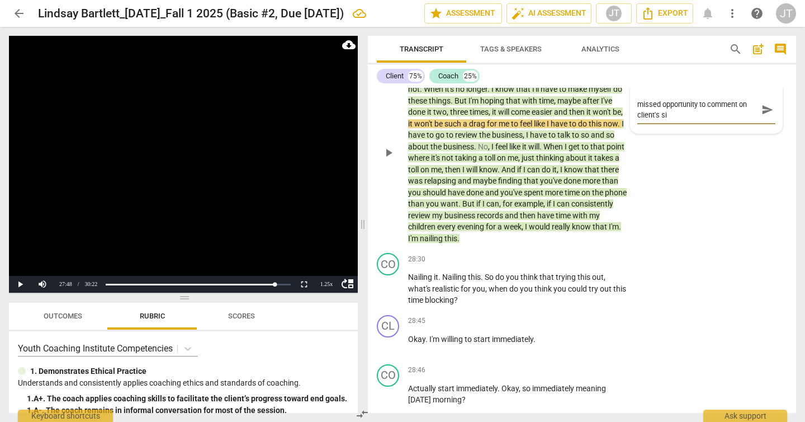
type textarea "missed opportunity to comment on client's sig"
type textarea "missed opportunity to comment on client's sigh"
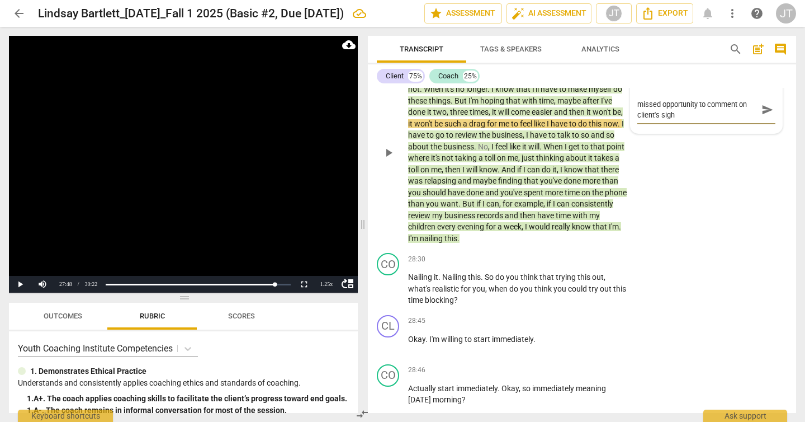
type textarea "missed opportunity to comment on client's sigh a"
type textarea "missed opportunity to comment on client's sigh as"
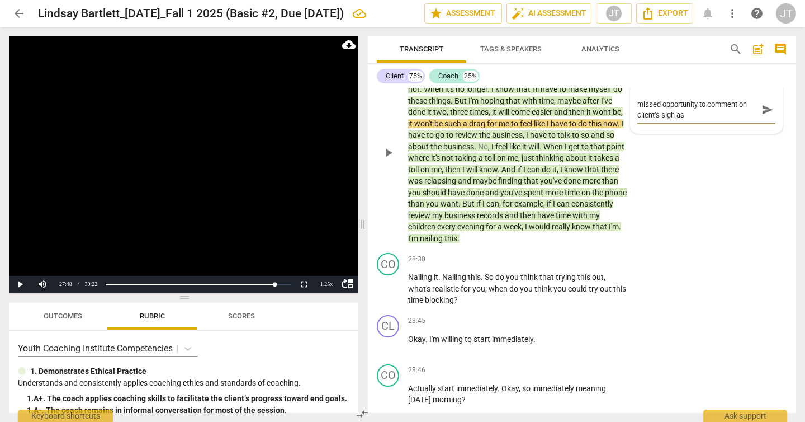
type textarea "missed opportunity to comment on client's sigh as"
type textarea "missed opportunity to comment on client's sigh a"
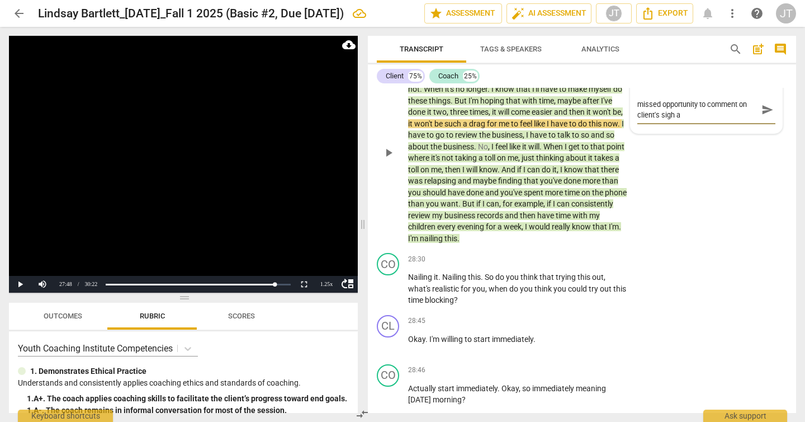
type textarea "missed opportunity to comment on client's sigh"
type textarea "missed opportunity to comment on client's sigh a"
type textarea "missed opportunity to comment on client's sigh as"
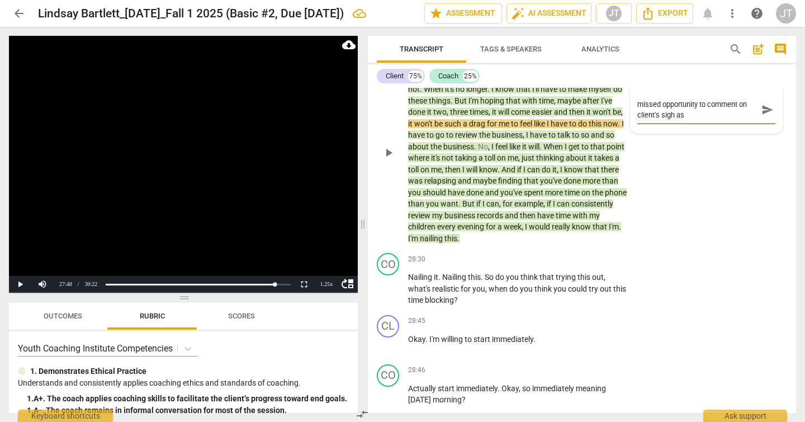
type textarea "missed opportunity to comment on client's sigh as"
type textarea "missed opportunity to comment on client's sigh as s"
type textarea "missed opportunity to comment on client's sigh as sh"
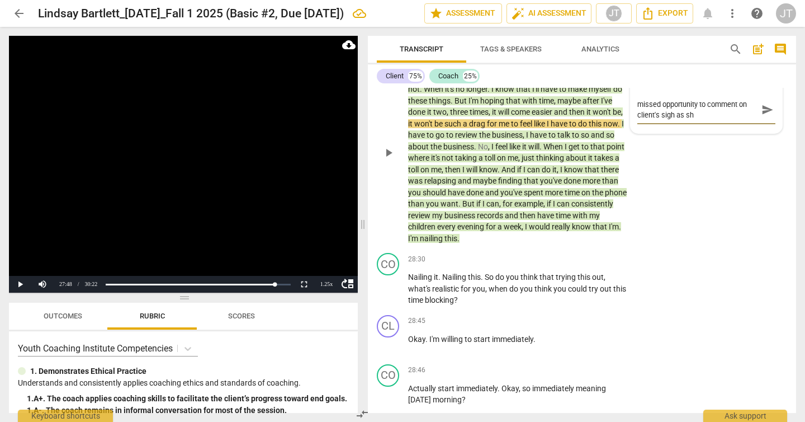
type textarea "missed opportunity to comment on client's sigh as she"
type textarea "missed opportunity to comment on client's sigh as she d"
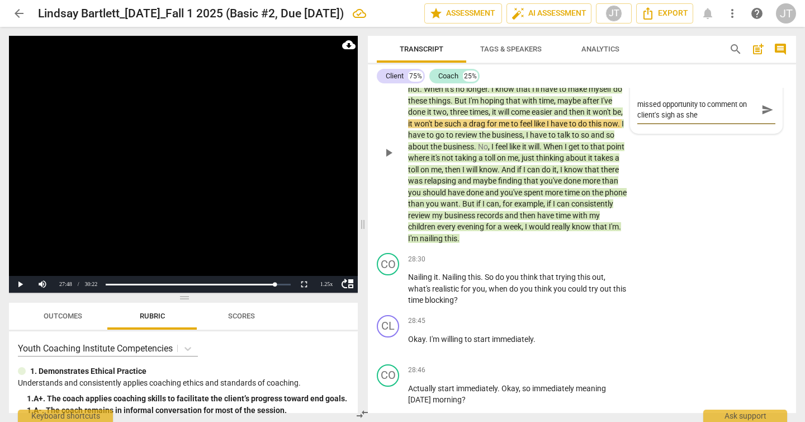
type textarea "missed opportunity to comment on client's sigh as she d"
type textarea "missed opportunity to comment on client's sigh as she de"
type textarea "missed opportunity to comment on client's sigh as she des"
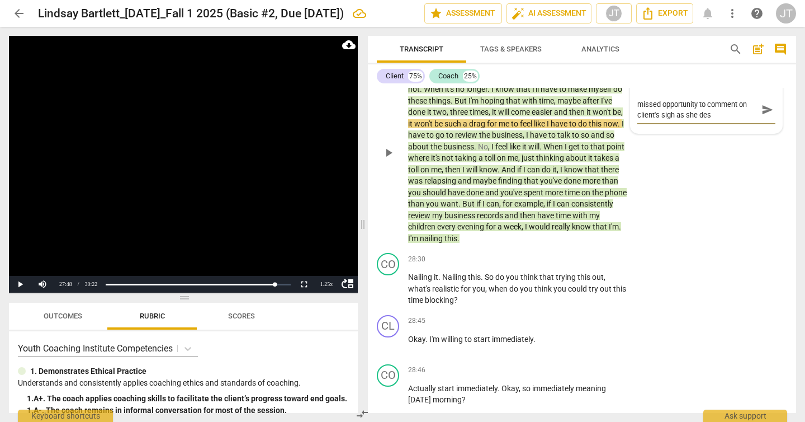
type textarea "missed opportunity to comment on client's sigh as she desc"
type textarea "missed opportunity to comment on client's sigh as she descr"
type textarea "missed opportunity to comment on client's sigh as she descri"
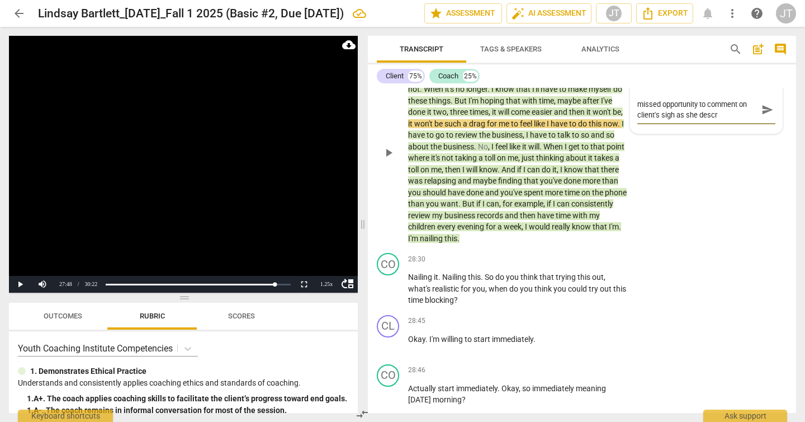
type textarea "missed opportunity to comment on client's sigh as she descri"
type textarea "missed opportunity to comment on client's sigh as she describ"
type textarea "missed opportunity to comment on client's sigh as she describe"
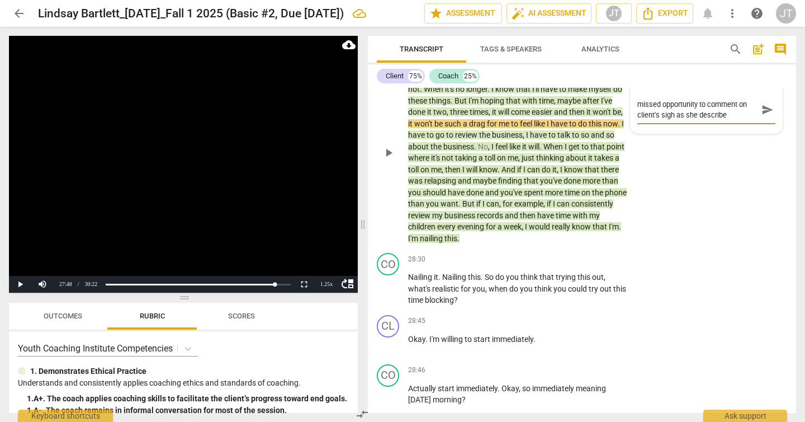
type textarea "missed opportunity to comment on client's sigh as she describes"
type textarea "missed opportunity to comment on client's sigh as she describes t"
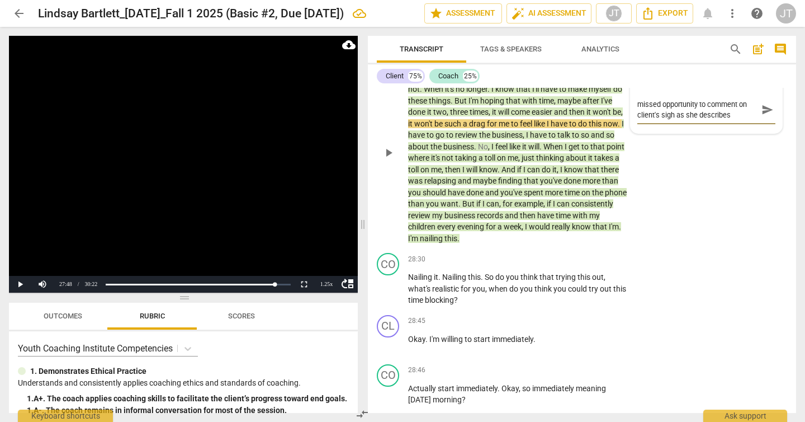
type textarea "missed opportunity to comment on client's sigh as she describes t"
type textarea "missed opportunity to comment on client's sigh as she describes th"
type textarea "missed opportunity to comment on client's sigh as she describes the"
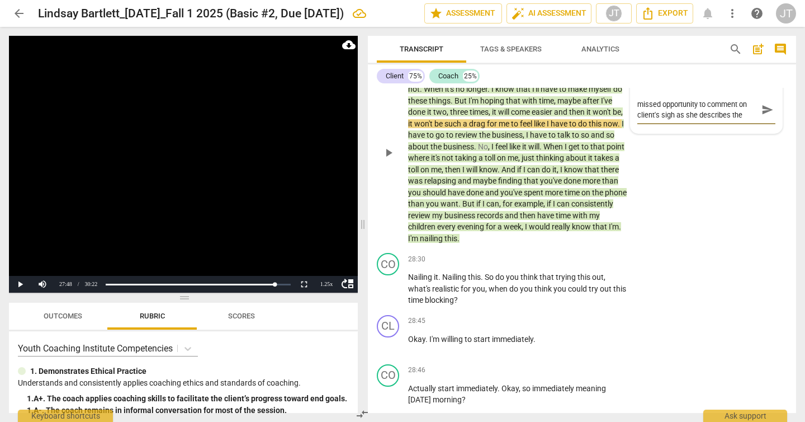
type textarea "missed opportunity to comment on client's sigh as she describes the"
type textarea "missed opportunity to comment on client's sigh as she describes the t"
type textarea "missed opportunity to comment on client's sigh as she describes the th"
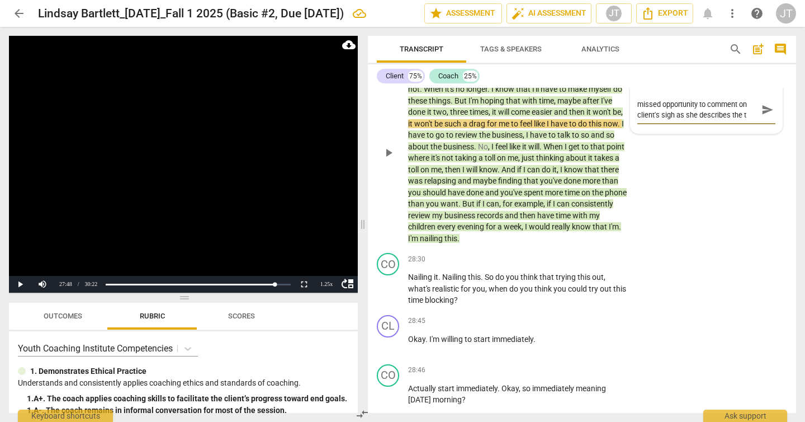
type textarea "missed opportunity to comment on client's sigh as she describes the th"
type textarea "missed opportunity to comment on client's sigh as she describes the thi"
type textarea "missed opportunity to comment on client's sigh as she describes the thin"
type textarea "missed opportunity to comment on client's sigh as she describes the thing"
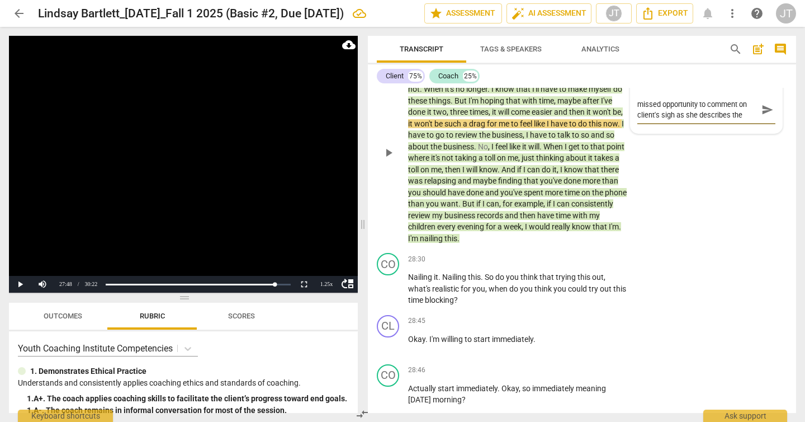
scroll to position [10, 0]
type textarea "missed opportunity to comment on client's sigh as she describes the things"
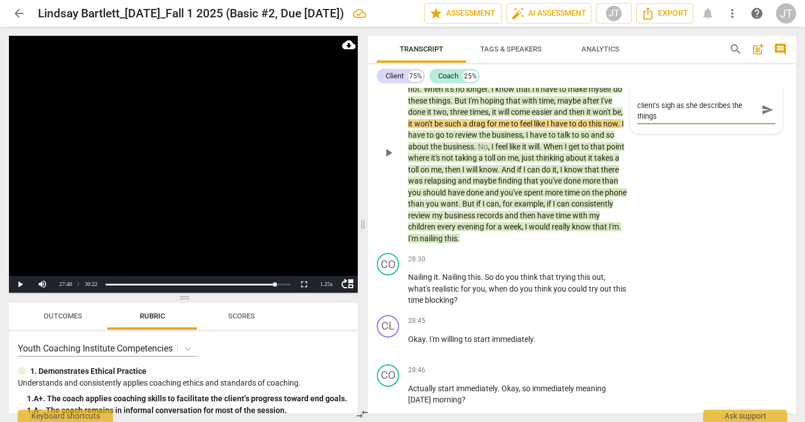
type textarea "missed opportunity to comment on client's sigh as she describes the things s"
type textarea "missed opportunity to comment on client's sigh as she describes the things sh"
type textarea "missed opportunity to comment on client's sigh as she describes the things she"
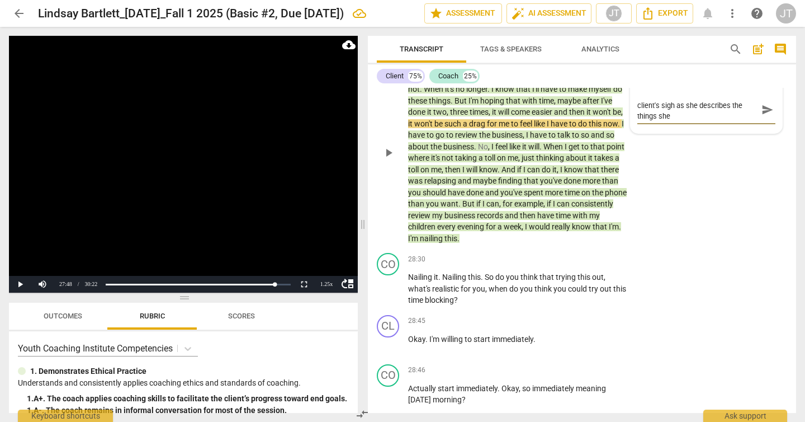
type textarea "missed opportunity to comment on client's sigh as she describes the things she"
type textarea "missed opportunity to comment on client's sigh as she describes the things she n"
type textarea "missed opportunity to comment on client's sigh as she describes the things she …"
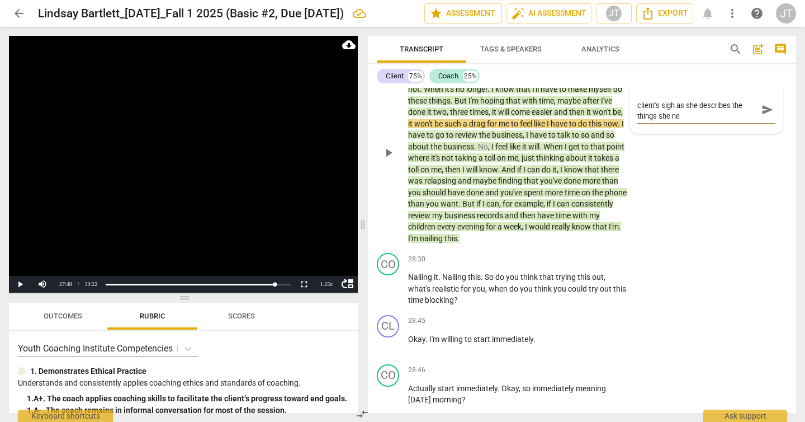
type textarea "missed opportunity to comment on client's sigh as she describes the things she …"
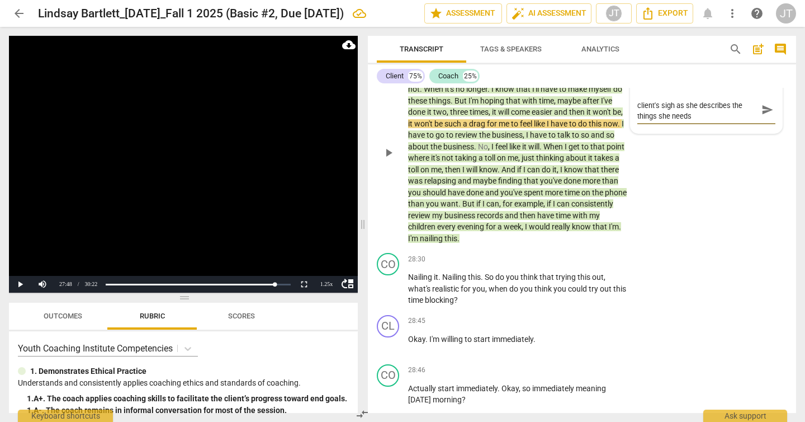
type textarea "missed opportunity to comment on client's sigh as she describes the things she …"
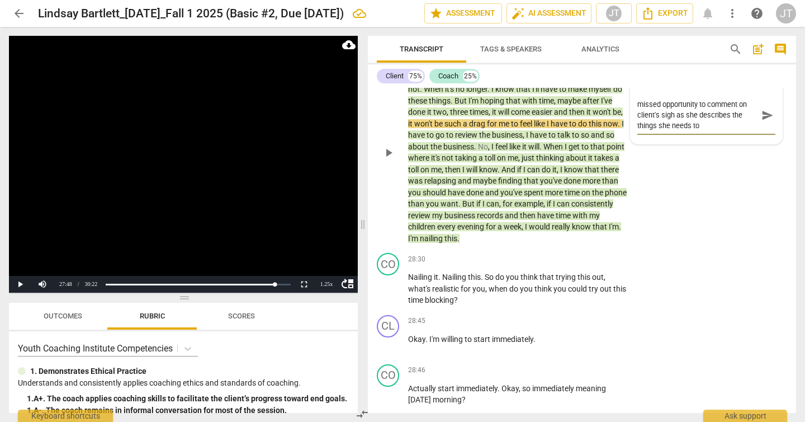
type textarea "missed opportunity to comment on client's sigh as she describes the things she …"
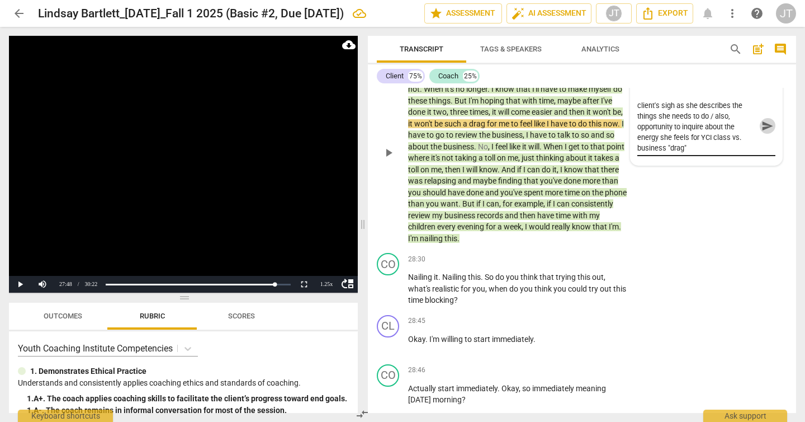
click at [762, 132] on span "send" at bounding box center [768, 126] width 12 height 12
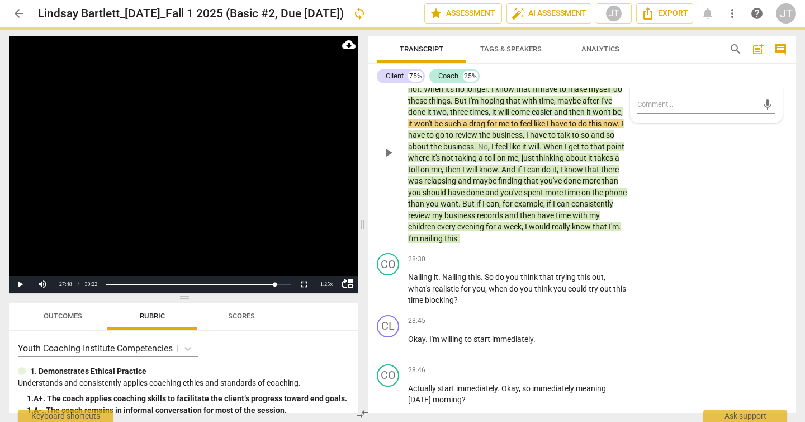
scroll to position [0, 0]
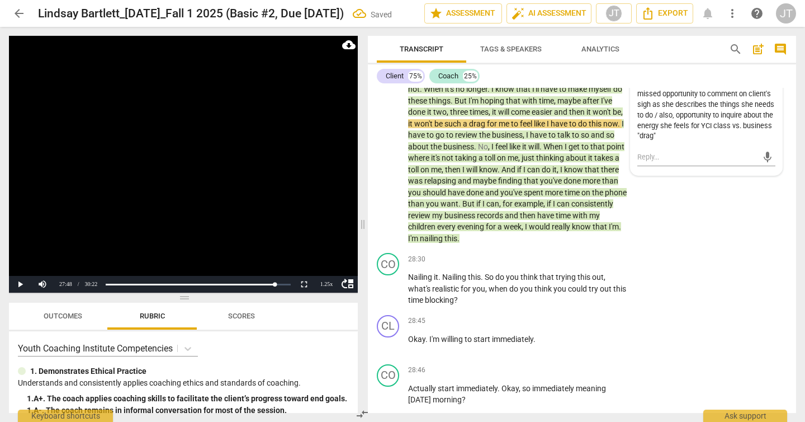
click at [185, 168] on video at bounding box center [183, 164] width 349 height 257
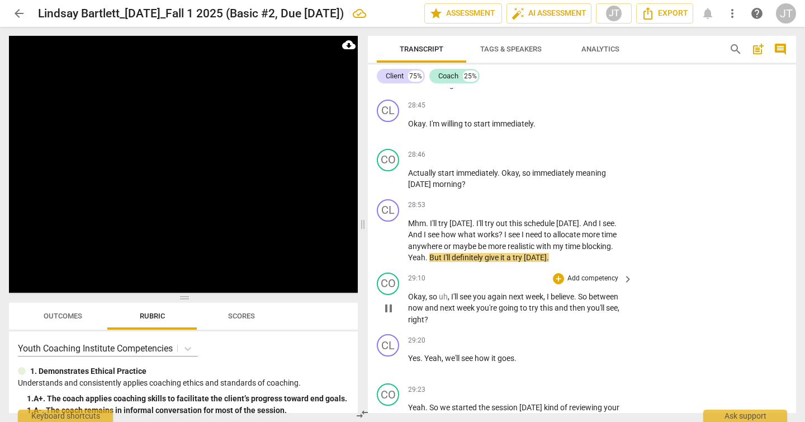
scroll to position [6990, 0]
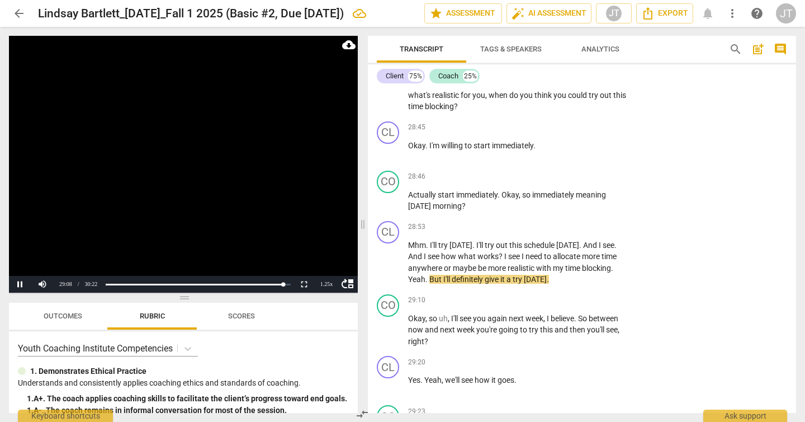
click at [274, 188] on video at bounding box center [183, 164] width 349 height 257
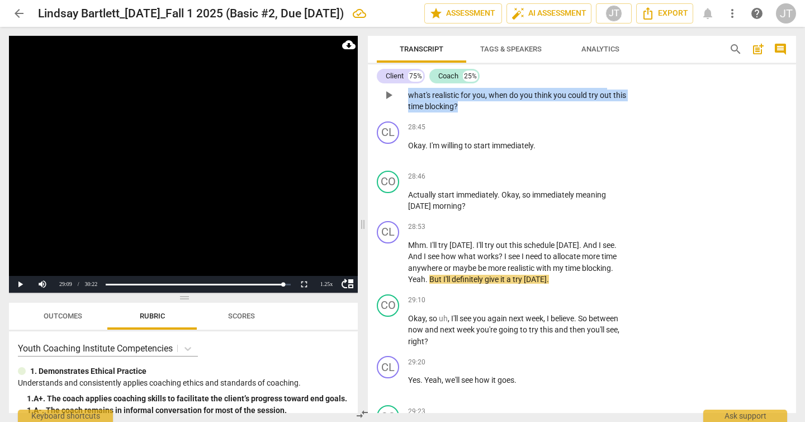
drag, startPoint x: 483, startPoint y: 173, endPoint x: 408, endPoint y: 154, distance: 77.2
click at [408, 112] on p "Nailing it . Nailing this . So do you think that trying this out , what's reali…" at bounding box center [517, 95] width 219 height 35
click at [578, 71] on p "Add competency" at bounding box center [593, 66] width 53 height 10
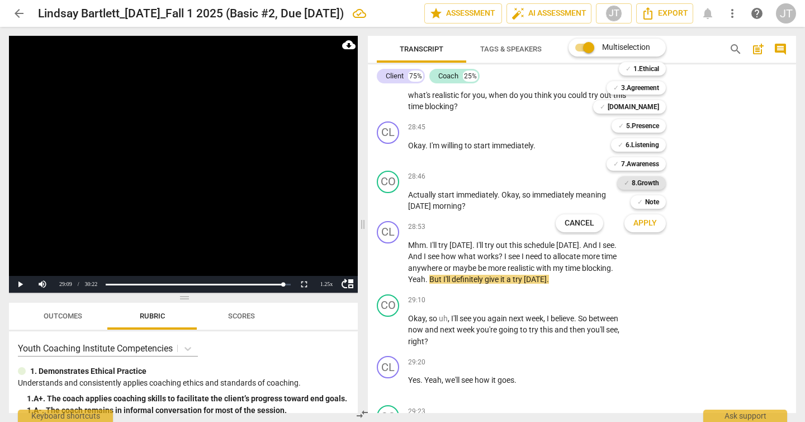
click at [635, 188] on b "8.Growth" at bounding box center [645, 182] width 27 height 13
click at [649, 231] on button "Apply" at bounding box center [645, 223] width 41 height 20
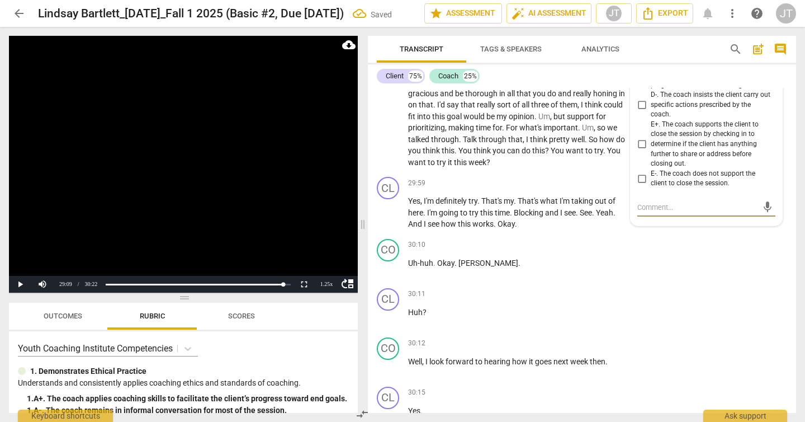
scroll to position [7262, 0]
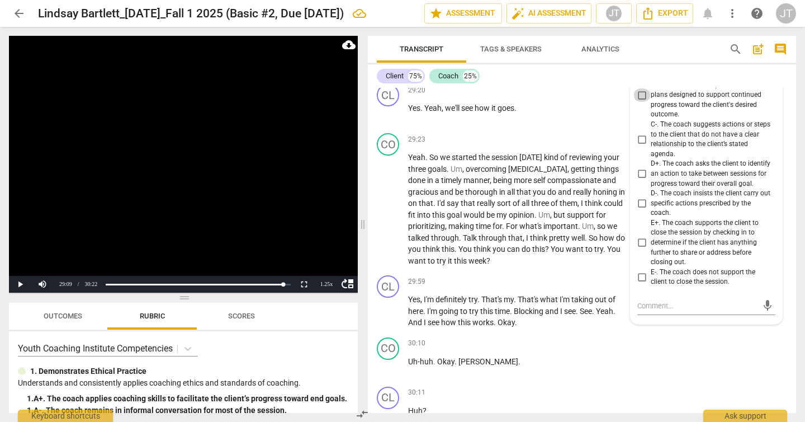
click at [643, 102] on input "C+. The coach partners with the client to create or confirm specific action pla…" at bounding box center [642, 94] width 18 height 13
click at [247, 147] on video at bounding box center [183, 164] width 349 height 257
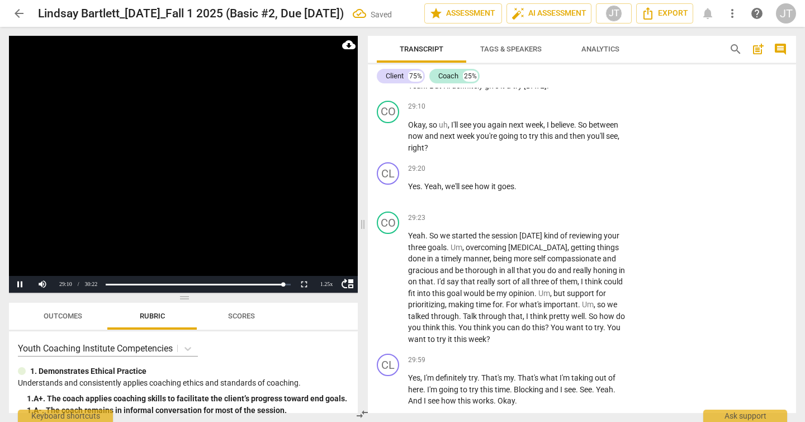
click at [190, 186] on video at bounding box center [183, 164] width 349 height 257
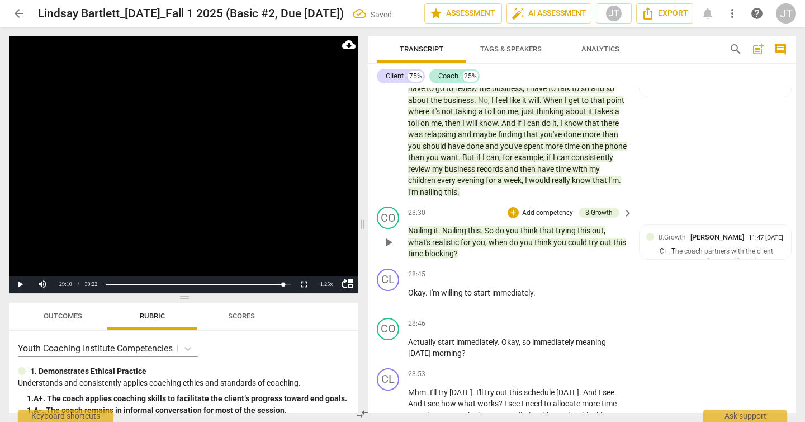
scroll to position [6896, 0]
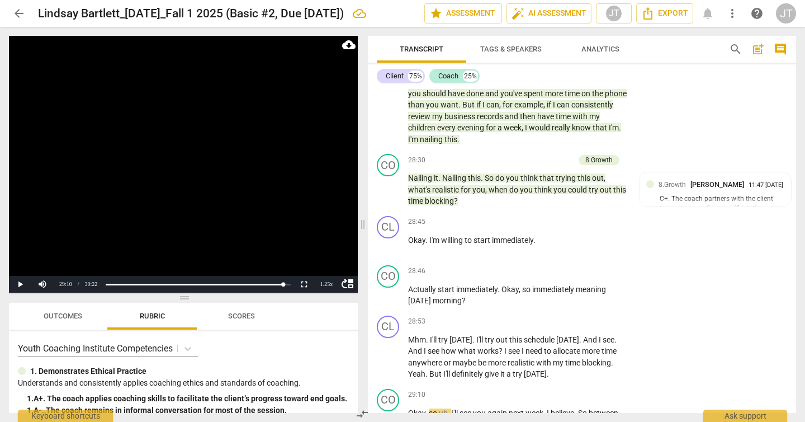
click at [254, 201] on video at bounding box center [183, 164] width 349 height 257
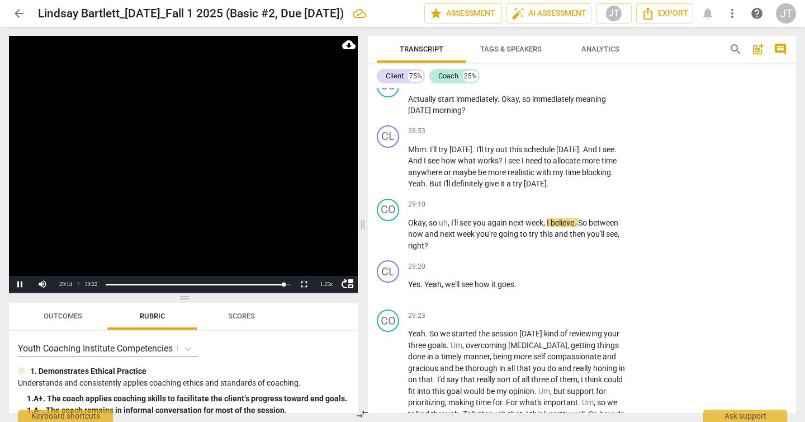
scroll to position [7096, 0]
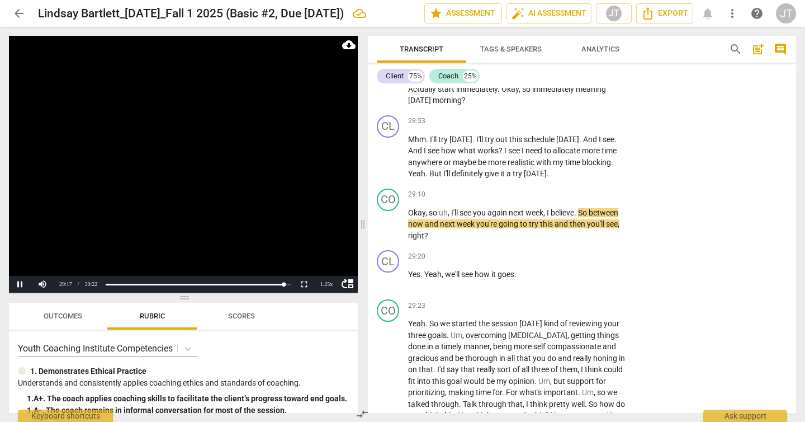
click at [163, 187] on video at bounding box center [183, 164] width 349 height 257
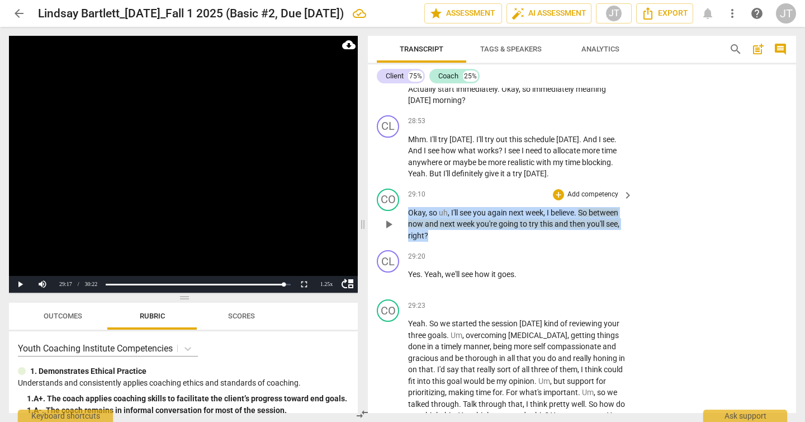
drag, startPoint x: 443, startPoint y: 307, endPoint x: 406, endPoint y: 277, distance: 47.3
click at [406, 246] on div "CO play_arrow pause 29:10 + Add competency keyboard_arrow_right Okay , so uh , …" at bounding box center [582, 215] width 428 height 62
click at [563, 200] on div "+ Add competency" at bounding box center [586, 194] width 67 height 11
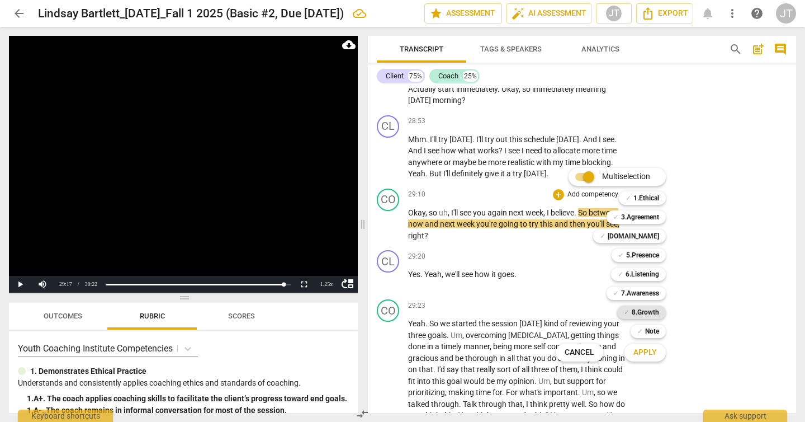
click at [656, 311] on b "8.Growth" at bounding box center [645, 311] width 27 height 13
click at [652, 355] on span "Apply" at bounding box center [645, 352] width 23 height 11
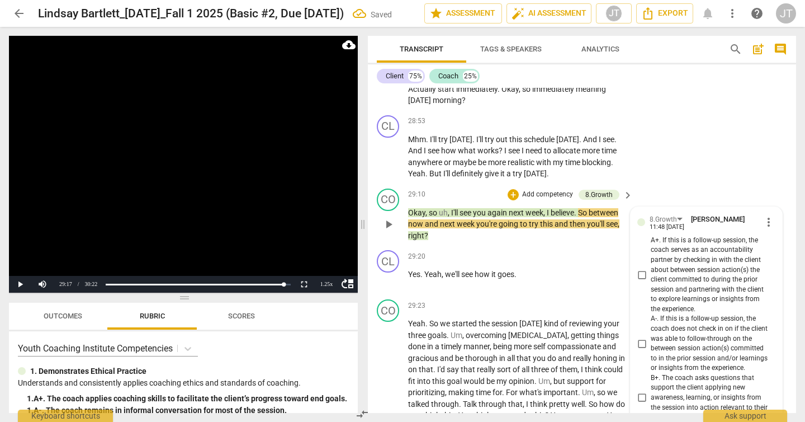
scroll to position [7540, 0]
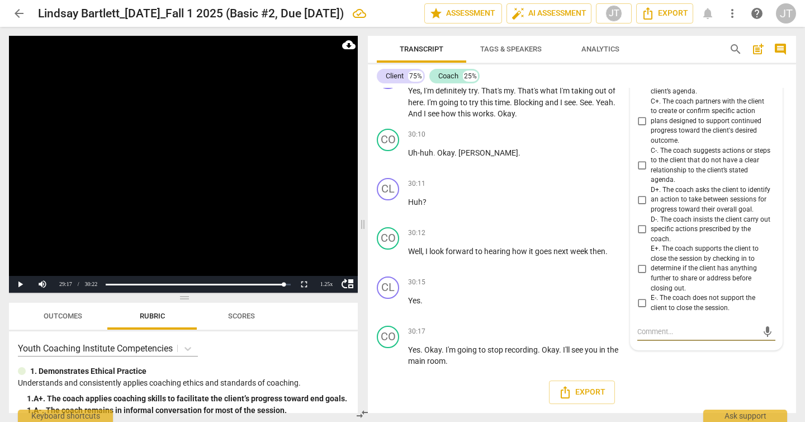
click at [684, 202] on span "D+. The coach asks the client to identify an action to take between sessions fo…" at bounding box center [711, 200] width 120 height 30
click at [651, 202] on input "D+. The coach asks the client to identify an action to take between sessions fo…" at bounding box center [642, 199] width 18 height 13
click at [664, 131] on span "C+. The coach partners with the client to create or confirm specific action pla…" at bounding box center [711, 121] width 120 height 49
click at [651, 128] on input "C+. The coach partners with the client to create or confirm specific action pla…" at bounding box center [642, 121] width 18 height 13
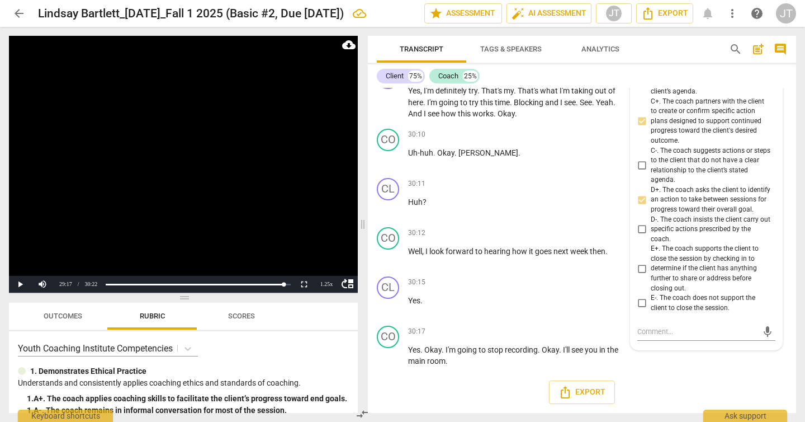
click at [186, 190] on video at bounding box center [183, 164] width 349 height 257
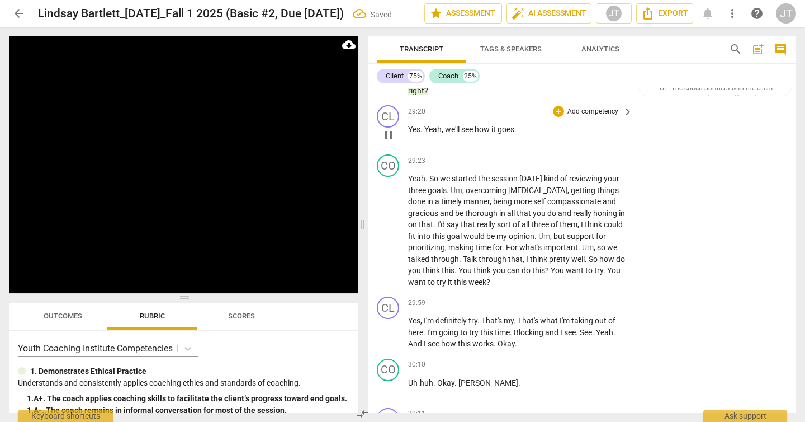
scroll to position [7255, 0]
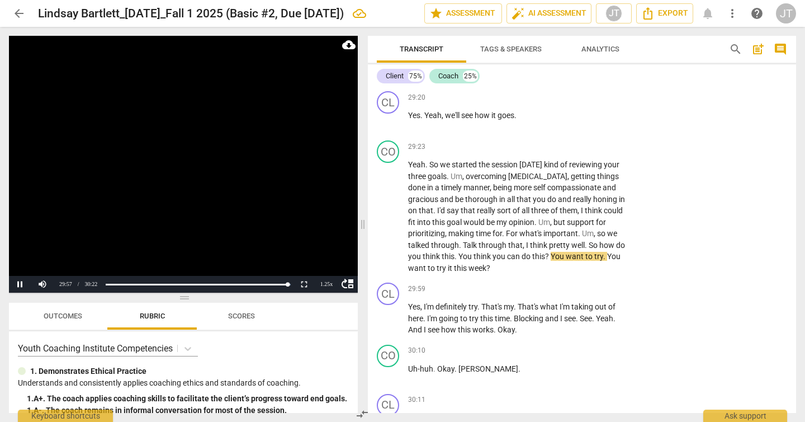
click at [204, 208] on video at bounding box center [183, 164] width 349 height 257
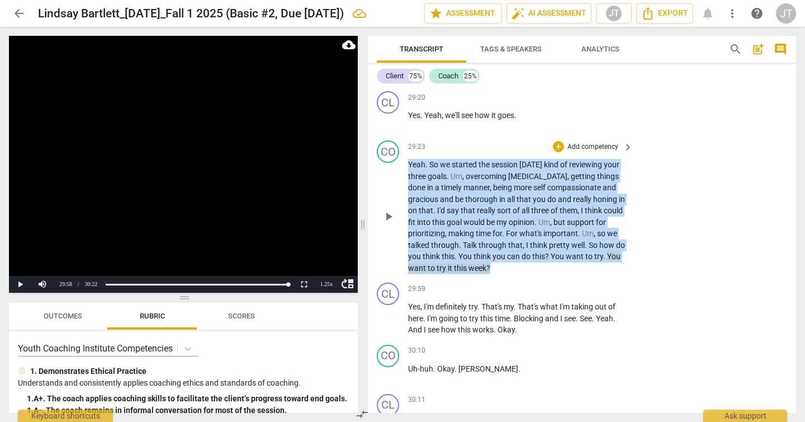
drag, startPoint x: 515, startPoint y: 339, endPoint x: 404, endPoint y: 238, distance: 149.7
click at [404, 238] on div "CO play_arrow pause 29:23 + Add competency keyboard_arrow_right Yeah . So we st…" at bounding box center [582, 207] width 428 height 142
click at [572, 152] on p "Add competency" at bounding box center [593, 147] width 53 height 10
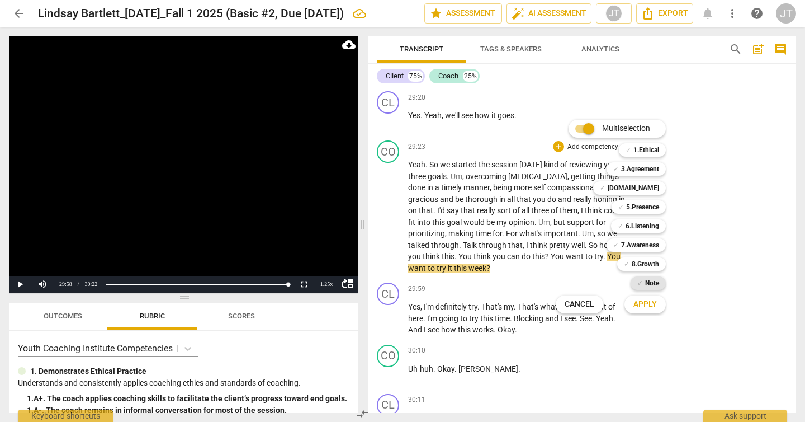
click at [652, 280] on b "Note" at bounding box center [652, 282] width 14 height 13
click at [652, 309] on button "Apply" at bounding box center [645, 304] width 41 height 20
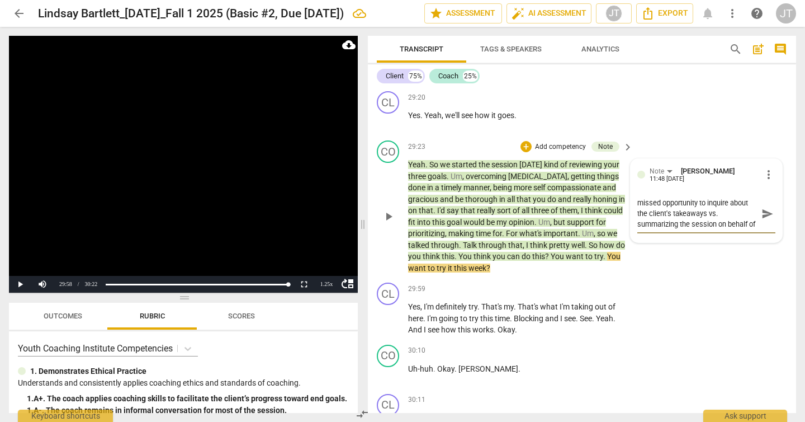
scroll to position [10, 0]
click at [762, 220] on span "send" at bounding box center [768, 213] width 12 height 12
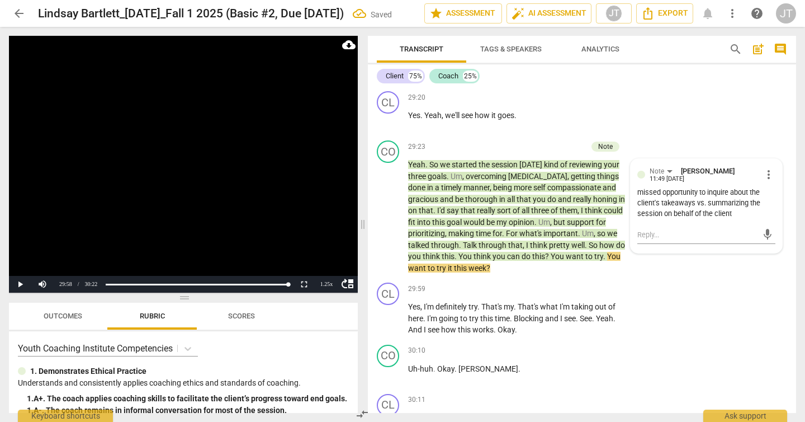
scroll to position [0, 0]
click at [167, 207] on video at bounding box center [183, 164] width 349 height 257
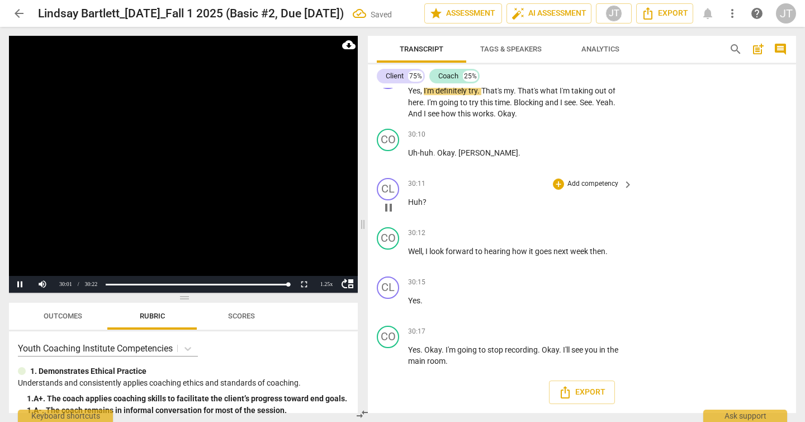
scroll to position [7540, 0]
click at [198, 154] on video at bounding box center [183, 164] width 349 height 257
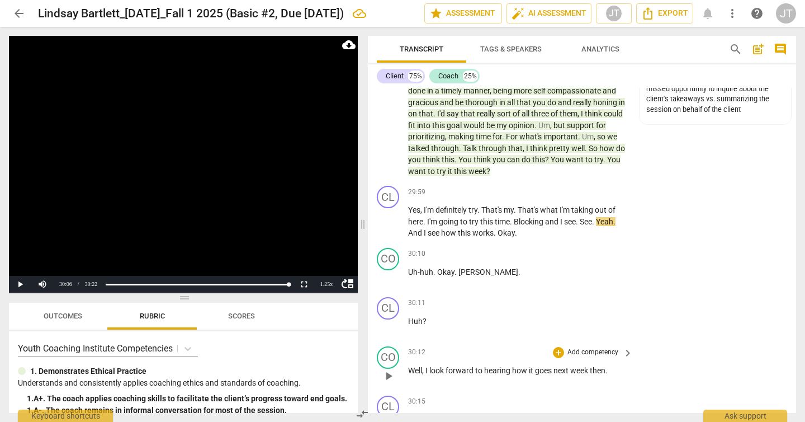
scroll to position [7351, 0]
click at [63, 318] on span "Outcomes" at bounding box center [63, 316] width 39 height 8
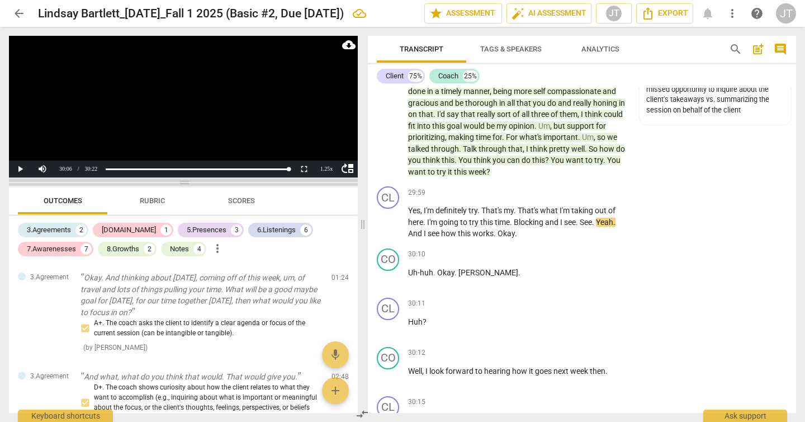
drag, startPoint x: 185, startPoint y: 299, endPoint x: 215, endPoint y: 183, distance: 119.6
click at [215, 183] on span at bounding box center [183, 182] width 349 height 7
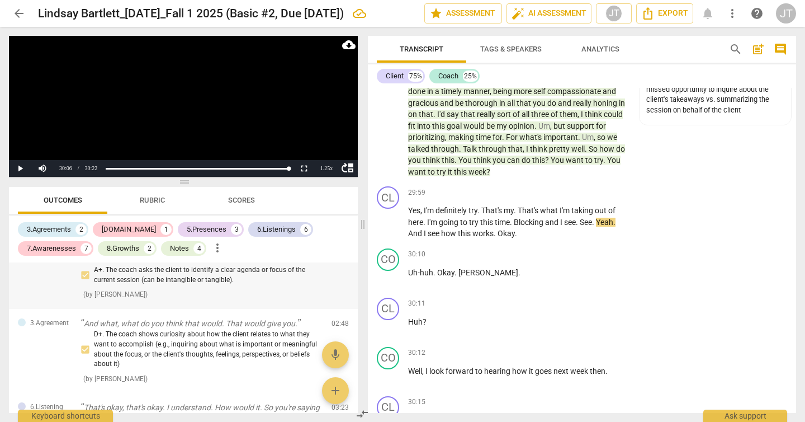
scroll to position [0, 0]
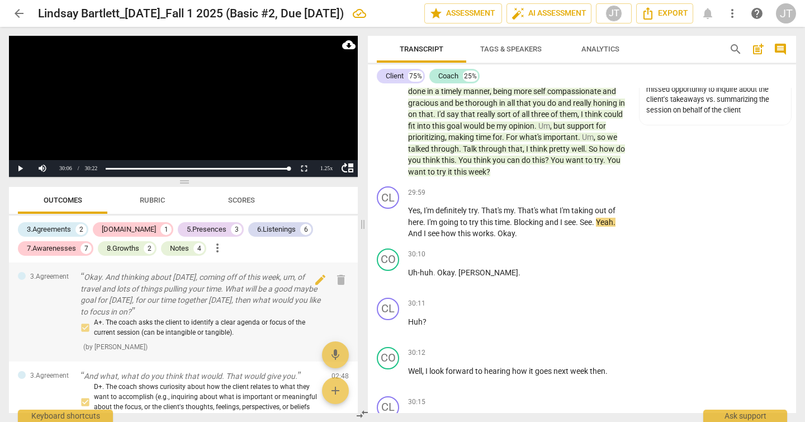
click at [222, 291] on p "Okay. And thinking about today, coming off of this week, um, of travel and lots…" at bounding box center [202, 294] width 242 height 46
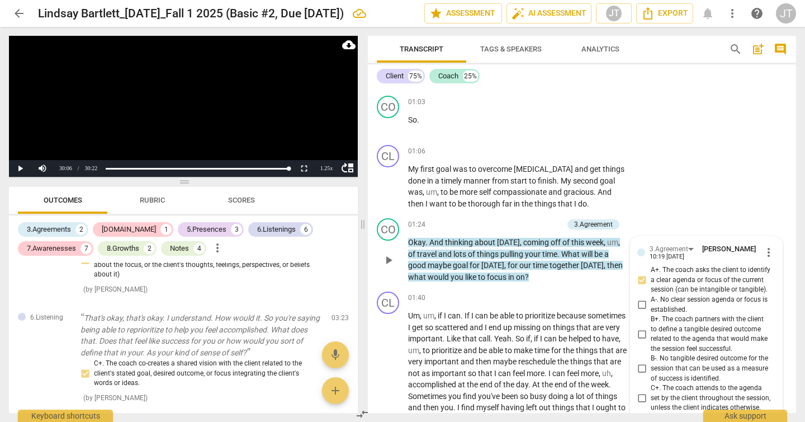
scroll to position [145, 0]
click at [51, 228] on div "3.Agreements" at bounding box center [49, 229] width 44 height 11
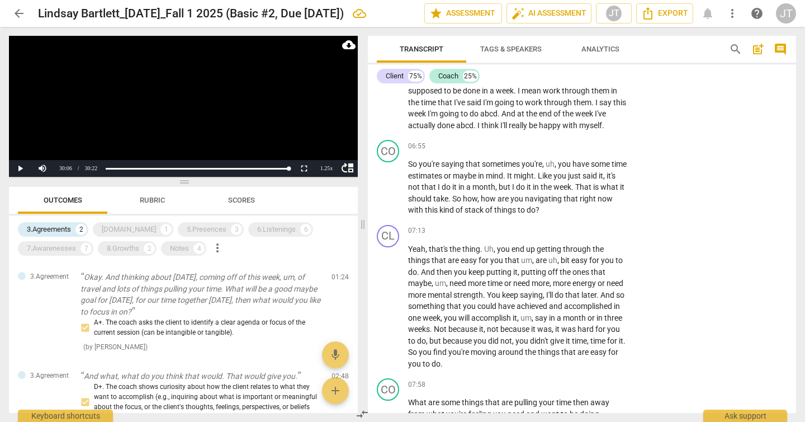
scroll to position [1782, 0]
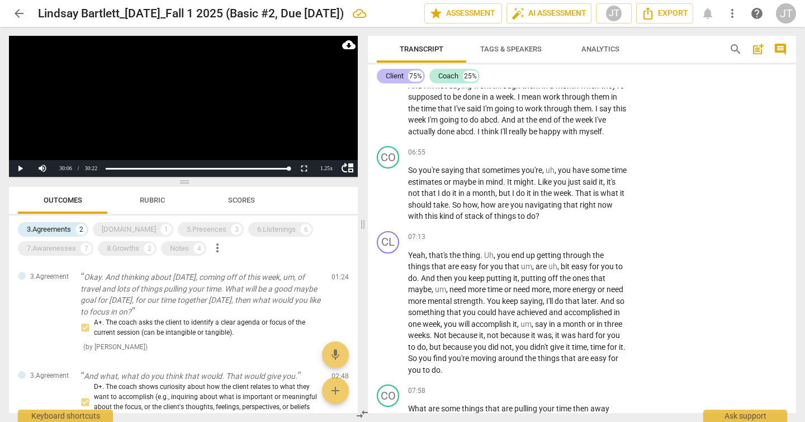
click at [398, 81] on div "Client" at bounding box center [395, 75] width 18 height 11
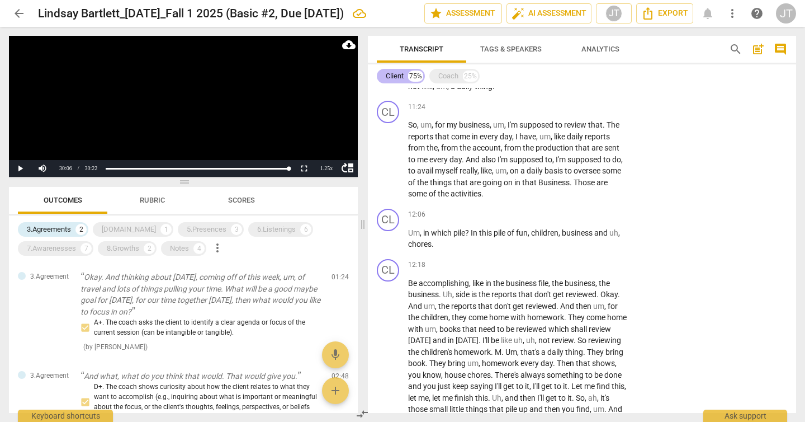
scroll to position [1107, 0]
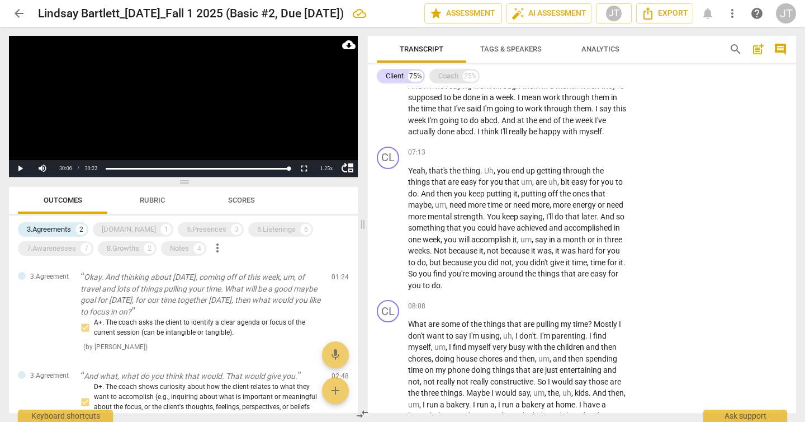
click at [446, 73] on div "Coach" at bounding box center [448, 75] width 20 height 11
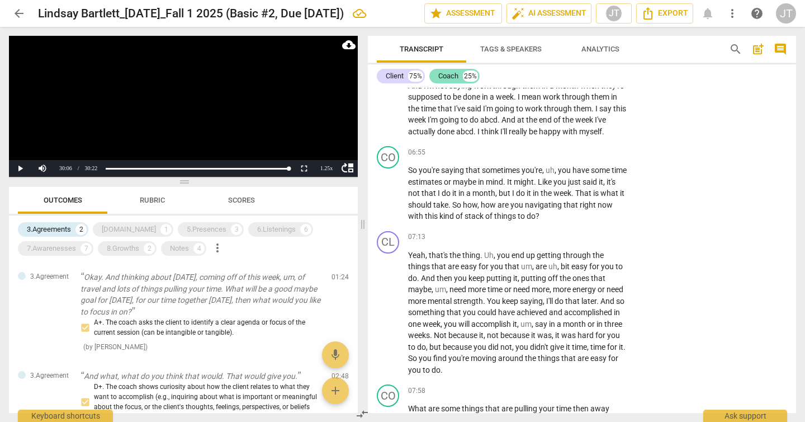
click at [447, 74] on div "Coach" at bounding box center [448, 75] width 20 height 11
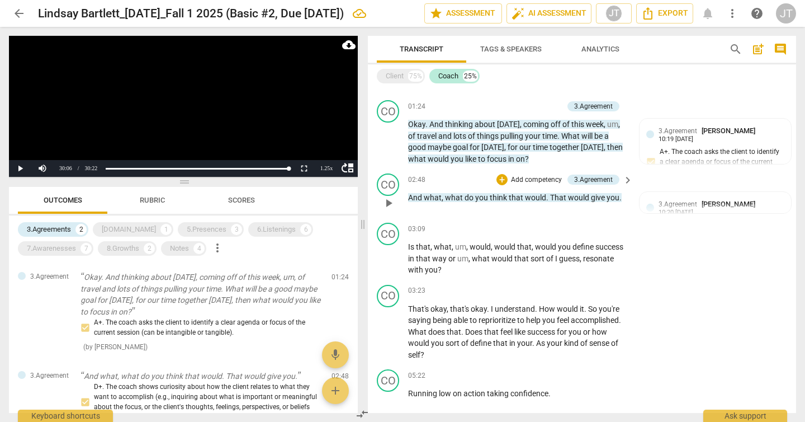
scroll to position [299, 0]
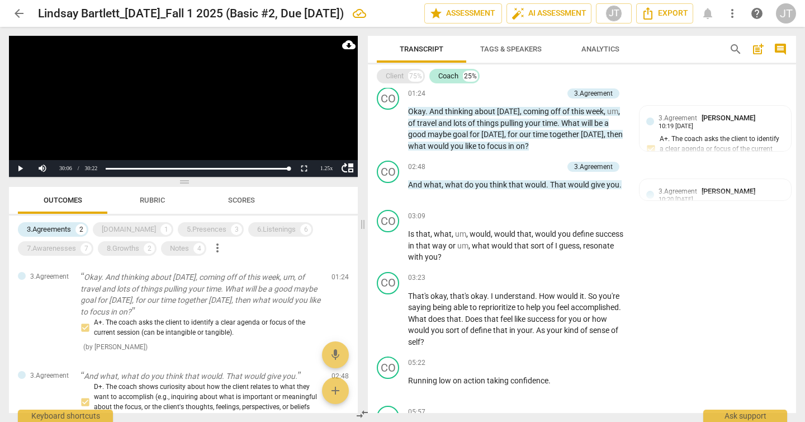
click at [419, 78] on div "75%" at bounding box center [415, 75] width 15 height 11
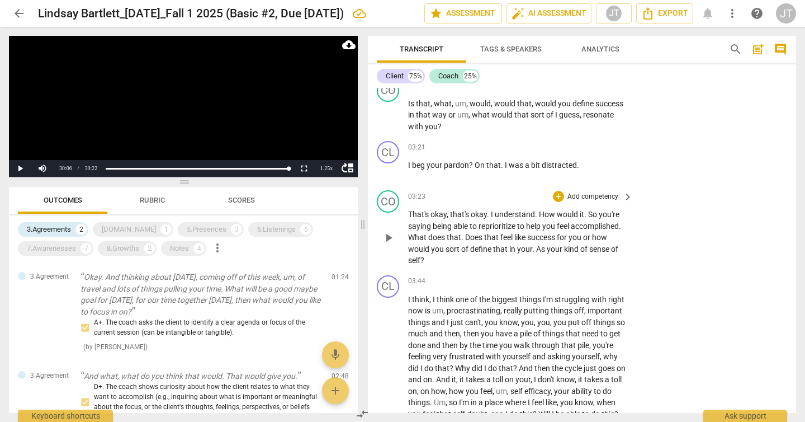
scroll to position [1001, 0]
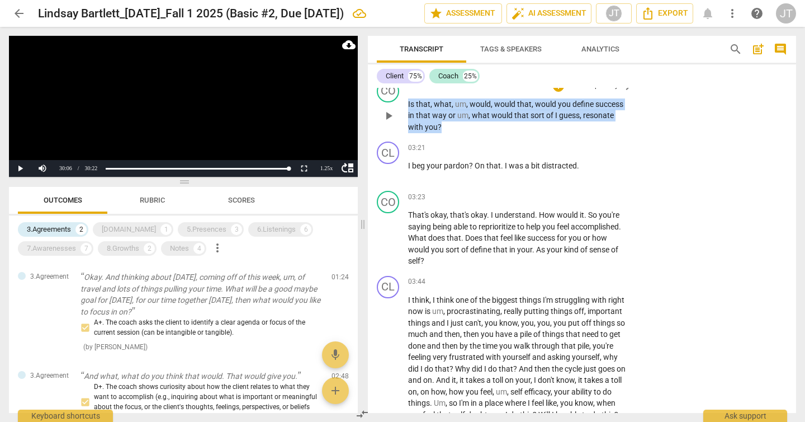
drag, startPoint x: 447, startPoint y: 135, endPoint x: 409, endPoint y: 116, distance: 42.8
click at [409, 116] on p "Is that , what , um , would , would that , would you define success in that way…" at bounding box center [517, 115] width 219 height 35
click at [574, 91] on p "Add competency" at bounding box center [593, 86] width 53 height 10
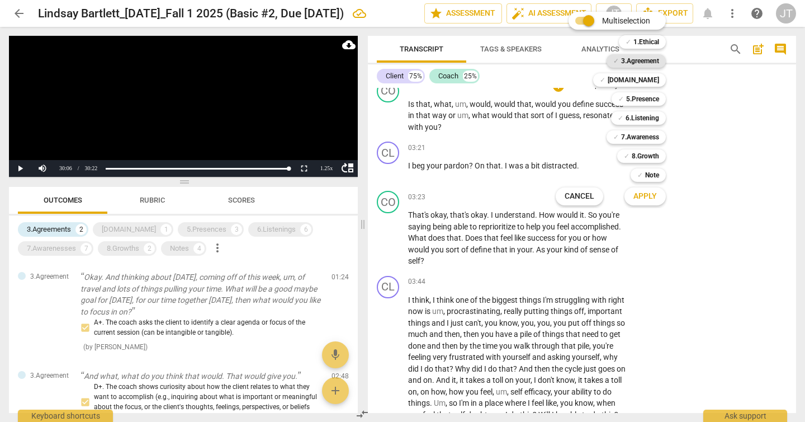
click at [654, 63] on b "3.Agreement" at bounding box center [640, 60] width 38 height 13
click at [658, 192] on button "Apply" at bounding box center [645, 196] width 41 height 20
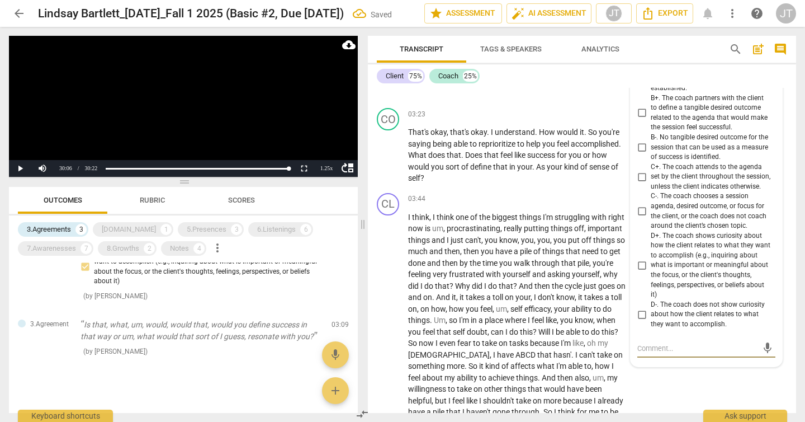
scroll to position [1069, 0]
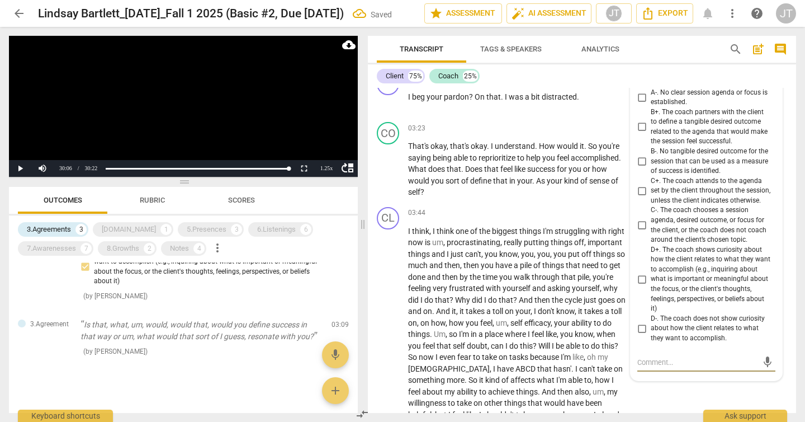
click at [692, 147] on span "B+. The coach partners with the client to define a tangible desired outcome rel…" at bounding box center [711, 126] width 120 height 39
click at [651, 134] on input "B+. The coach partners with the client to define a tangible desired outcome rel…" at bounding box center [642, 126] width 18 height 13
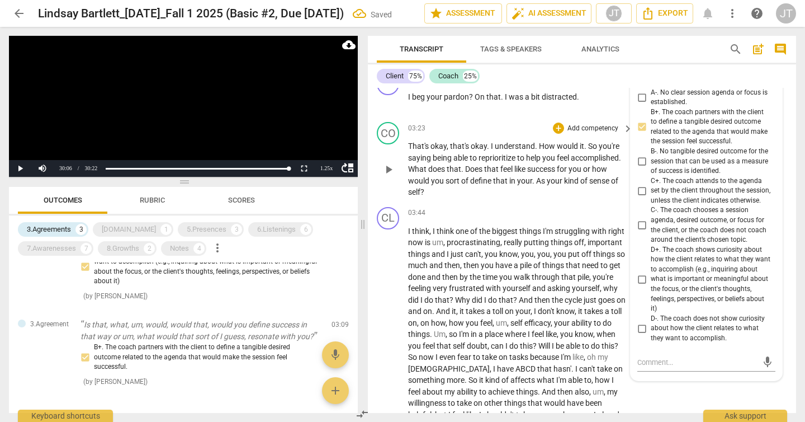
click at [476, 197] on p "That's okay , that's okay . I understand . How would it . So you're saying bein…" at bounding box center [517, 169] width 219 height 58
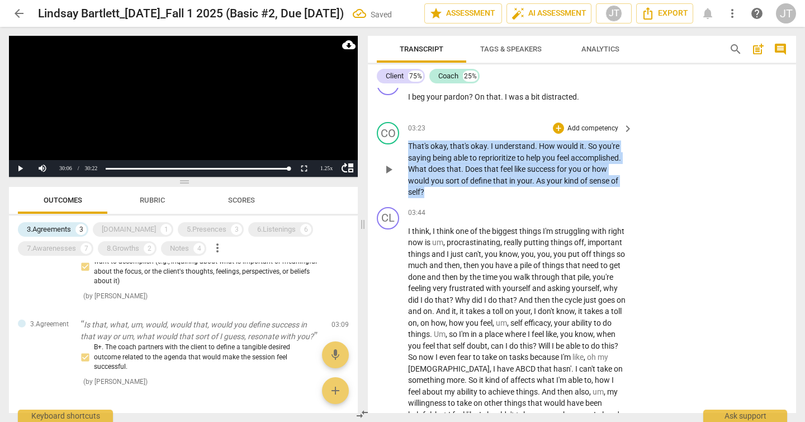
drag, startPoint x: 459, startPoint y: 200, endPoint x: 400, endPoint y: 156, distance: 73.2
click at [400, 156] on div "CO play_arrow pause 03:23 + Add competency keyboard_arrow_right That's okay , t…" at bounding box center [582, 159] width 428 height 85
click at [564, 134] on div "+ Add competency" at bounding box center [586, 127] width 67 height 11
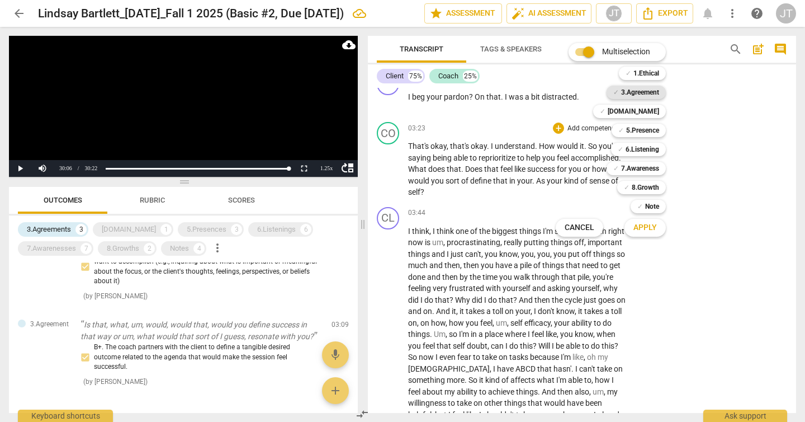
click at [658, 95] on b "3.Agreement" at bounding box center [640, 92] width 38 height 13
click at [655, 224] on span "Apply" at bounding box center [645, 227] width 23 height 11
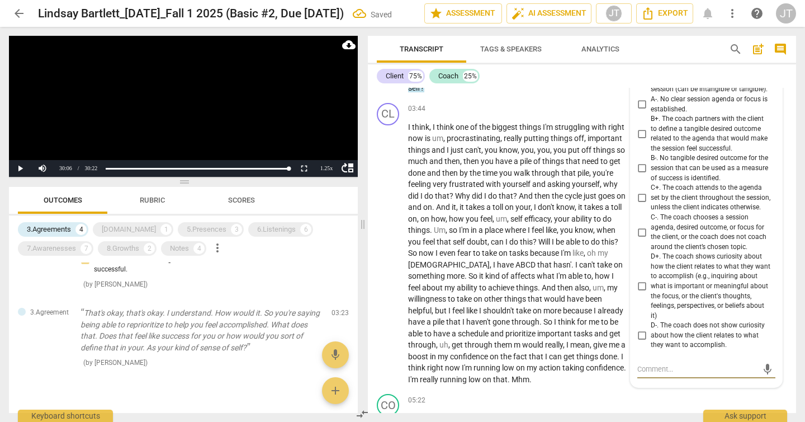
scroll to position [1152, 0]
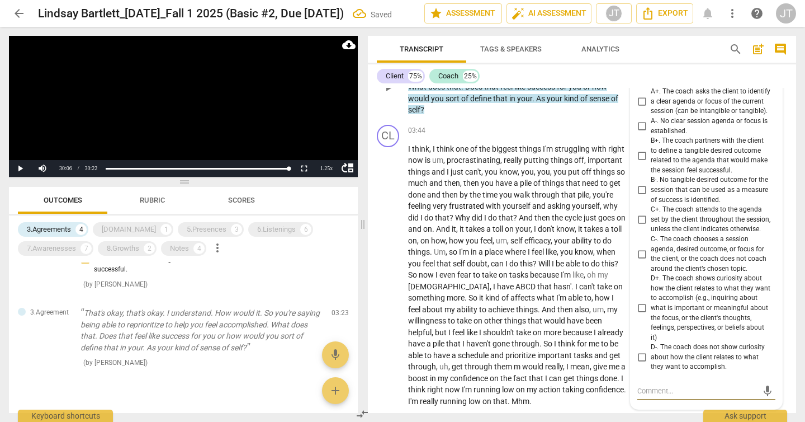
click at [670, 175] on span "B+. The coach partners with the client to define a tangible desired outcome rel…" at bounding box center [711, 155] width 120 height 39
click at [651, 162] on input "B+. The coach partners with the client to define a tangible desired outcome rel…" at bounding box center [642, 155] width 18 height 13
click at [486, 210] on span "frustrated" at bounding box center [467, 205] width 37 height 9
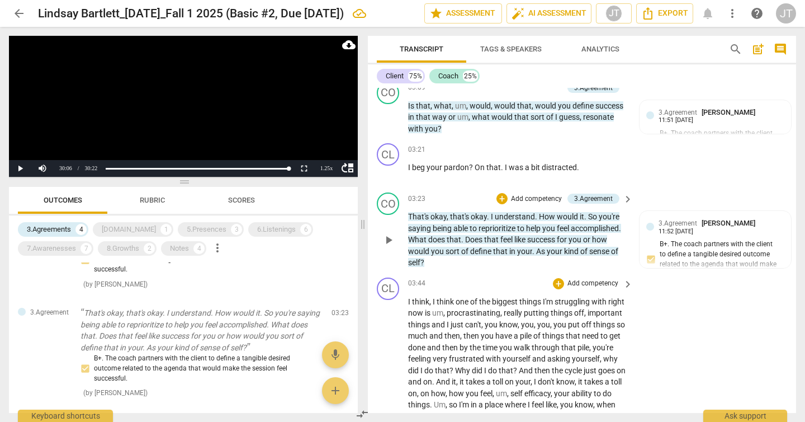
scroll to position [856, 0]
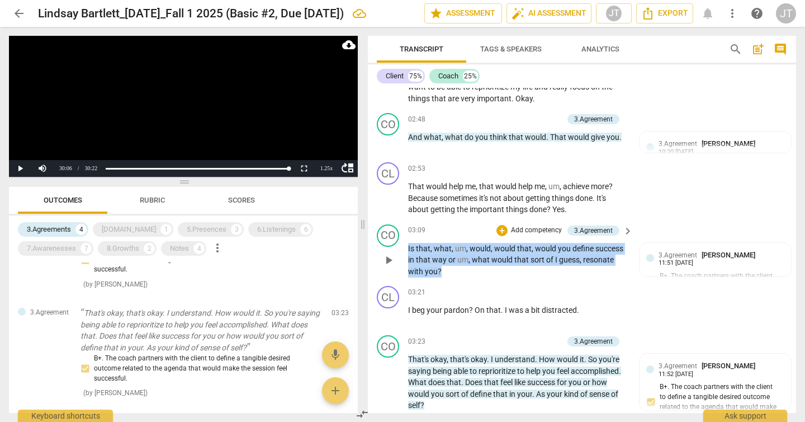
drag, startPoint x: 458, startPoint y: 282, endPoint x: 407, endPoint y: 261, distance: 55.7
click at [407, 261] on div "CO play_arrow pause 03:09 + Add competency 3.Agreement keyboard_arrow_right Is …" at bounding box center [582, 251] width 428 height 62
copy p "Is that , what , um , would , would that , would you define success in that way…"
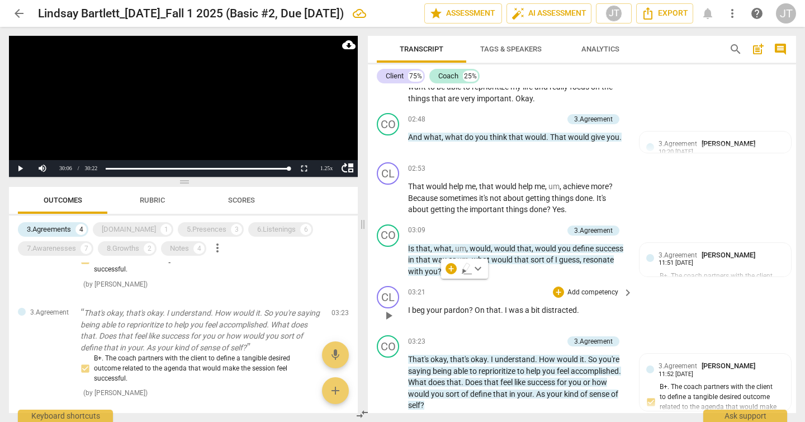
click at [603, 294] on div "CL play_arrow pause 03:21 + Add competency keyboard_arrow_right I beg your pard…" at bounding box center [582, 305] width 428 height 49
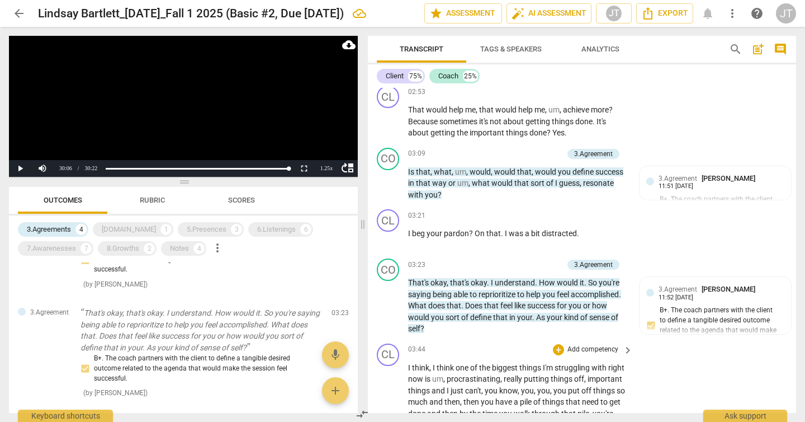
scroll to position [946, 0]
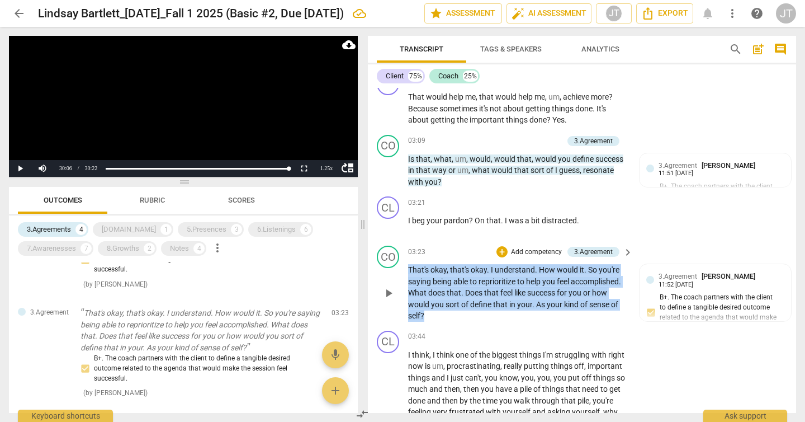
drag, startPoint x: 433, startPoint y: 329, endPoint x: 403, endPoint y: 276, distance: 60.9
click at [403, 276] on div "CO play_arrow pause 03:23 + Add competency 3.Agreement keyboard_arrow_right Tha…" at bounding box center [582, 283] width 428 height 85
copy p "That's okay , that's okay . I understand . How would it . So you're saying bein…"
